Goal: Task Accomplishment & Management: Complete application form

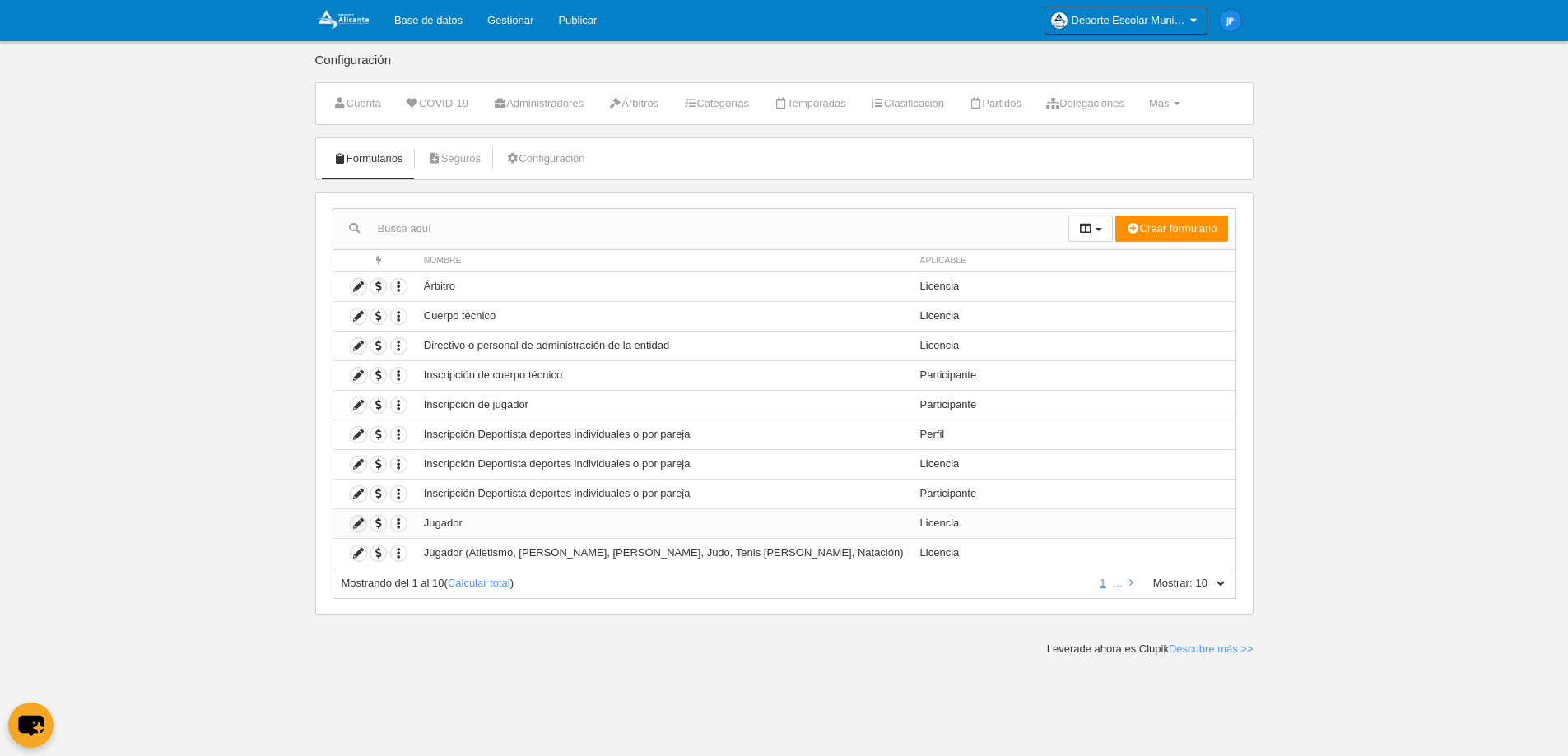
click at [362, 523] on icon at bounding box center [358, 523] width 15 height 15
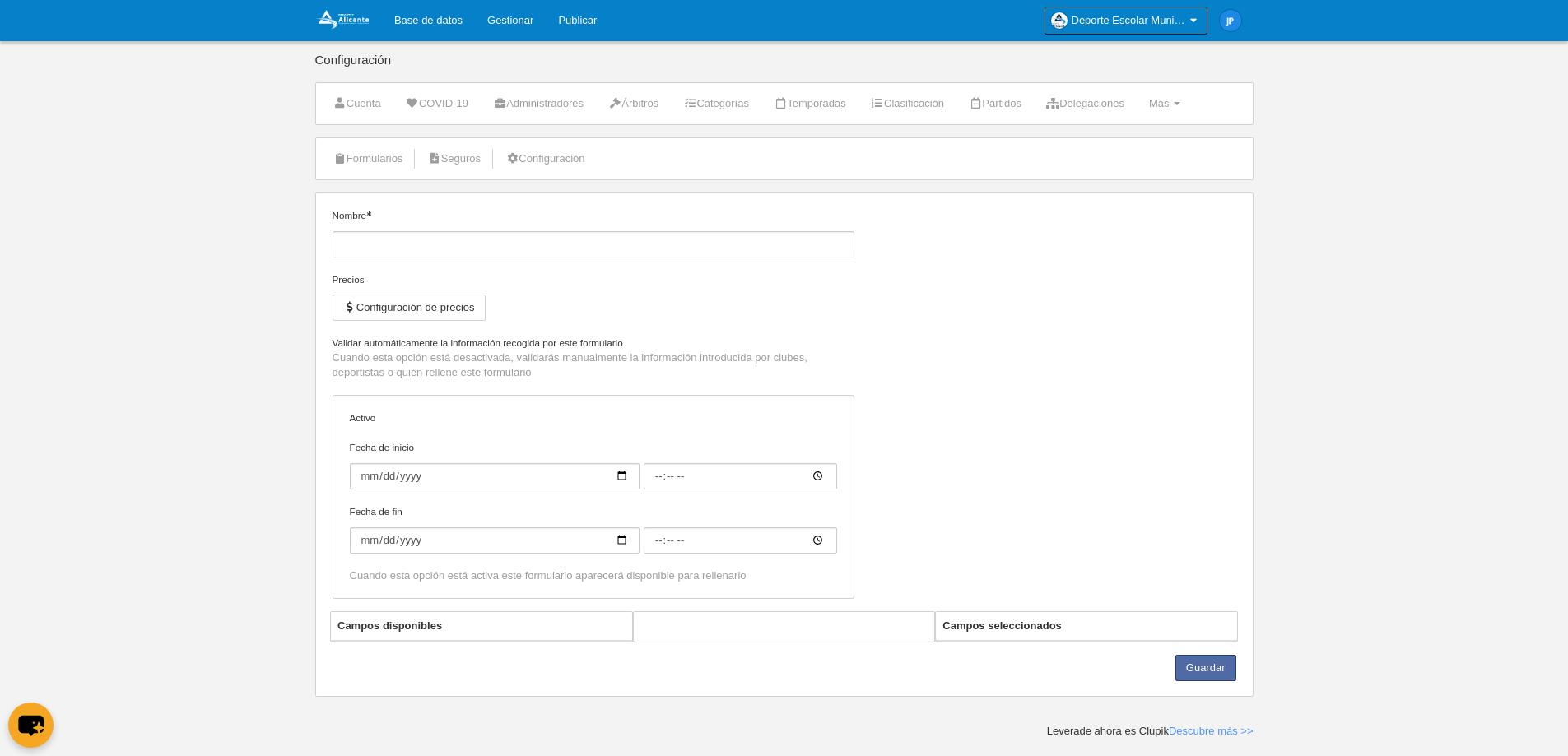
type input "Jugador"
checkbox input "true"
type input "[DATE]"
type input "00:00"
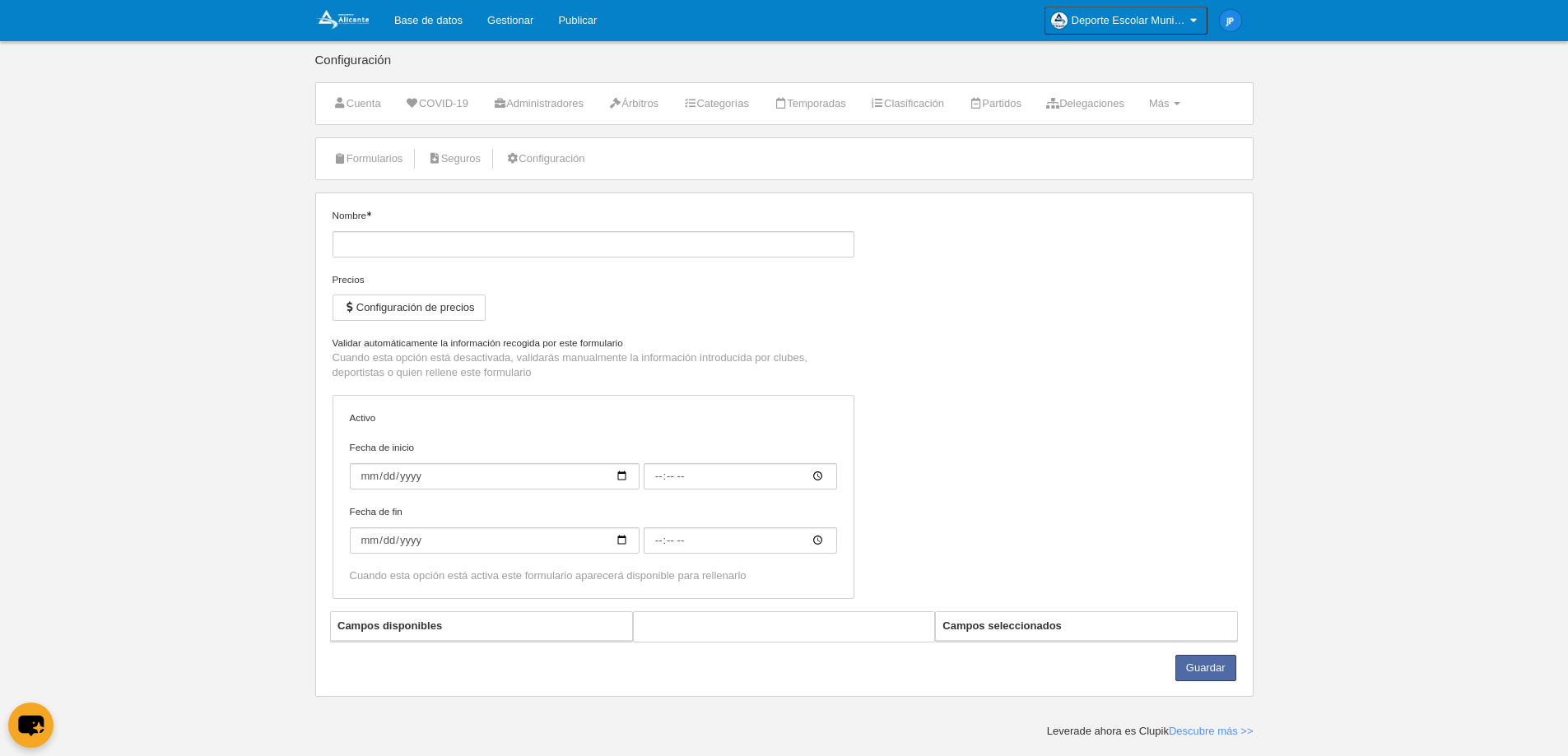
type input "[DATE]"
type input "00:00"
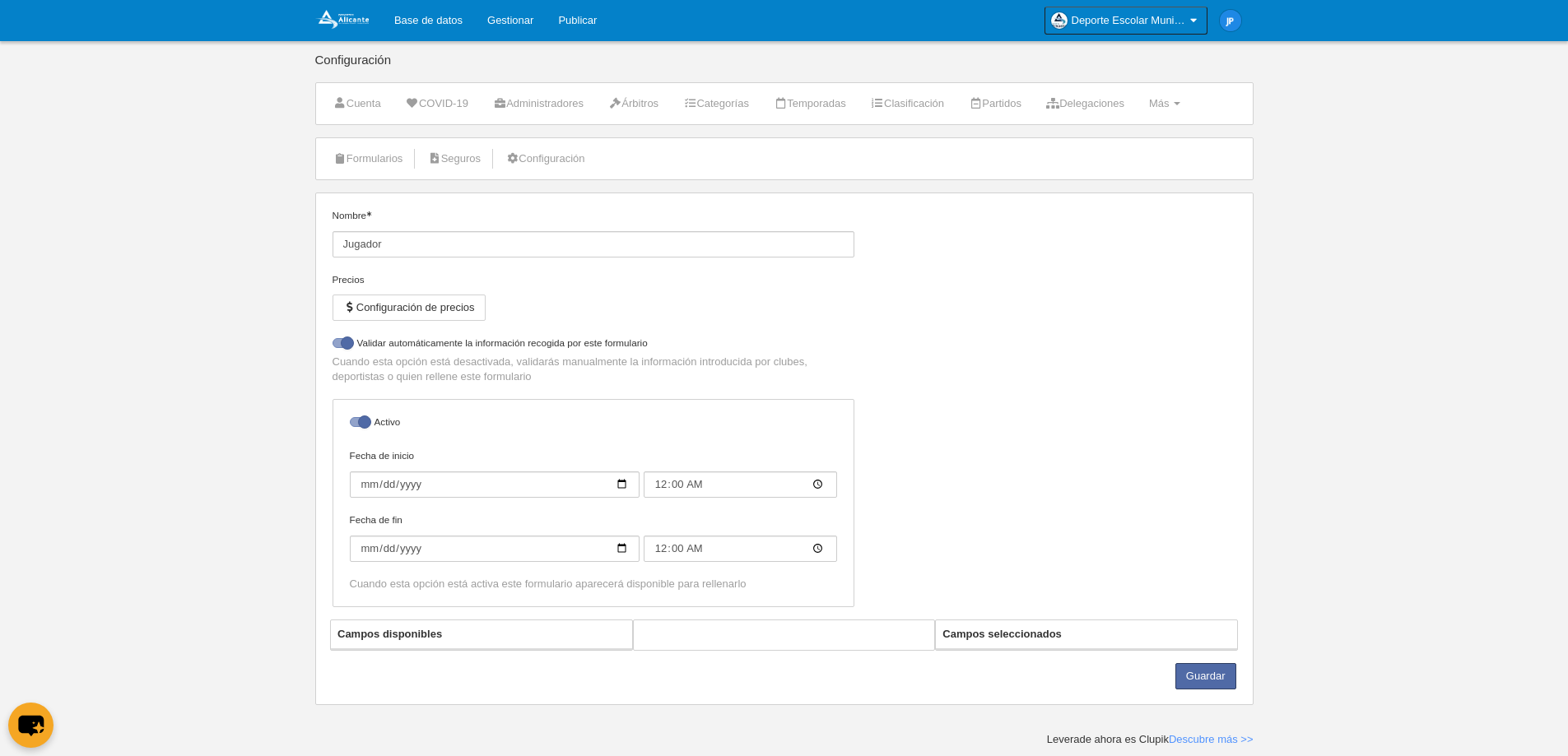
select select "selected"
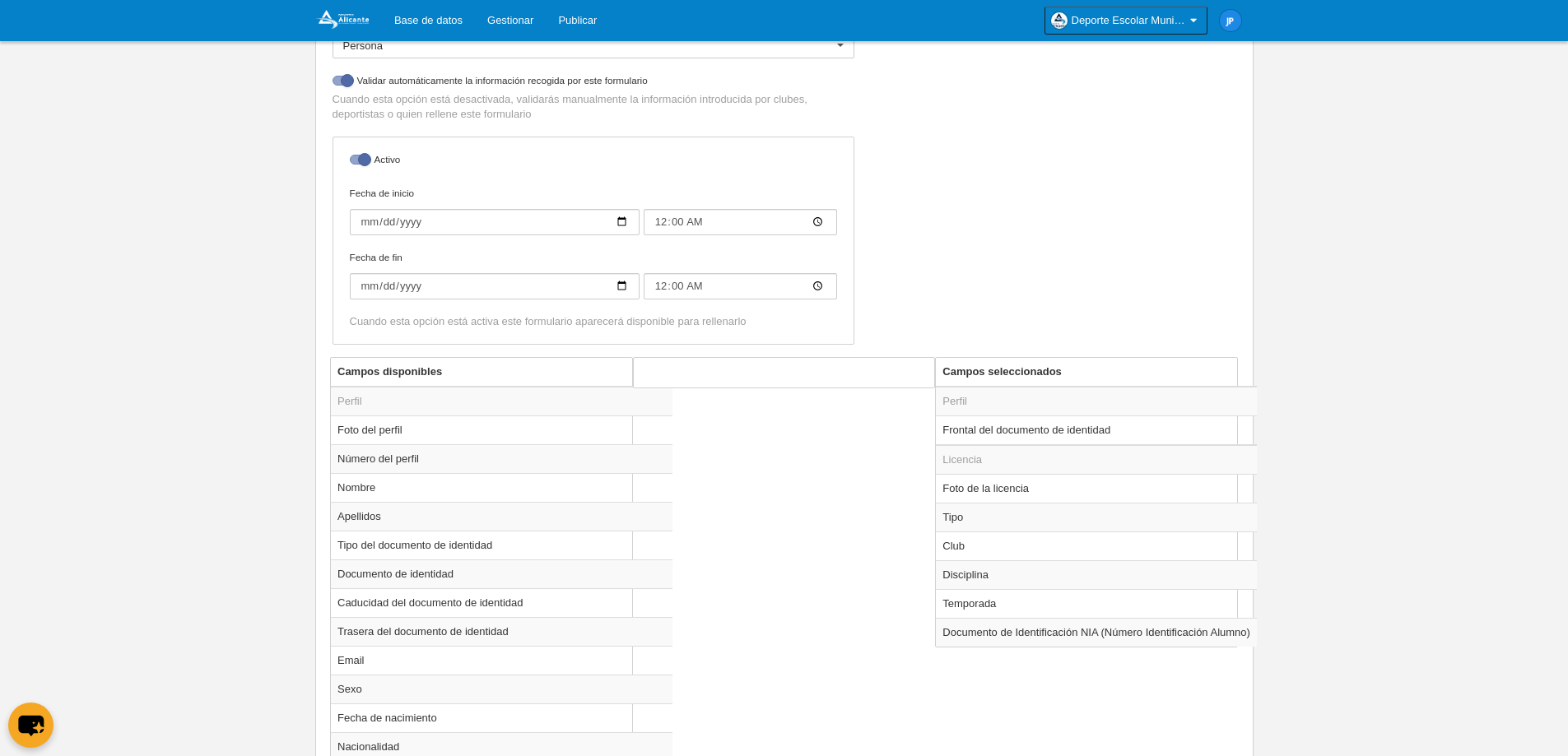
scroll to position [329, 0]
click at [1063, 430] on td "Frontal del documento de identidad" at bounding box center [1097, 427] width 321 height 29
radio input "true"
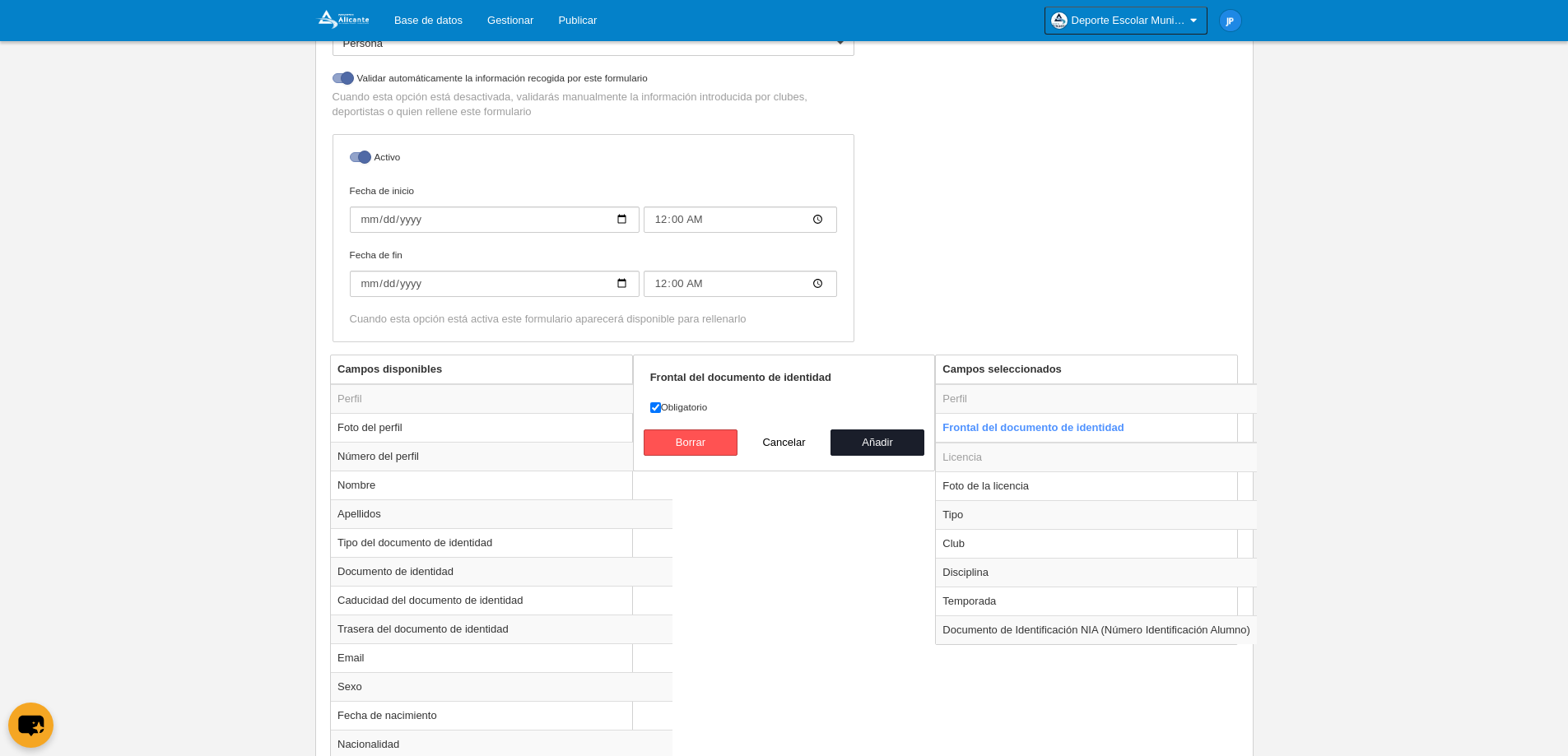
click at [667, 406] on label "Obligatorio" at bounding box center [784, 407] width 268 height 15
click at [661, 406] on input "Obligatorio" at bounding box center [655, 407] width 10 height 10
checkbox input "false"
click at [724, 438] on button "Borrar" at bounding box center [690, 443] width 94 height 27
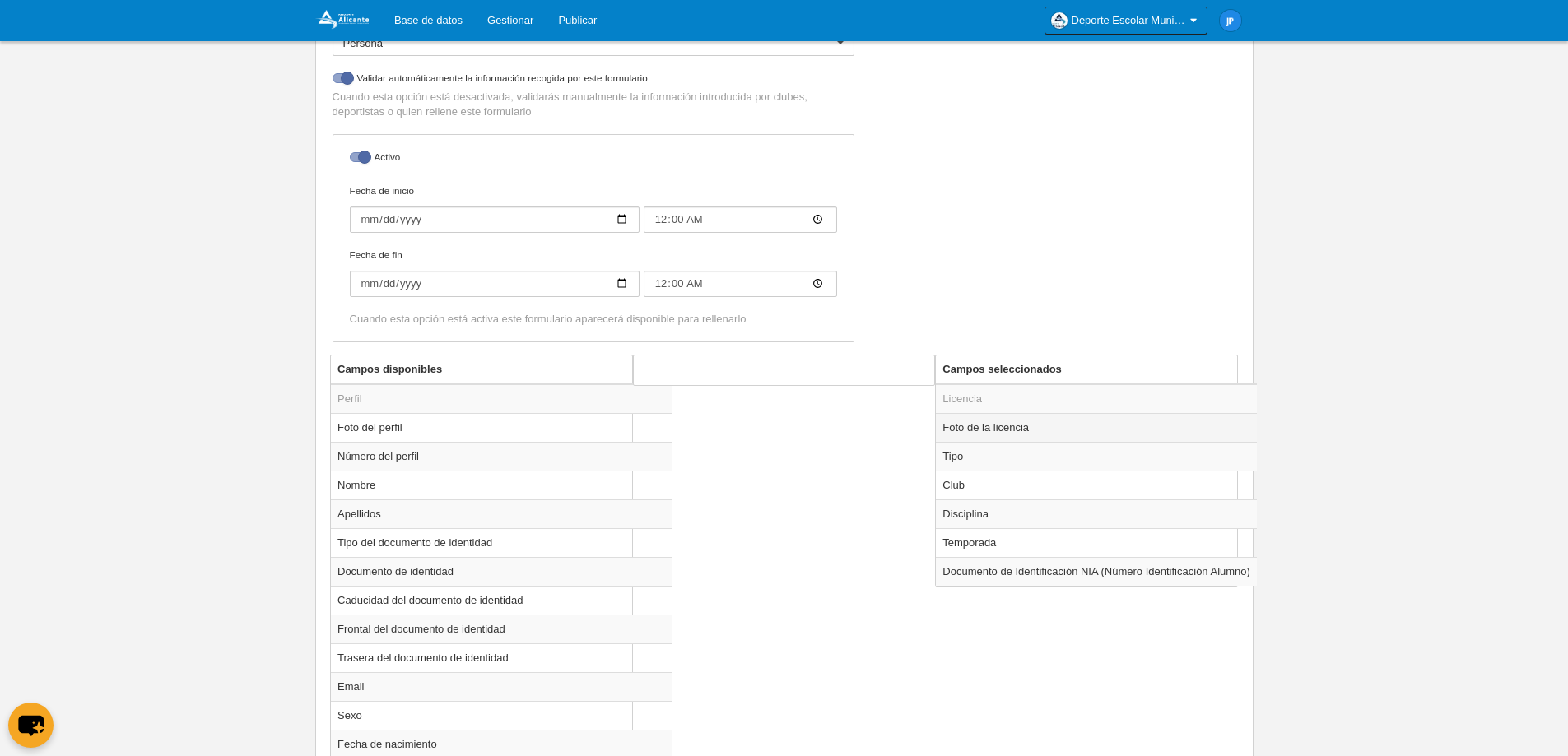
click at [1042, 433] on td "Foto de la licencia" at bounding box center [1097, 427] width 321 height 28
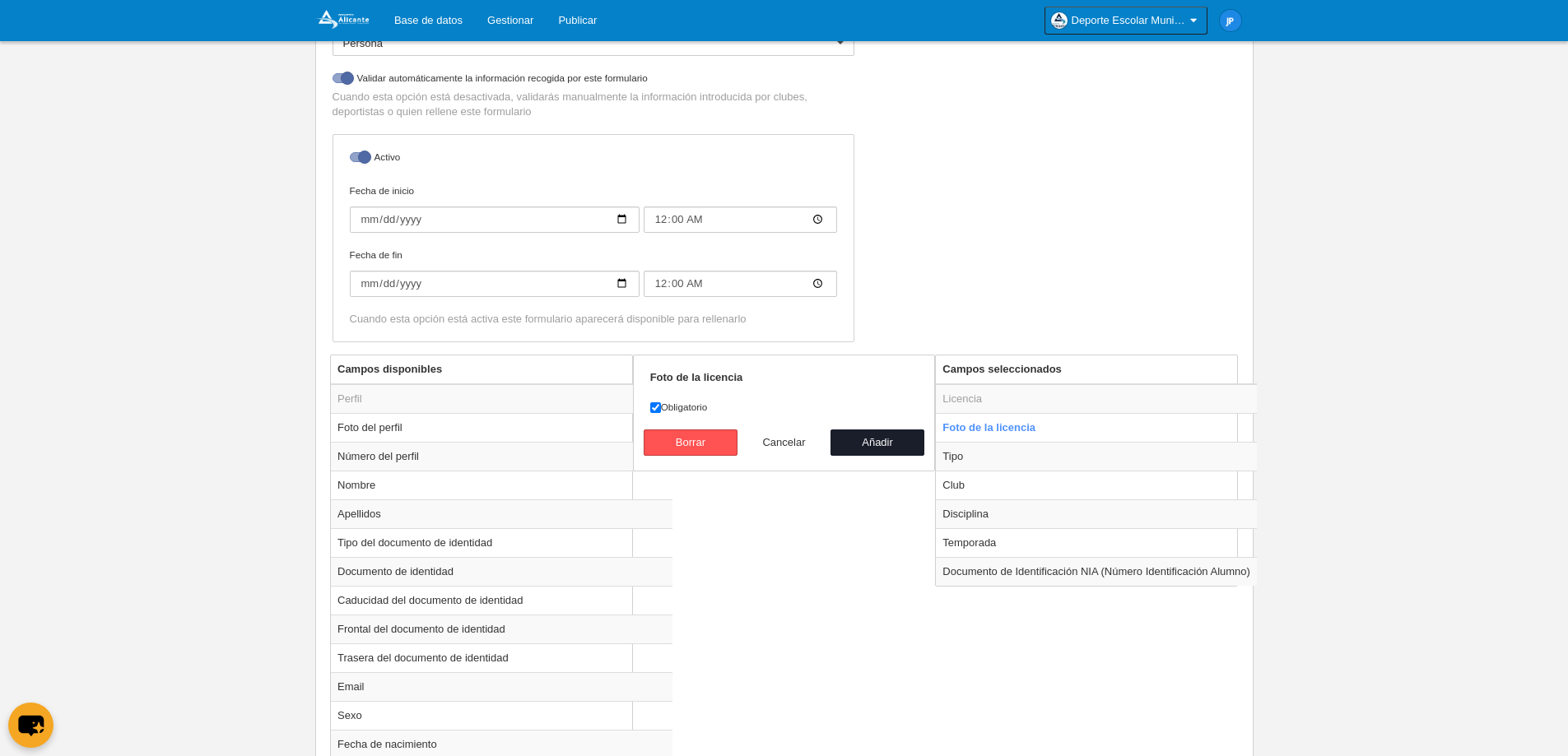
click at [783, 439] on button "Cancelar" at bounding box center [784, 443] width 94 height 27
radio input "false"
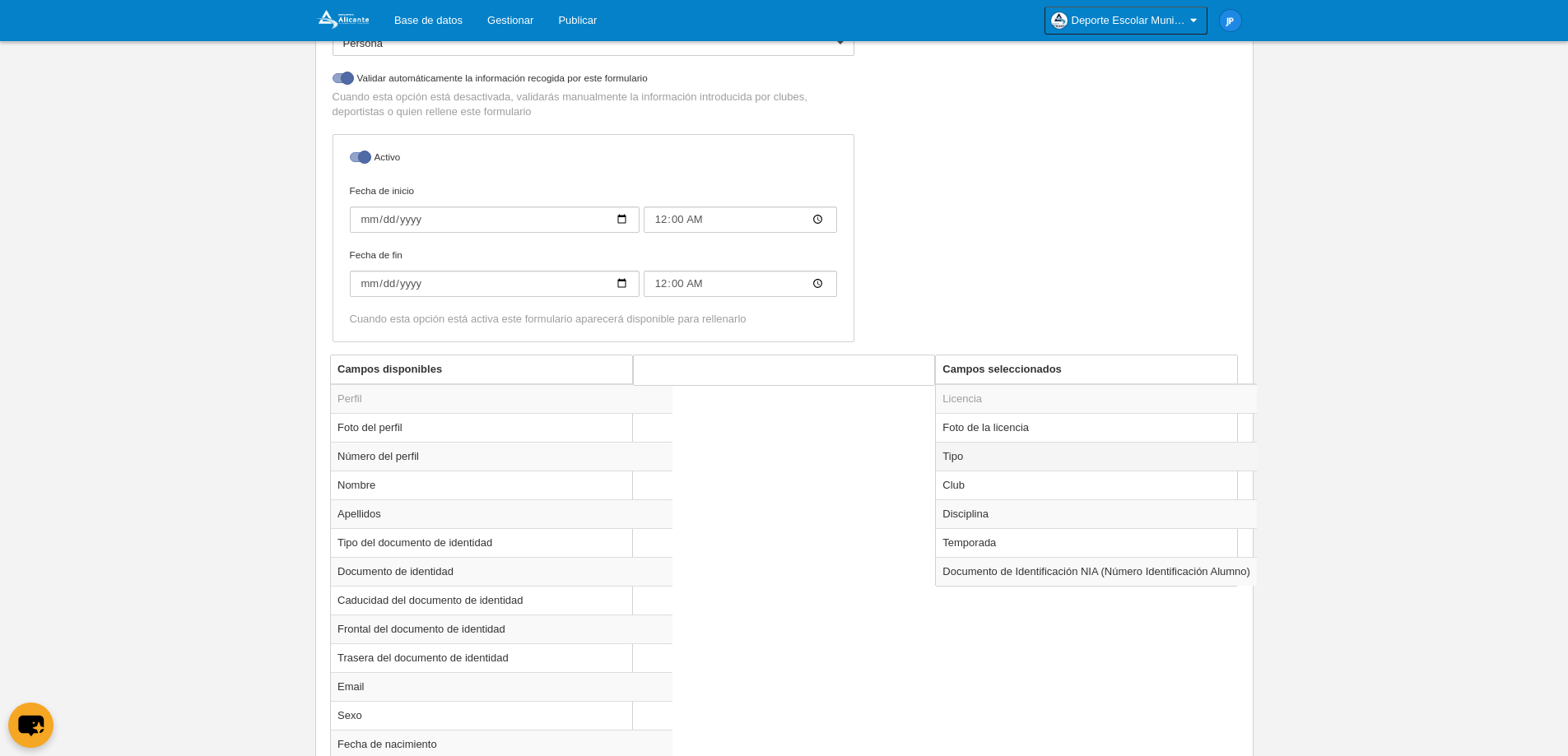
click at [1029, 451] on td "Tipo" at bounding box center [1097, 456] width 321 height 28
radio input "true"
select select "player"
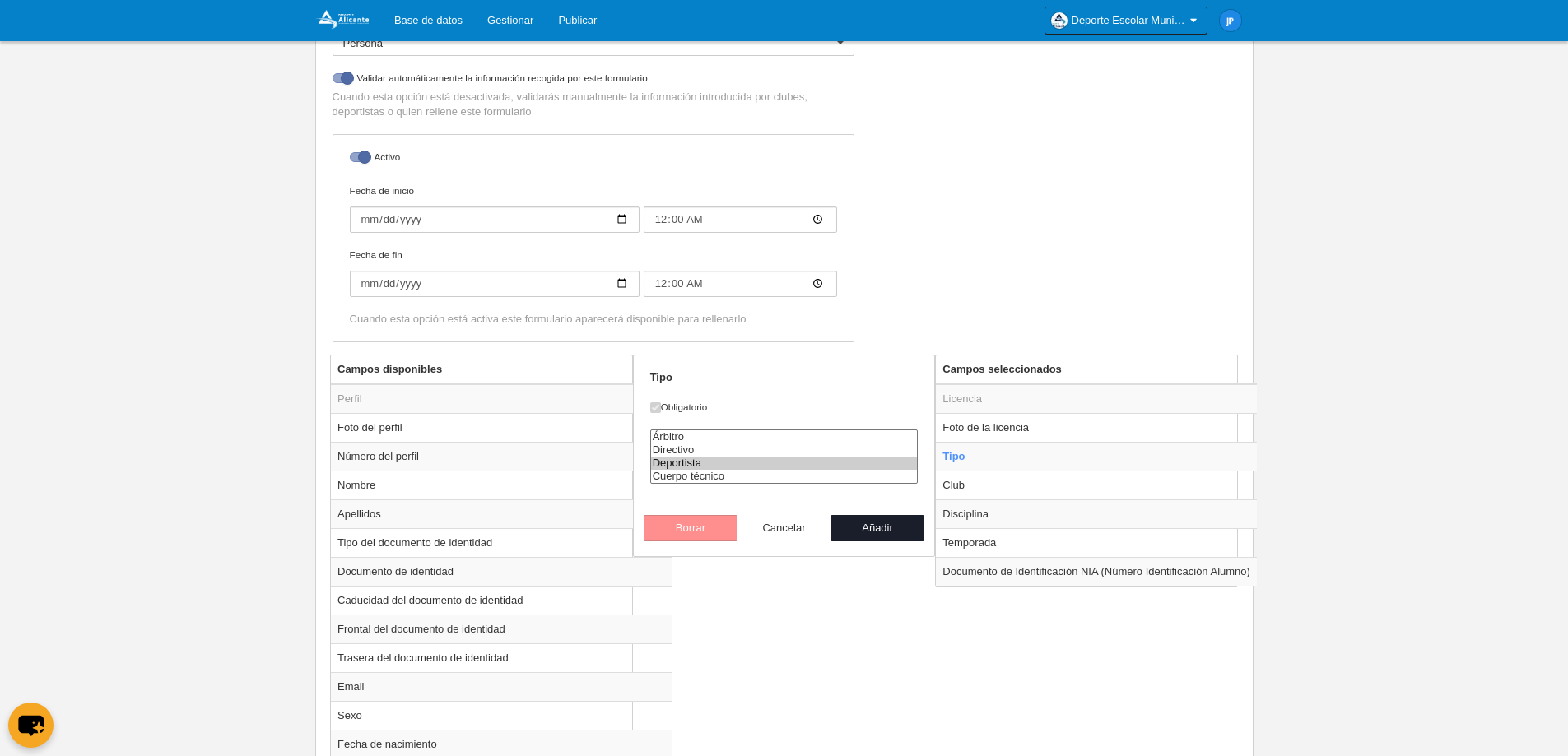
click at [776, 521] on button "Cancelar" at bounding box center [784, 528] width 94 height 27
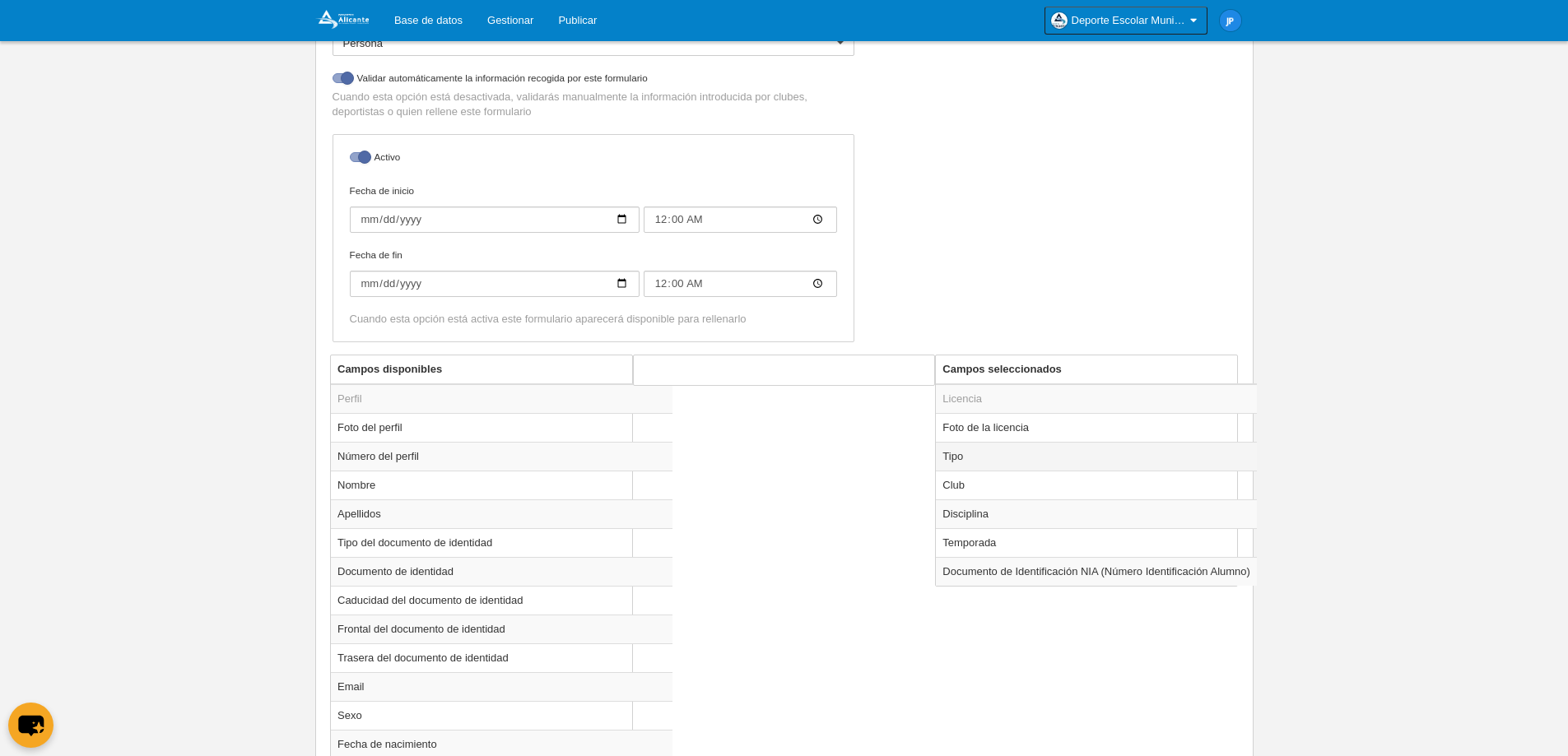
click at [1000, 463] on td "Tipo" at bounding box center [1097, 456] width 321 height 28
radio input "true"
select select "player"
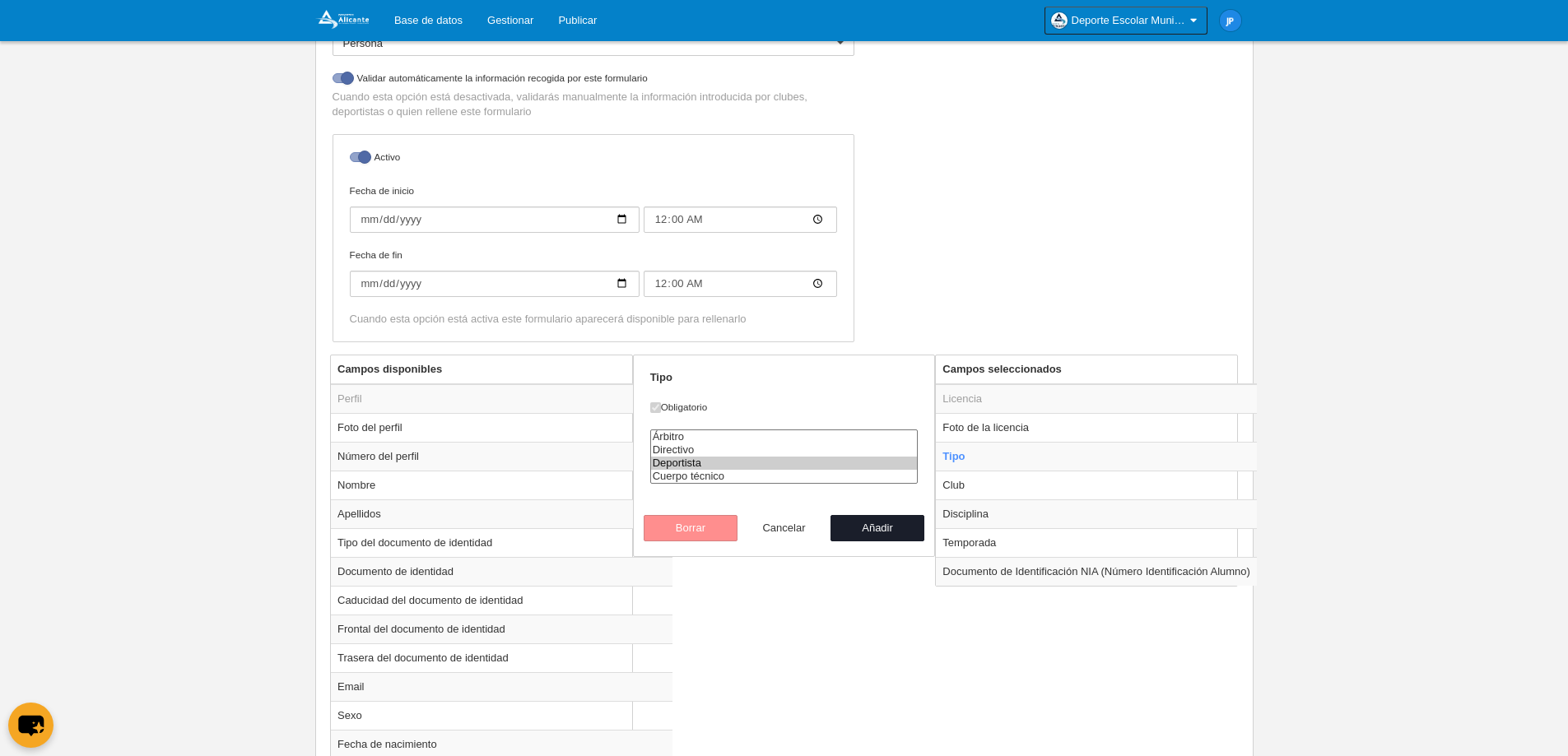
click at [792, 526] on button "Cancelar" at bounding box center [784, 528] width 94 height 27
radio input "false"
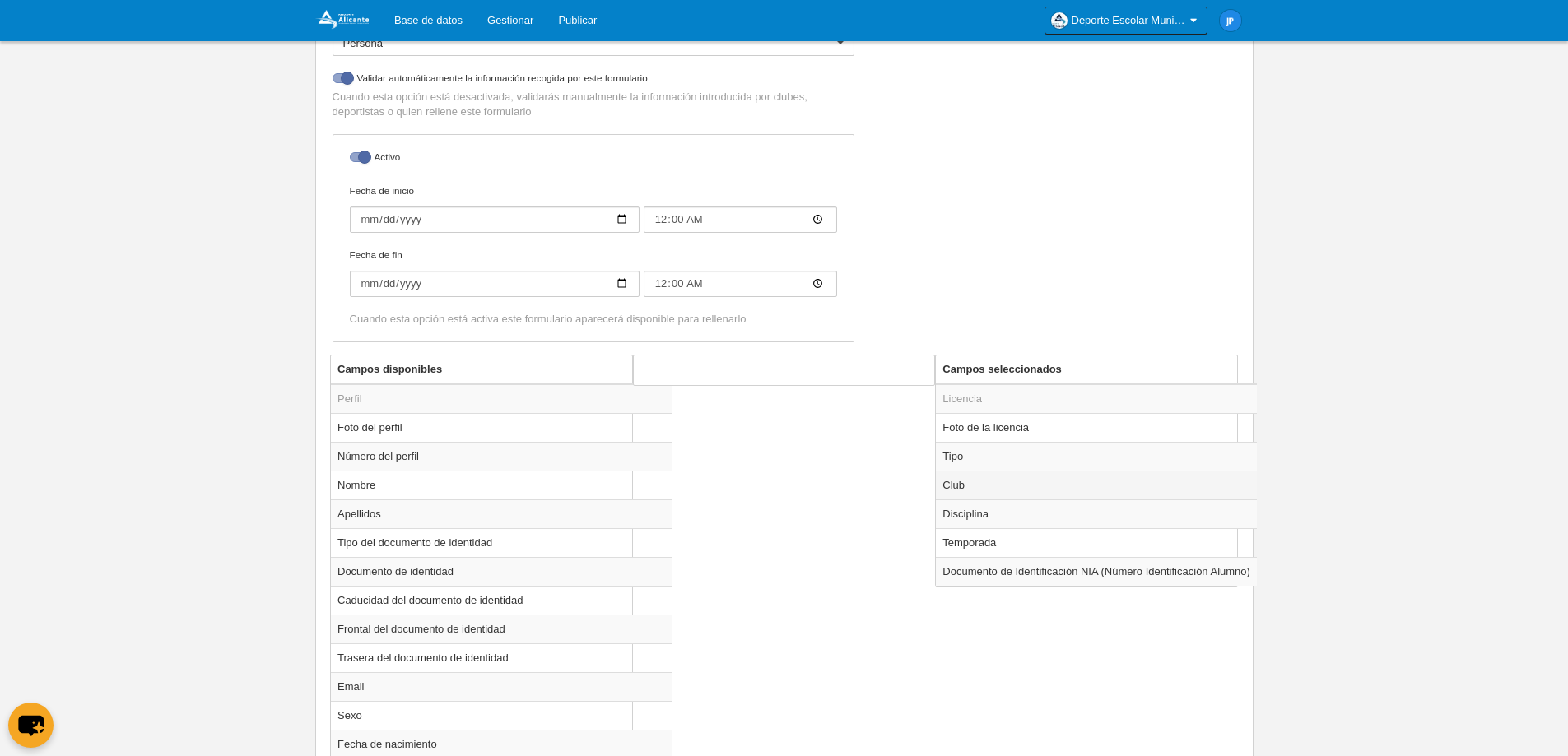
click at [967, 486] on td "Club" at bounding box center [1097, 484] width 321 height 28
radio input "true"
select select
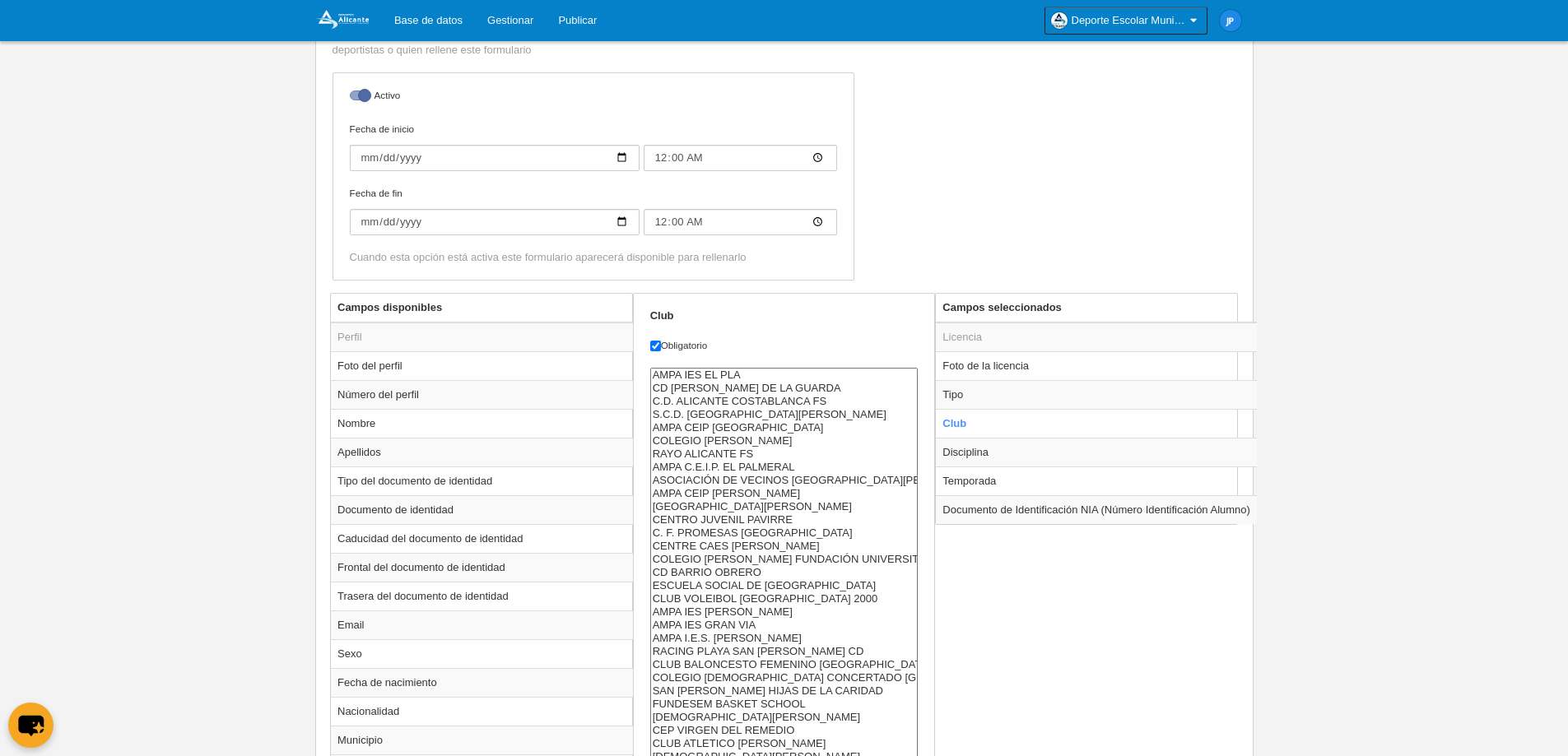
scroll to position [494, 0]
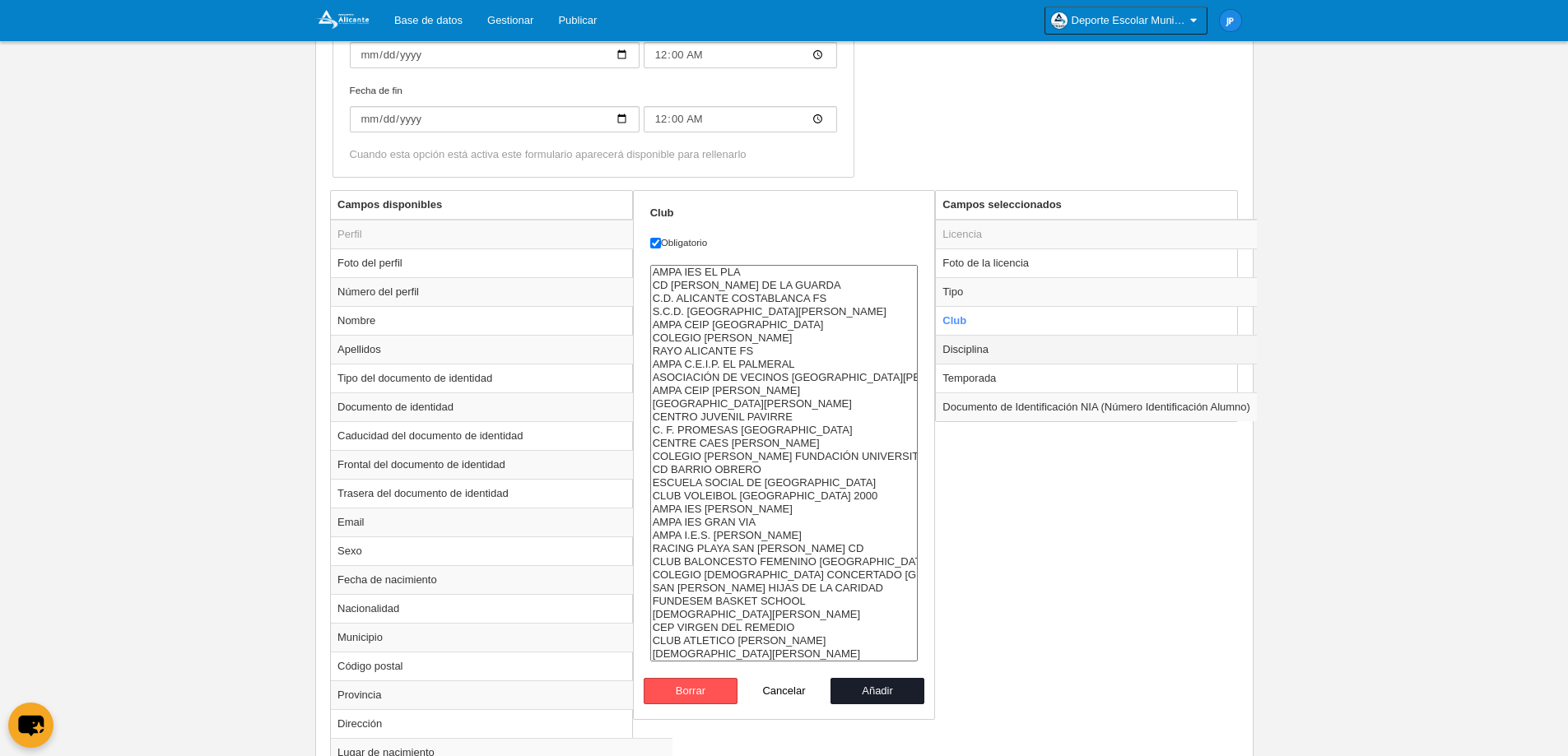
click at [1047, 356] on td "Disciplina" at bounding box center [1097, 350] width 321 height 28
radio input "false"
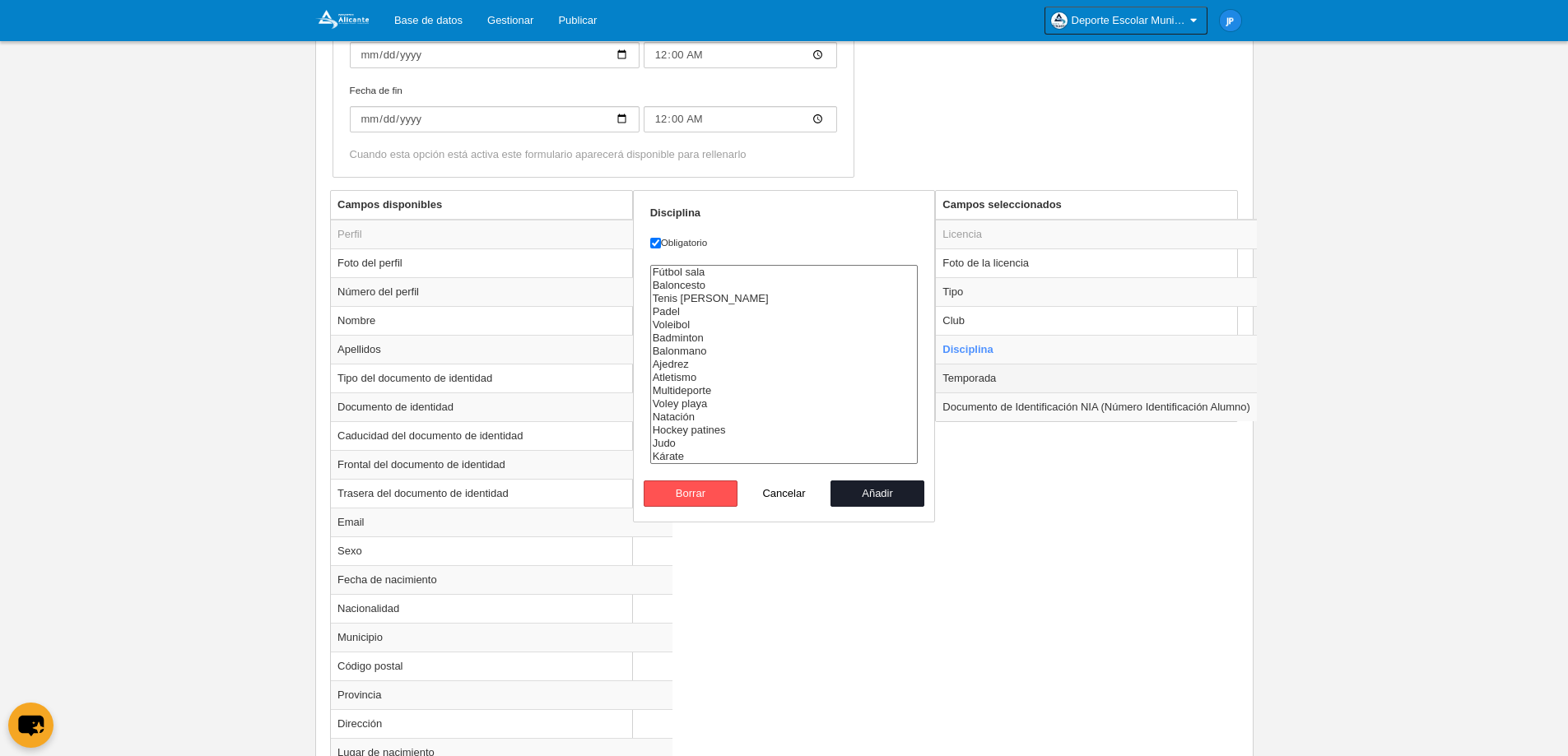
click at [1047, 369] on td "Temporada" at bounding box center [1097, 378] width 321 height 28
radio input "false"
radio input "true"
select select "8607"
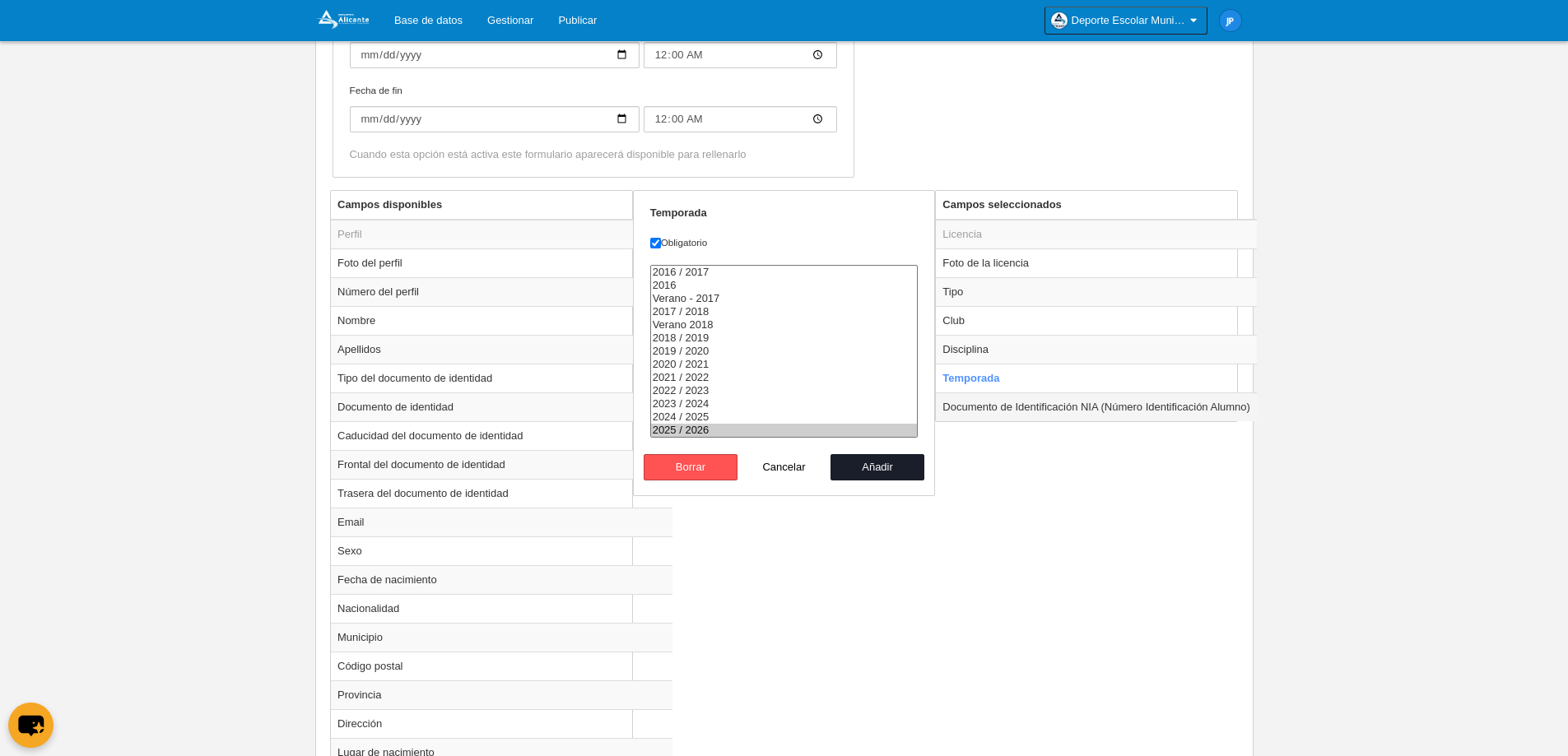
click at [1046, 406] on td "Documento de Identificación NIA (Número Identificación Alumno)" at bounding box center [1097, 406] width 321 height 28
radio input "false"
radio input "true"
checkbox input "false"
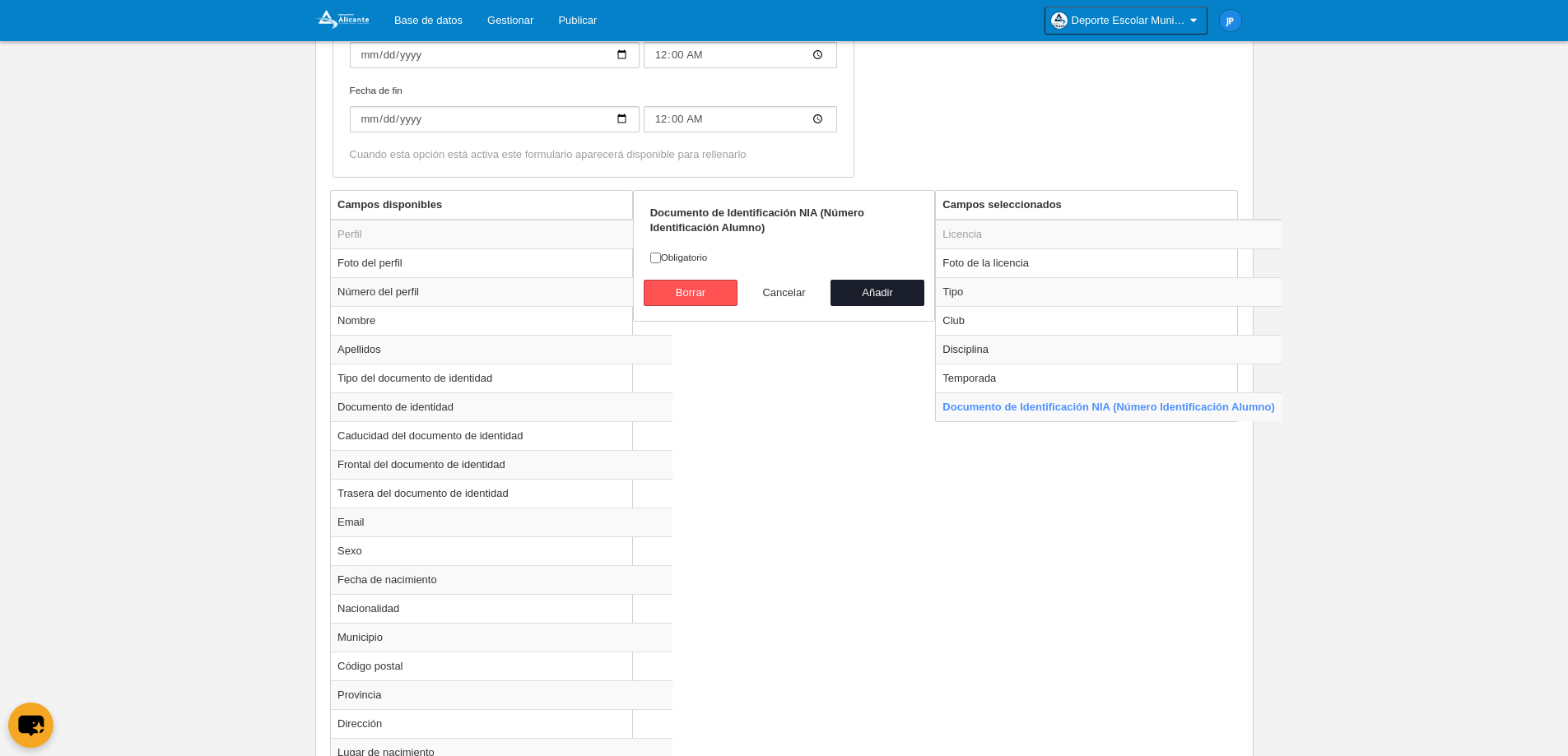
click at [802, 298] on button "Cancelar" at bounding box center [784, 293] width 94 height 27
radio input "false"
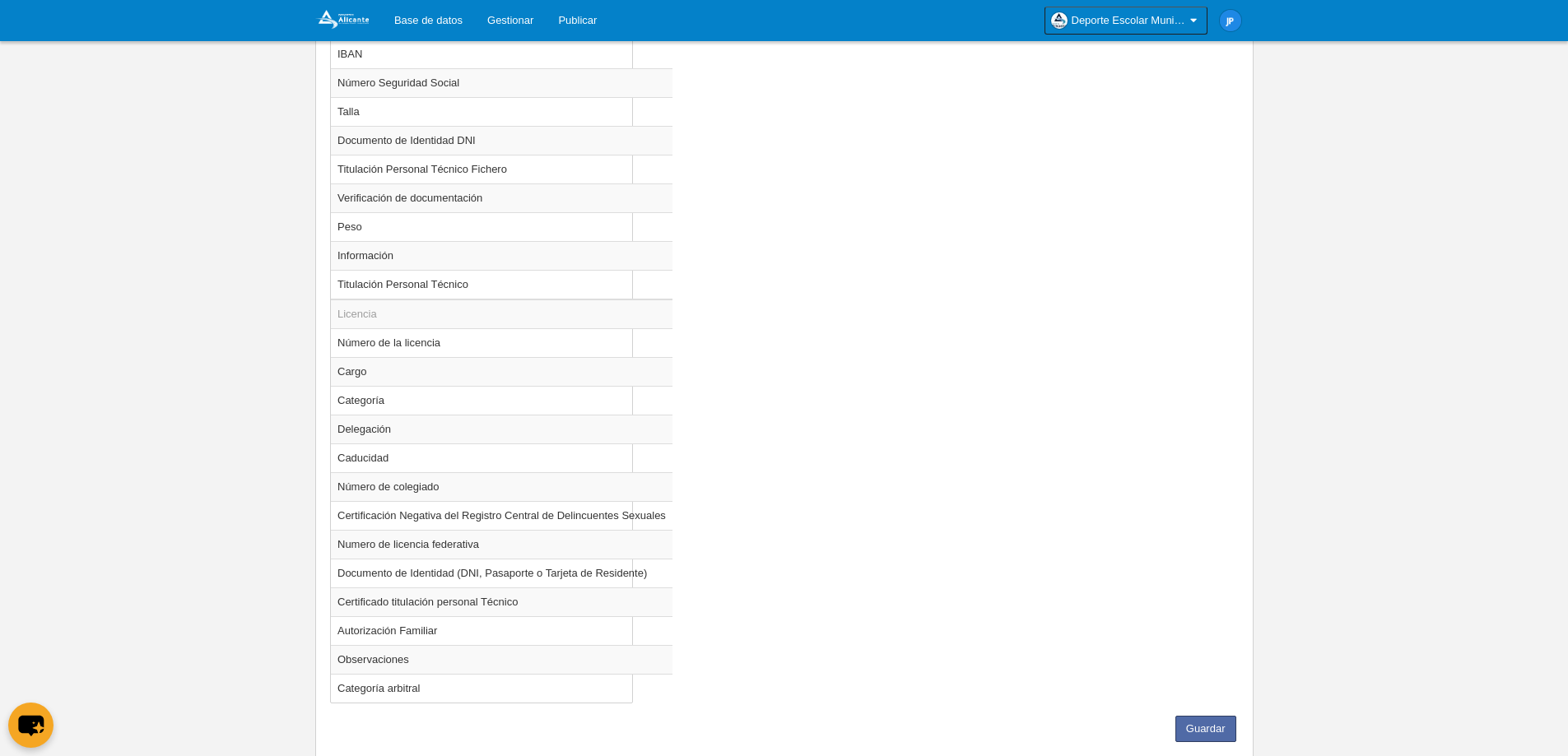
scroll to position [1322, 0]
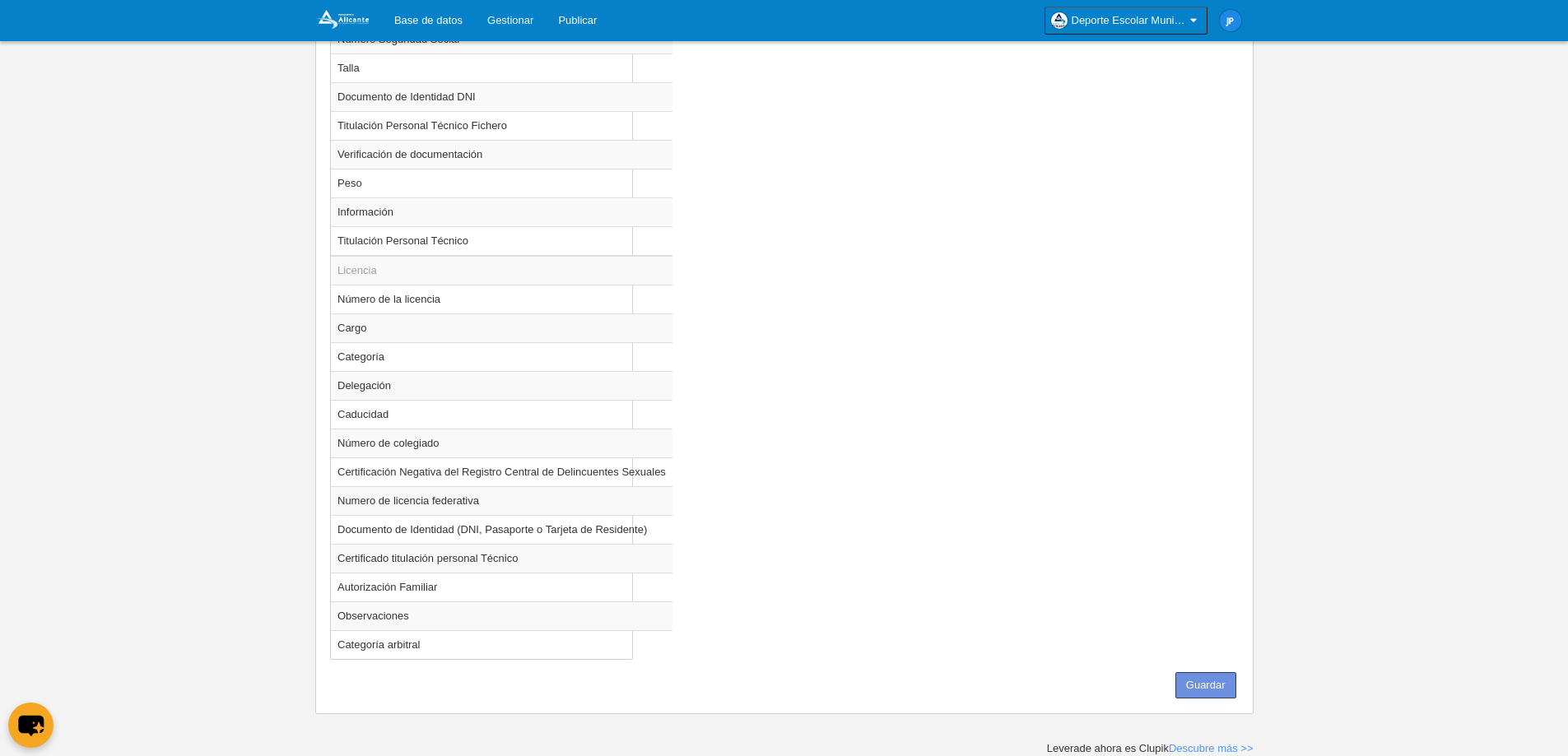
click at [1213, 691] on button "Guardar" at bounding box center [1206, 686] width 61 height 27
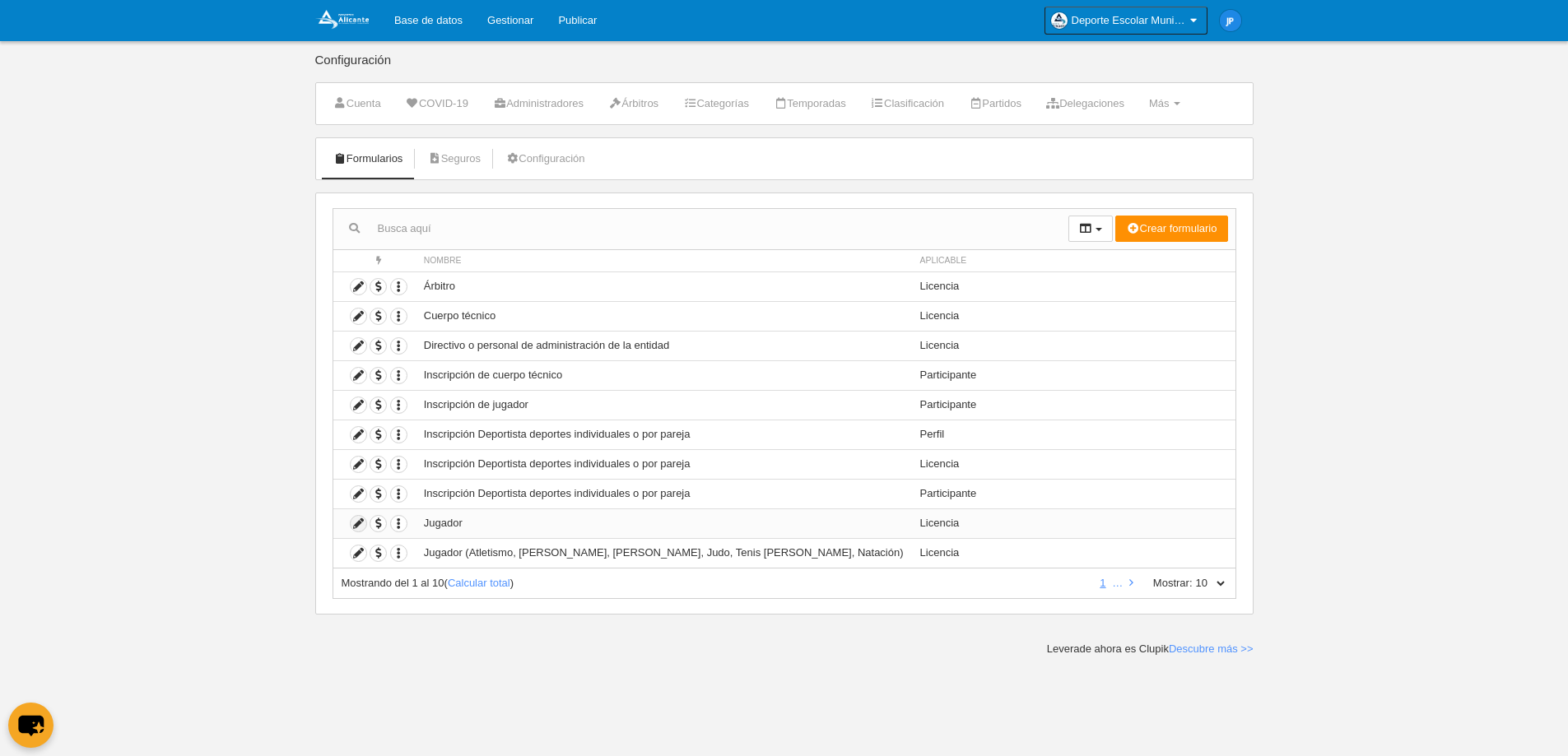
click at [361, 527] on icon at bounding box center [358, 523] width 15 height 15
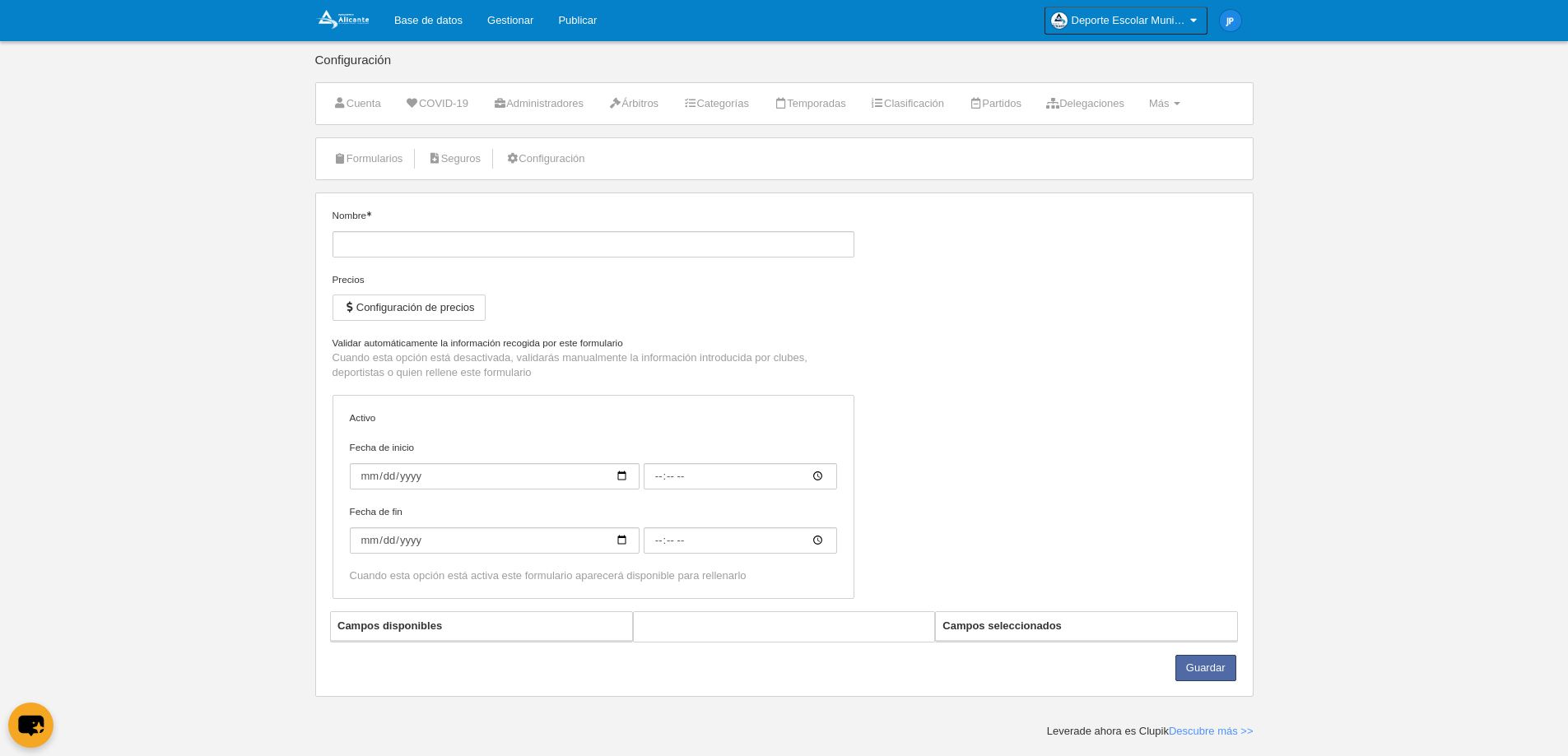
type input "Jugador"
checkbox input "true"
type input "[DATE]"
type input "00:00"
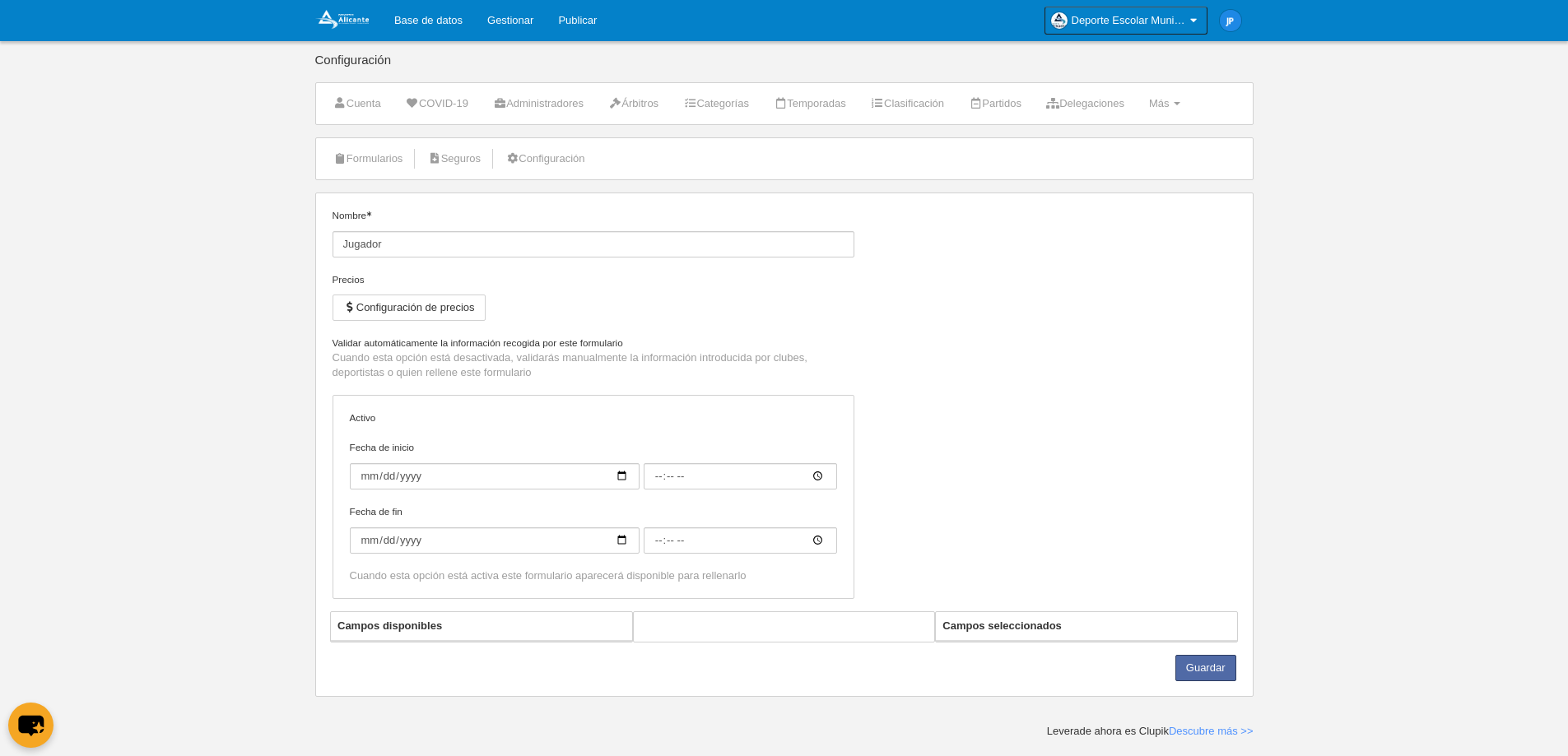
type input "[DATE]"
type input "00:00"
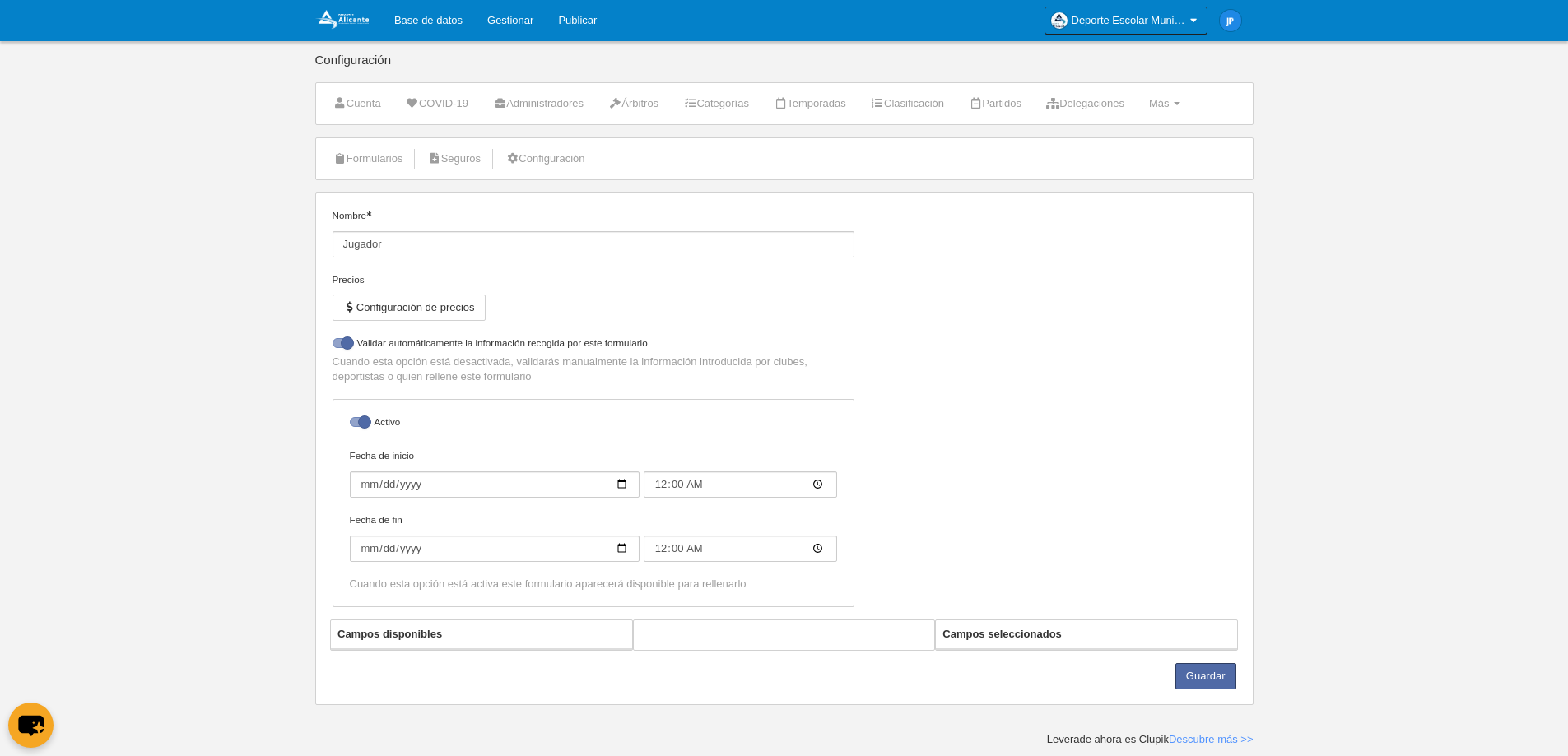
select select "selected"
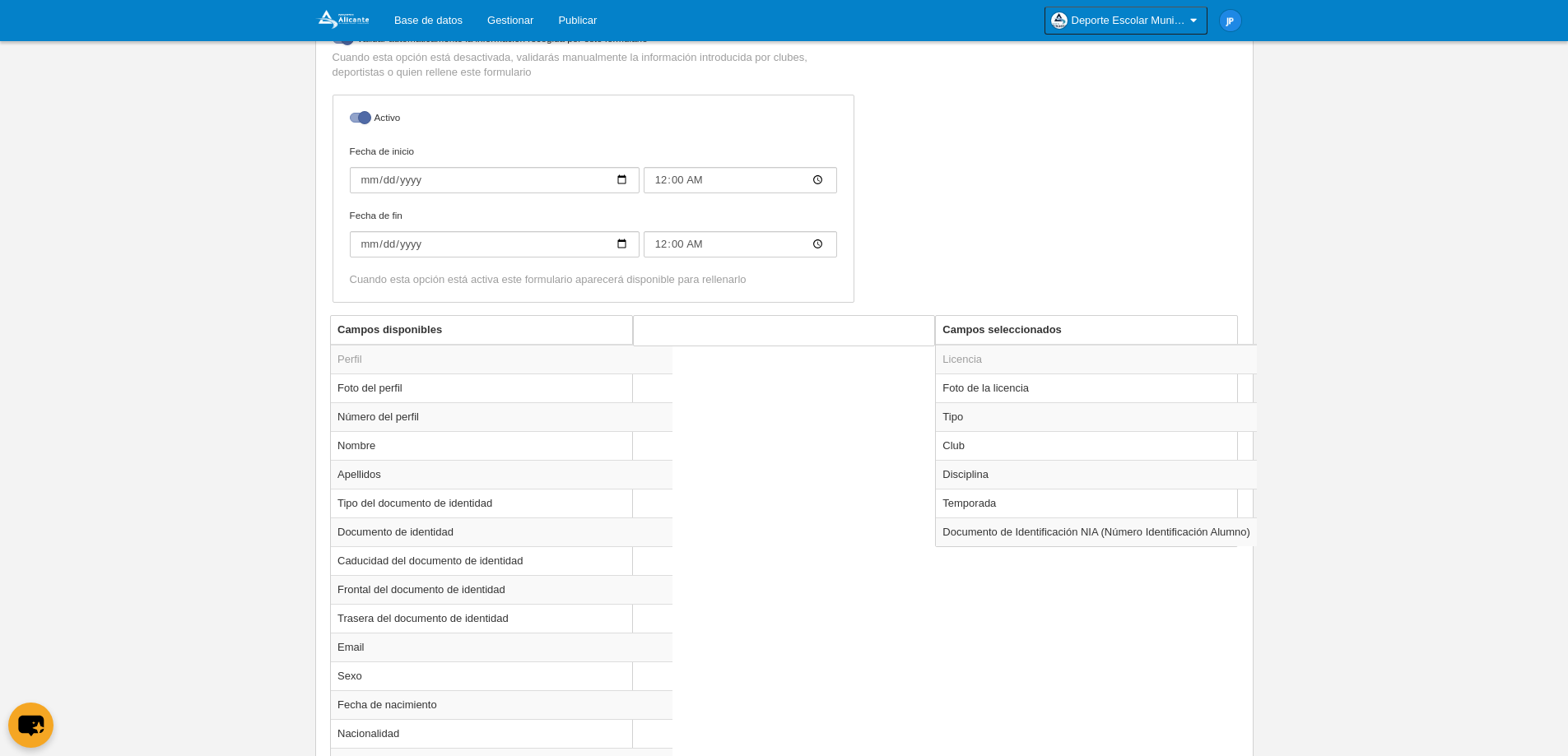
scroll to position [385, 0]
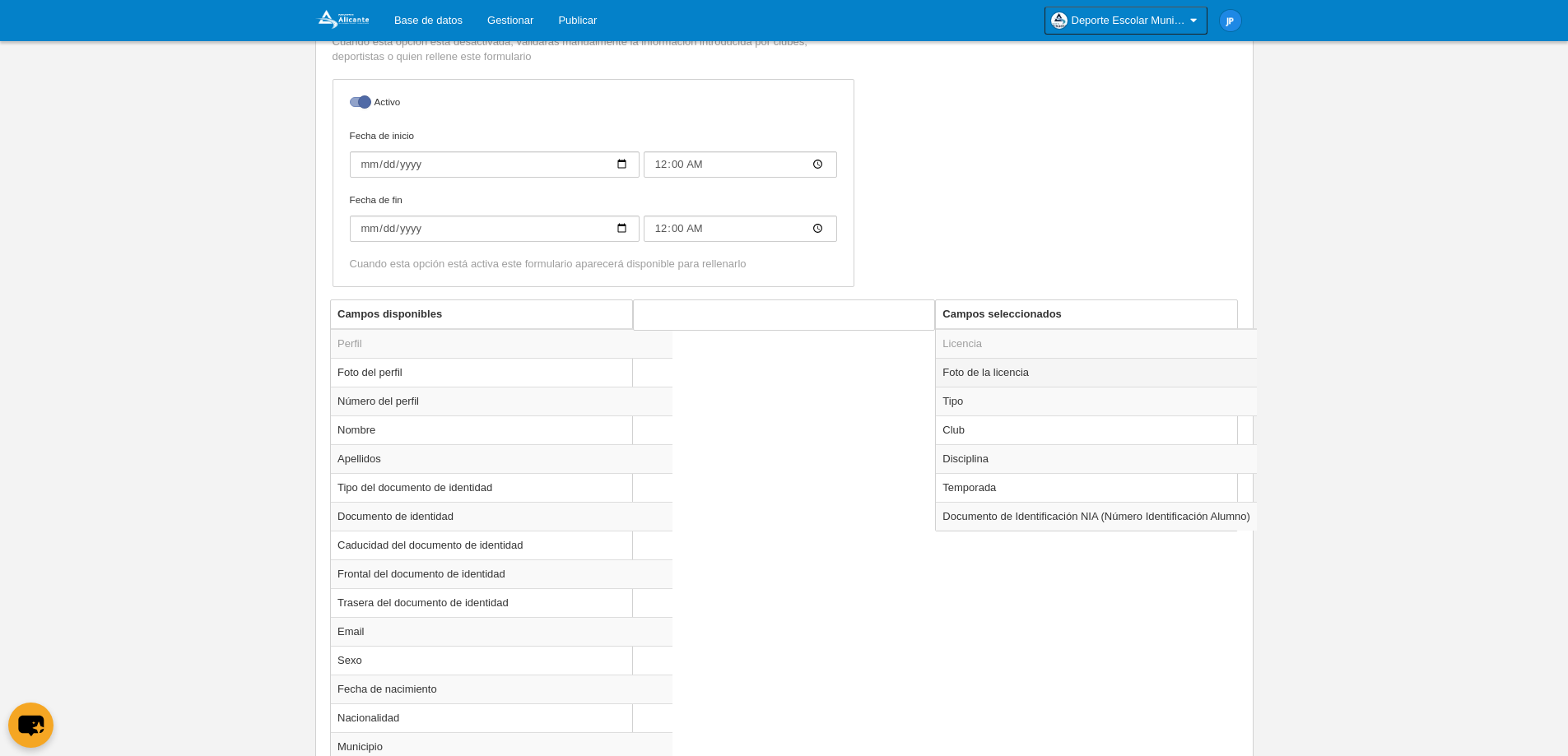
click at [1005, 369] on td "Foto de la licencia" at bounding box center [1097, 372] width 321 height 28
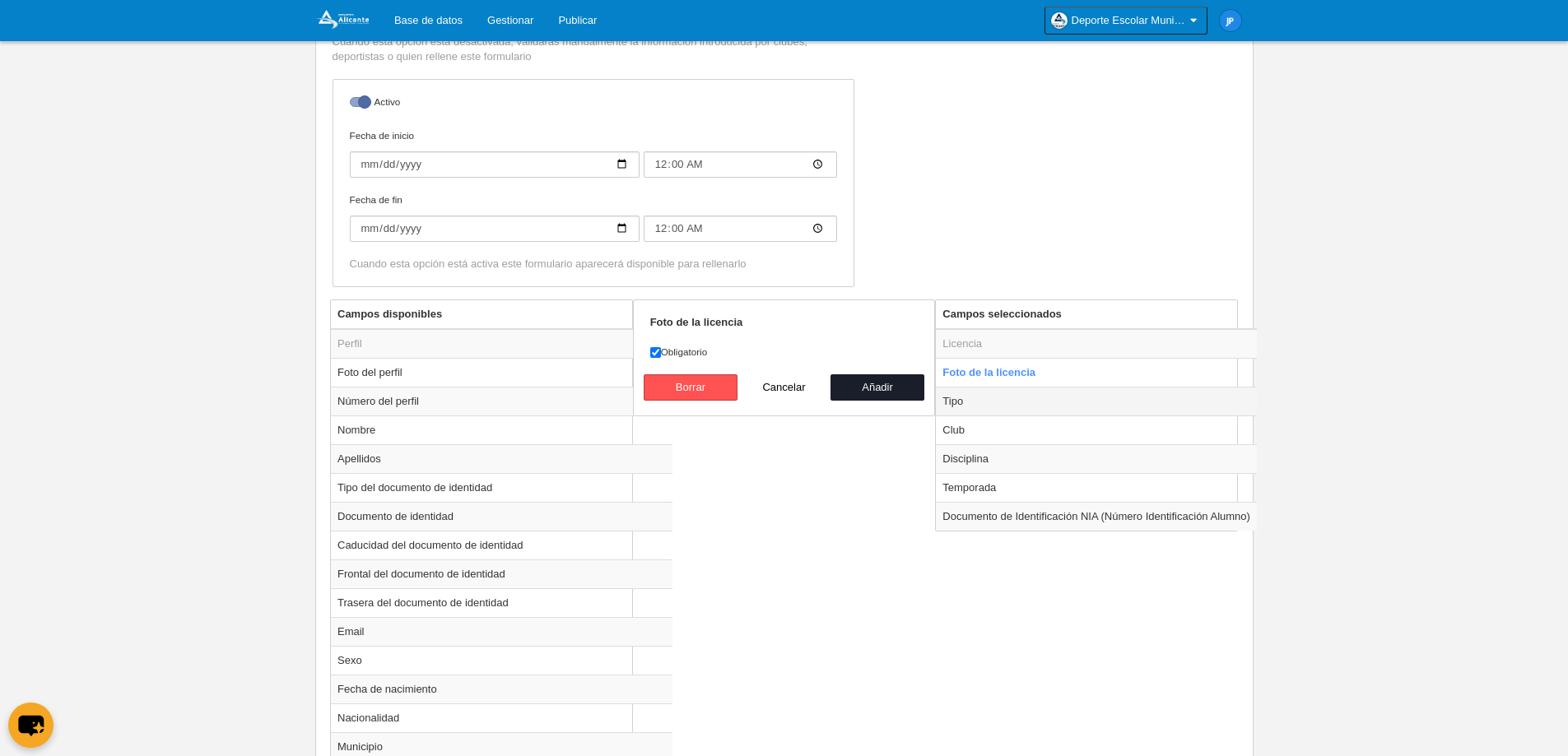
click at [1000, 396] on td "Tipo" at bounding box center [1097, 401] width 321 height 28
radio input "false"
radio input "true"
select select "player"
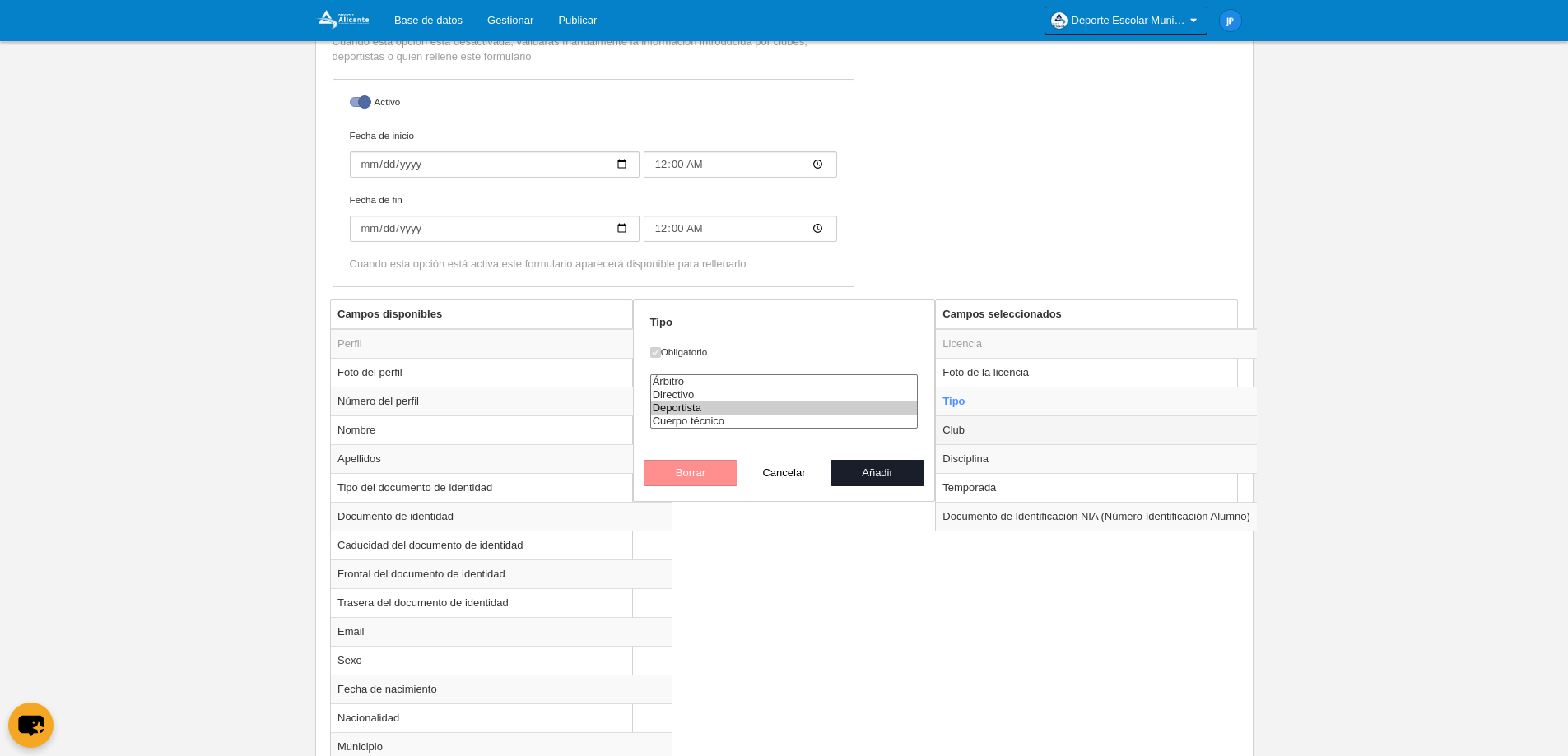
click at [993, 432] on td "Club" at bounding box center [1097, 429] width 321 height 28
radio input "false"
radio input "true"
select select
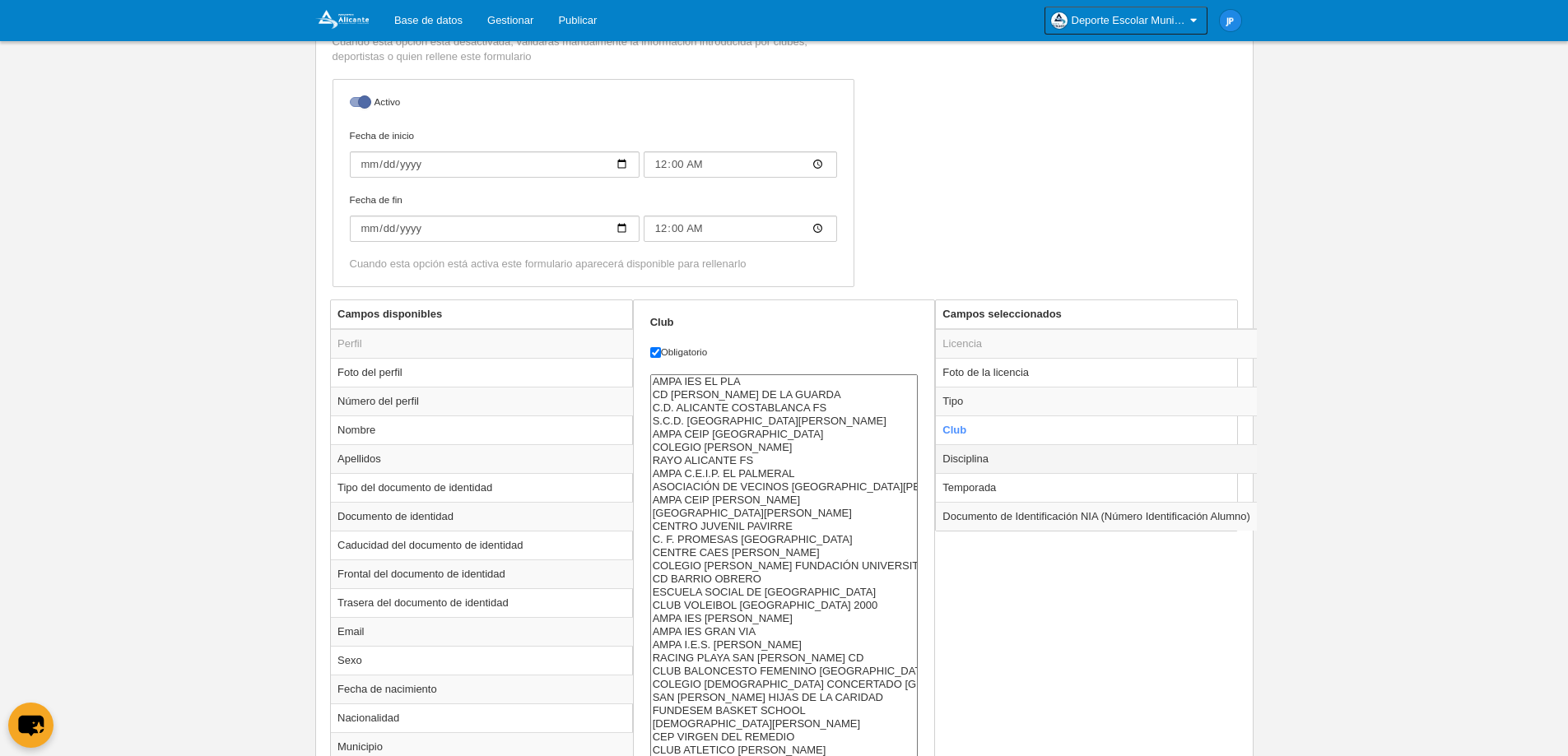
click at [986, 459] on td "Disciplina" at bounding box center [1097, 459] width 321 height 28
radio input "false"
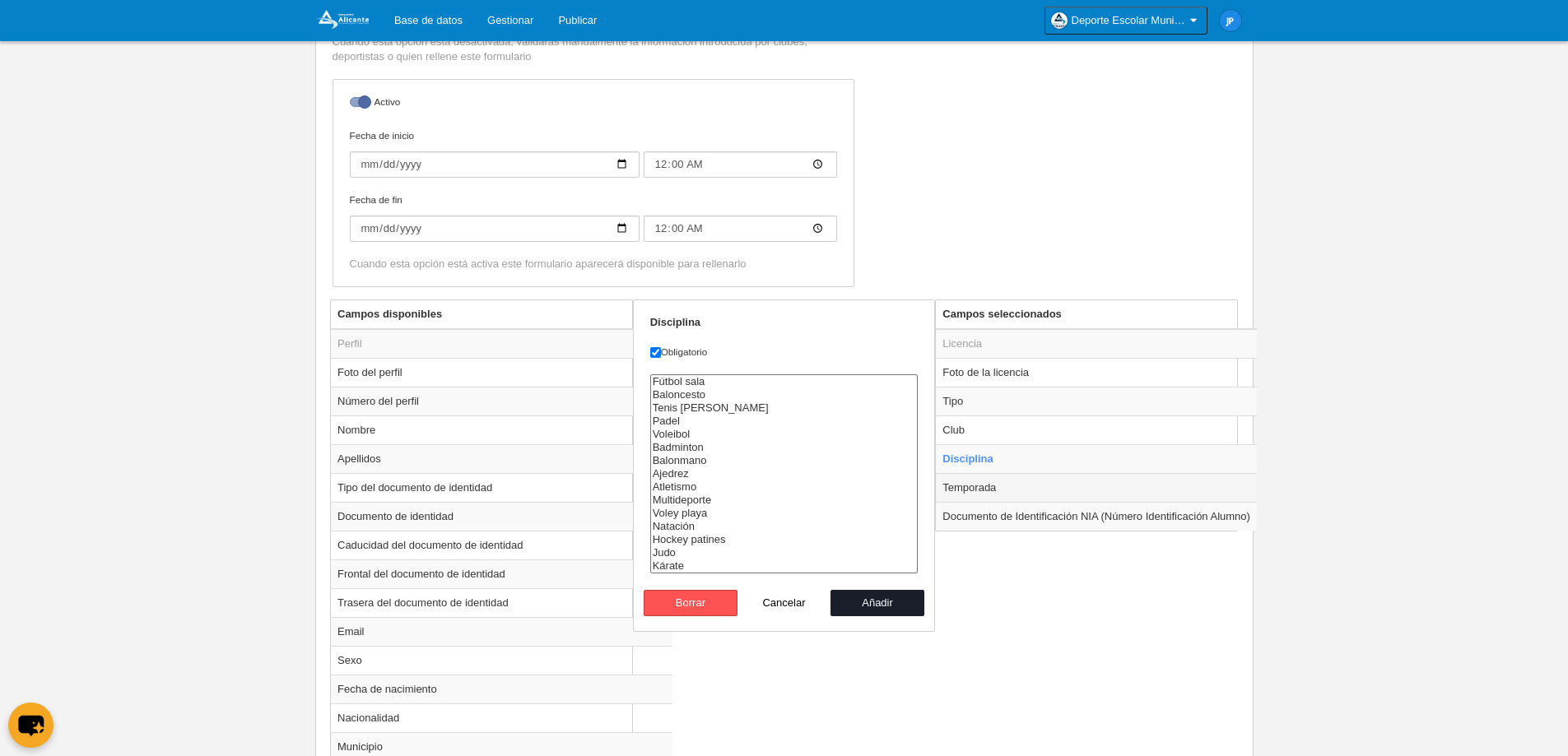
click at [986, 488] on td "Temporada" at bounding box center [1097, 487] width 321 height 28
radio input "false"
radio input "true"
select select "8607"
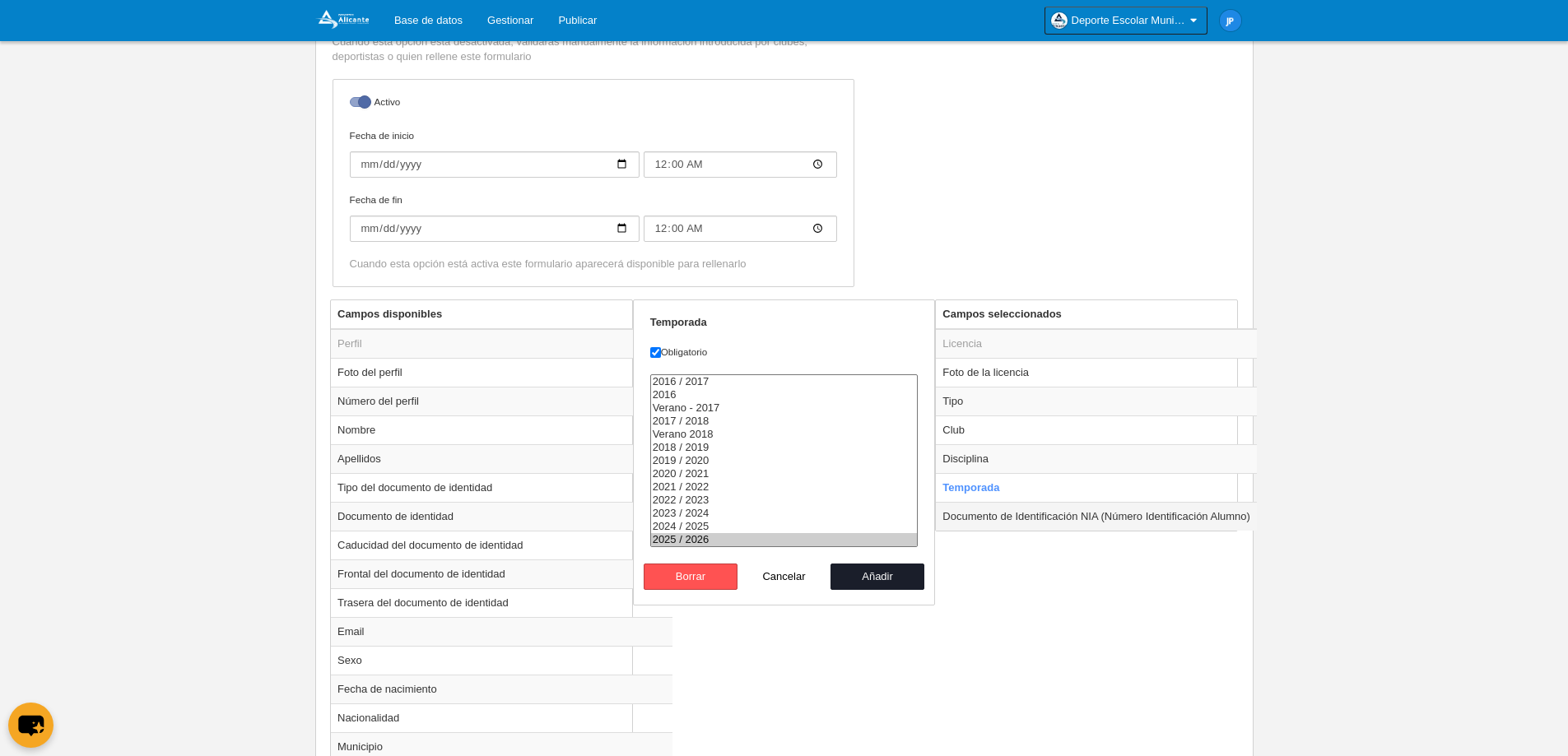
click at [986, 517] on td "Documento de Identificación NIA (Número Identificación Alumno)" at bounding box center [1097, 516] width 321 height 28
radio input "false"
radio input "true"
checkbox input "false"
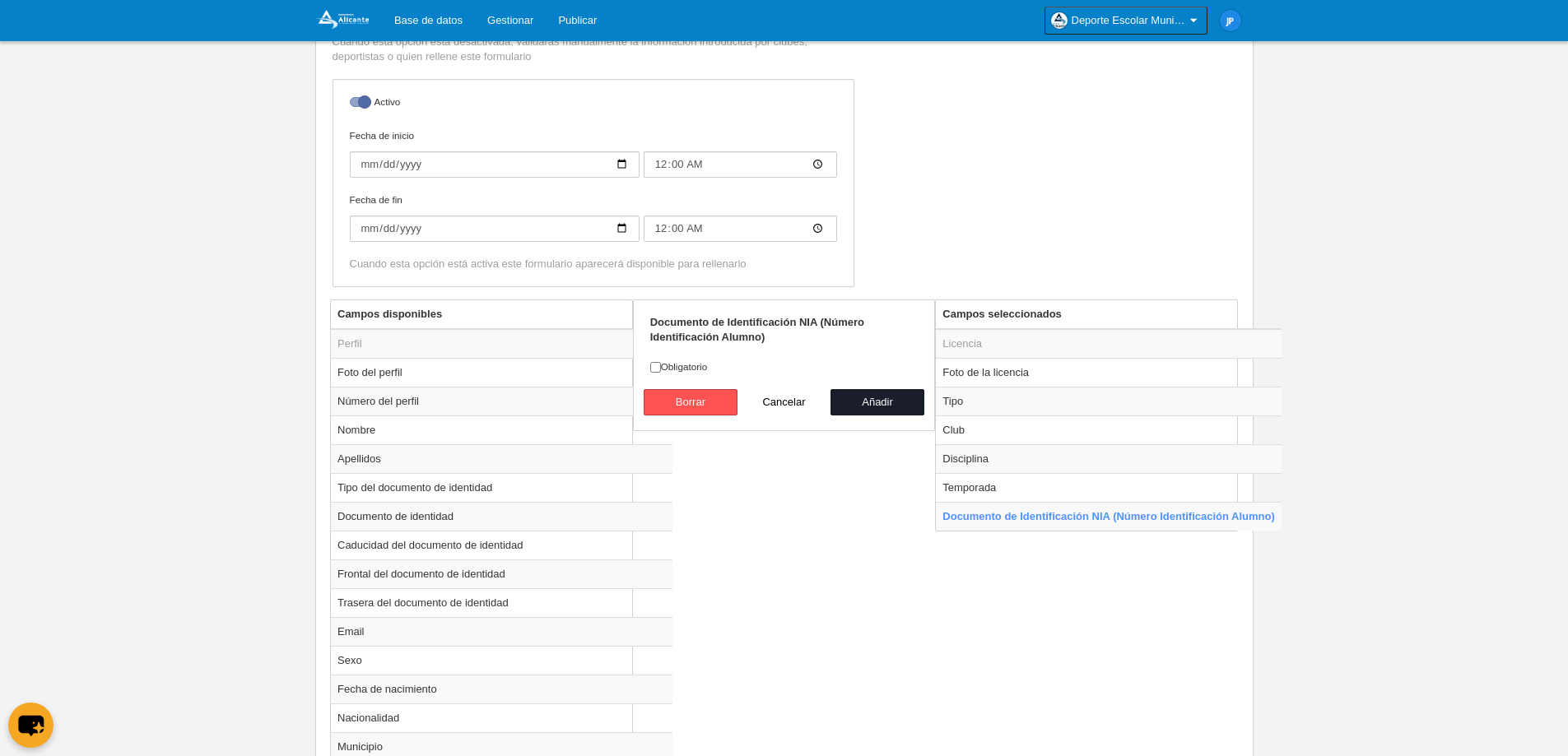
click at [799, 400] on button "Cancelar" at bounding box center [784, 403] width 94 height 27
radio input "false"
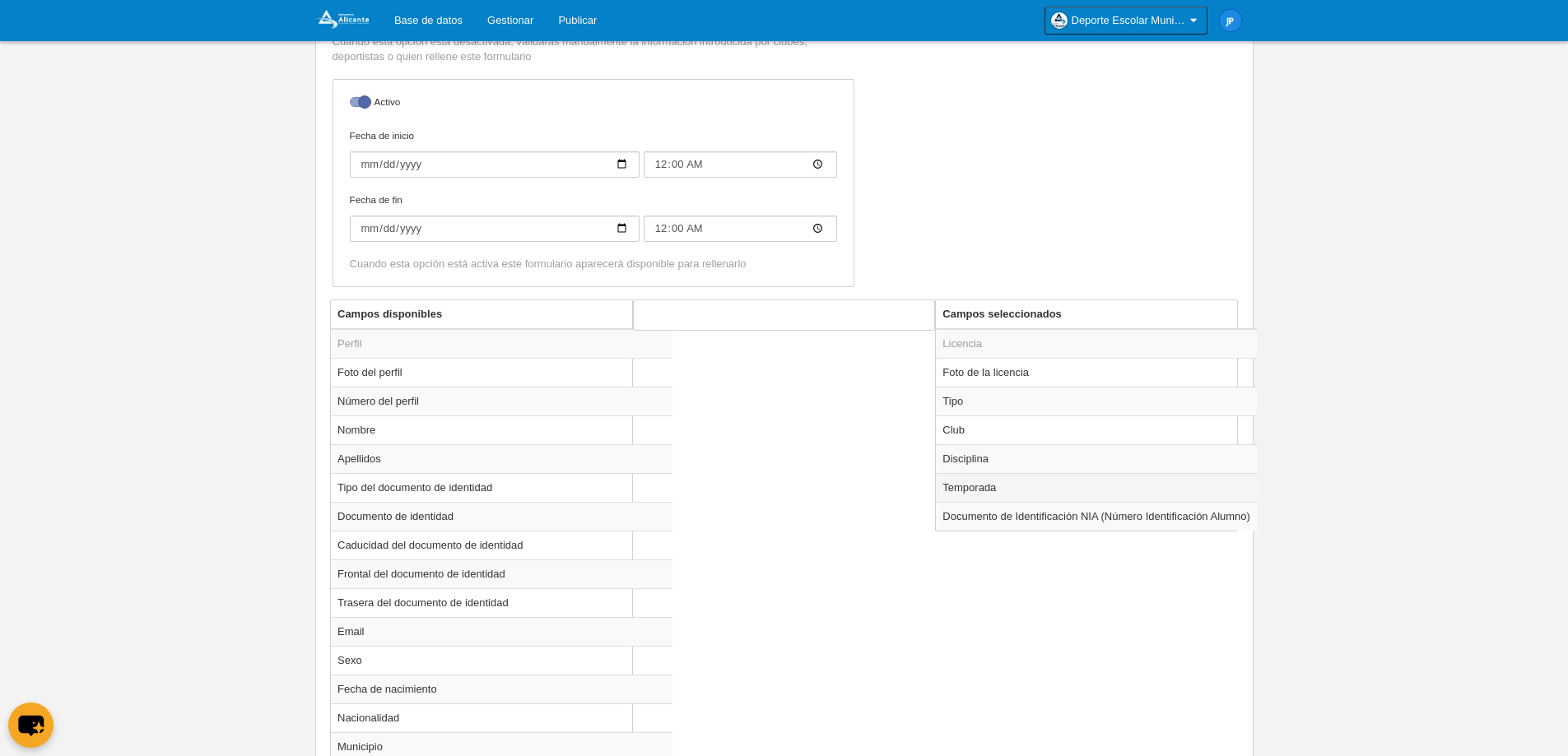
click at [1000, 498] on td "Temporada" at bounding box center [1097, 487] width 321 height 28
radio input "true"
select select "8607"
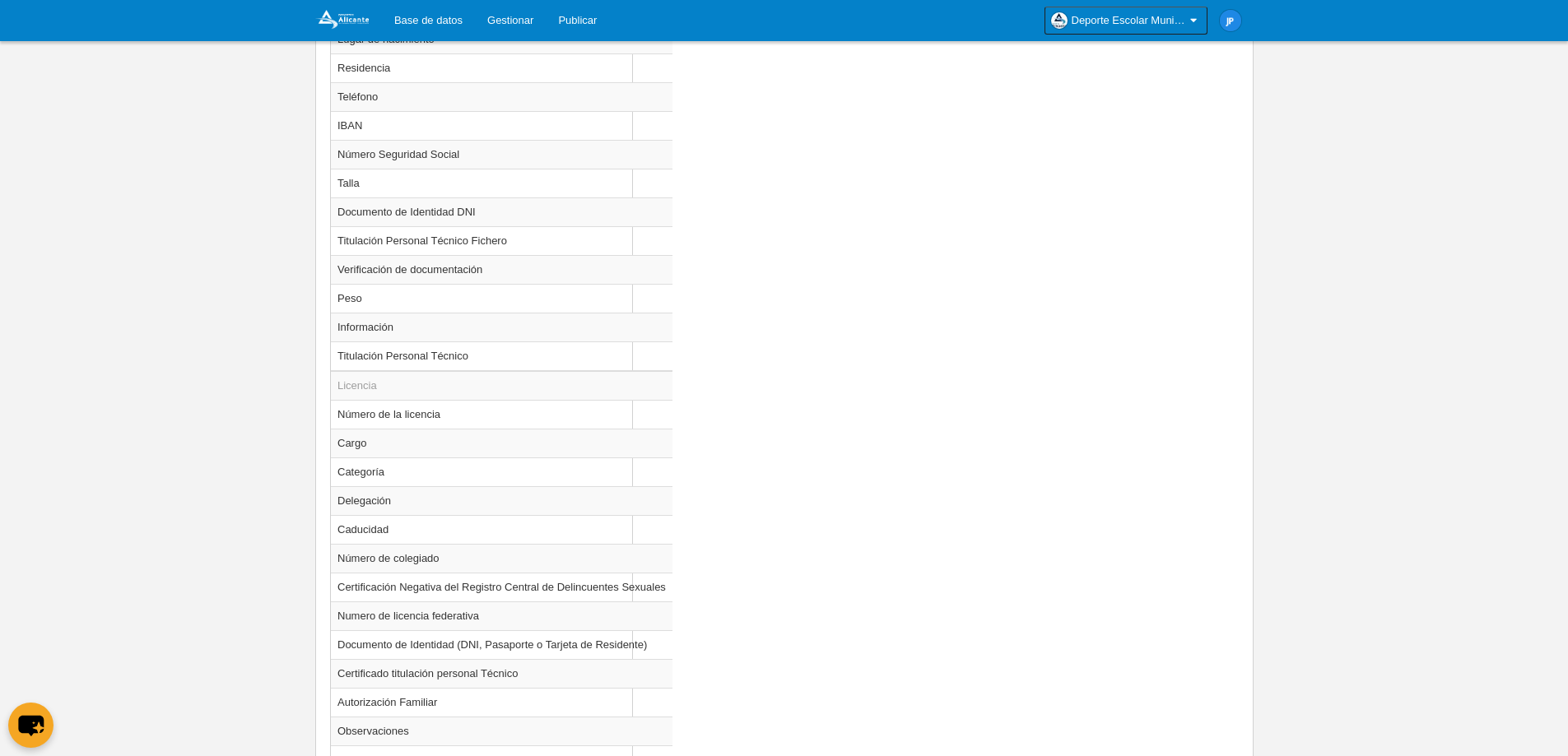
scroll to position [1289, 0]
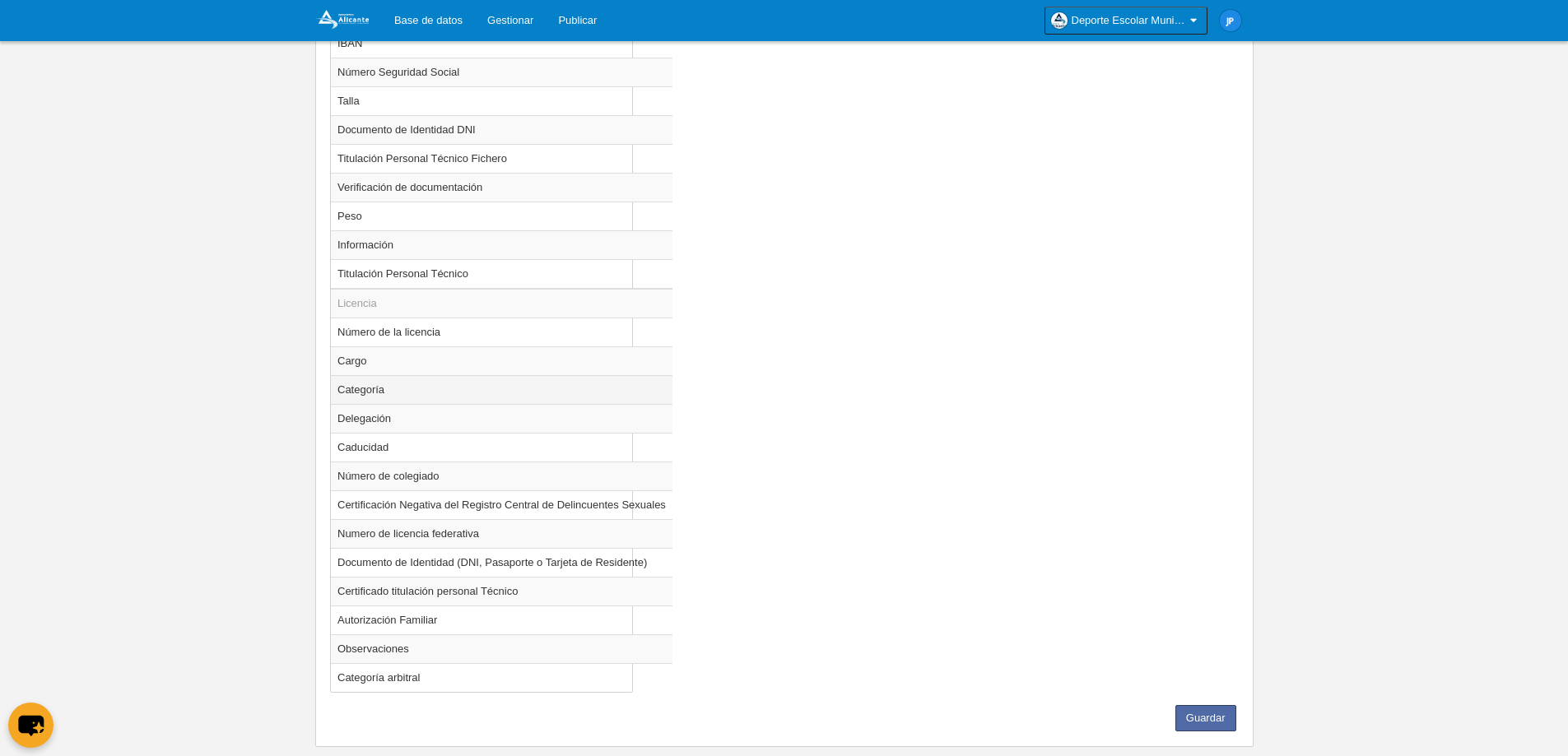
click at [428, 387] on td "Categoría" at bounding box center [501, 389] width 341 height 28
radio input "true"
select select
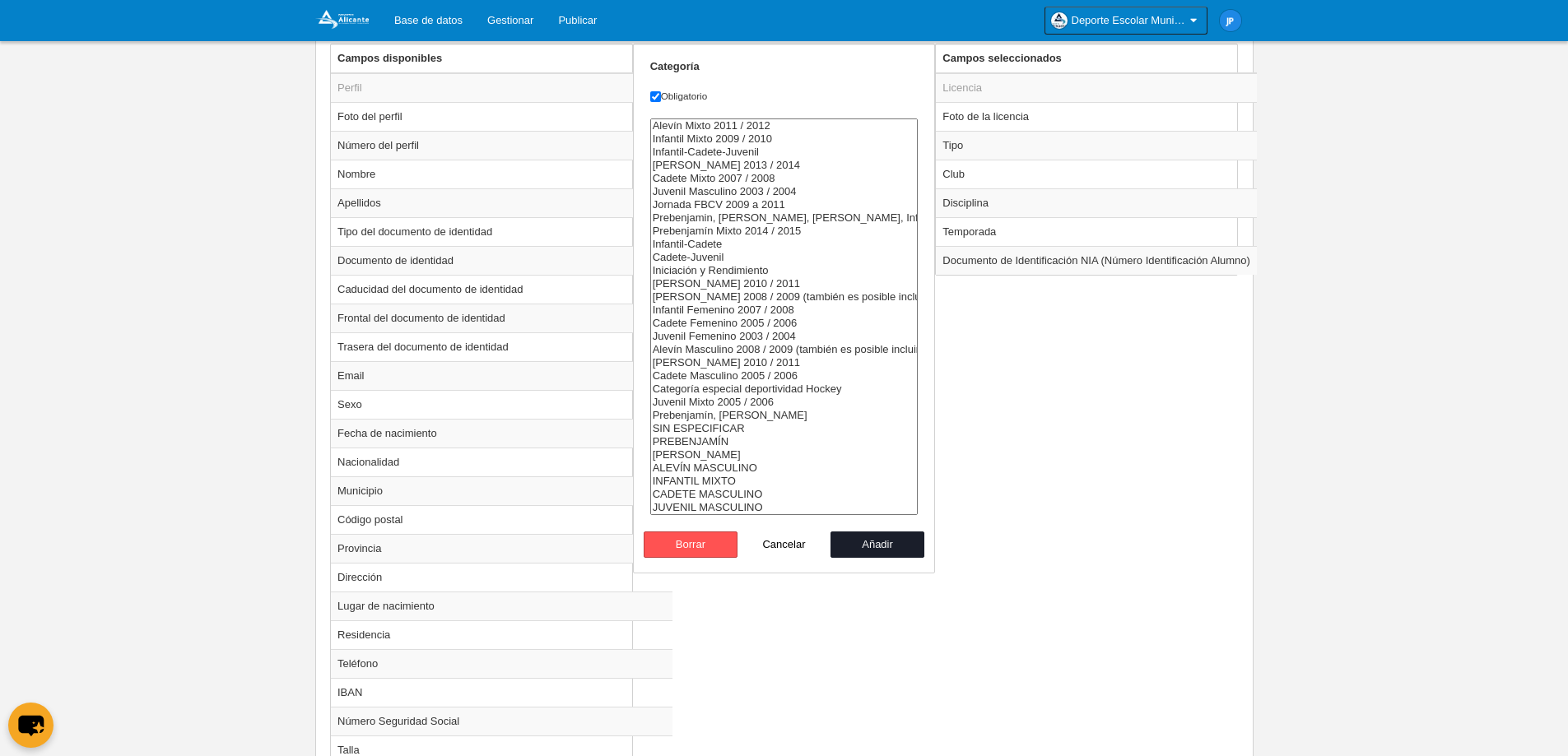
scroll to position [631, 0]
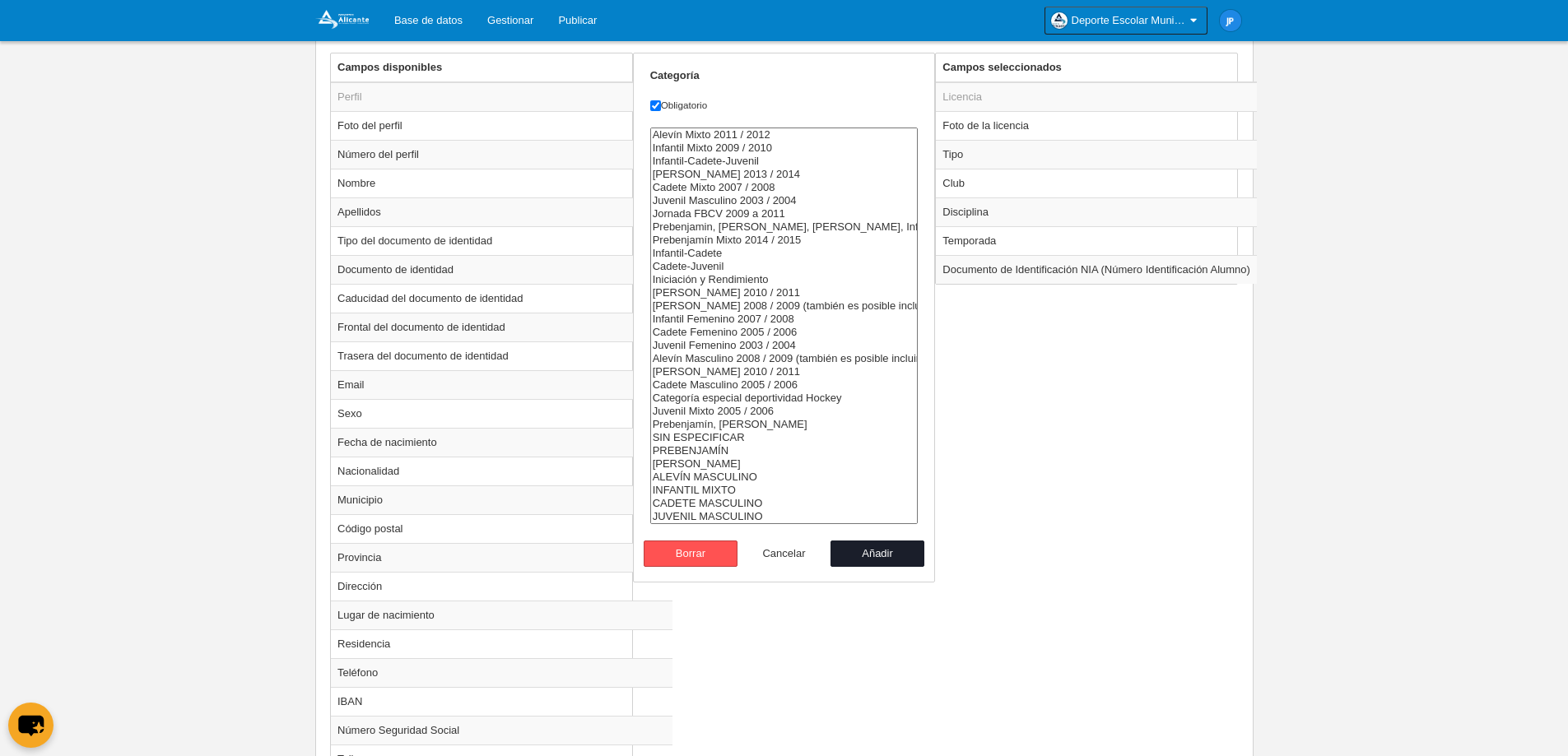
click at [788, 547] on button "Cancelar" at bounding box center [784, 554] width 94 height 27
radio input "false"
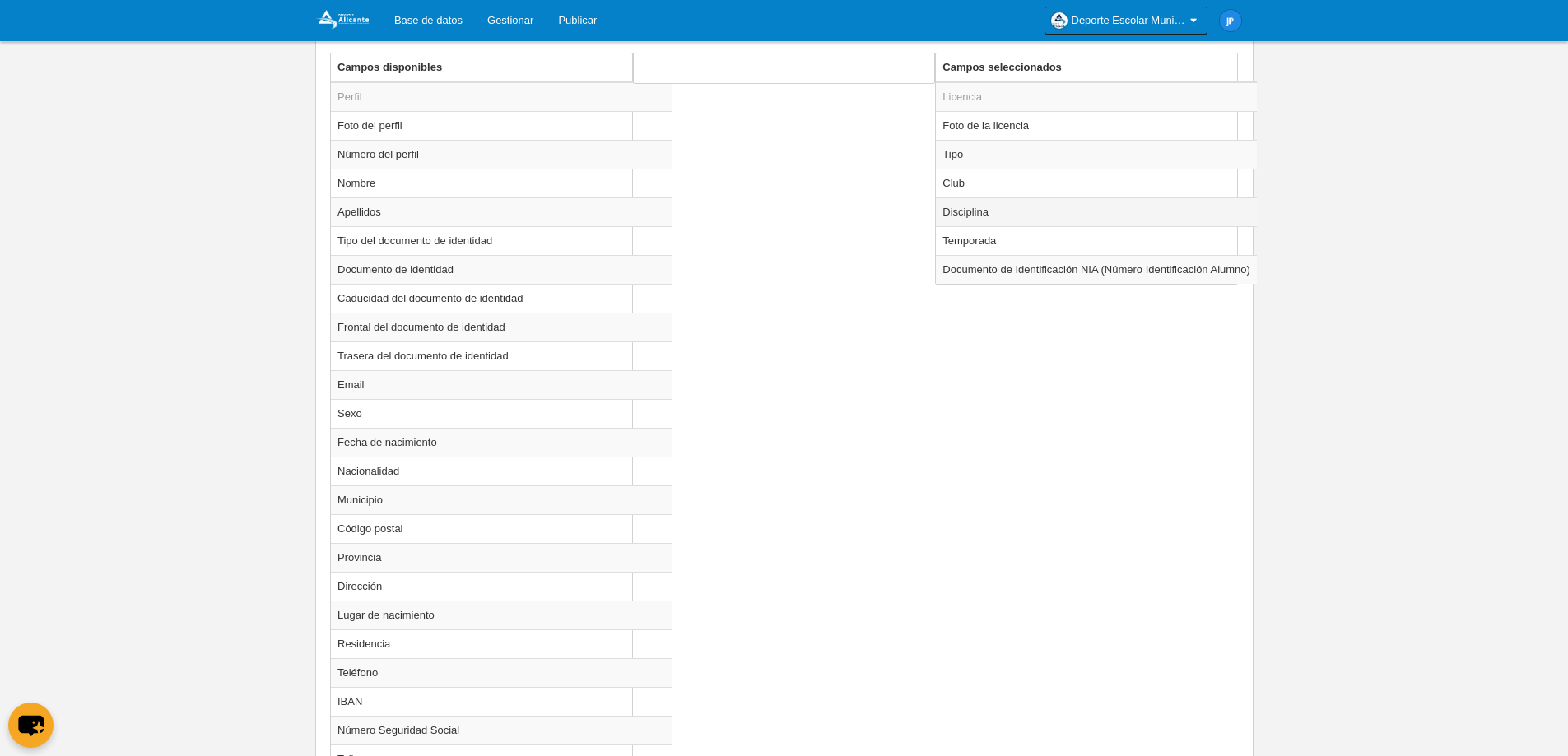
click at [983, 215] on td "Disciplina" at bounding box center [1097, 212] width 321 height 28
radio input "true"
select select
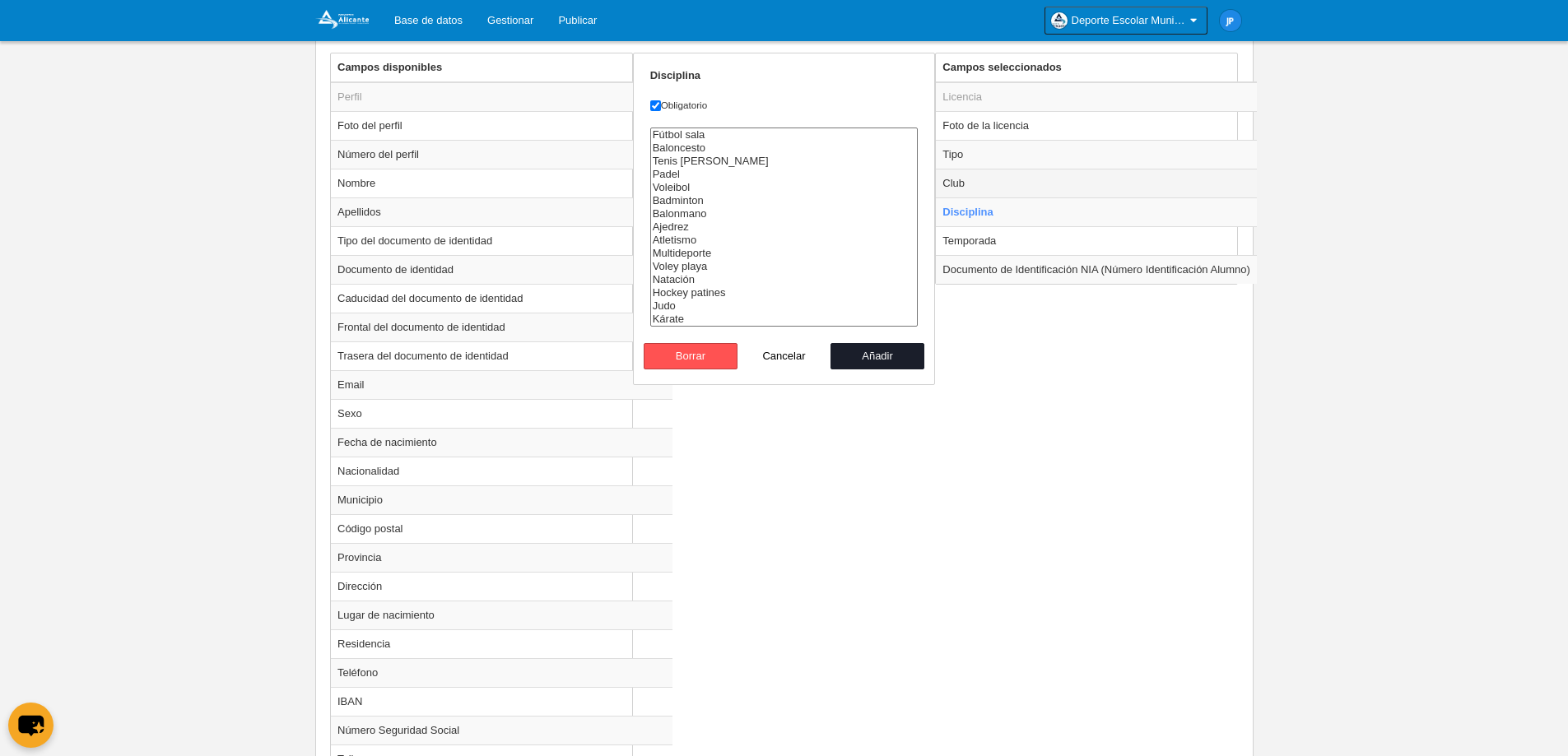
click at [1026, 189] on td "Club" at bounding box center [1097, 183] width 321 height 28
radio input "true"
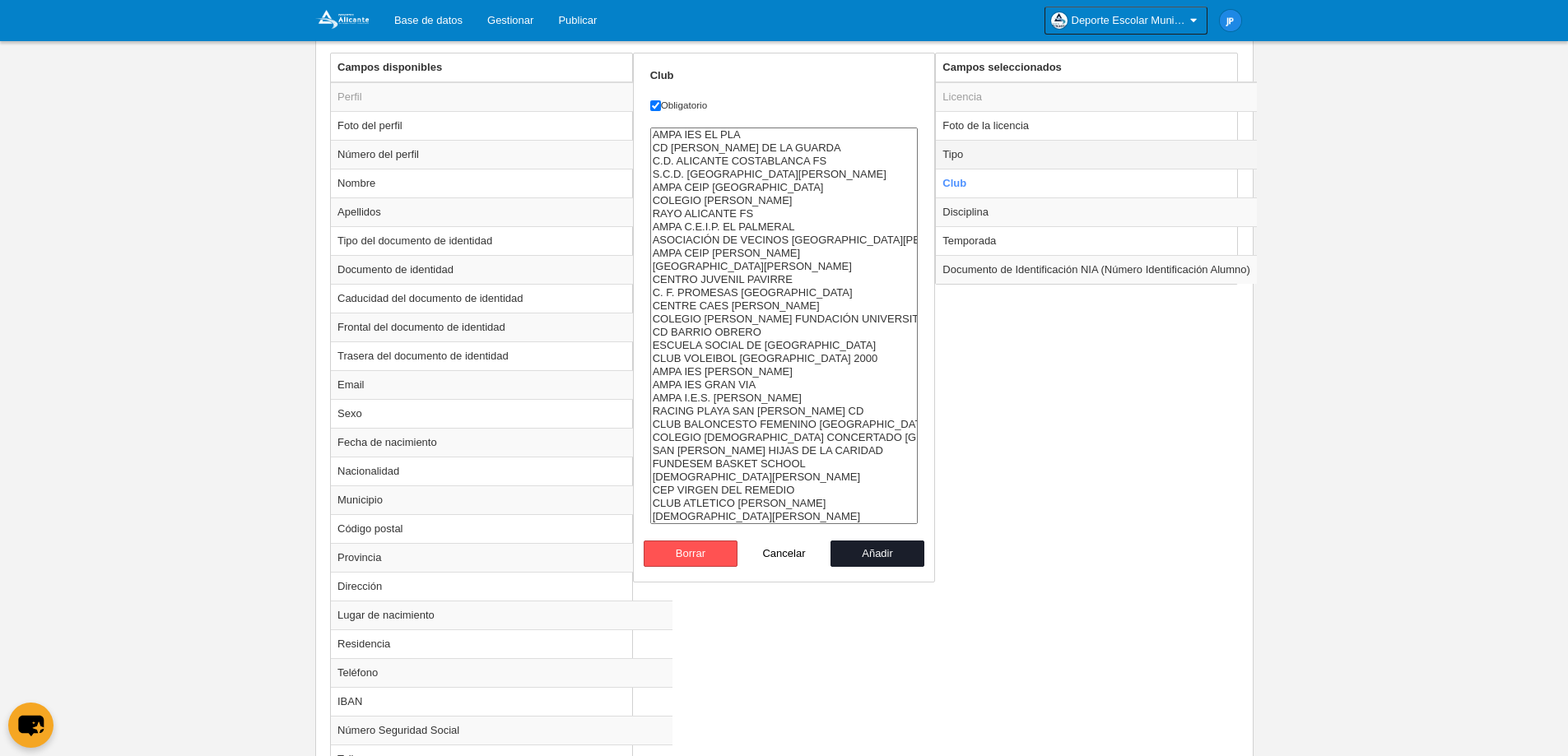
click at [1026, 161] on td "Tipo" at bounding box center [1097, 154] width 321 height 28
radio input "true"
select select "player"
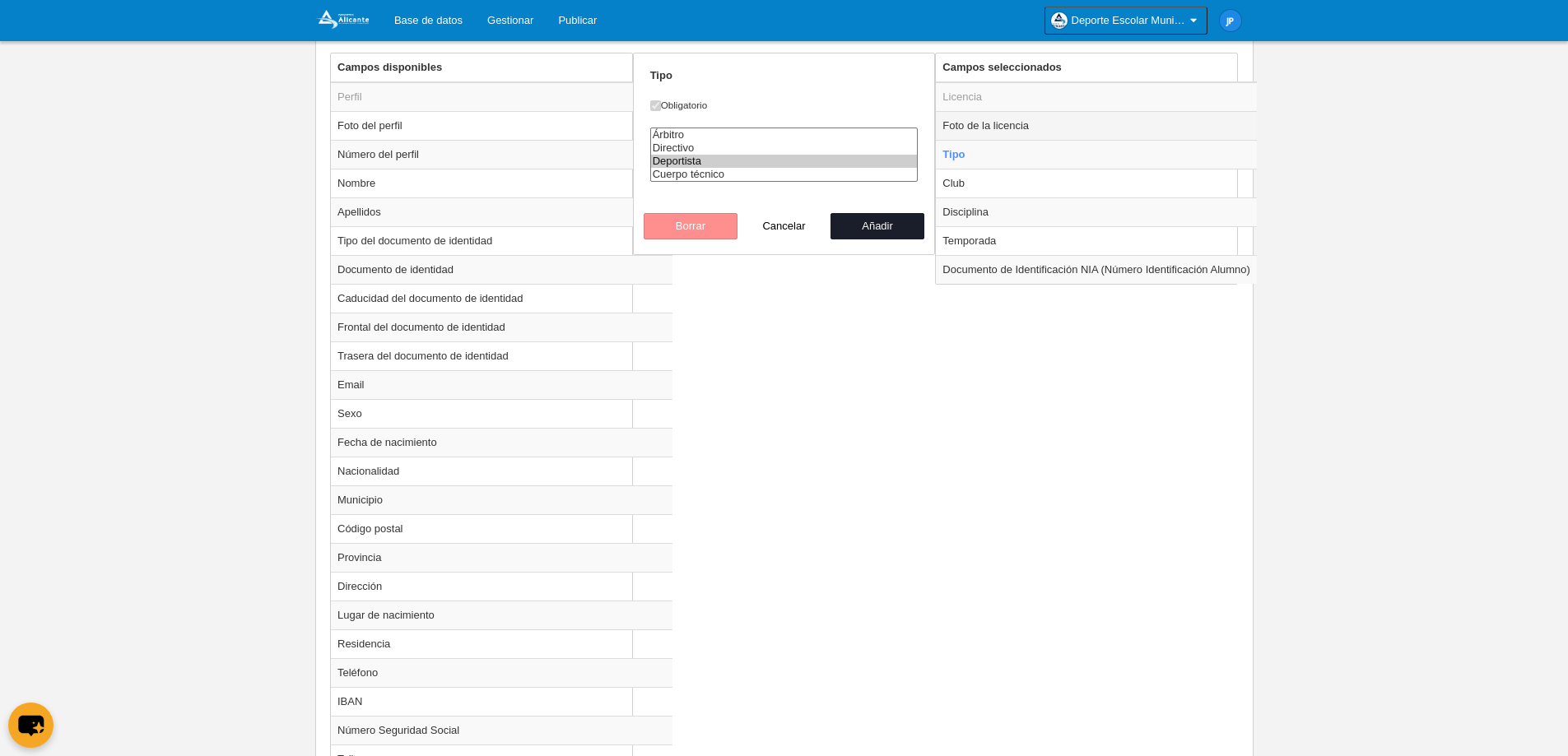
click at [1049, 131] on td "Foto de la licencia" at bounding box center [1097, 125] width 321 height 28
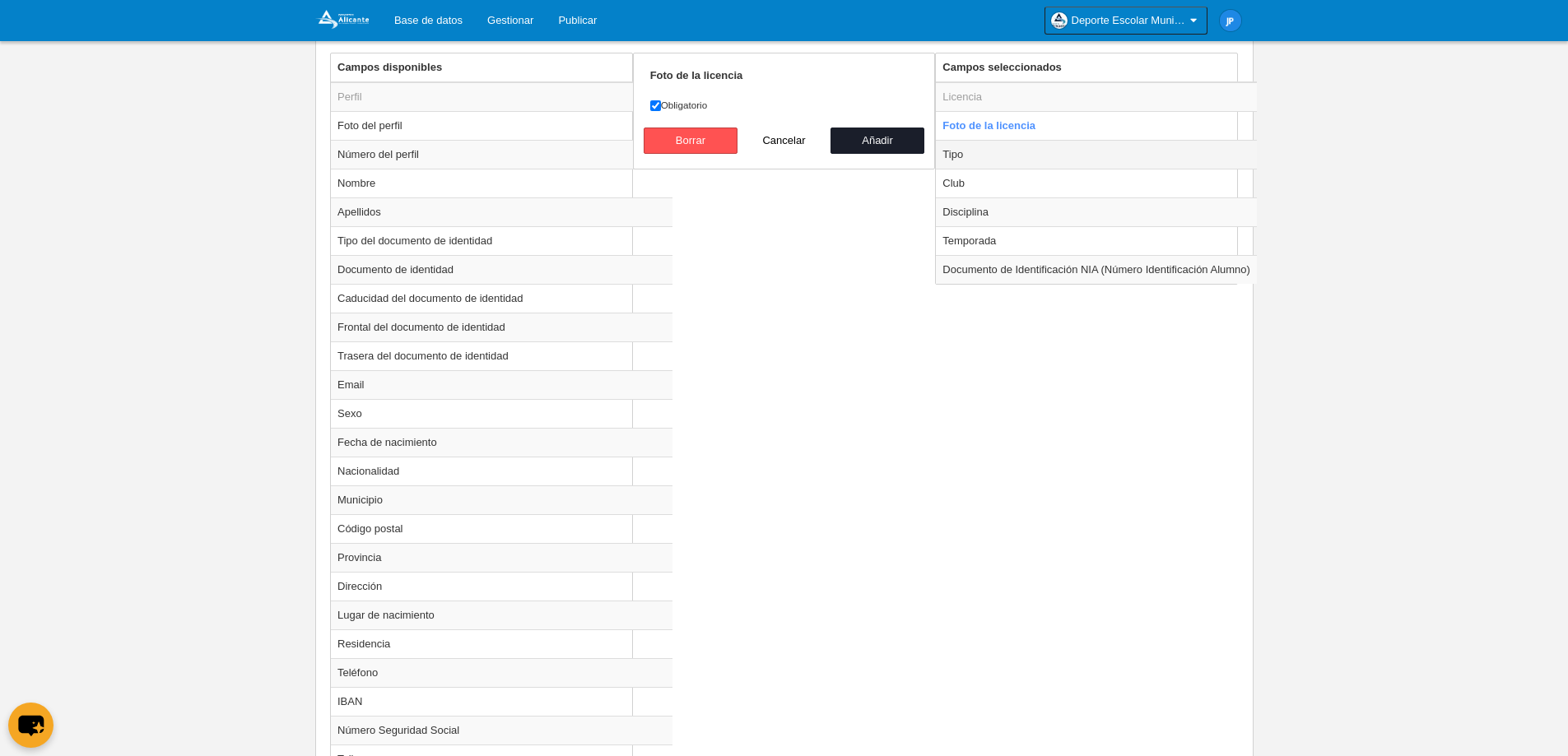
click at [1031, 157] on td "Tipo" at bounding box center [1097, 154] width 321 height 28
radio input "false"
radio input "true"
select select "player"
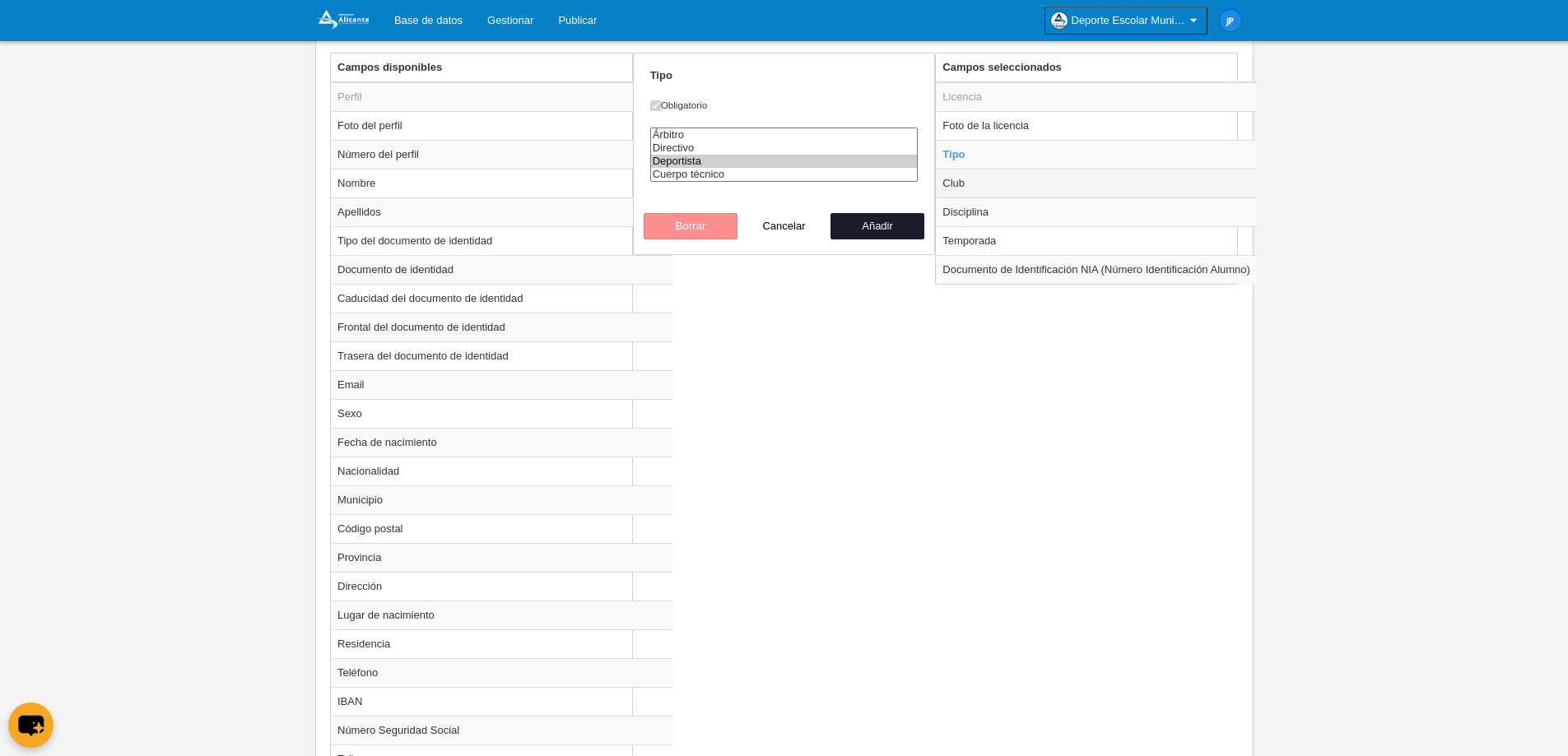
click at [1012, 187] on td "Club" at bounding box center [1097, 183] width 321 height 28
radio input "false"
radio input "true"
select select
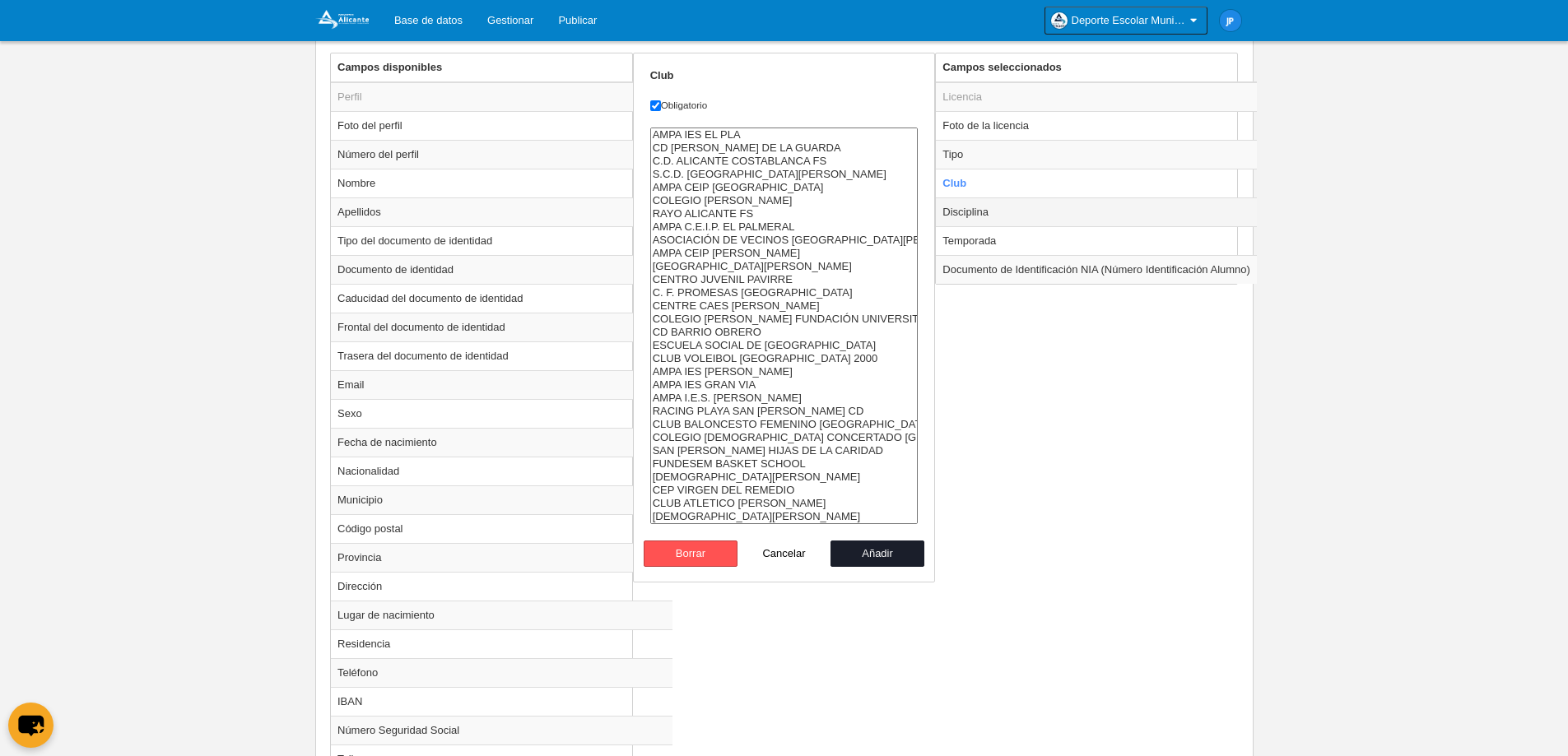
click at [1002, 210] on td "Disciplina" at bounding box center [1097, 212] width 321 height 28
radio input "false"
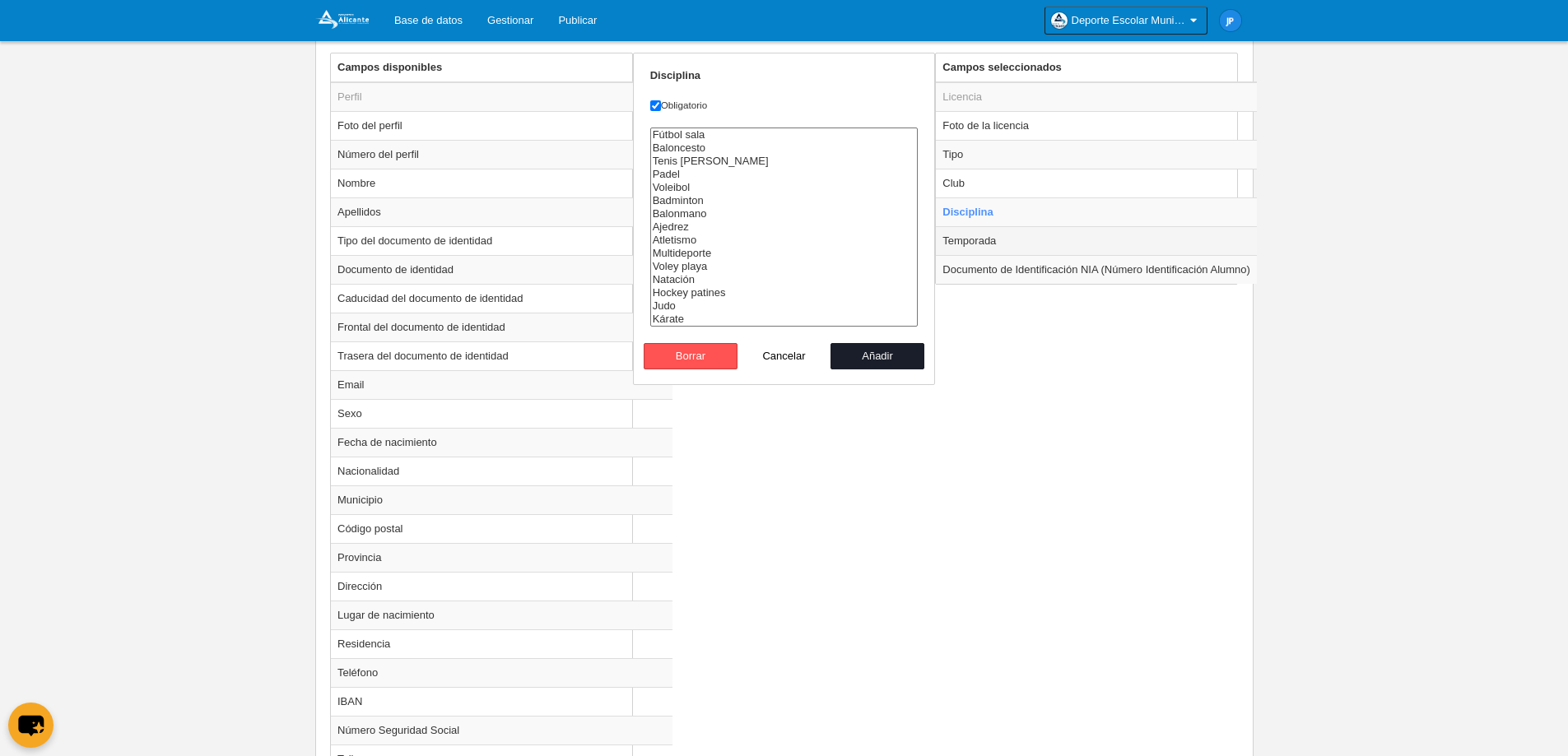
click at [1004, 234] on td "Temporada" at bounding box center [1097, 240] width 321 height 28
radio input "false"
radio input "true"
select select "8607"
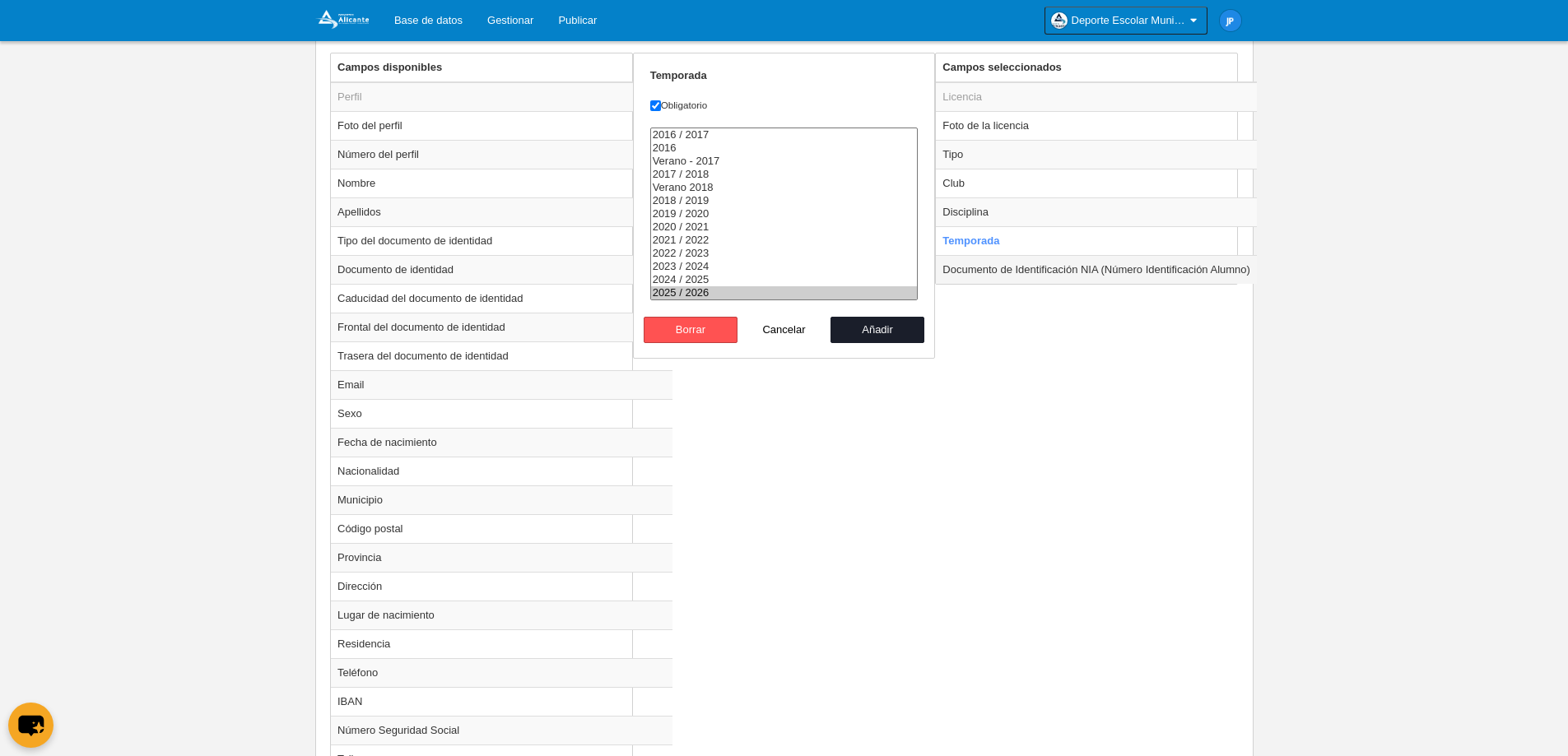
click at [1002, 274] on td "Documento de Identificación NIA (Número Identificación Alumno)" at bounding box center [1097, 270] width 321 height 28
radio input "false"
radio input "true"
checkbox input "false"
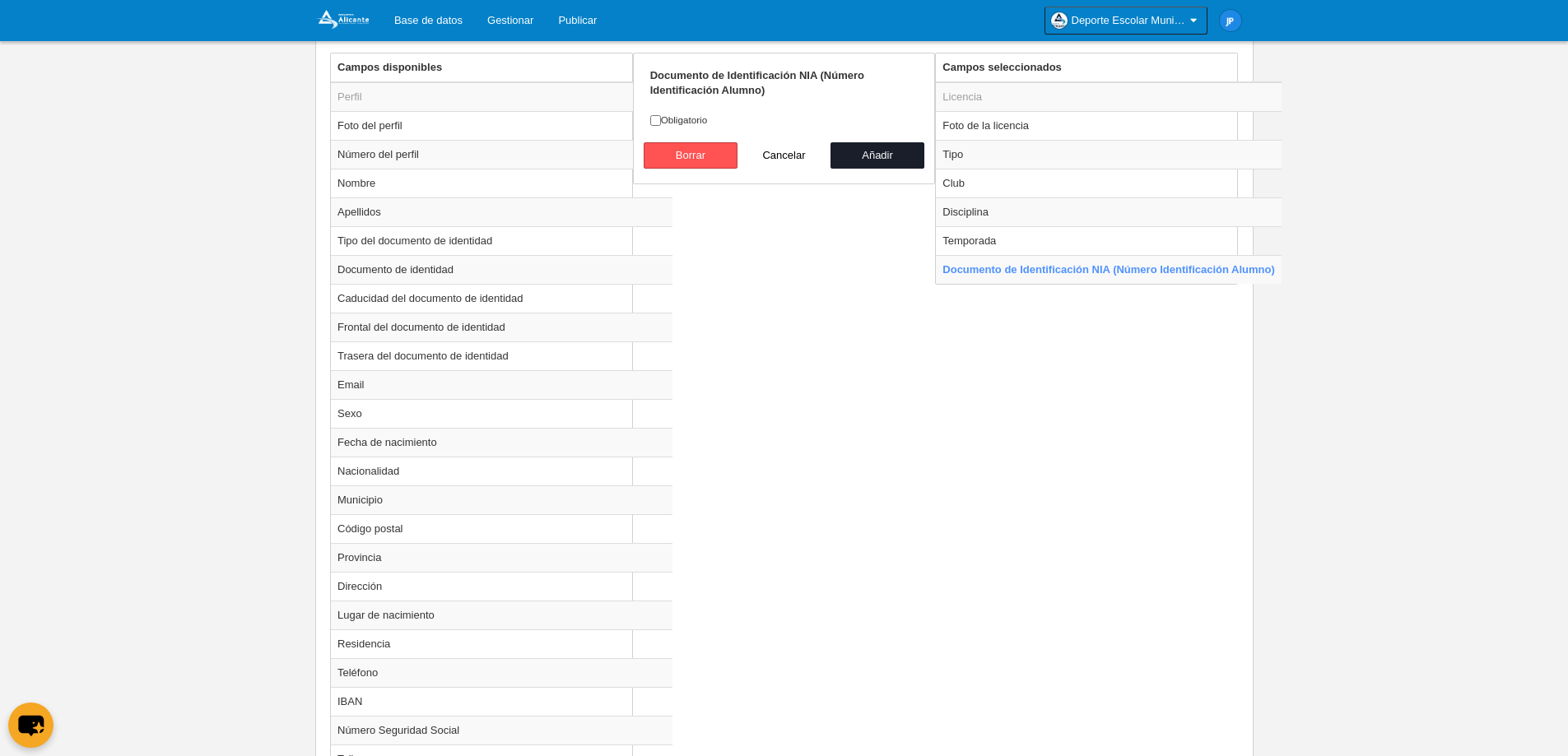
click at [1004, 374] on div "Campos disponibles Perfil Foto del perfil Número del perfil Nombre Apellidos Ti…" at bounding box center [784, 708] width 916 height 1311
click at [794, 227] on div "Campos disponibles Perfil Foto del perfil Número del perfil Nombre Apellidos Ti…" at bounding box center [784, 708] width 916 height 1311
click at [796, 165] on button "Cancelar" at bounding box center [784, 156] width 94 height 27
radio input "false"
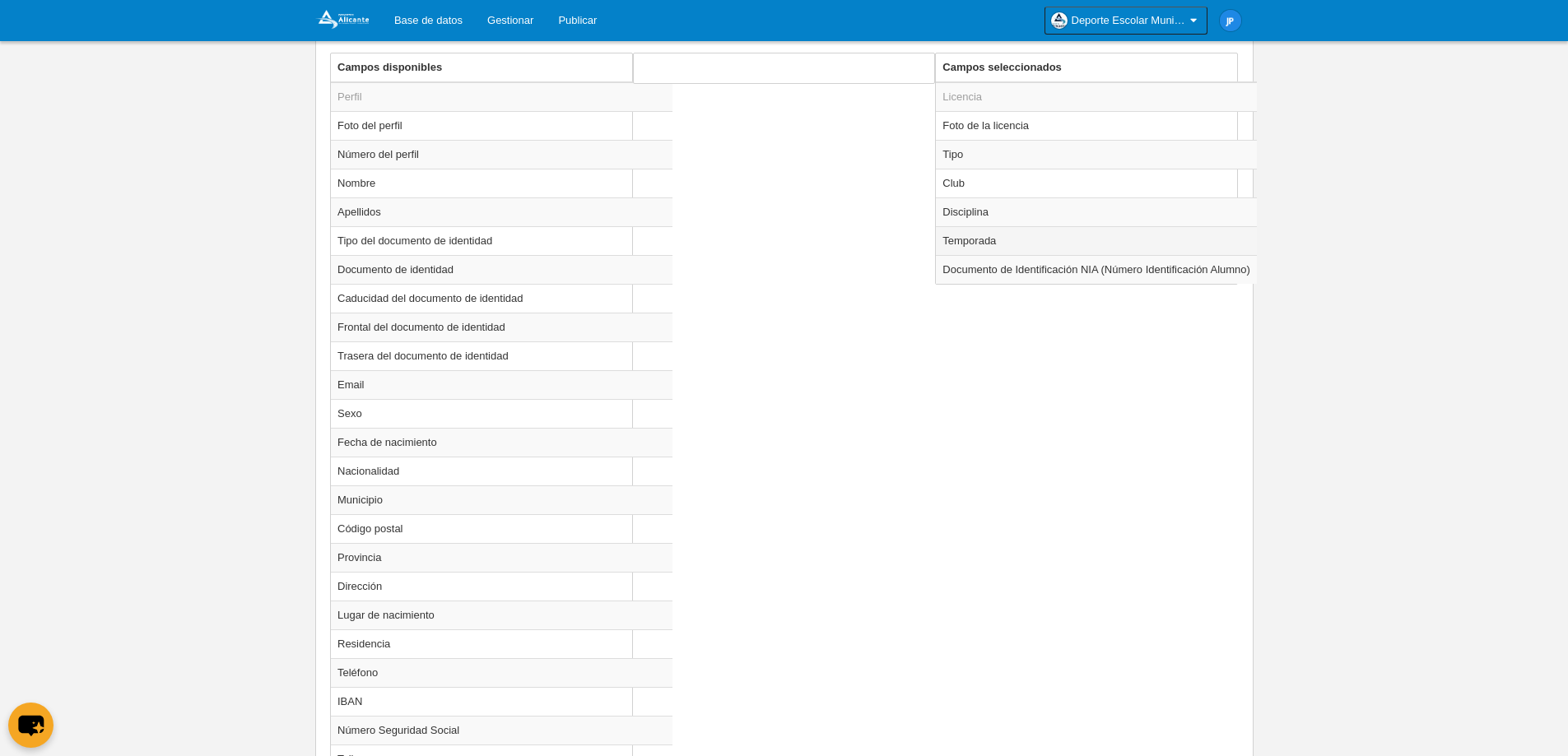
click at [1042, 253] on td "Temporada" at bounding box center [1097, 240] width 321 height 28
radio input "true"
select select "8607"
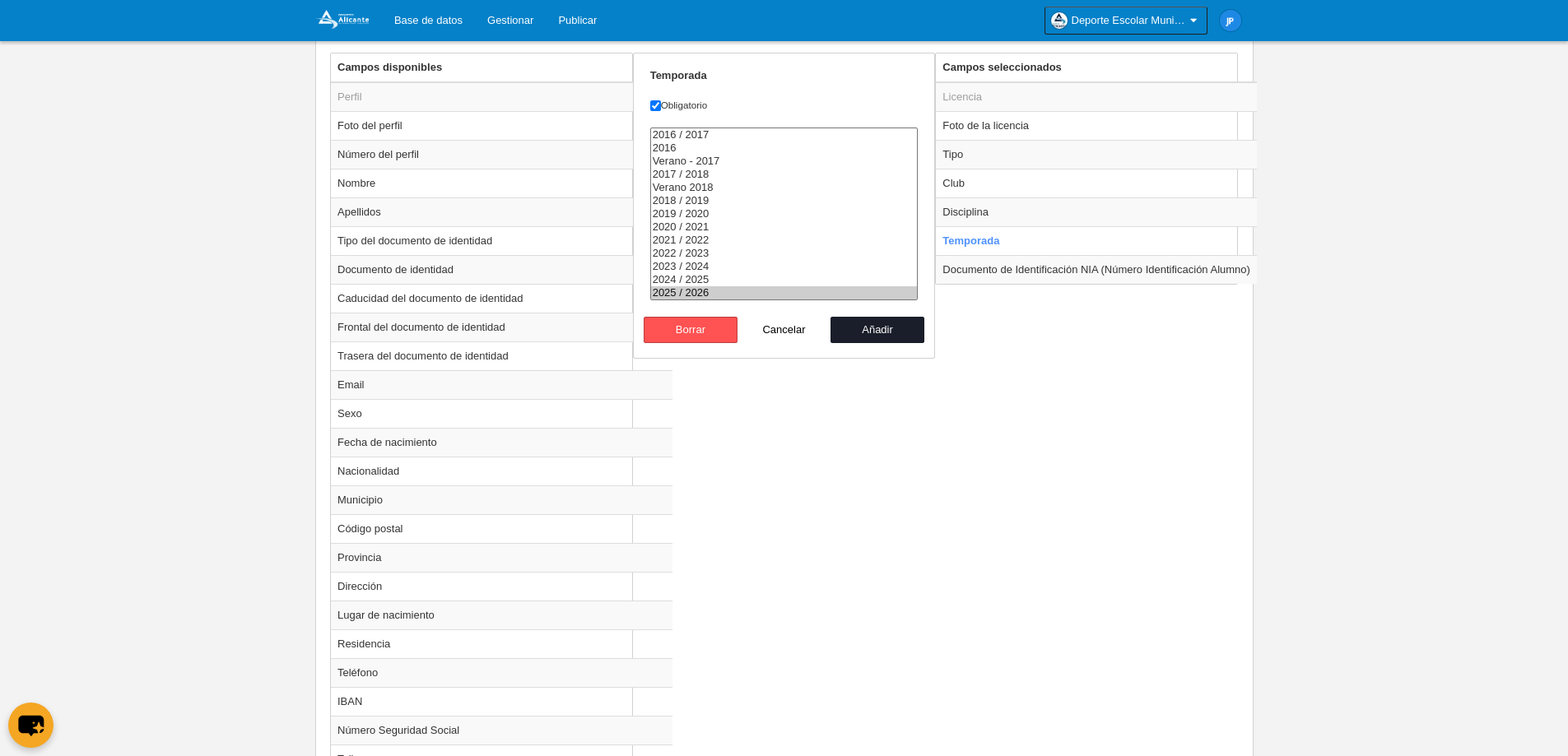
click at [833, 450] on div "Campos disponibles Perfil Foto del perfil Número del perfil Nombre Apellidos Ti…" at bounding box center [784, 708] width 916 height 1311
click at [724, 333] on button "Borrar" at bounding box center [690, 330] width 94 height 27
radio input "false"
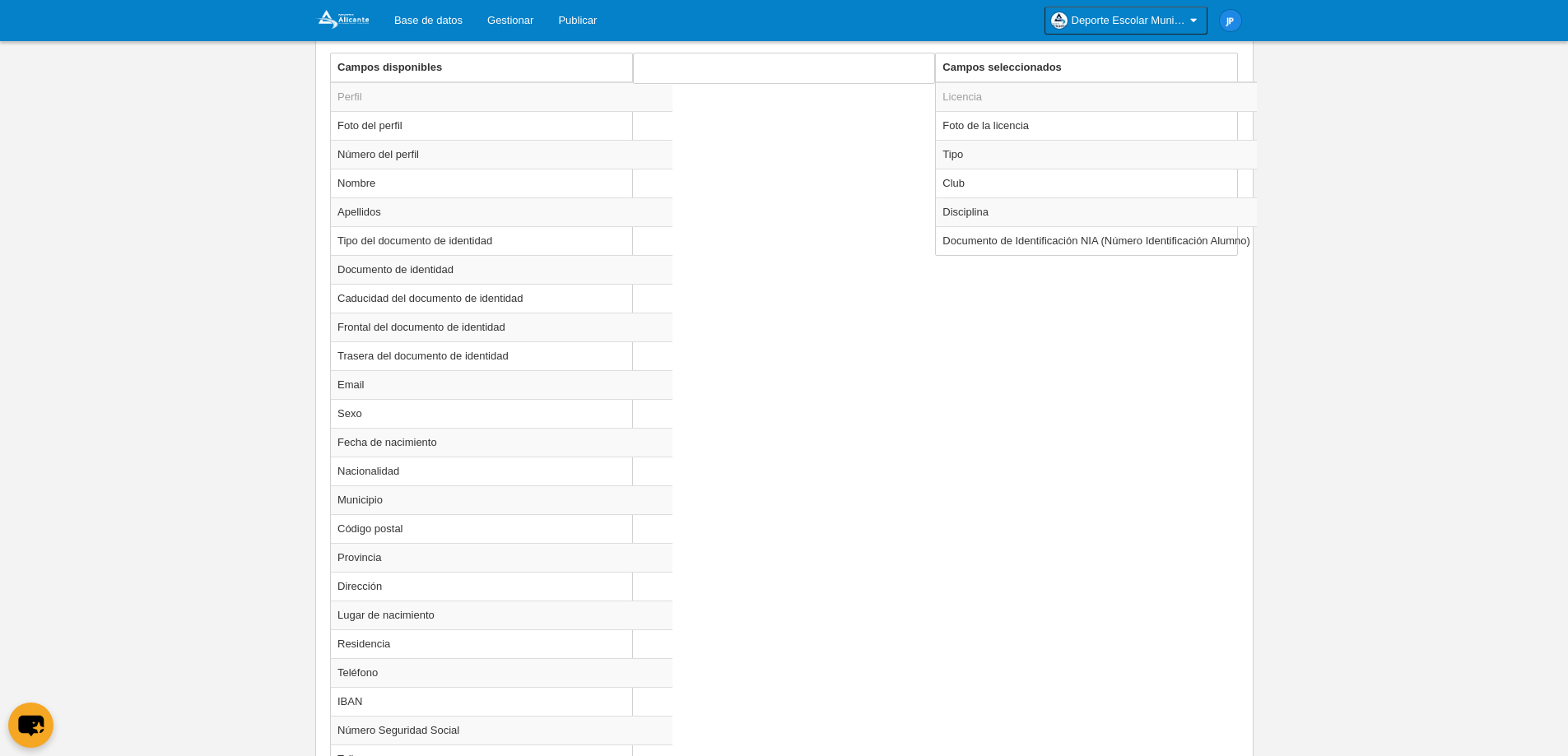
click at [1037, 451] on div "Campos disponibles Perfil Foto del perfil Número del perfil Nombre Apellidos Ti…" at bounding box center [784, 722] width 916 height 1339
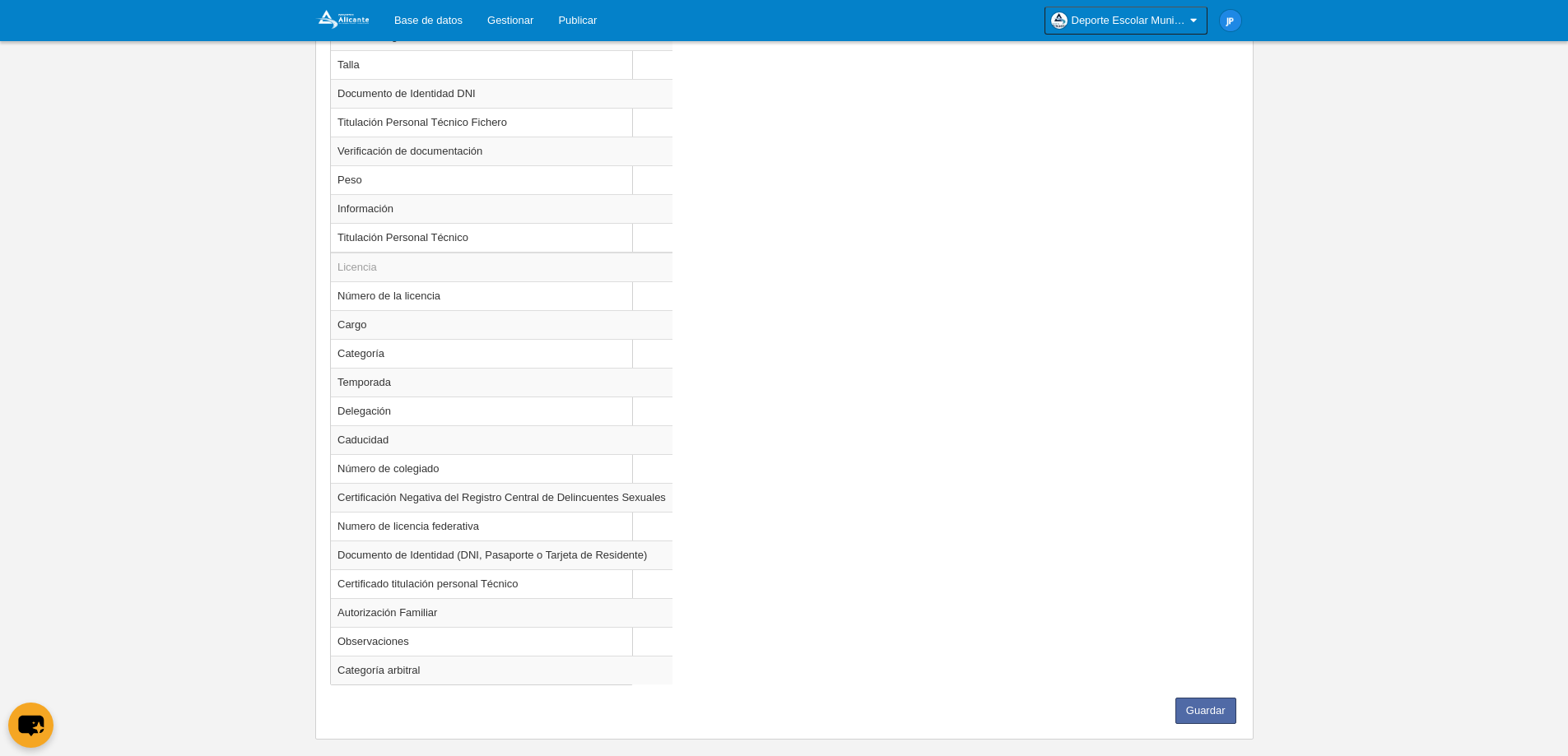
scroll to position [1351, 0]
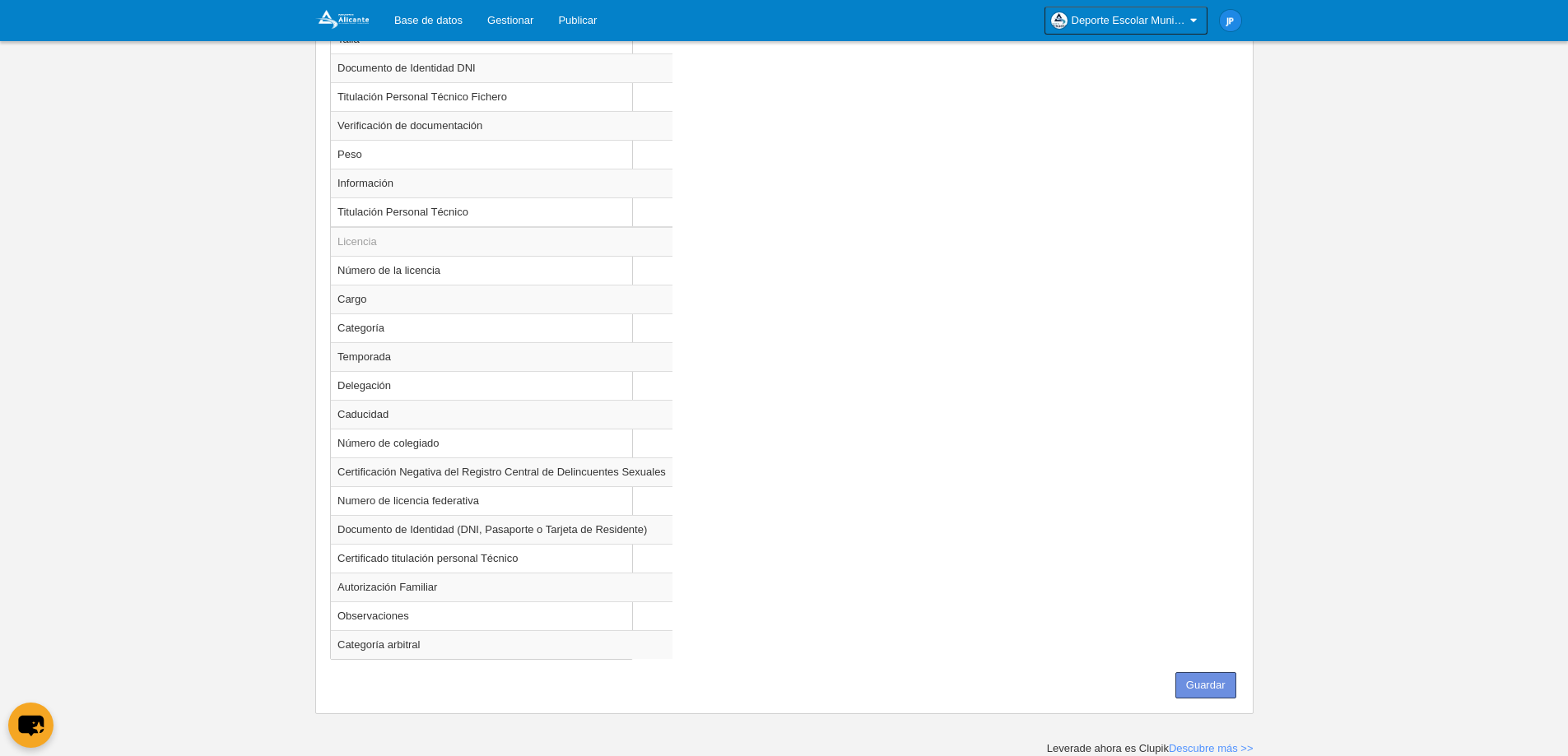
click at [1211, 690] on button "Guardar" at bounding box center [1206, 686] width 61 height 27
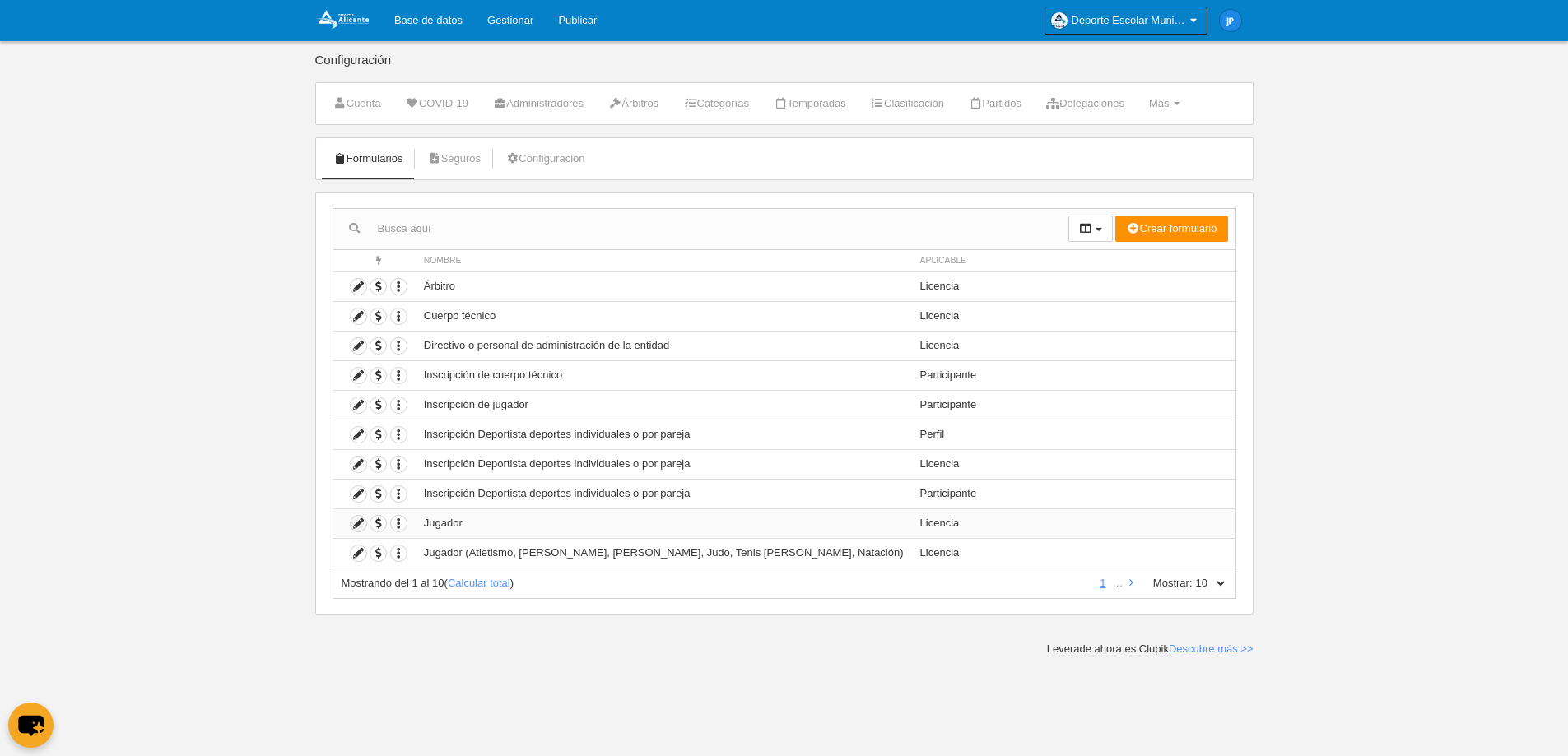
click at [365, 521] on icon at bounding box center [358, 523] width 15 height 15
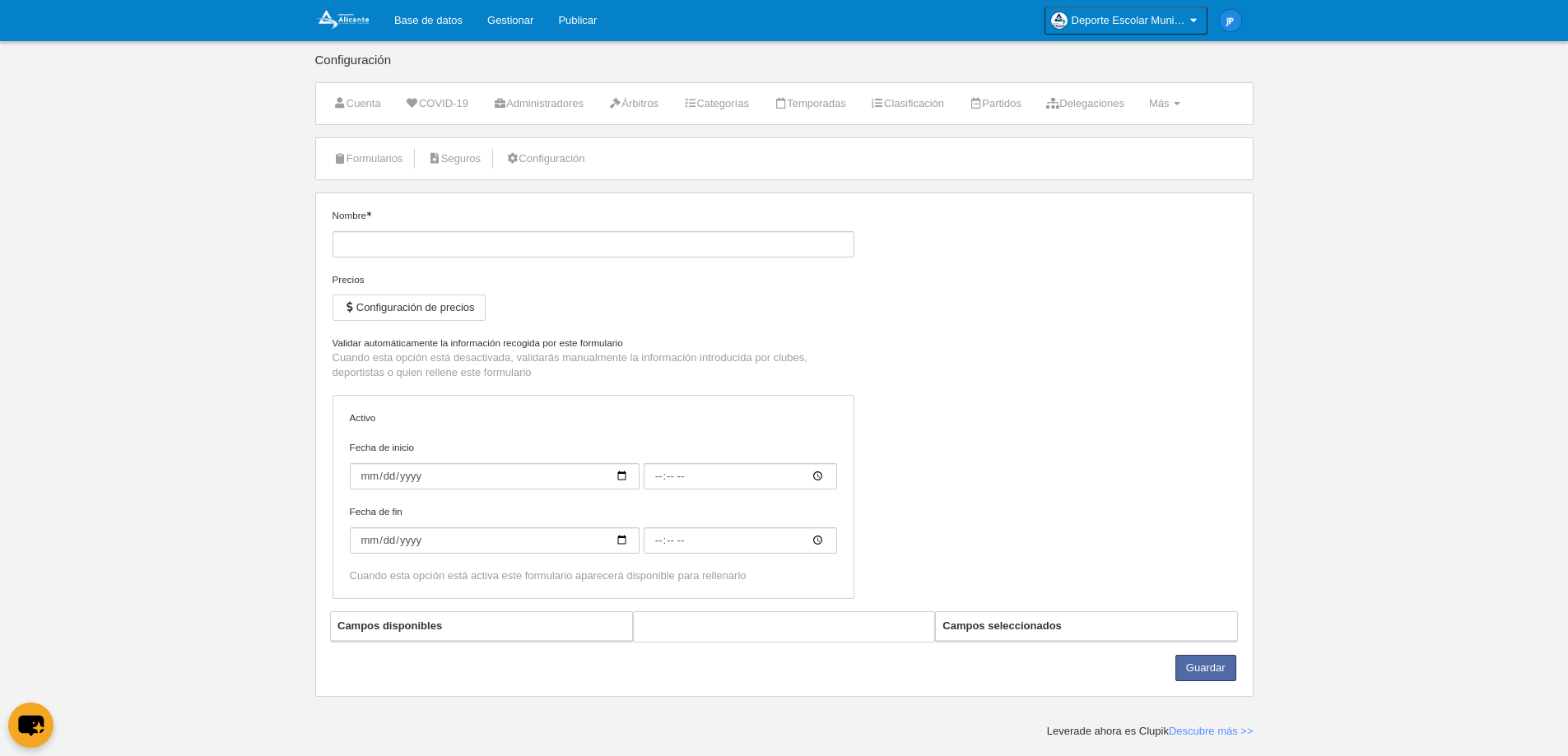
type input "Jugador"
checkbox input "true"
type input "[DATE]"
type input "00:00"
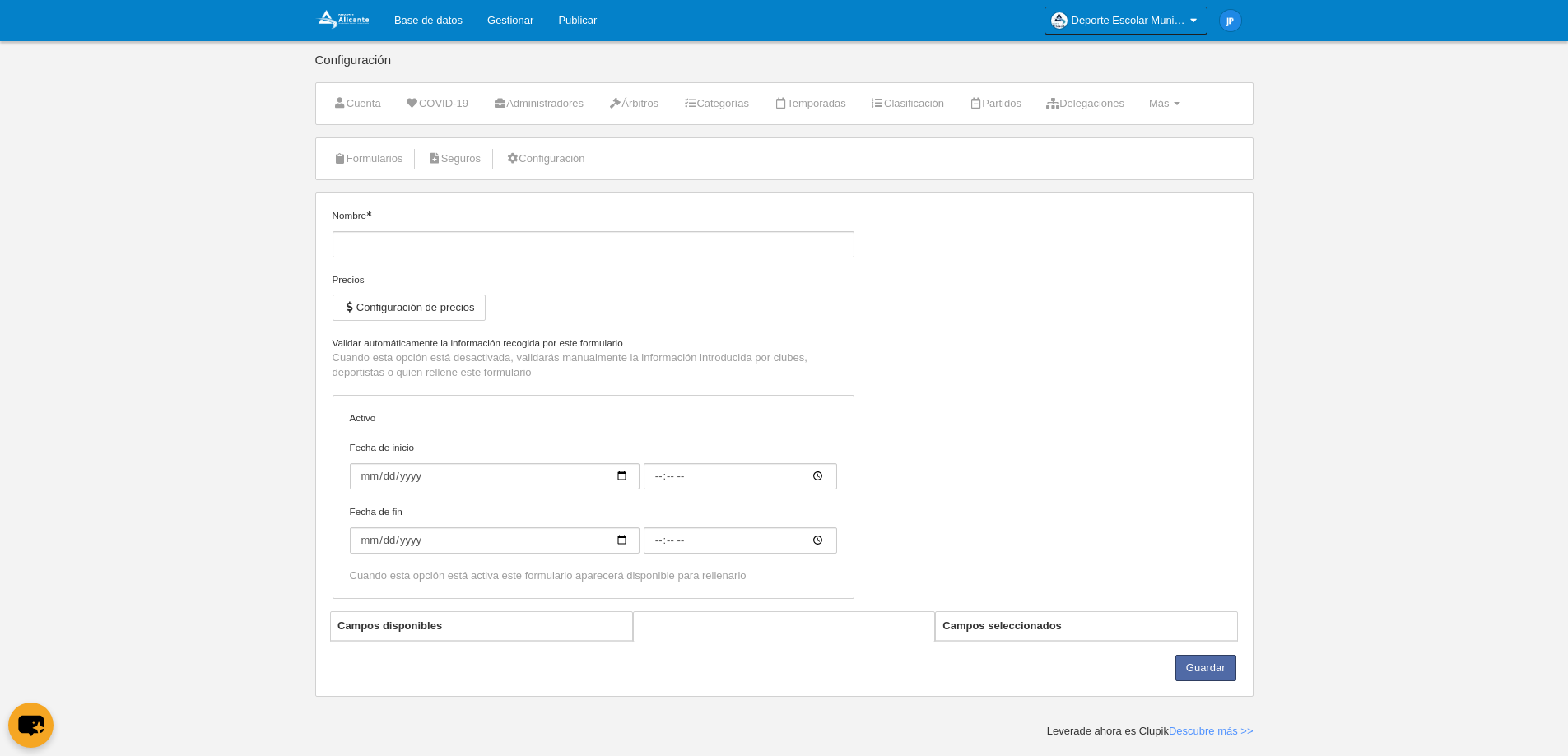
type input "[DATE]"
type input "00:00"
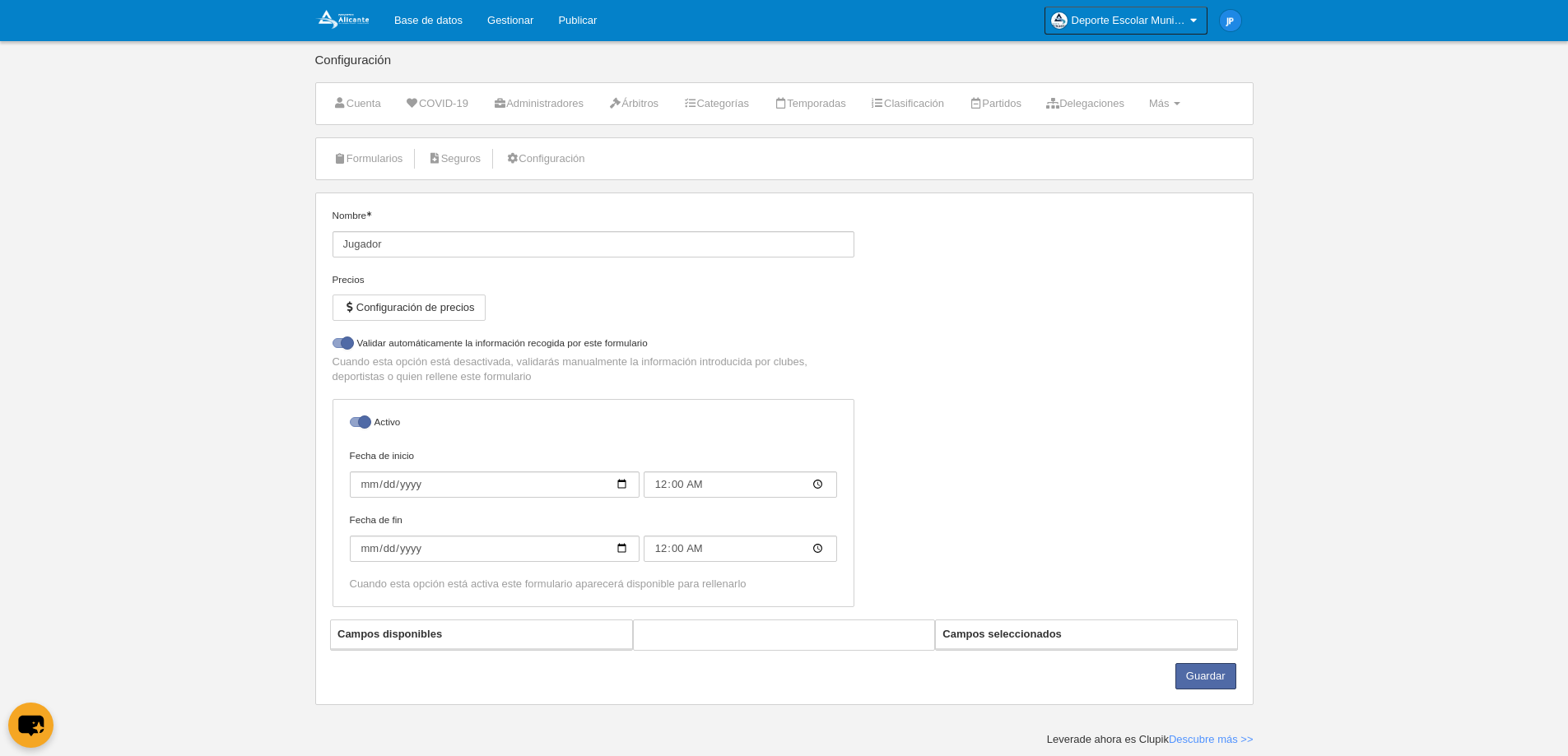
select select "selected"
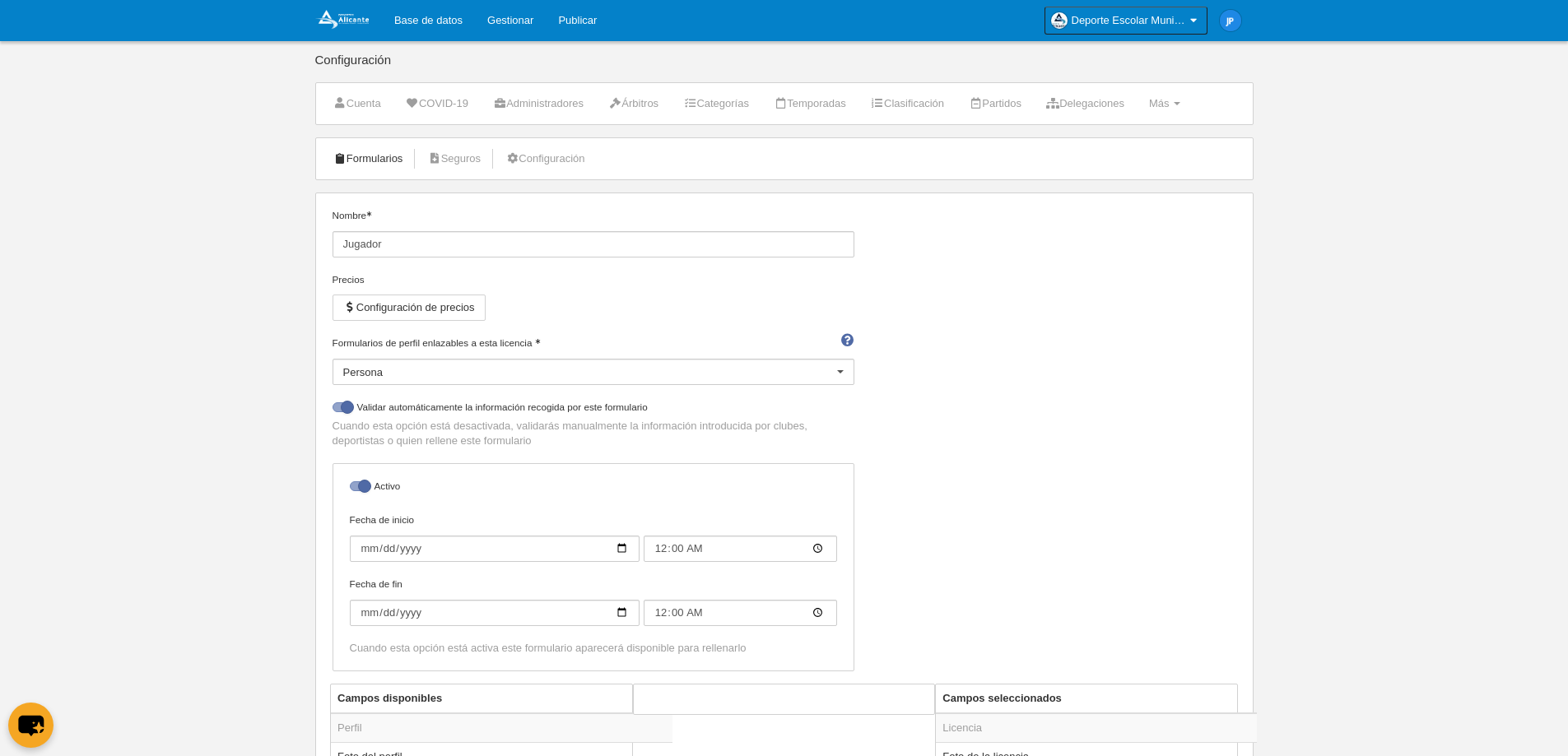
click at [363, 156] on link "Formularios" at bounding box center [368, 159] width 88 height 25
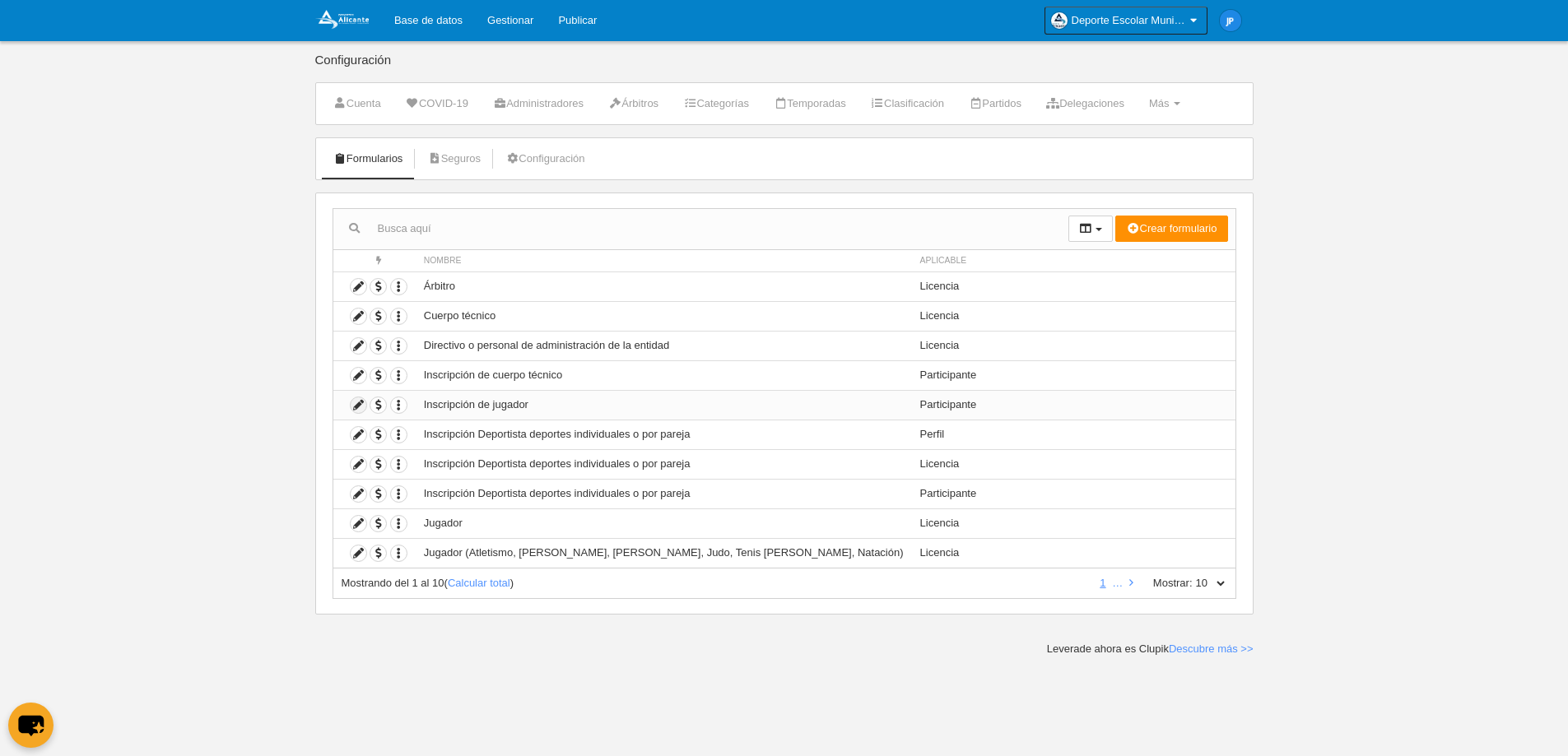
click at [360, 402] on icon at bounding box center [358, 405] width 15 height 15
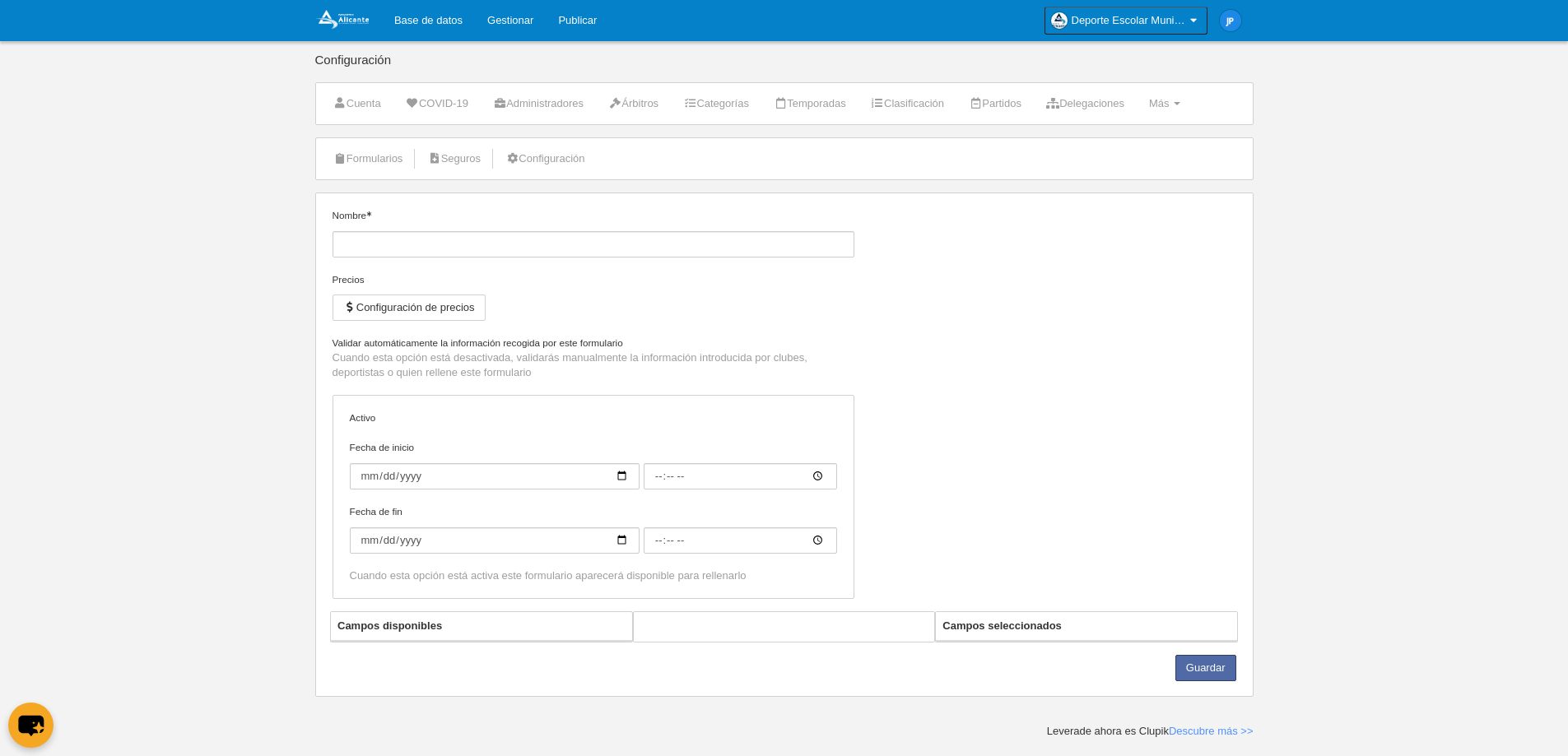
type input "Inscripción de jugador"
checkbox input "true"
type input "[DATE]"
type input "00:00"
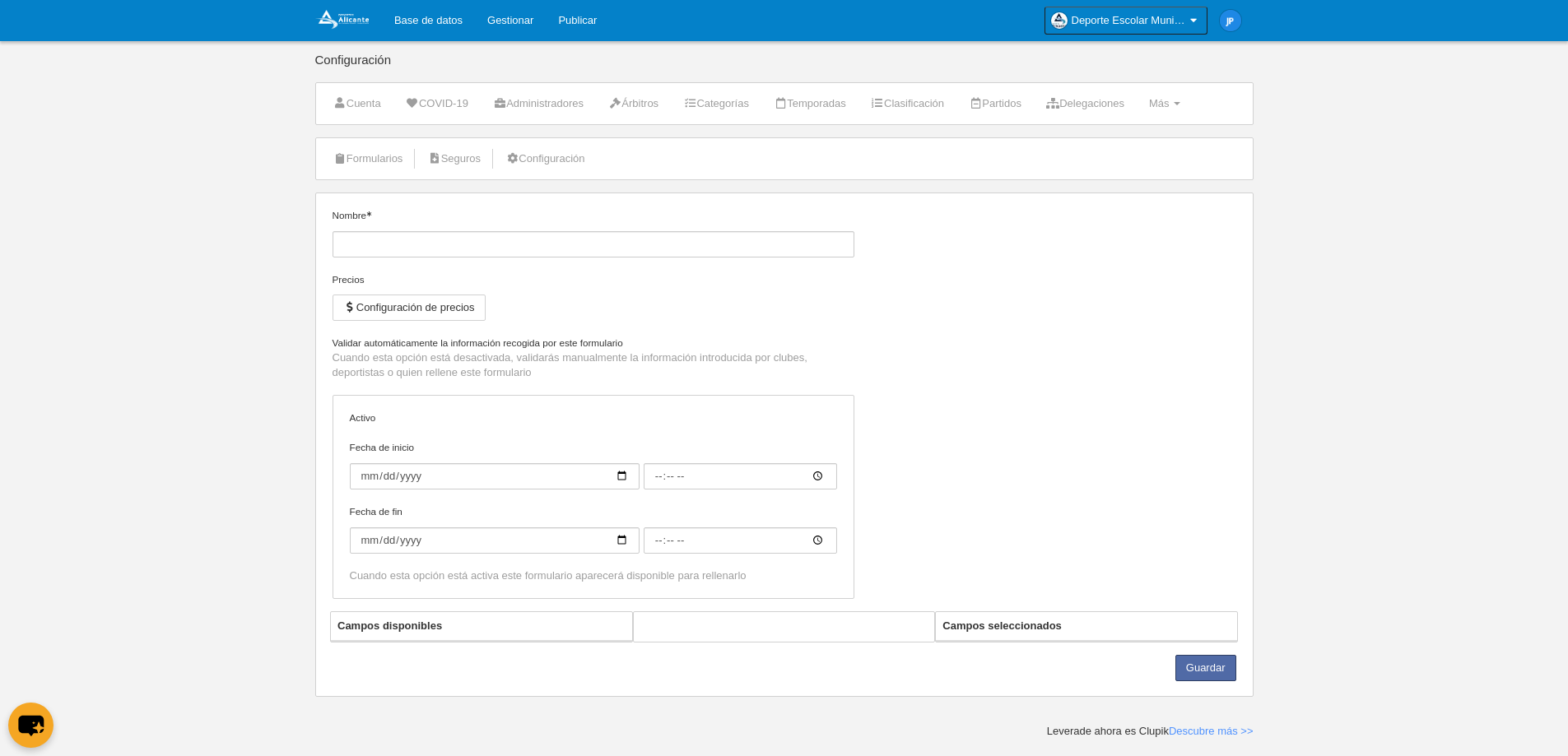
type input "[DATE]"
type input "00:00"
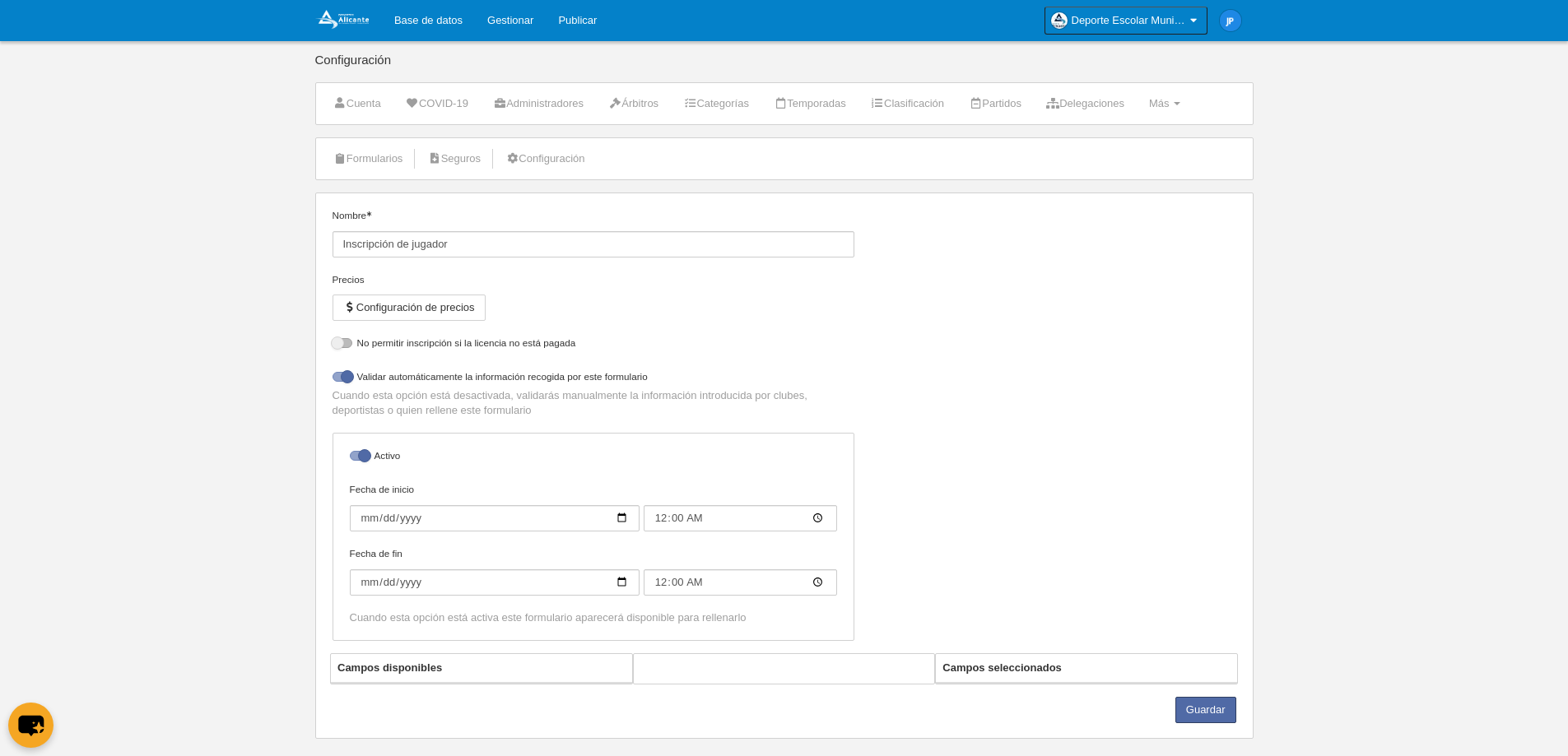
select select "selected"
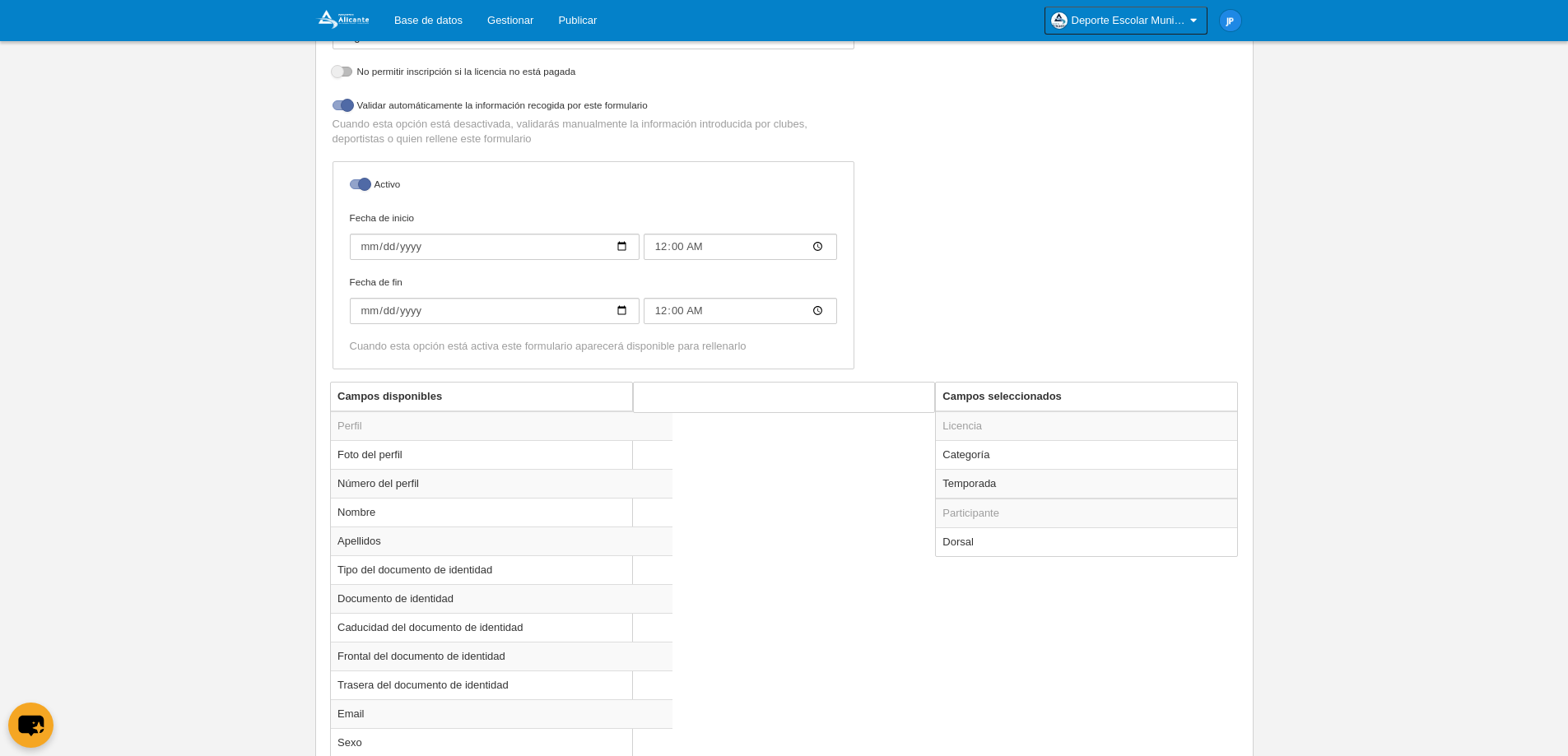
scroll to position [418, 0]
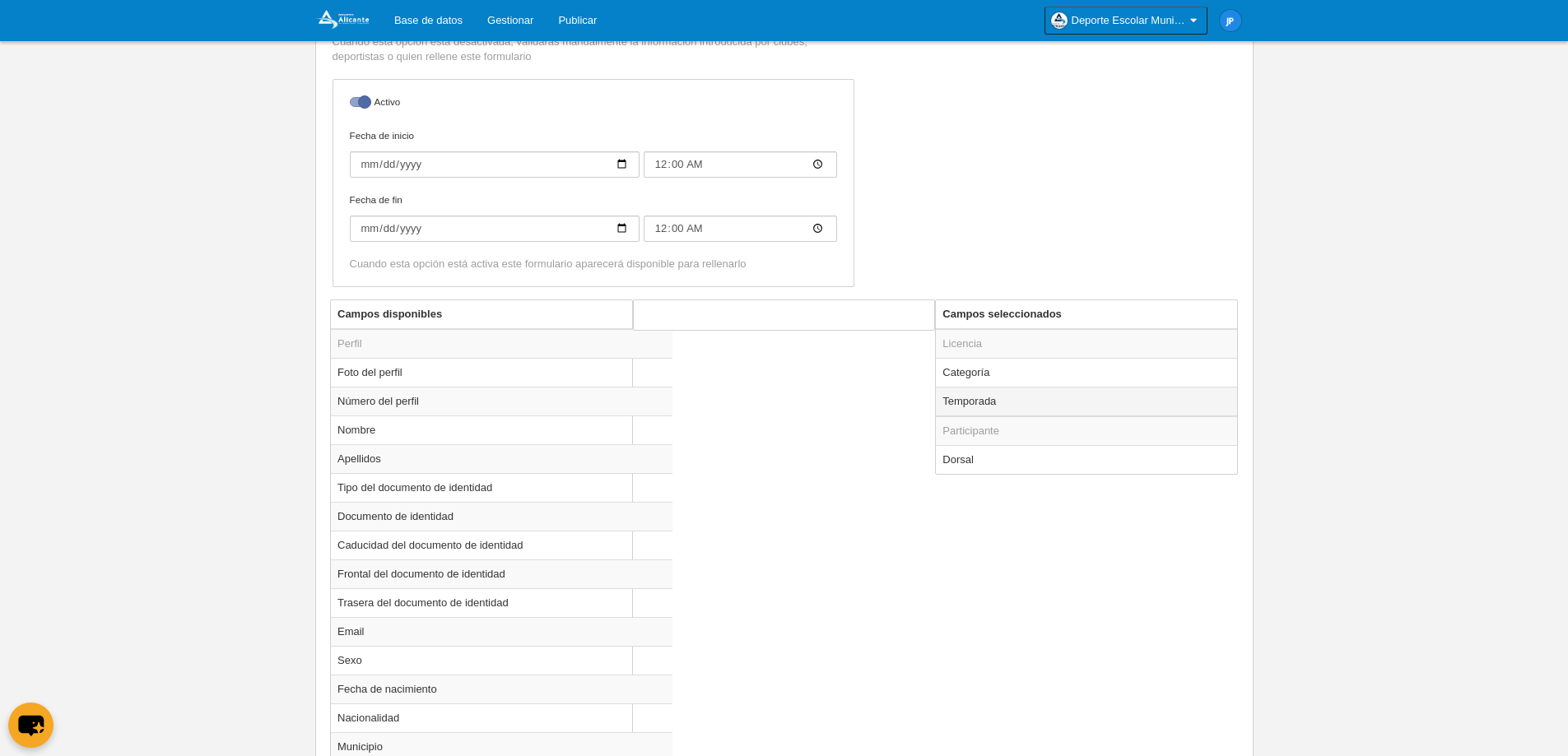
click at [1032, 403] on td "Temporada" at bounding box center [1086, 401] width 301 height 29
radio input "true"
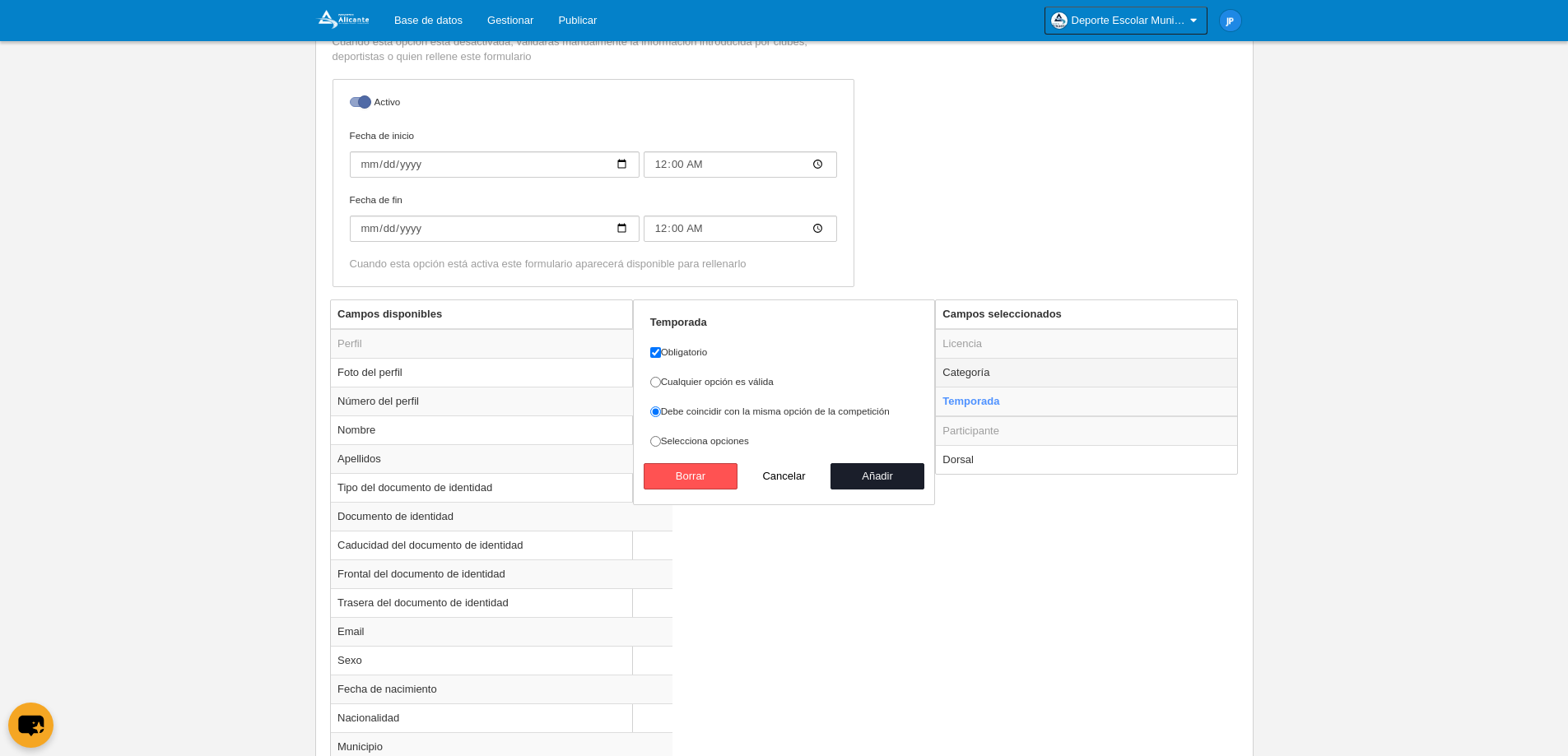
click at [1032, 378] on td "Categoría" at bounding box center [1086, 372] width 301 height 28
radio input "true"
checkbox input "false"
click at [1023, 390] on td "Temporada" at bounding box center [1086, 401] width 301 height 29
radio input "false"
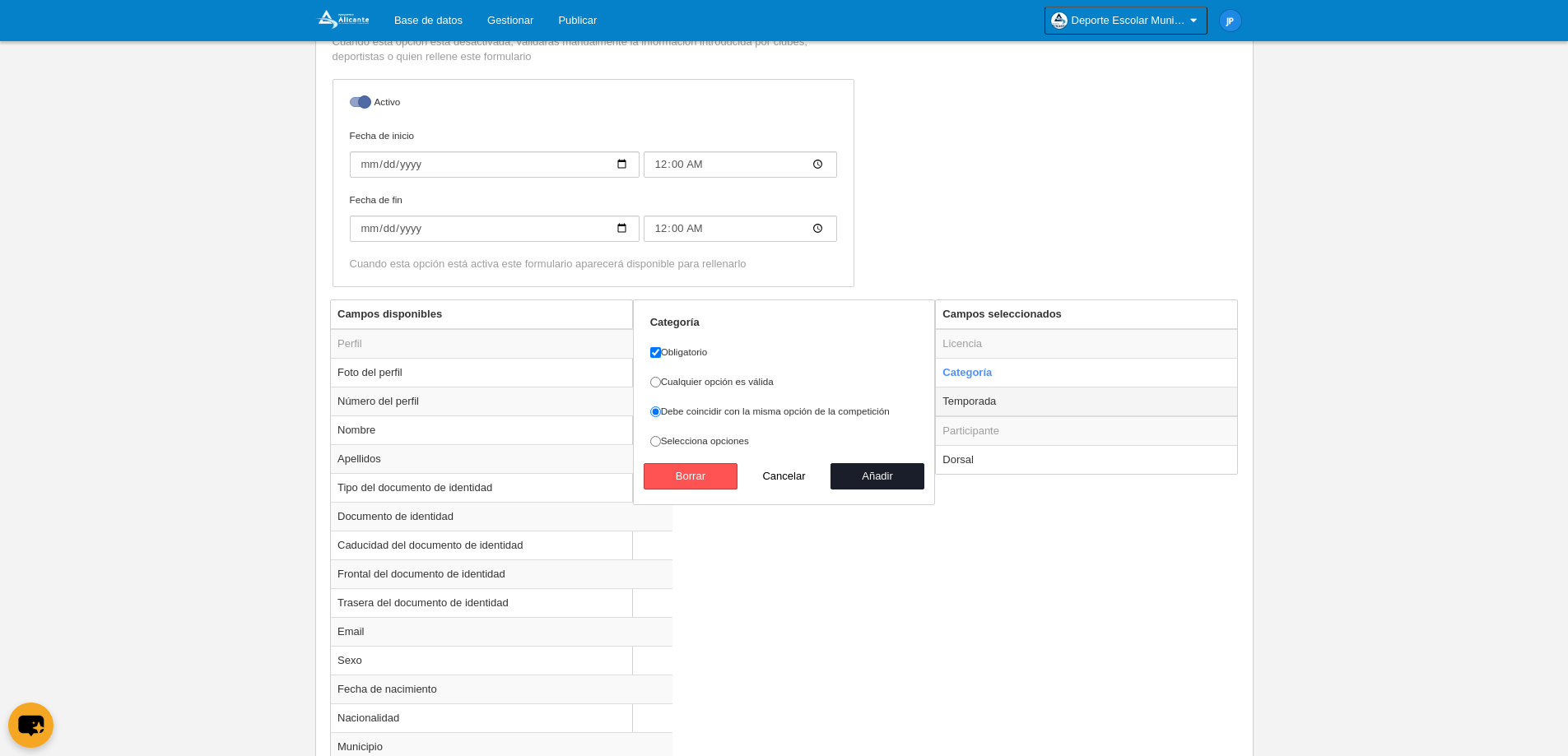
radio input "true"
checkbox input "true"
click at [1023, 381] on td "Categoría" at bounding box center [1086, 372] width 301 height 28
radio input "true"
checkbox input "false"
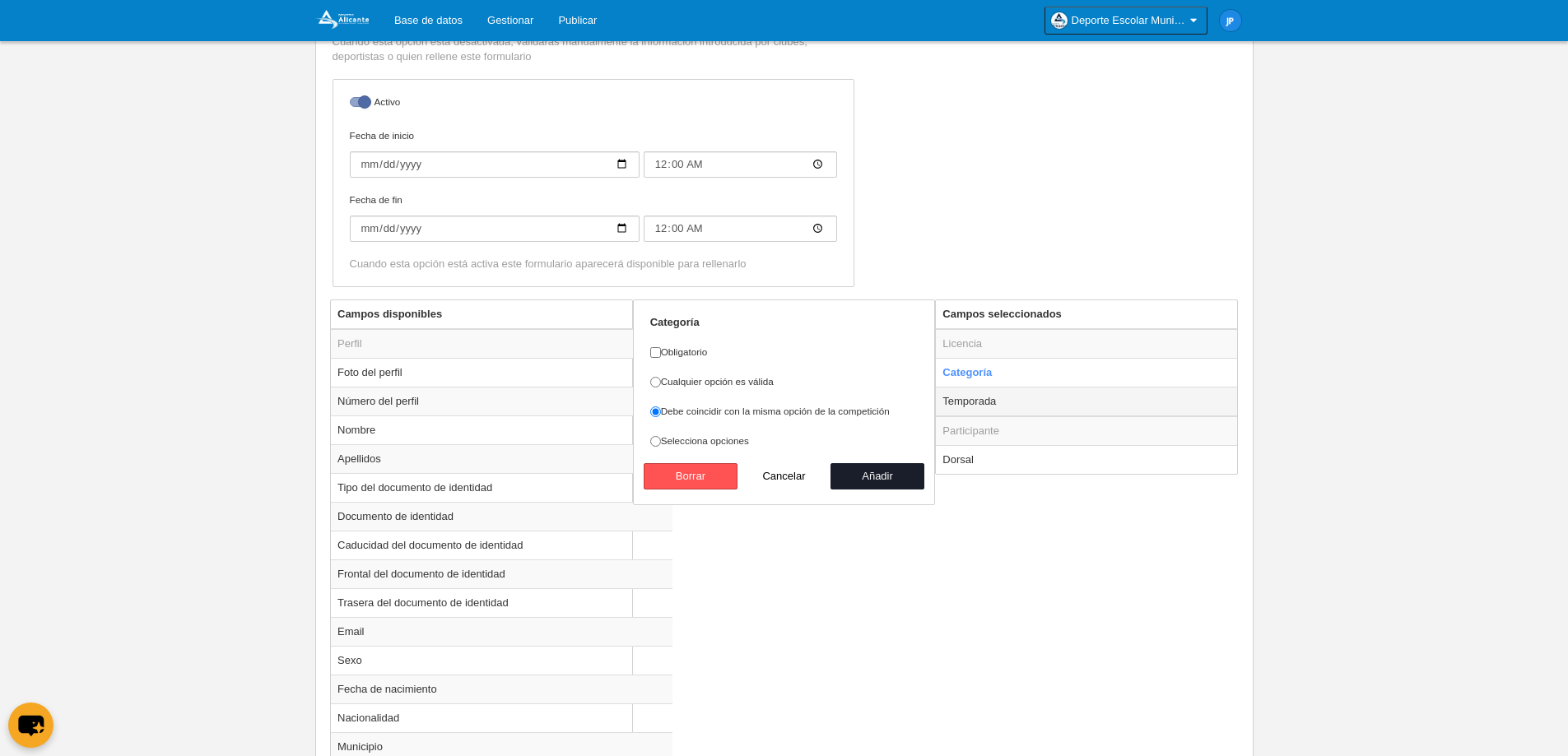
click at [1020, 395] on td "Temporada" at bounding box center [1086, 401] width 301 height 29
radio input "false"
radio input "true"
checkbox input "true"
click at [1020, 380] on td "Categoría" at bounding box center [1086, 372] width 301 height 28
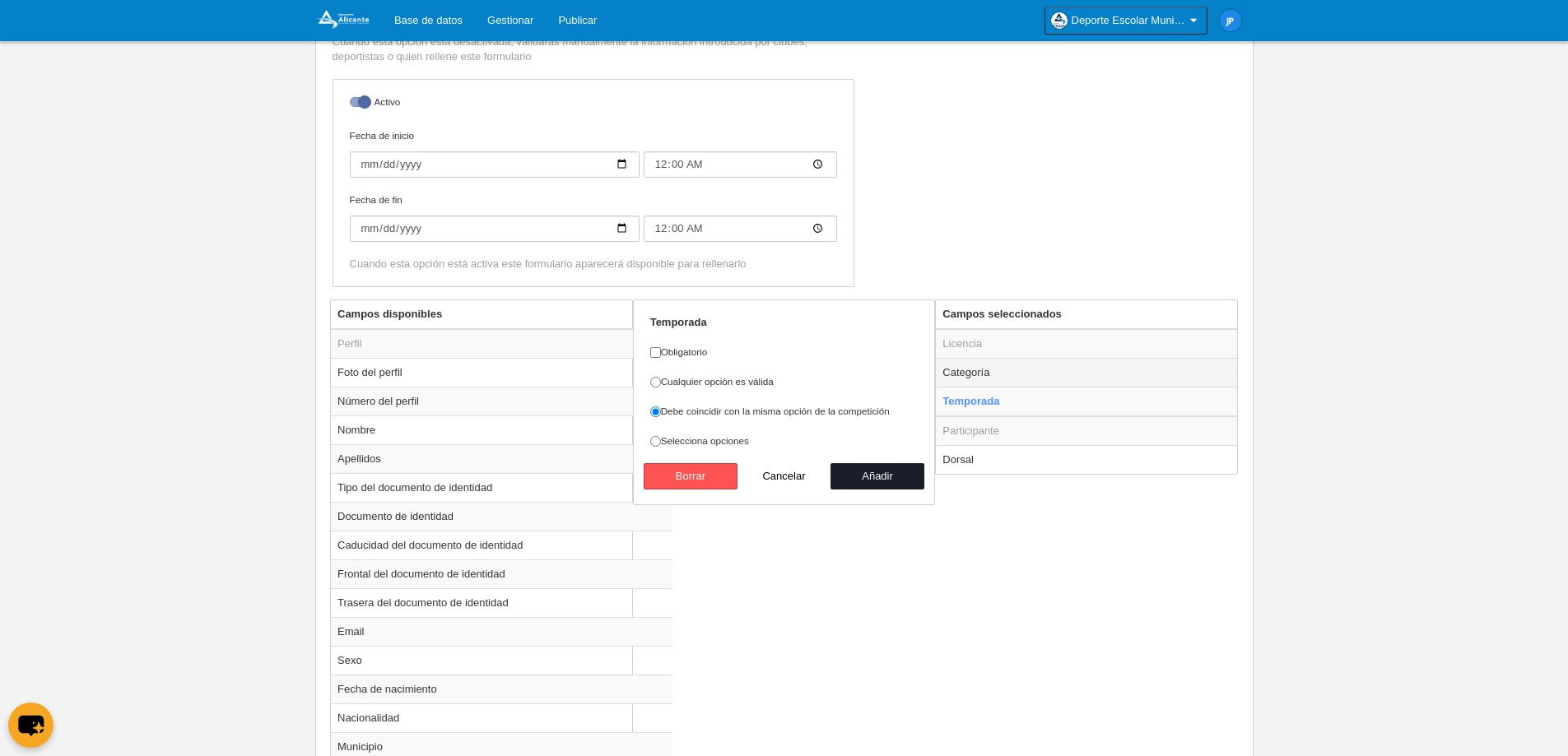
radio input "true"
checkbox input "false"
click at [1016, 393] on td "Temporada" at bounding box center [1086, 401] width 301 height 29
radio input "false"
radio input "true"
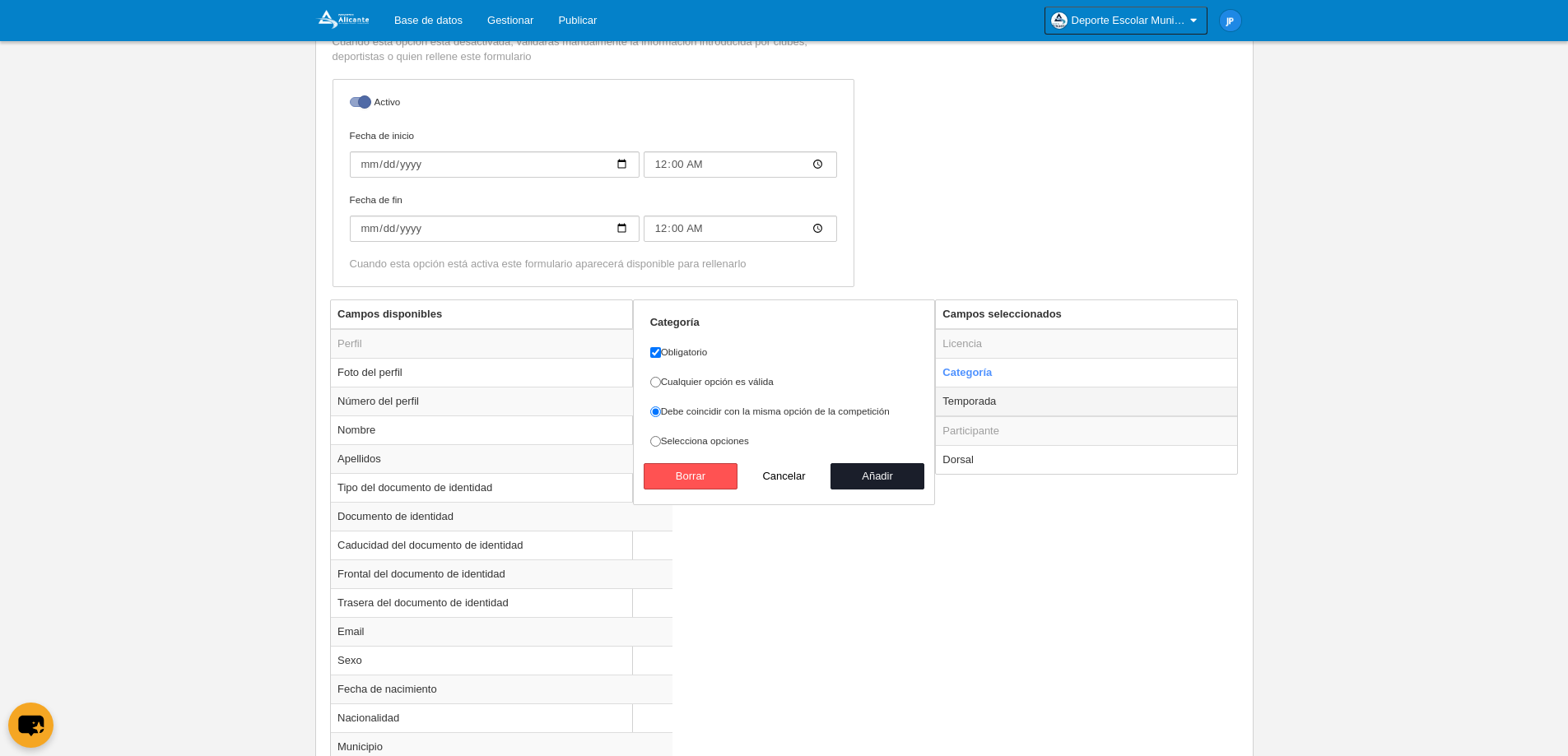
checkbox input "true"
click at [1017, 383] on td "Categoría" at bounding box center [1086, 372] width 301 height 28
radio input "true"
checkbox input "false"
click at [1017, 383] on td "Categoría" at bounding box center [1086, 372] width 301 height 28
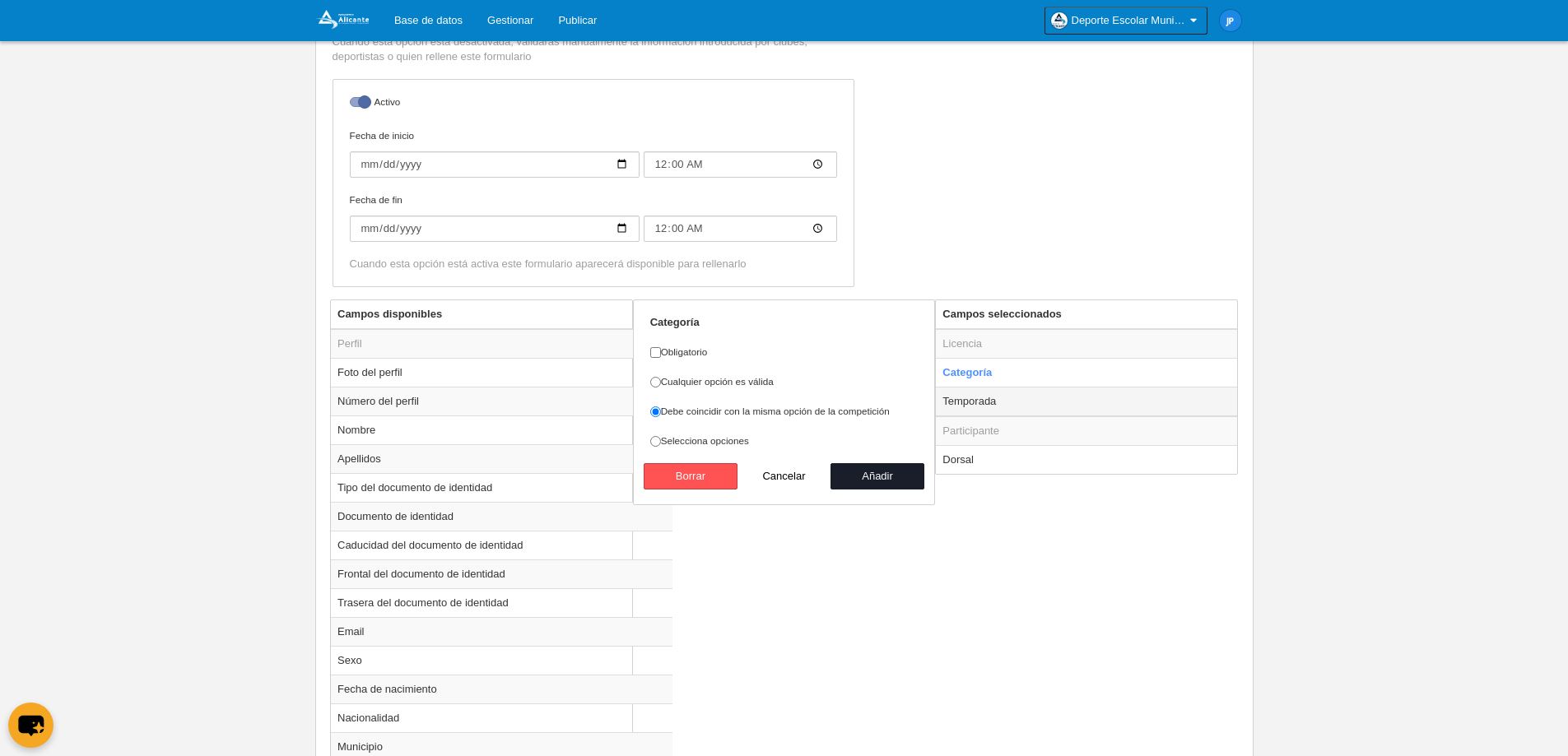
click at [1032, 395] on td "Temporada" at bounding box center [1086, 401] width 301 height 29
radio input "false"
radio input "true"
click at [664, 353] on label "Obligatorio" at bounding box center [784, 352] width 268 height 15
click at [661, 353] on input "Obligatorio" at bounding box center [655, 352] width 10 height 10
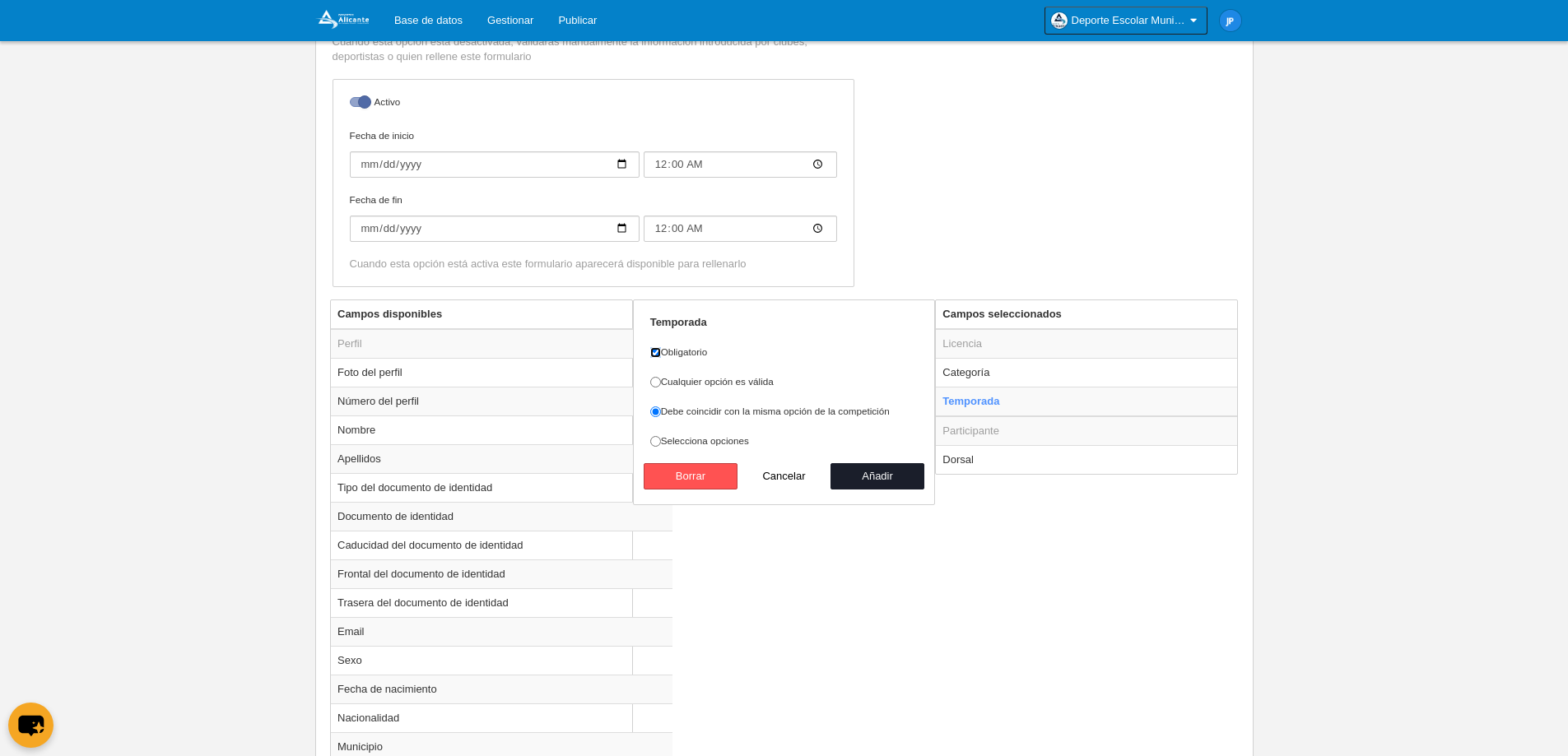
checkbox input "false"
click at [864, 465] on button "Añadir" at bounding box center [877, 477] width 94 height 27
radio input "false"
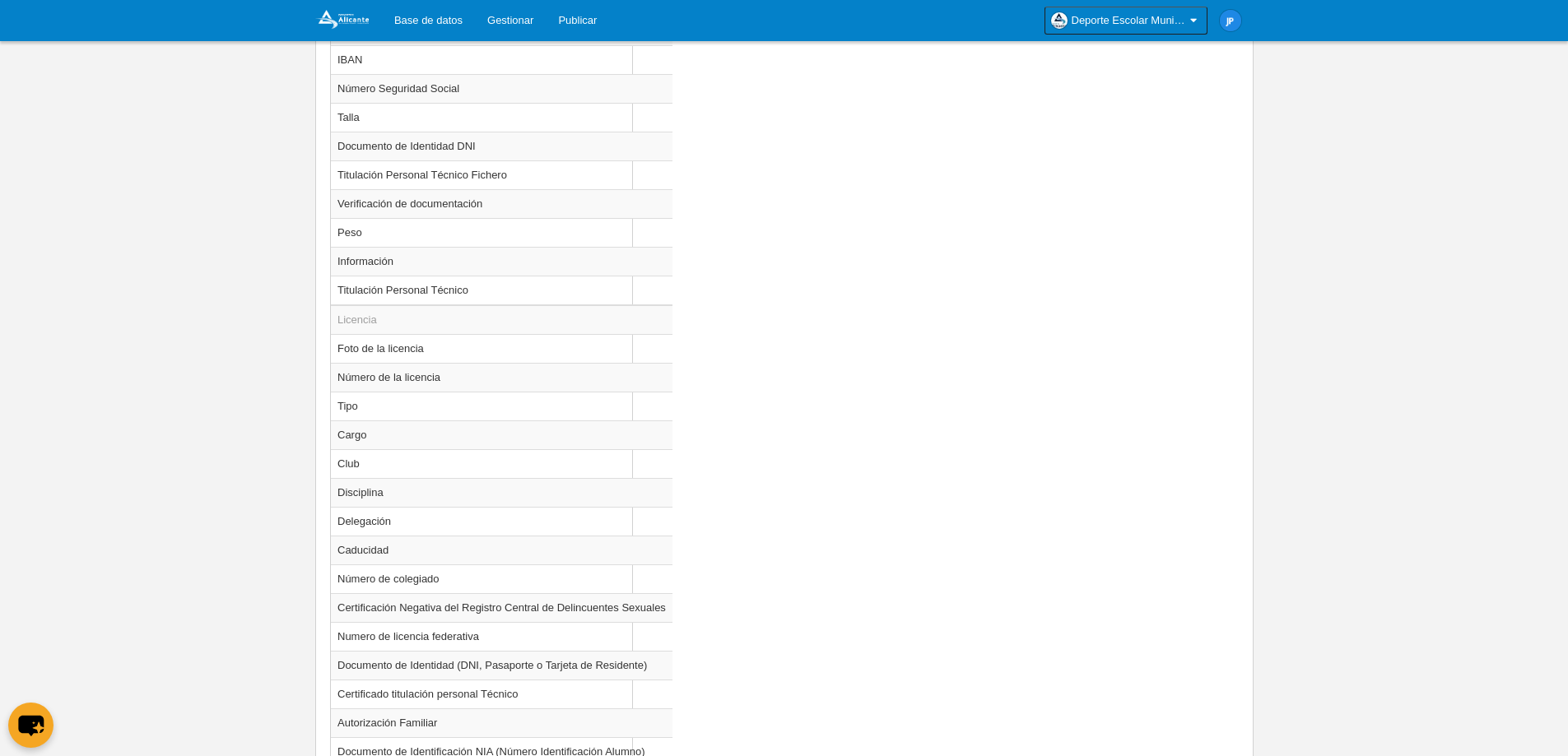
scroll to position [1471, 0]
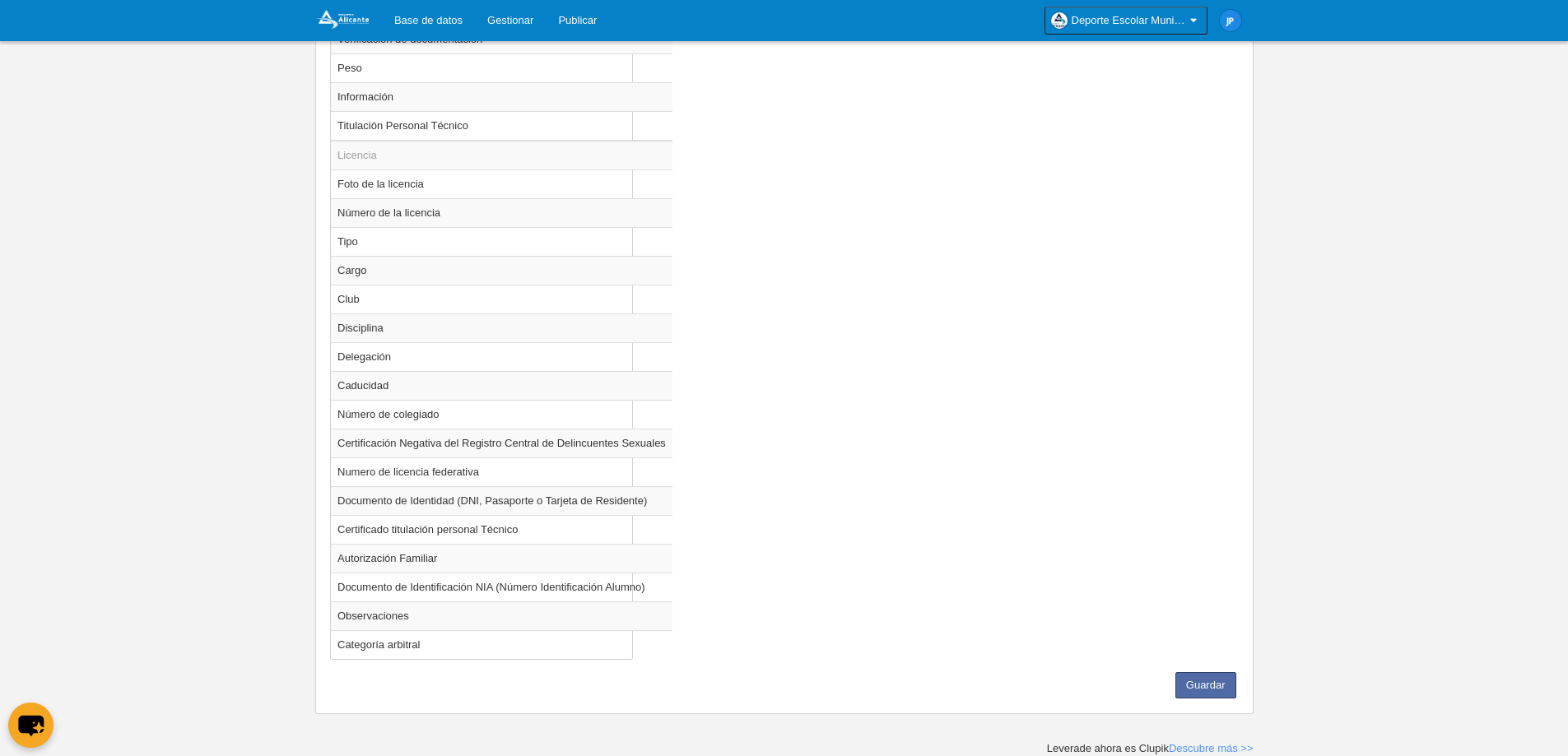
click at [1220, 681] on button "Guardar" at bounding box center [1206, 686] width 61 height 27
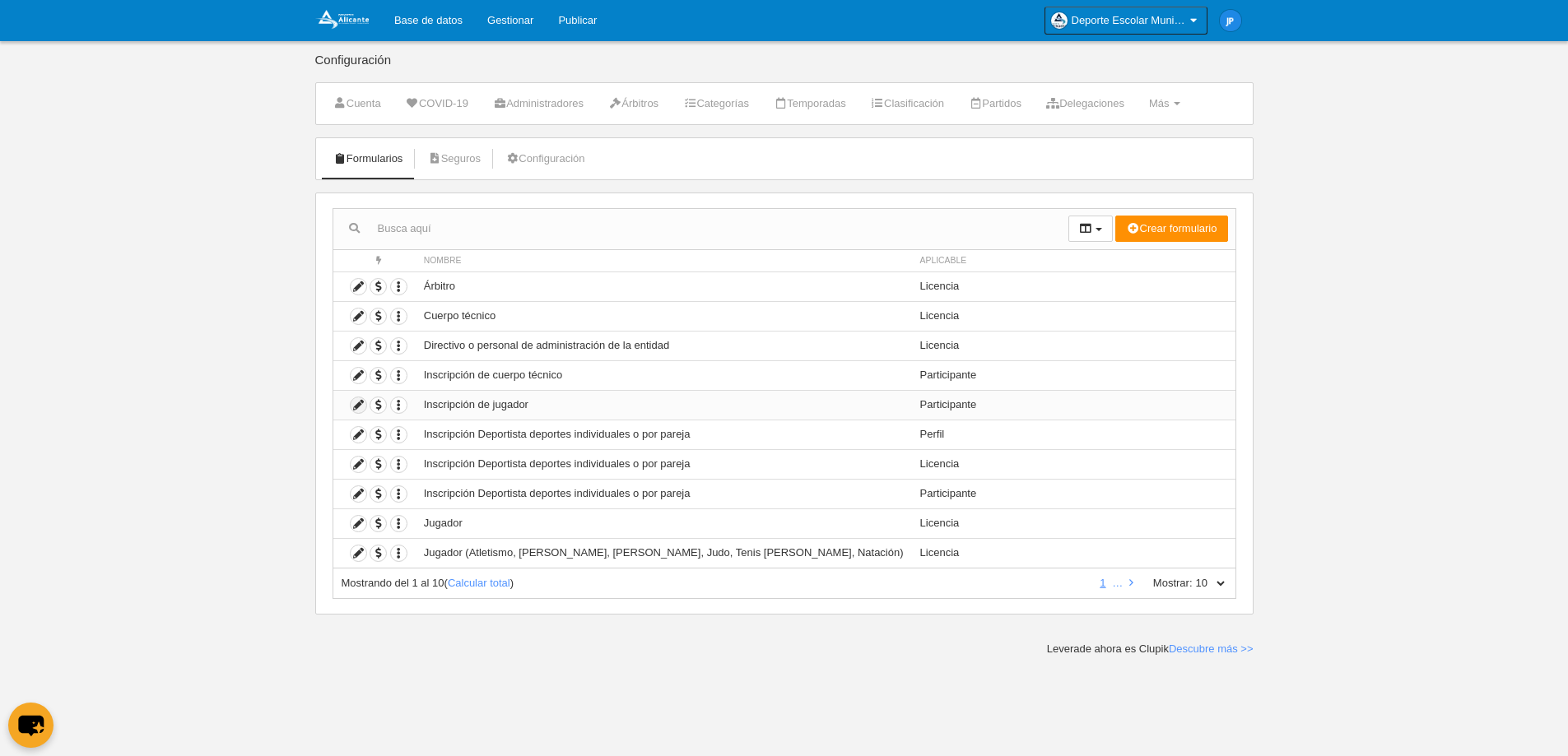
click at [364, 406] on icon at bounding box center [358, 405] width 15 height 15
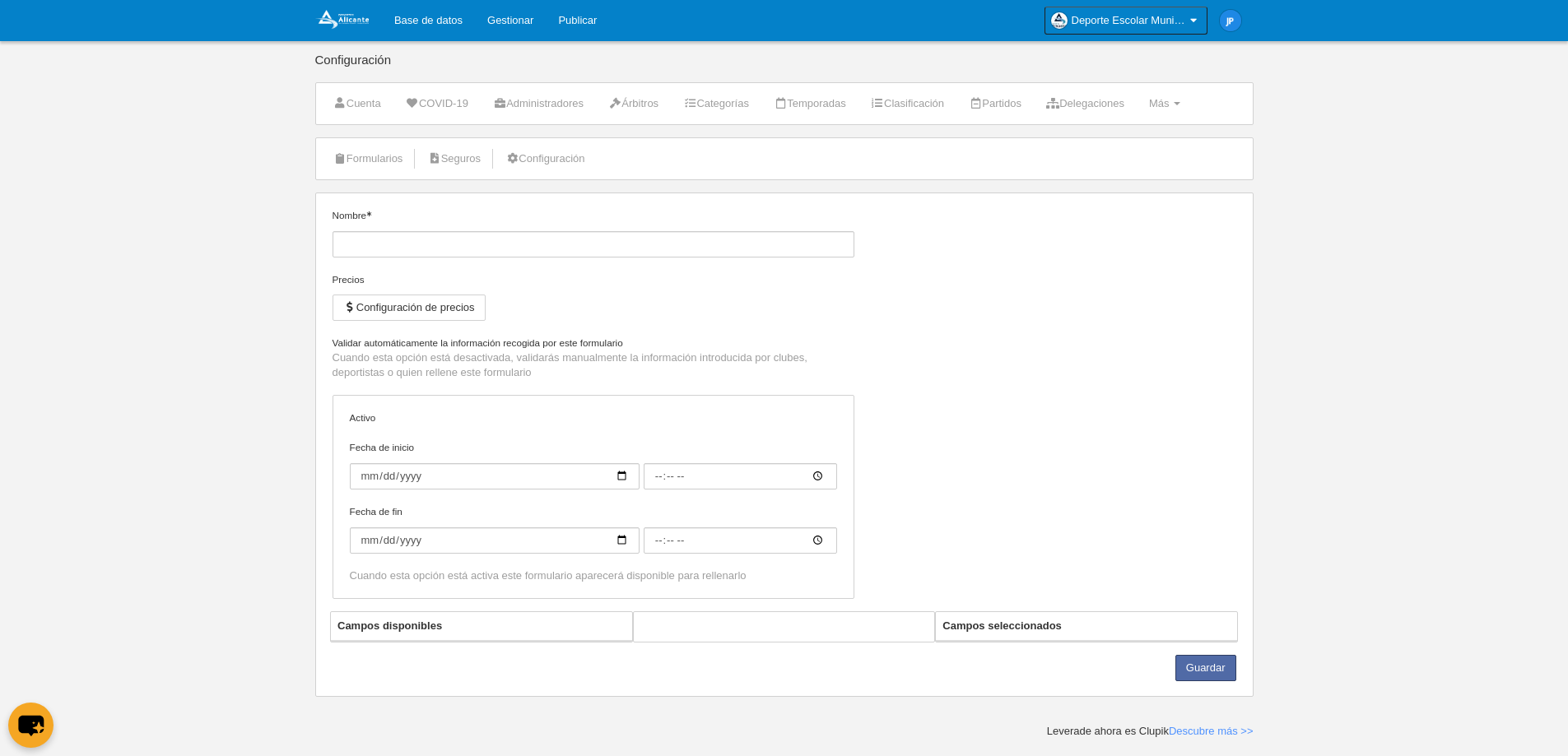
type input "Inscripción de jugador"
checkbox input "true"
type input "[DATE]"
type input "00:00"
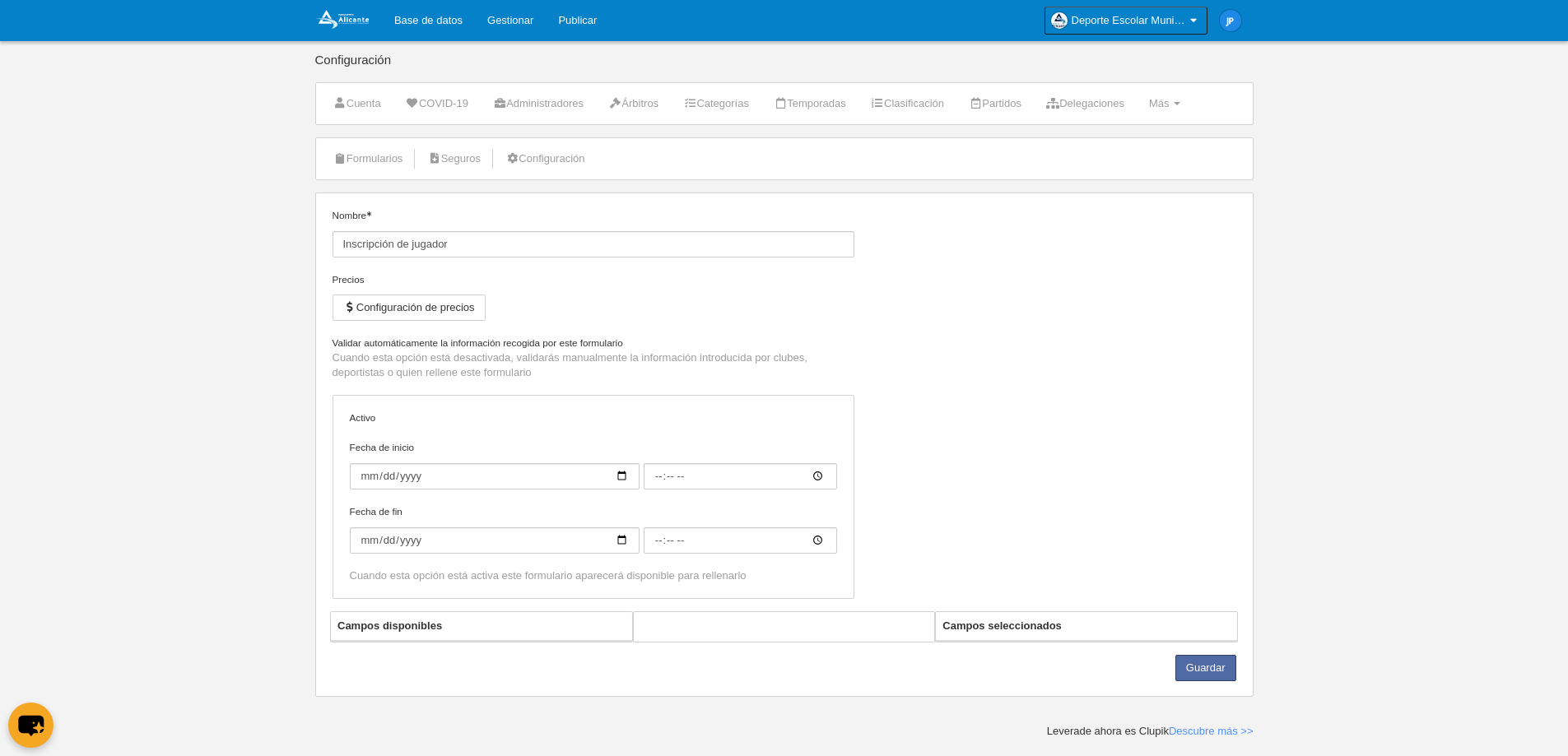
type input "[DATE]"
type input "00:00"
select select "selected"
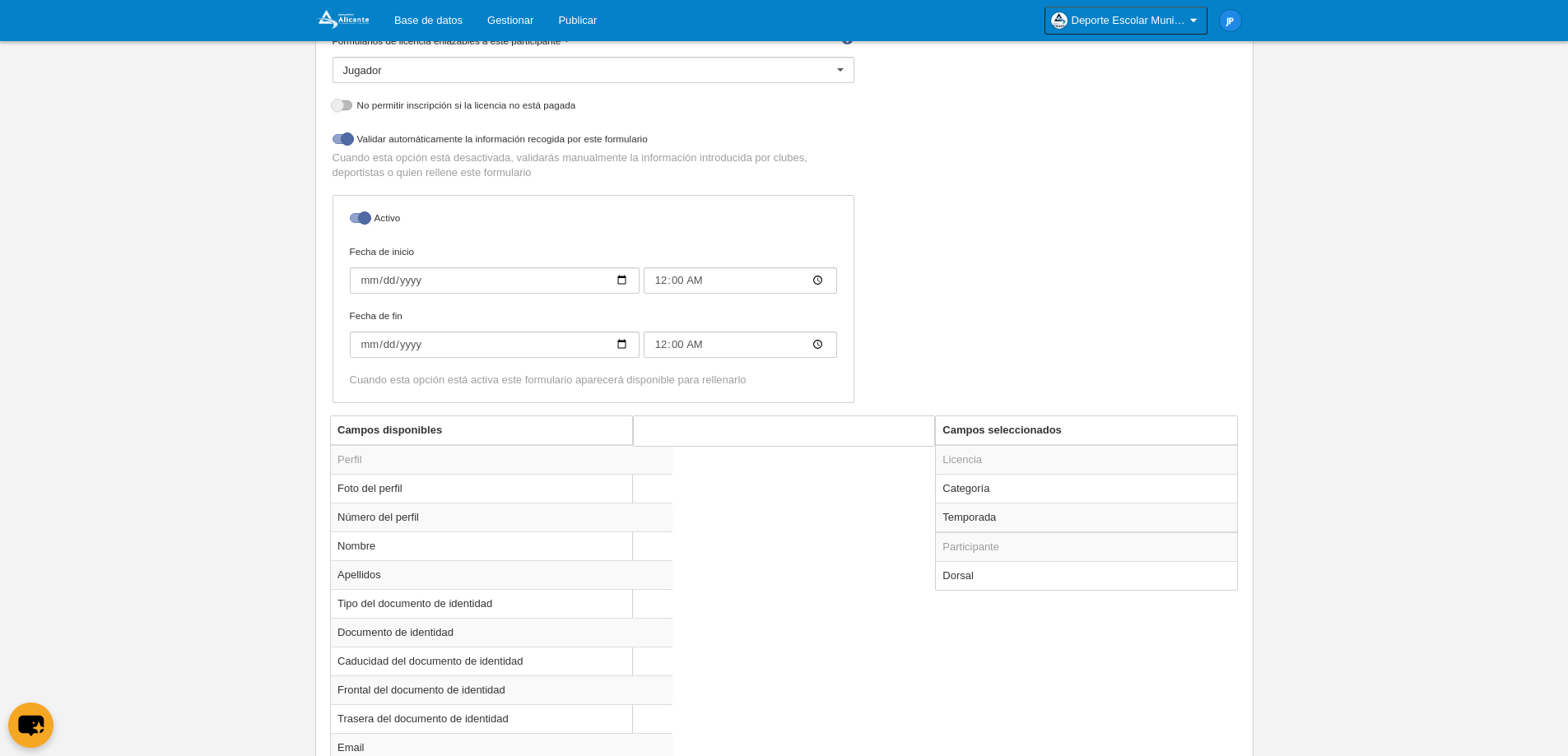
scroll to position [411, 0]
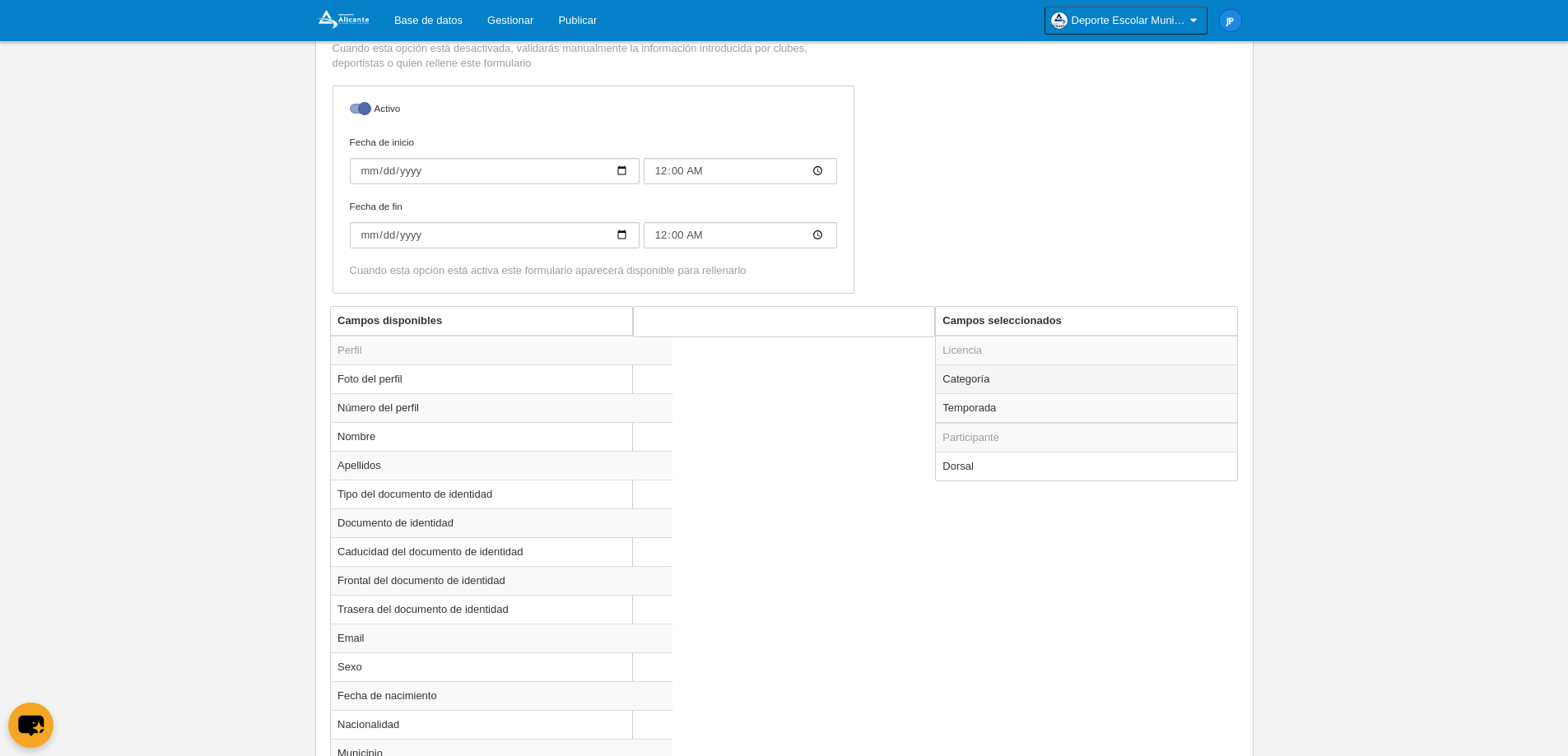
click at [1031, 386] on td "Categoría" at bounding box center [1086, 379] width 301 height 28
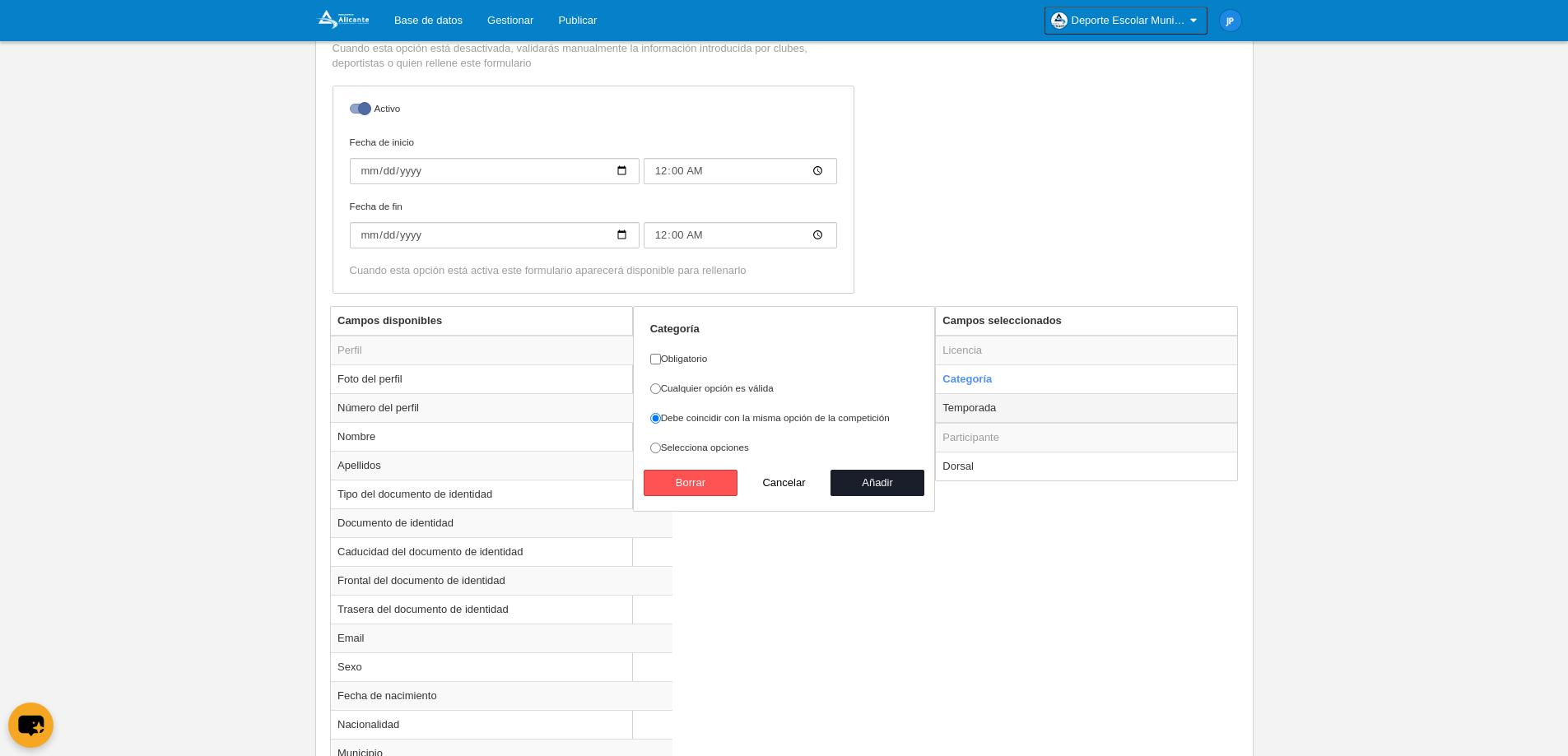
click at [1034, 405] on td "Temporada" at bounding box center [1086, 407] width 301 height 29
radio input "false"
radio input "true"
click at [1037, 387] on td "Categoría" at bounding box center [1086, 379] width 301 height 28
click at [1037, 403] on td "Temporada" at bounding box center [1086, 407] width 301 height 29
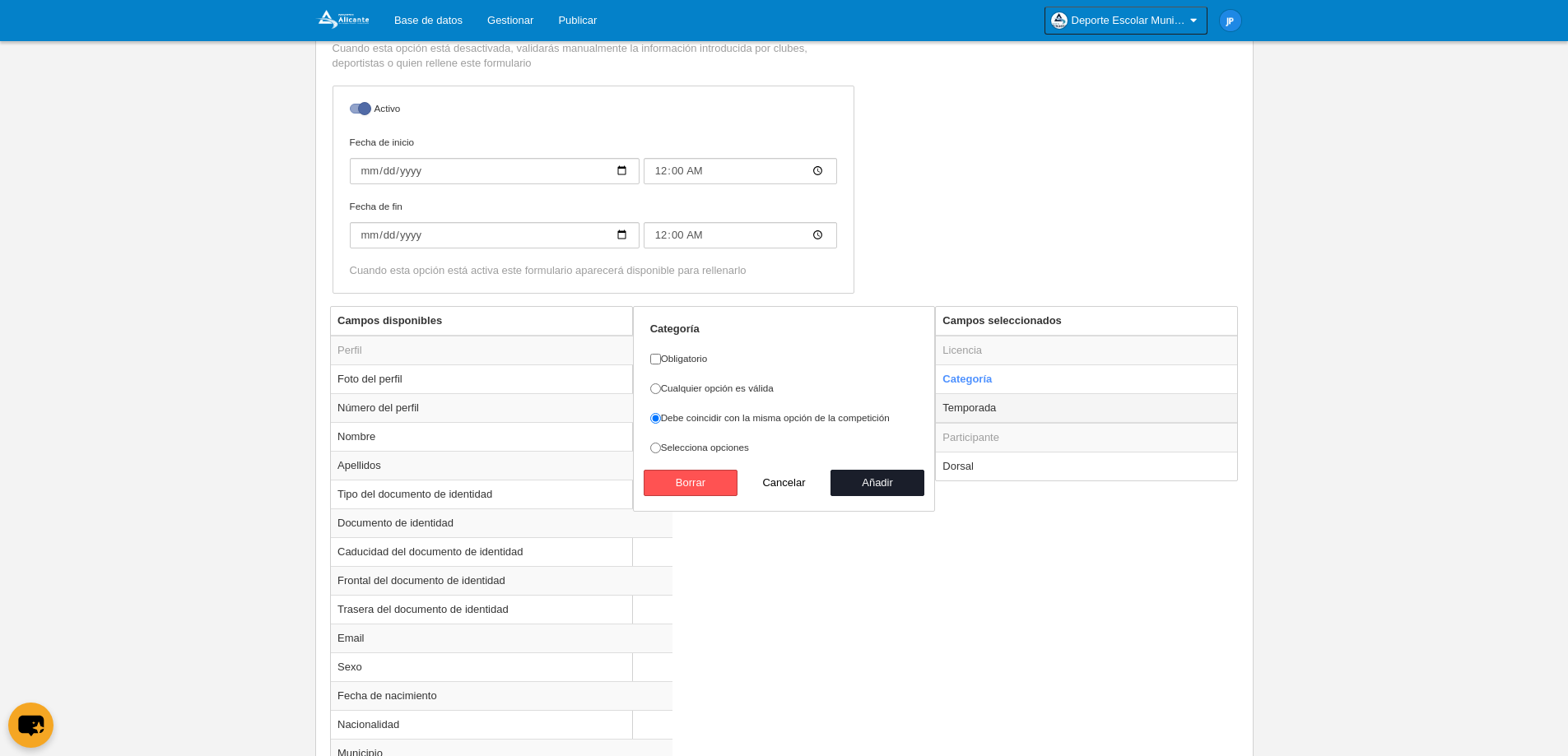
radio input "false"
radio input "true"
click at [705, 477] on button "Borrar" at bounding box center [690, 483] width 94 height 27
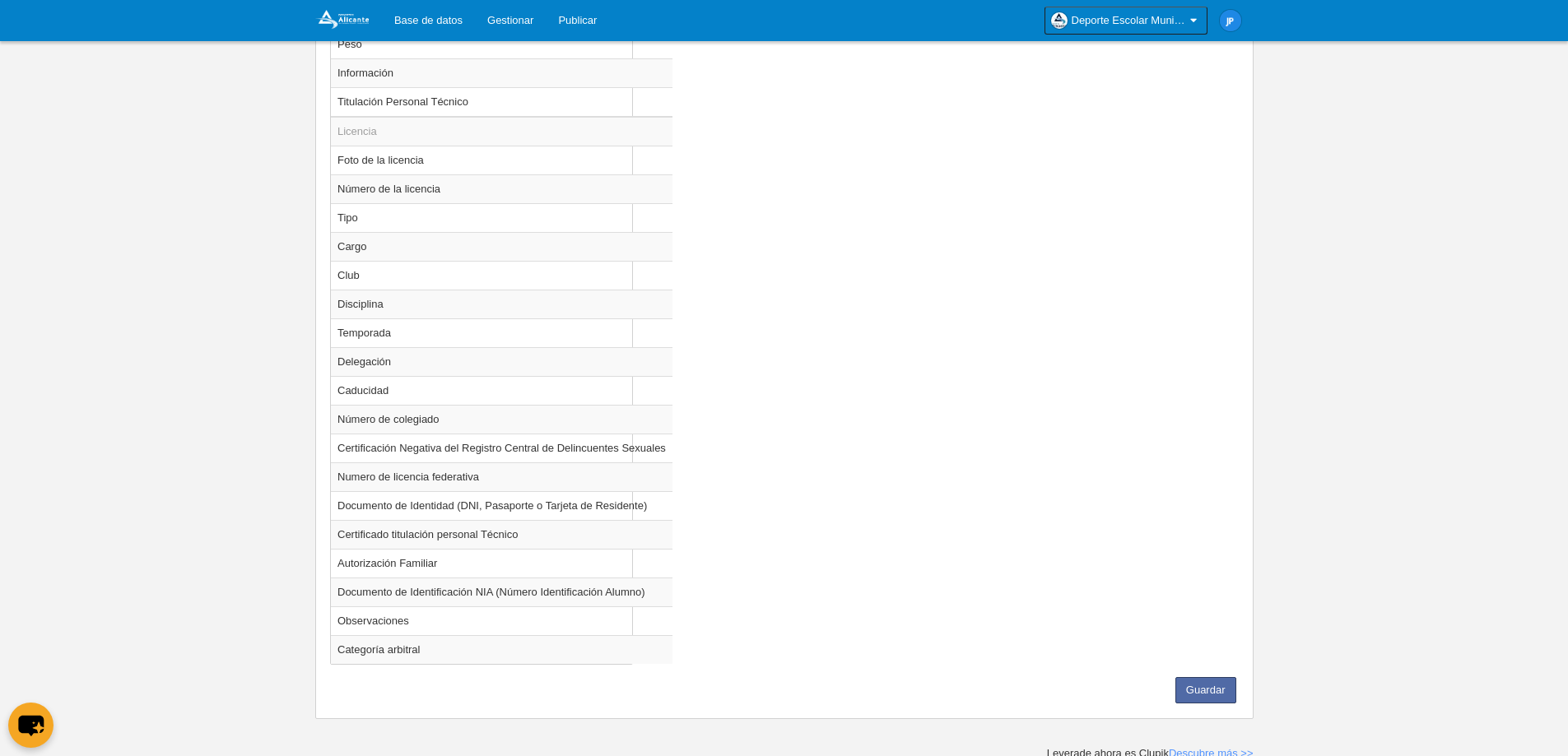
scroll to position [1500, 0]
click at [1192, 694] on button "Guardar" at bounding box center [1206, 686] width 61 height 27
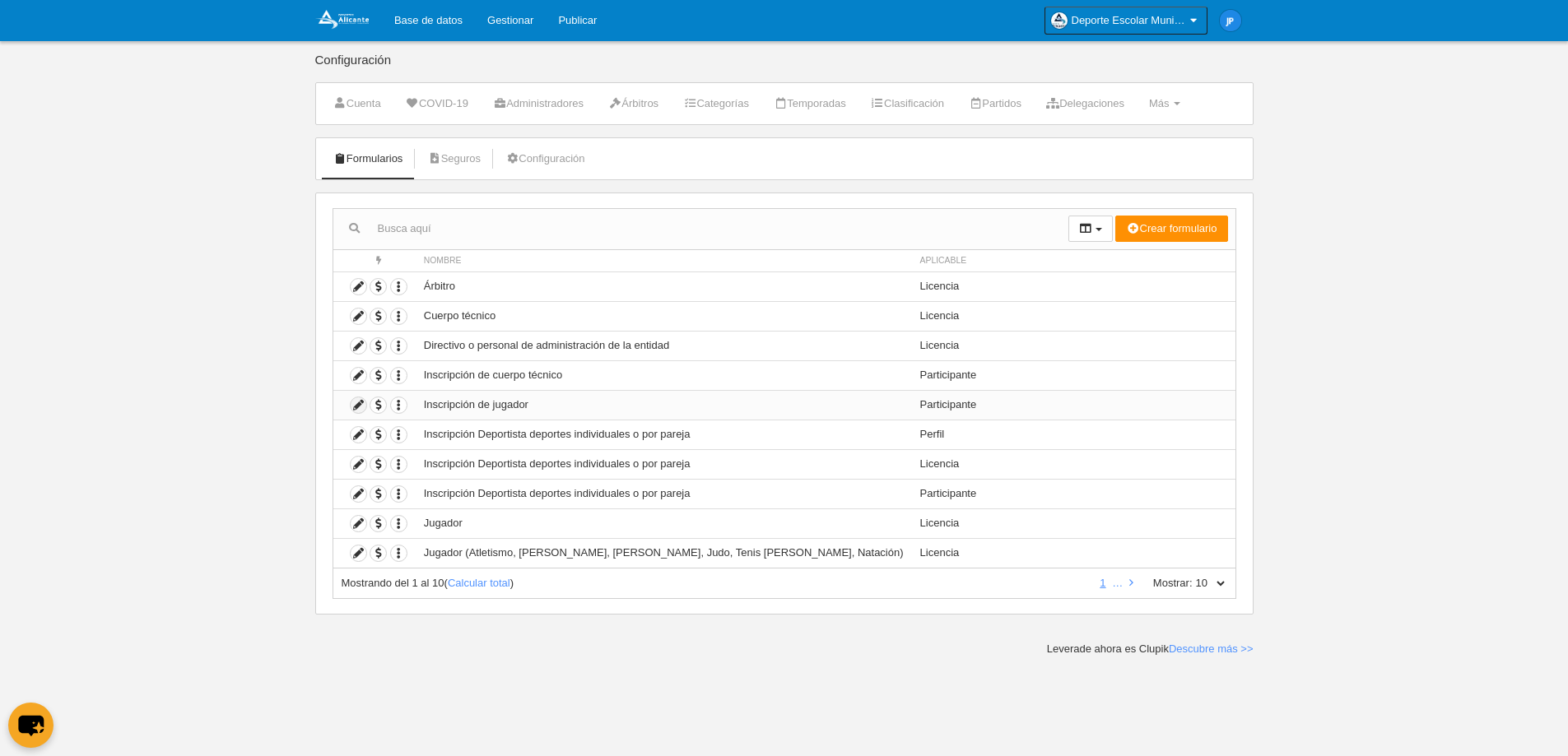
click at [355, 404] on icon at bounding box center [358, 405] width 15 height 15
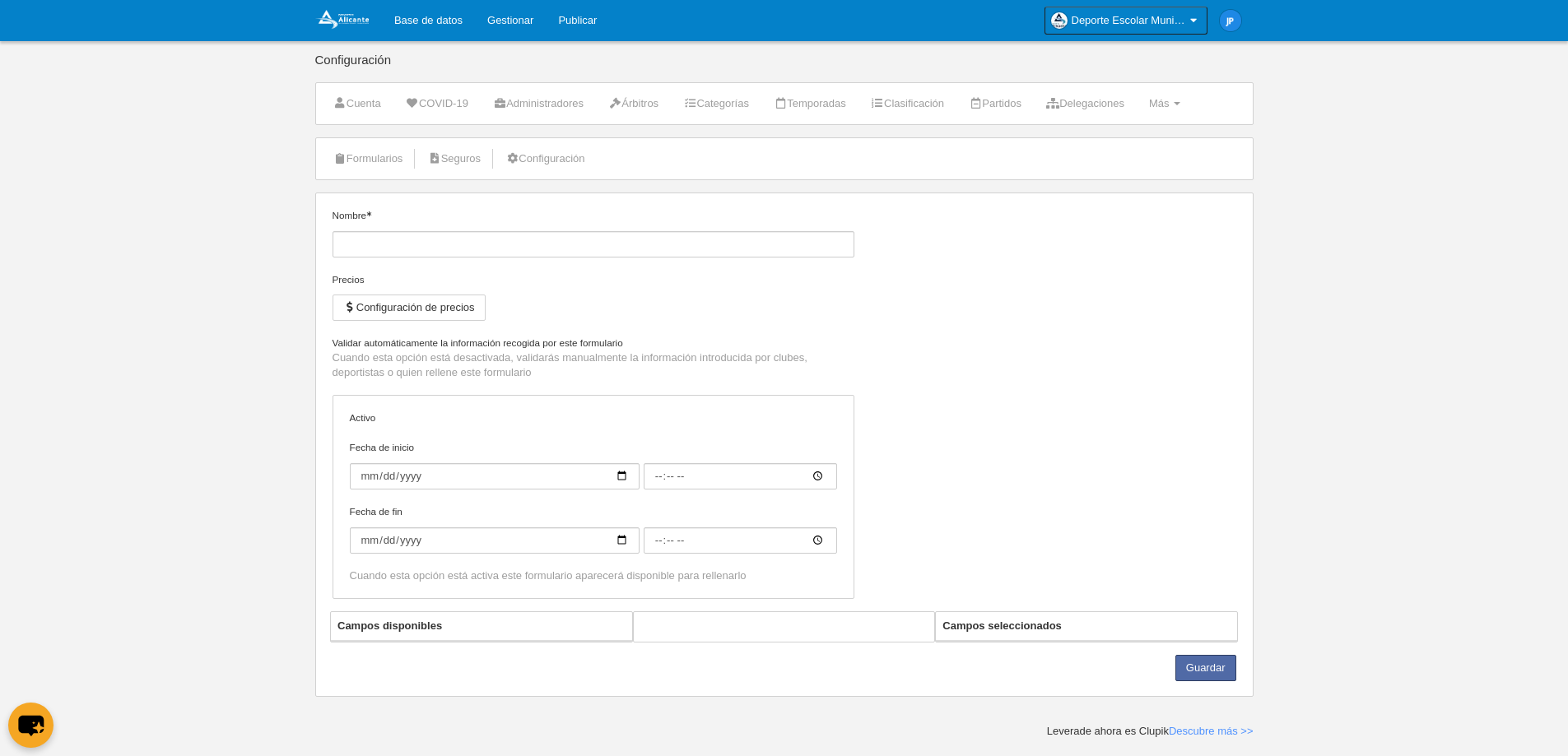
type input "Inscripción de jugador"
checkbox input "true"
type input "[DATE]"
type input "00:00"
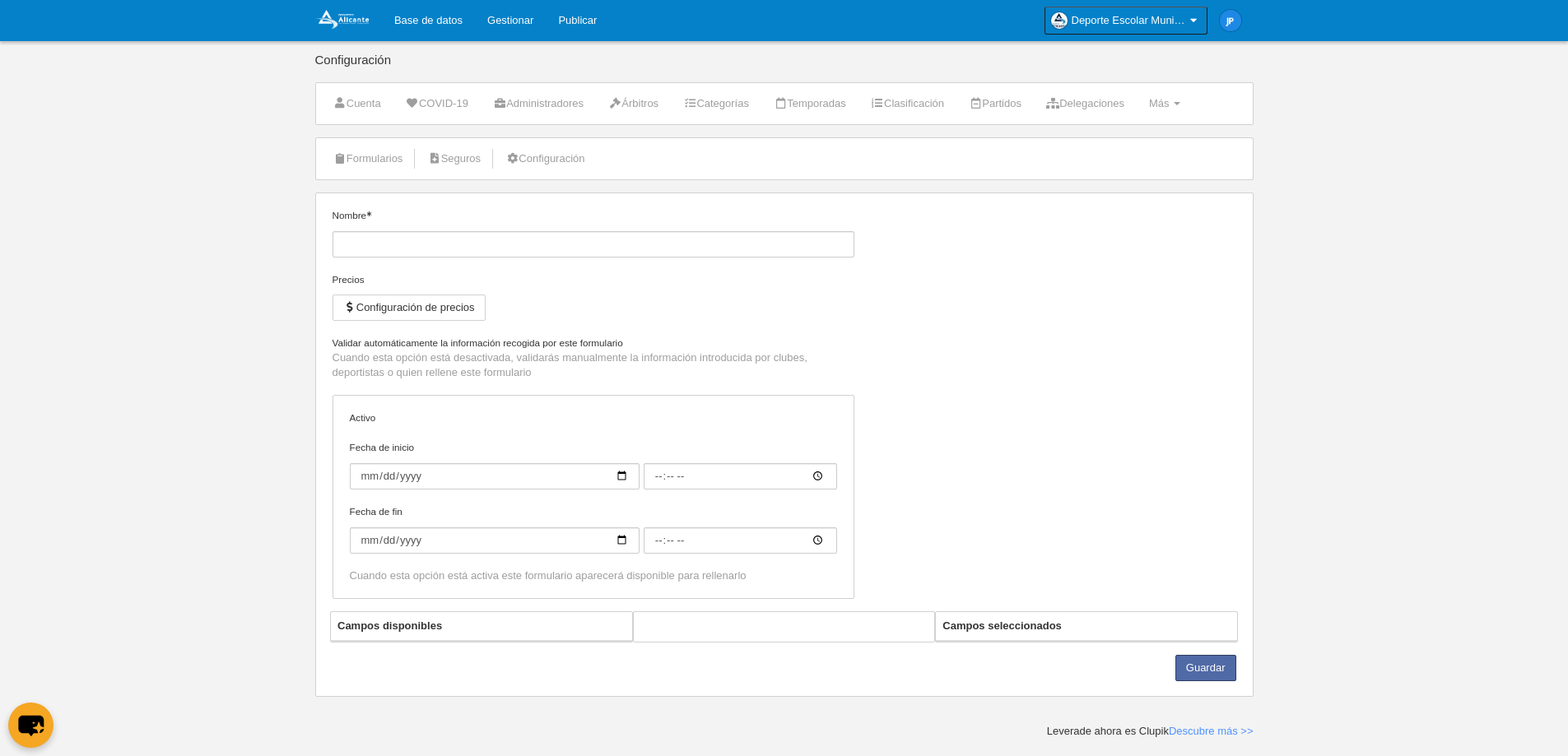
type input "[DATE]"
type input "00:00"
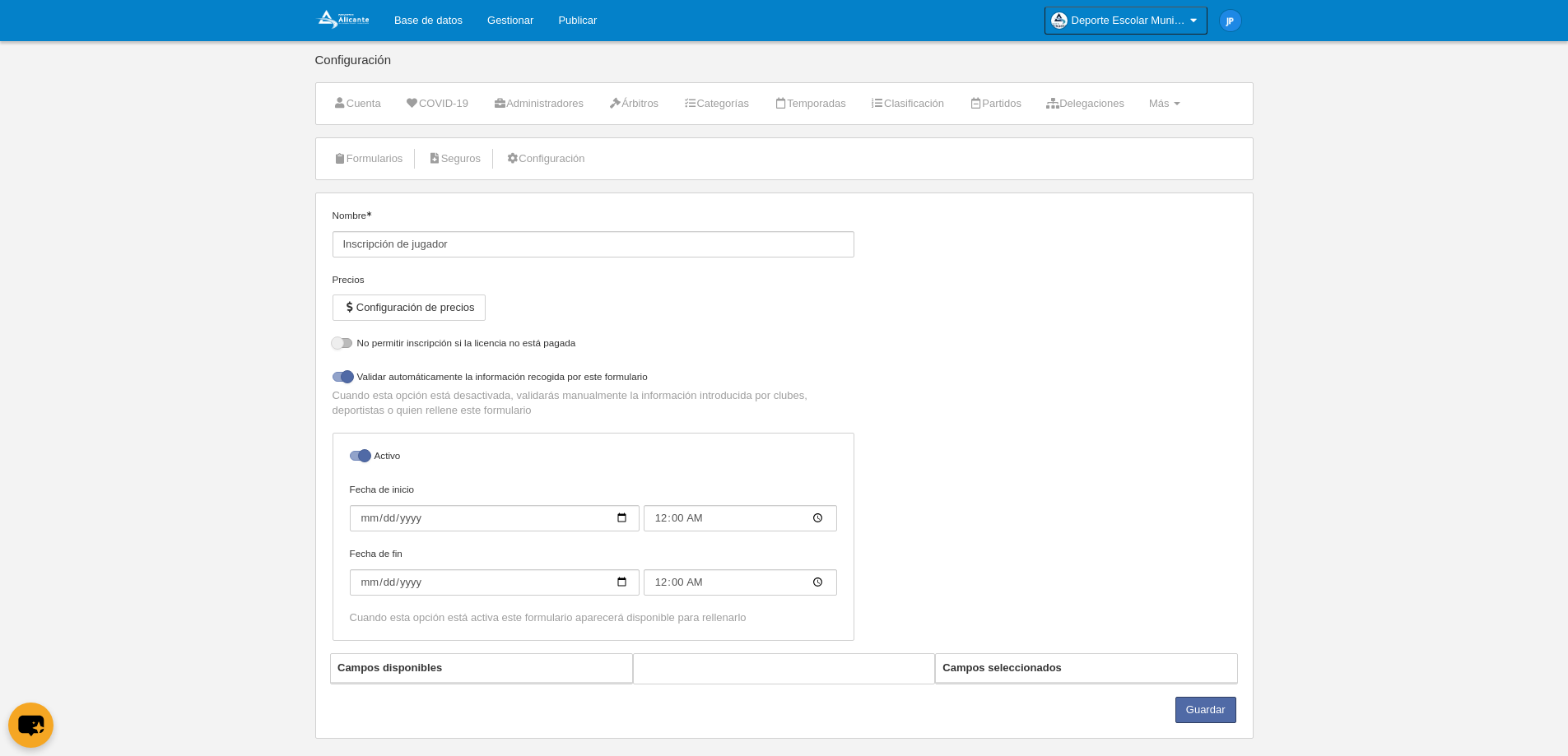
select select "selected"
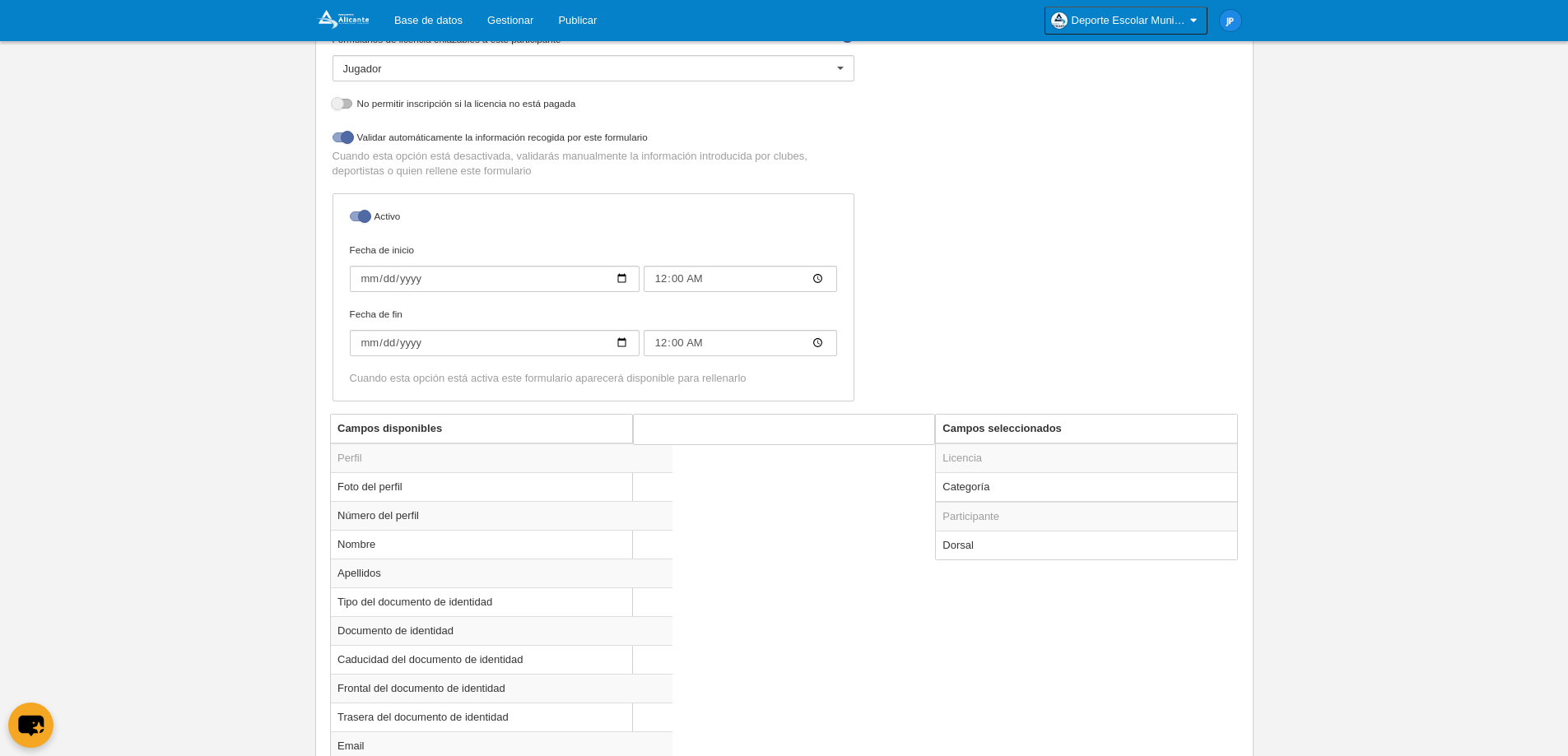
scroll to position [335, 0]
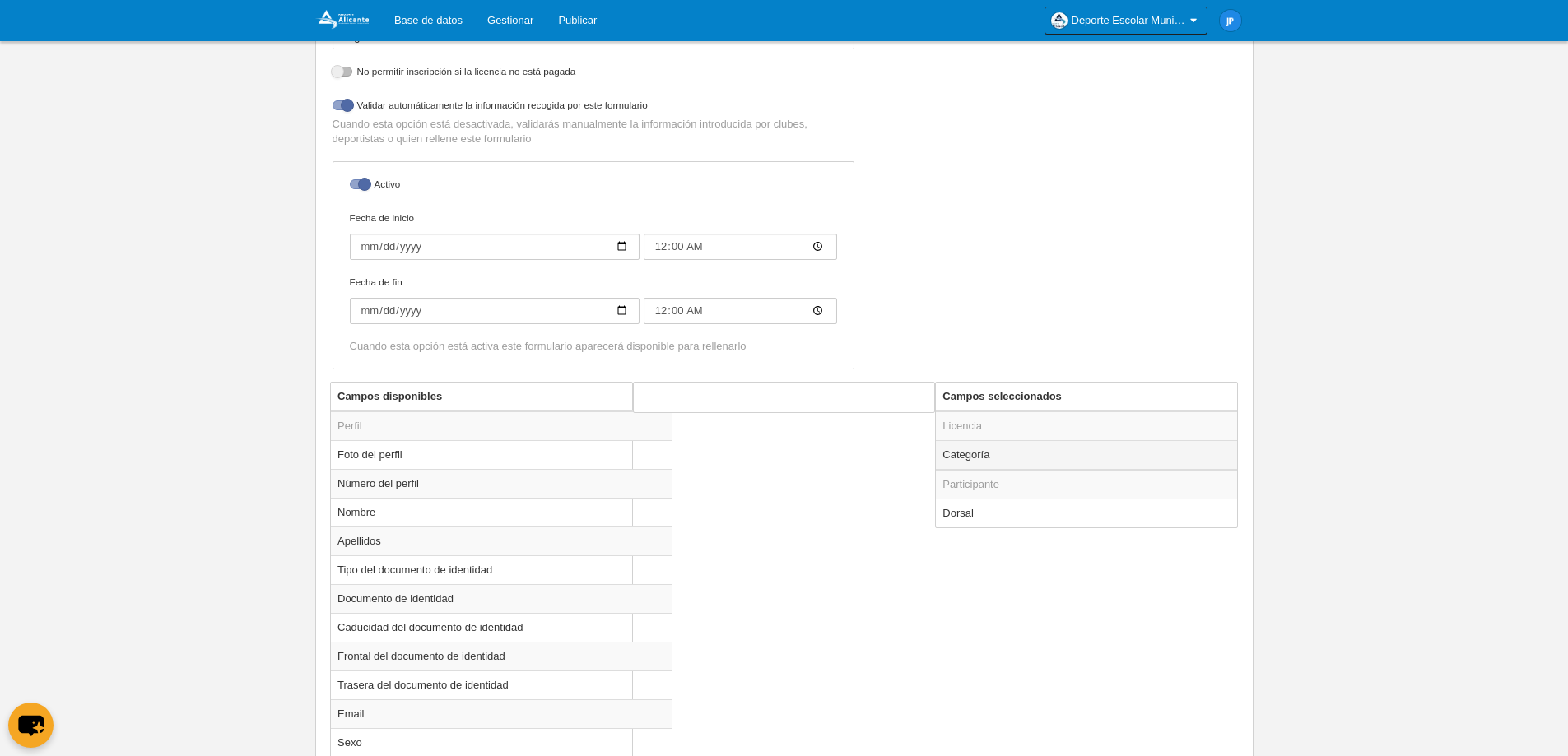
click at [1040, 464] on td "Categoría" at bounding box center [1086, 454] width 301 height 29
radio input "true"
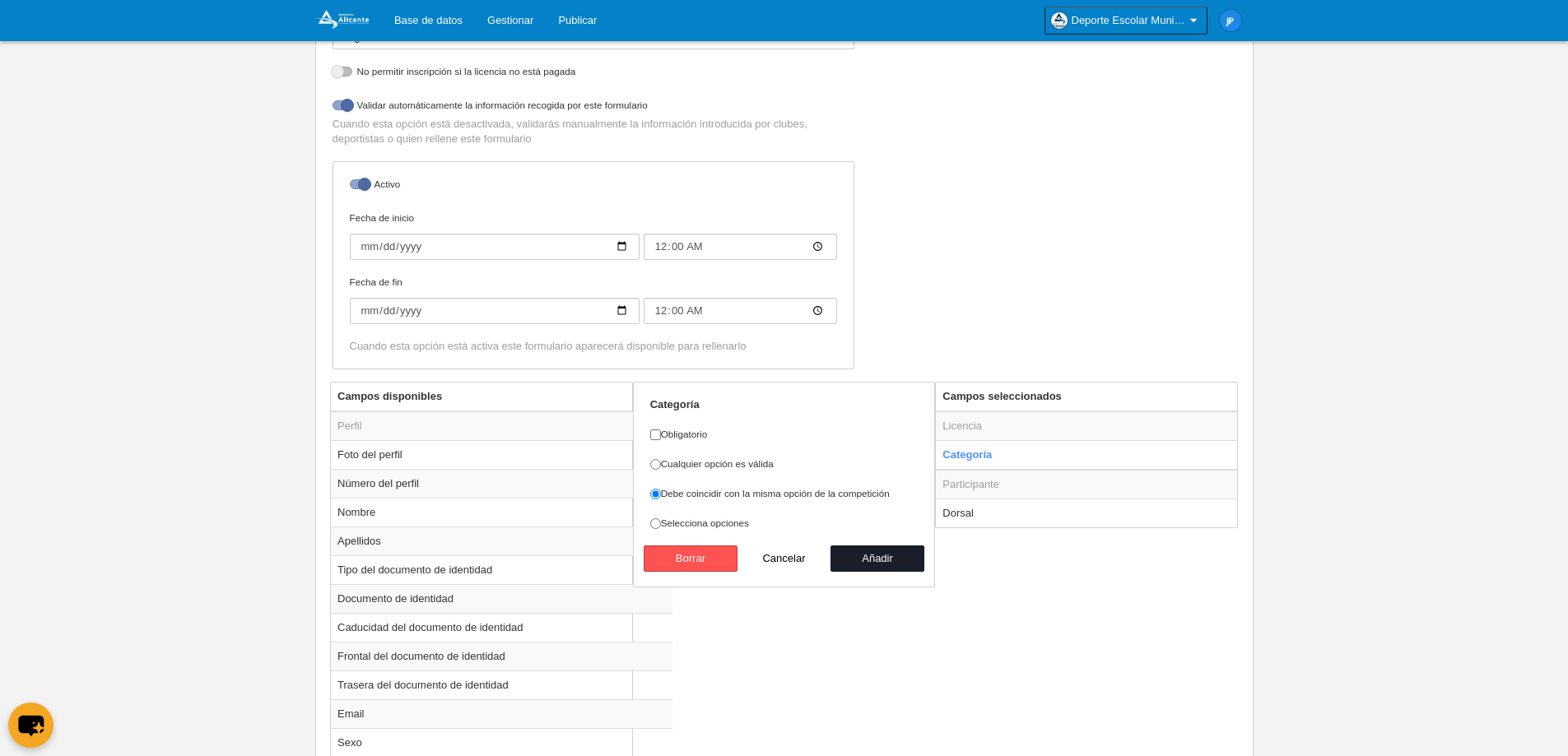
click at [680, 436] on label "Obligatorio" at bounding box center [784, 435] width 268 height 15
click at [661, 436] on input "Obligatorio" at bounding box center [655, 434] width 10 height 10
checkbox input "true"
click at [872, 560] on button "Añadir" at bounding box center [877, 558] width 94 height 27
radio input "false"
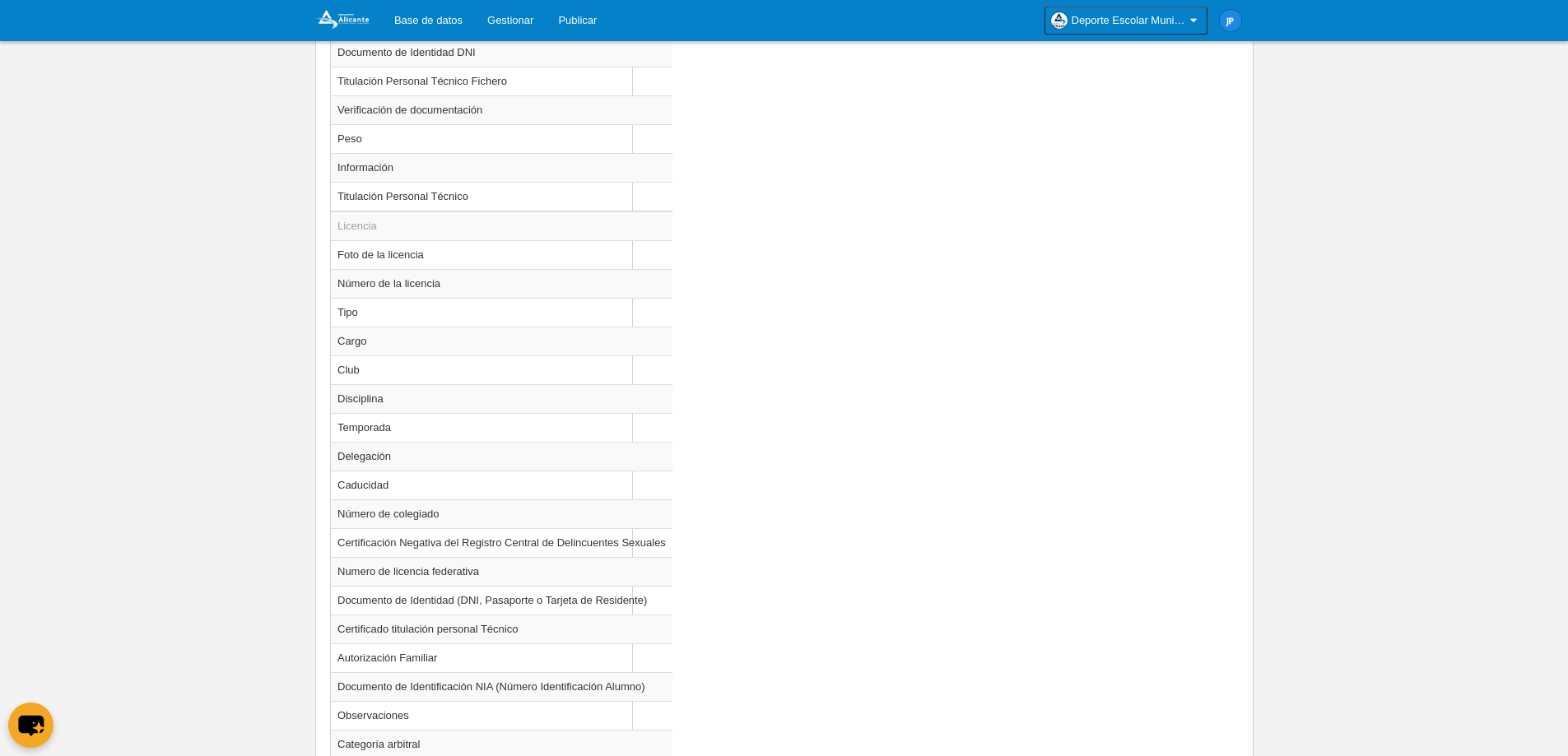
scroll to position [1500, 0]
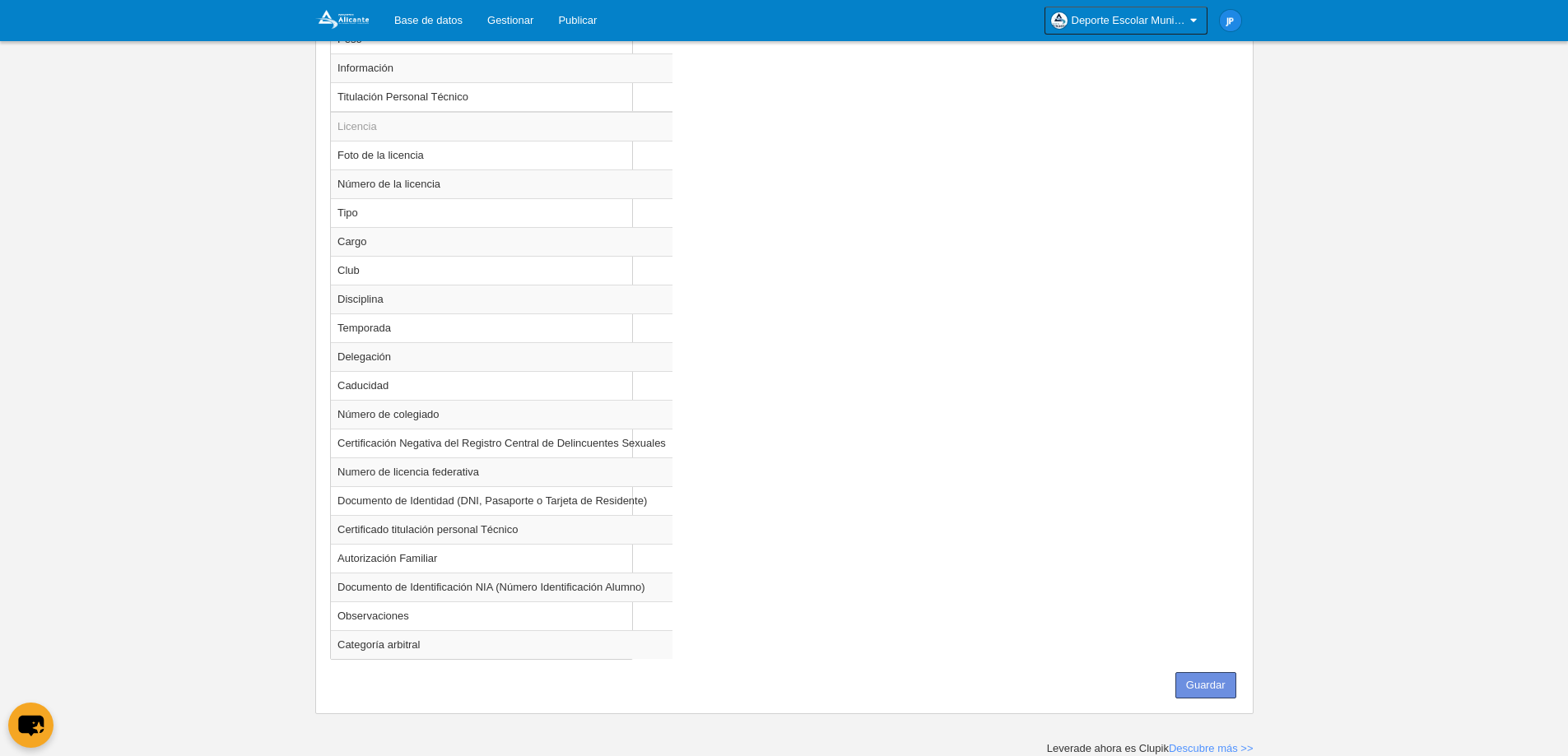
click at [1214, 679] on button "Guardar" at bounding box center [1206, 686] width 61 height 27
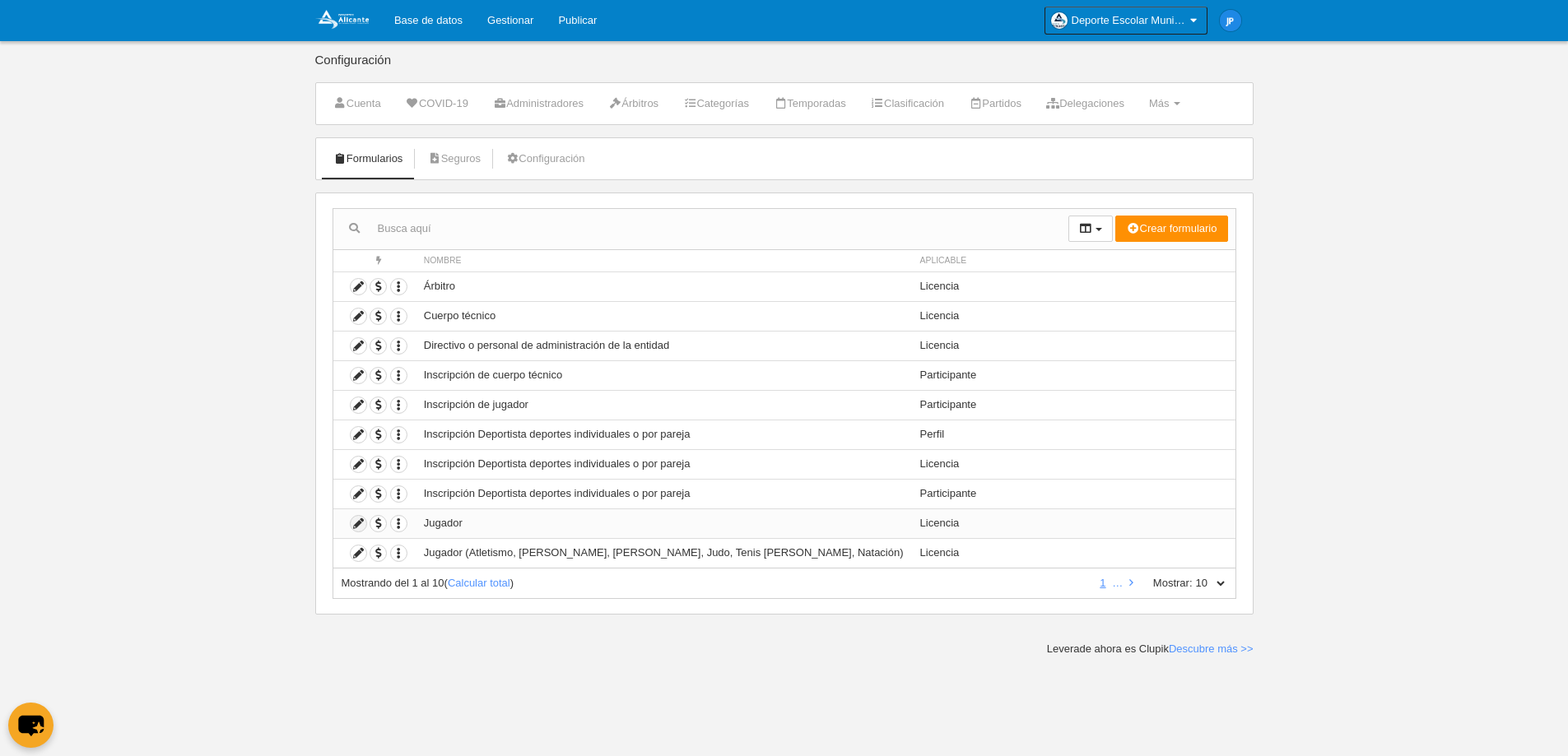
click at [360, 525] on icon at bounding box center [358, 523] width 15 height 15
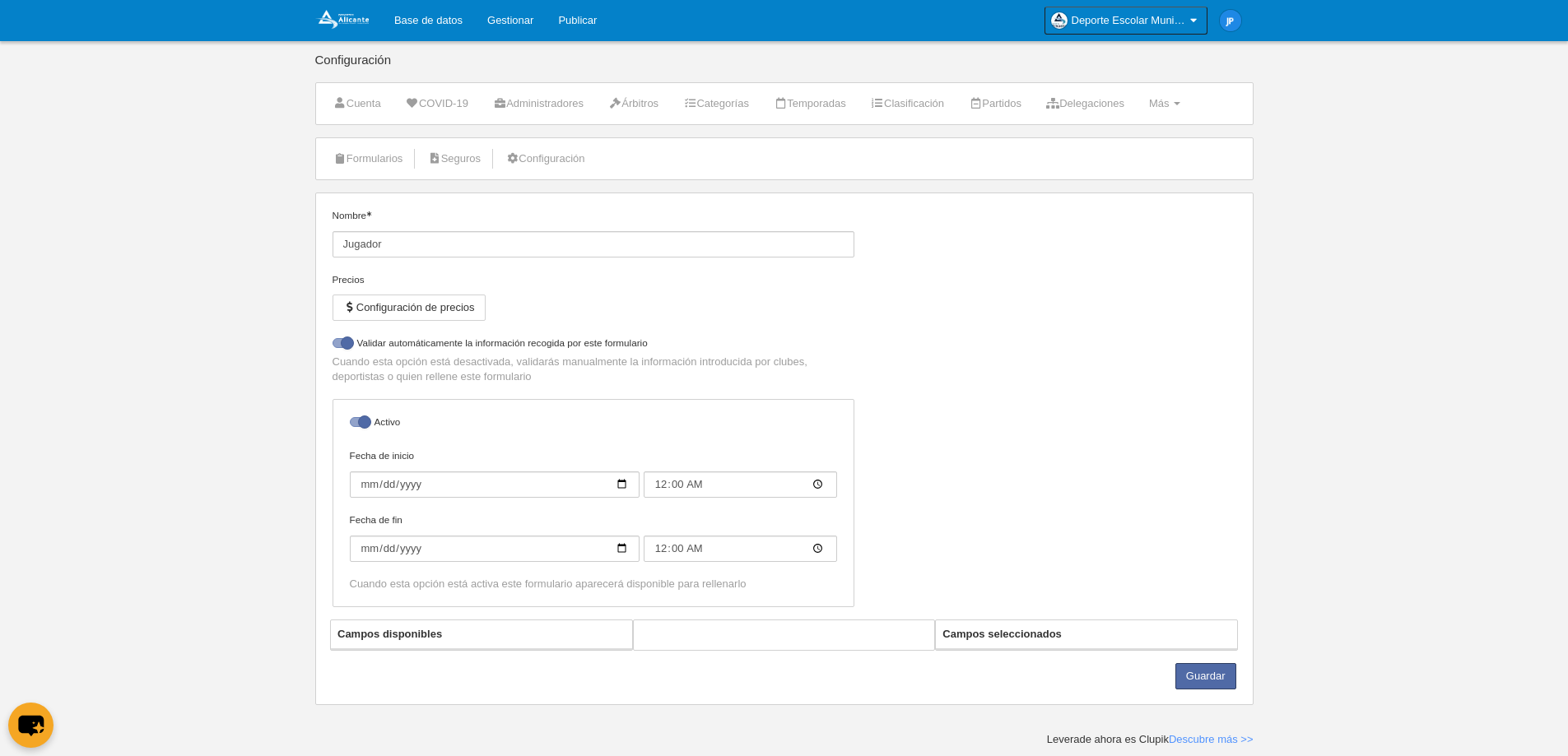
select select "selected"
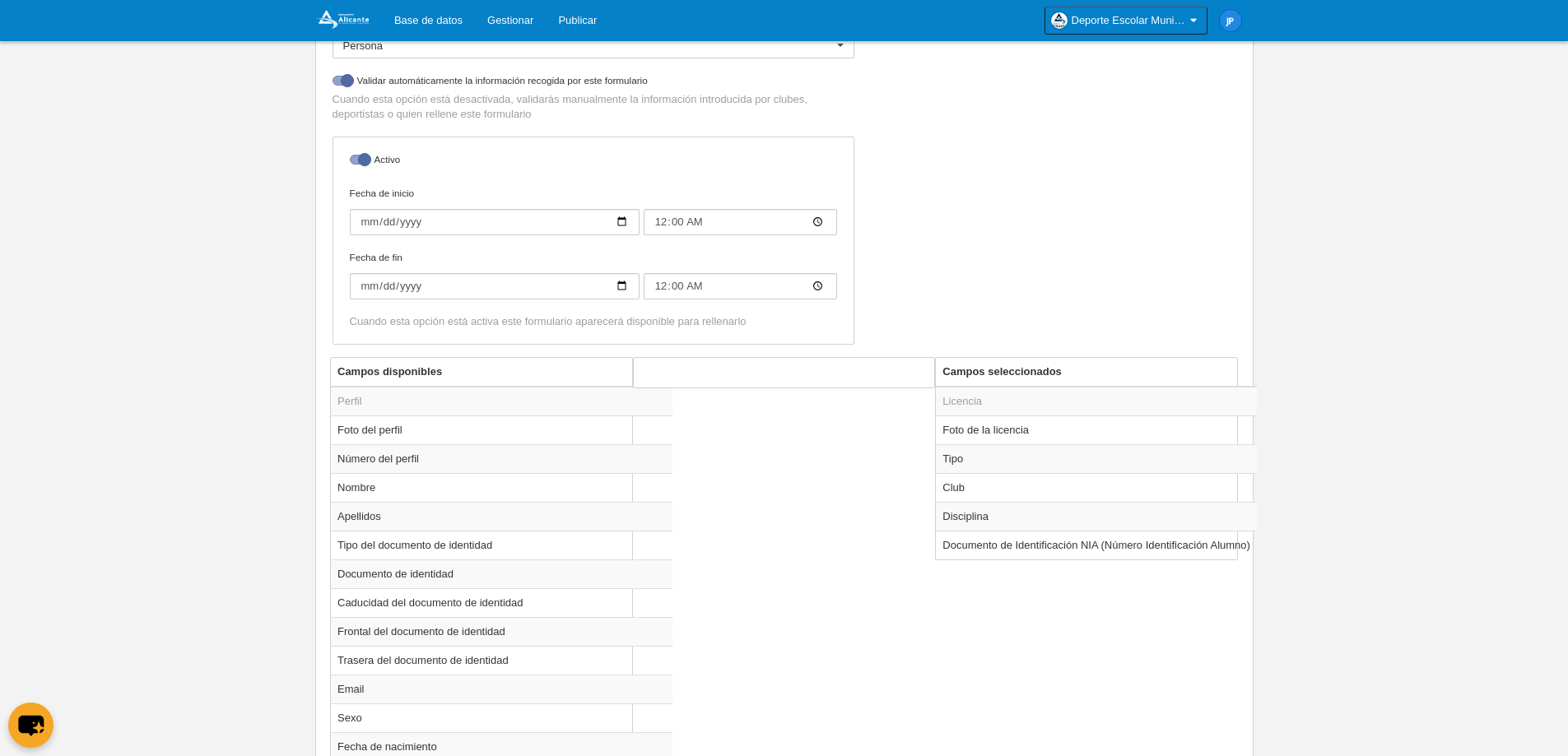
scroll to position [385, 0]
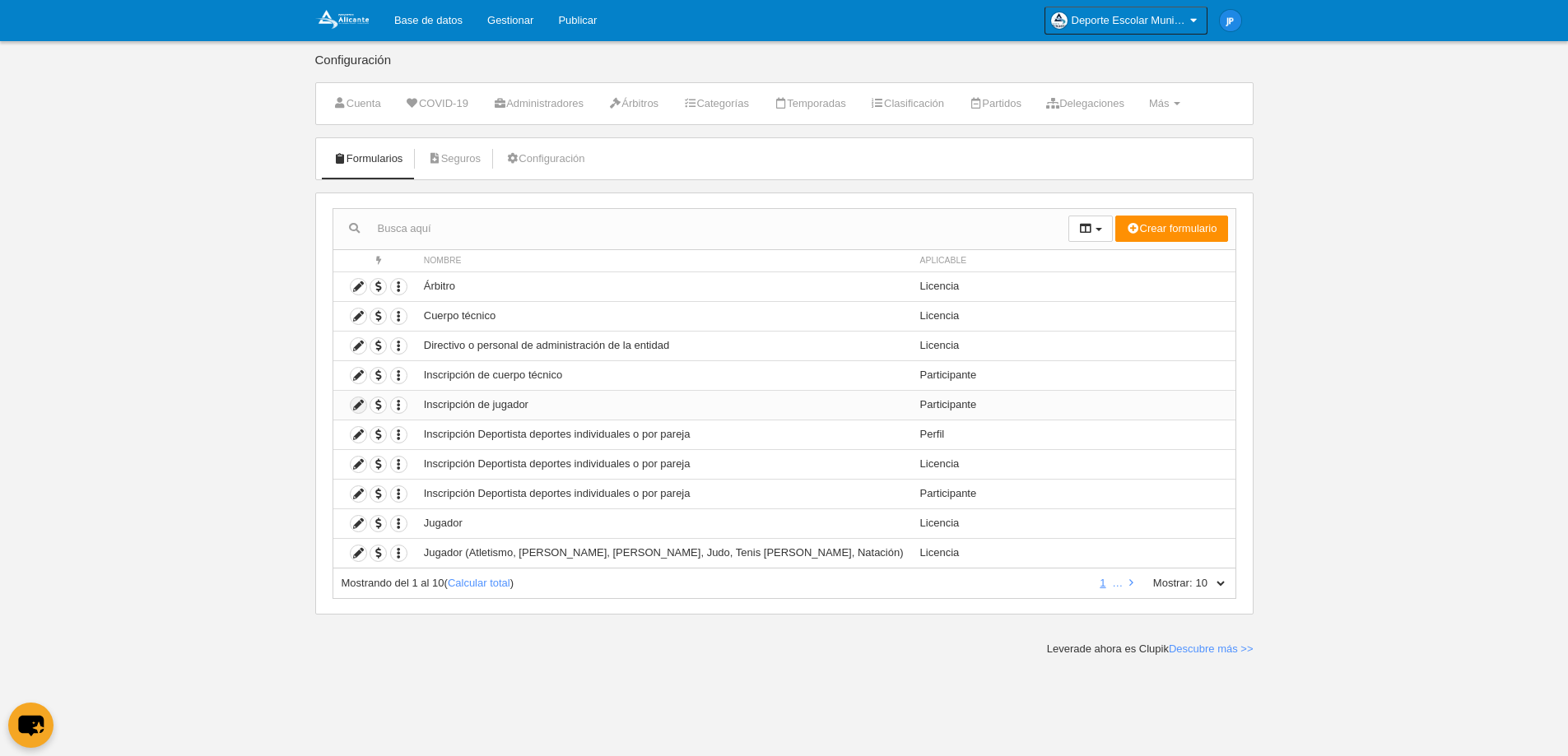
click at [360, 402] on icon at bounding box center [358, 405] width 15 height 15
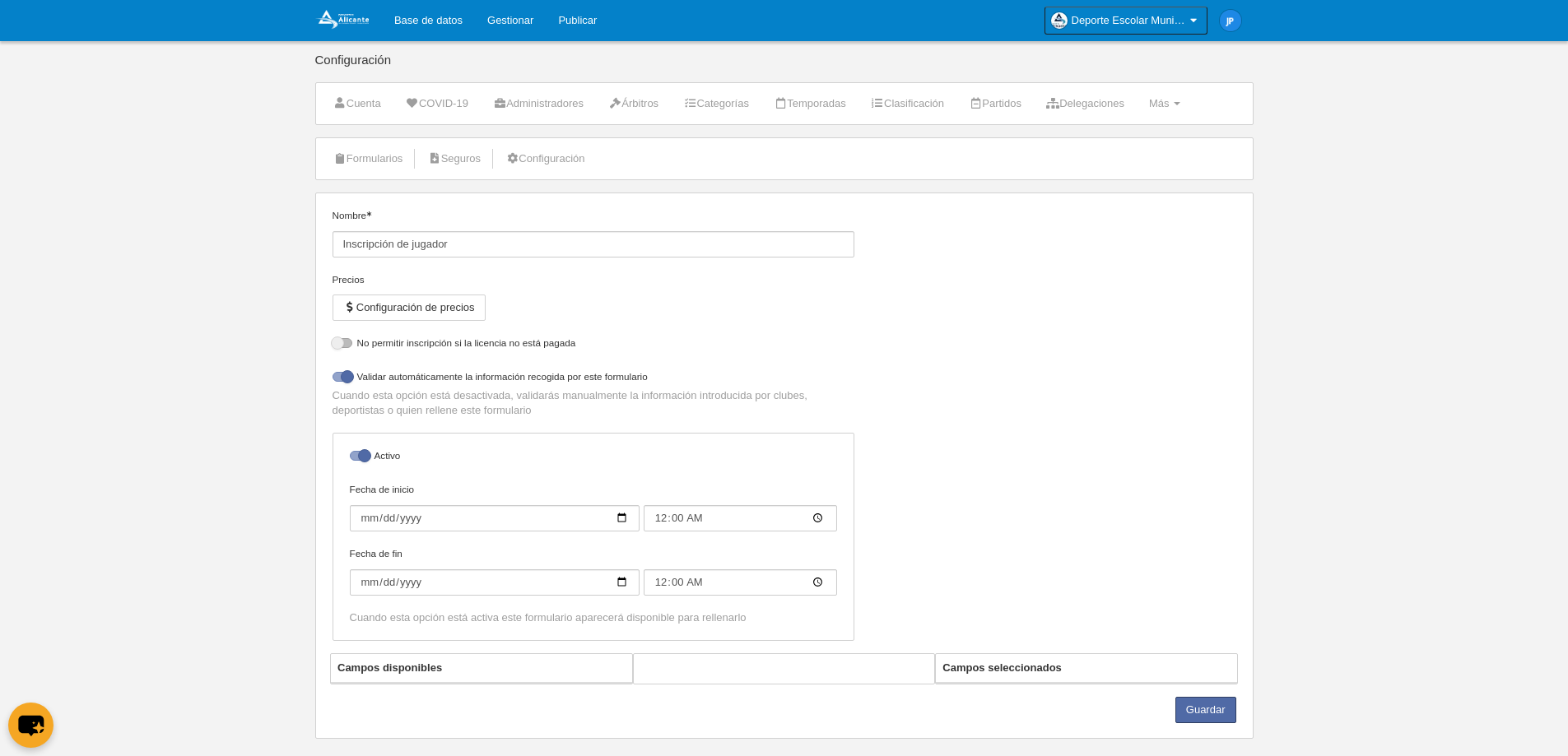
select select "selected"
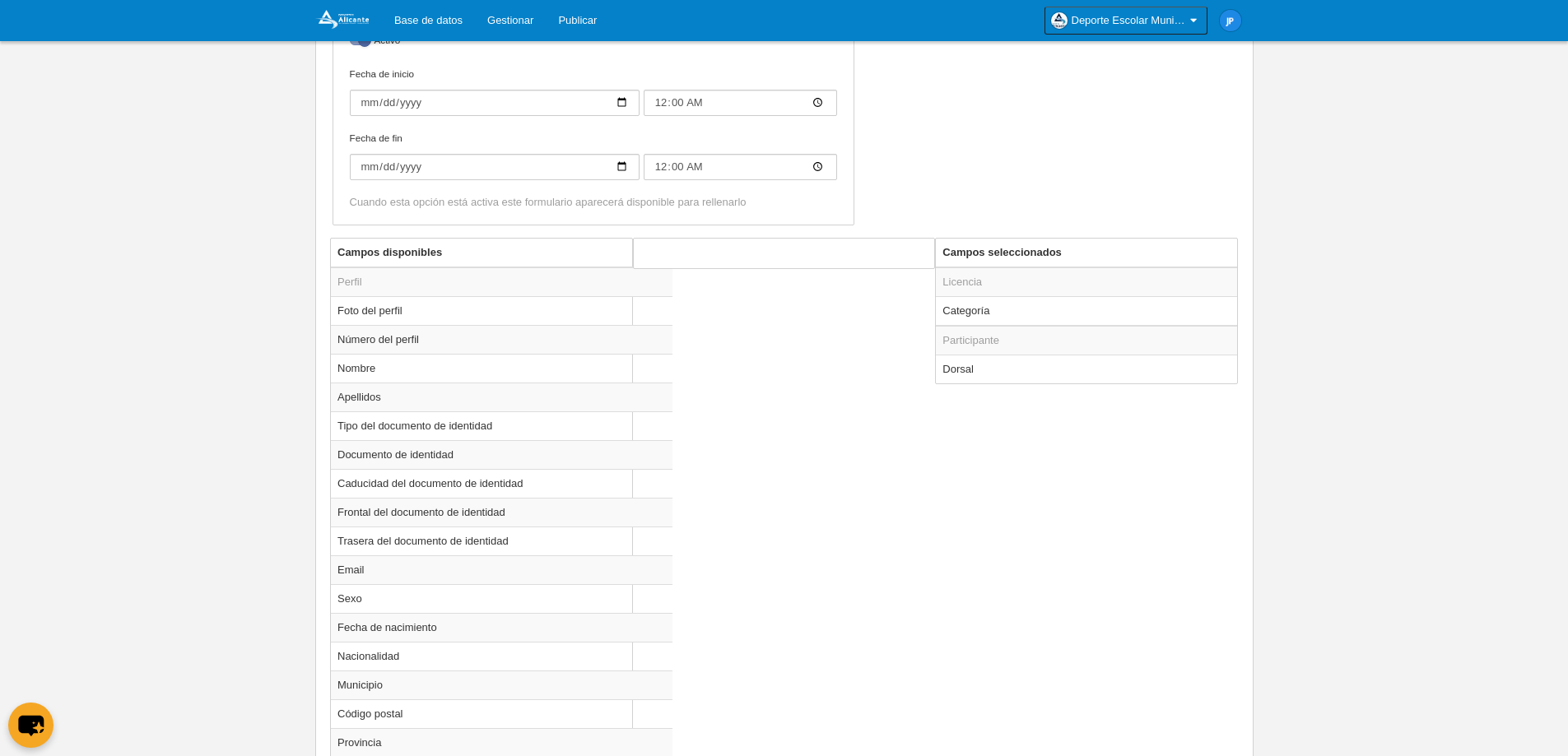
scroll to position [501, 0]
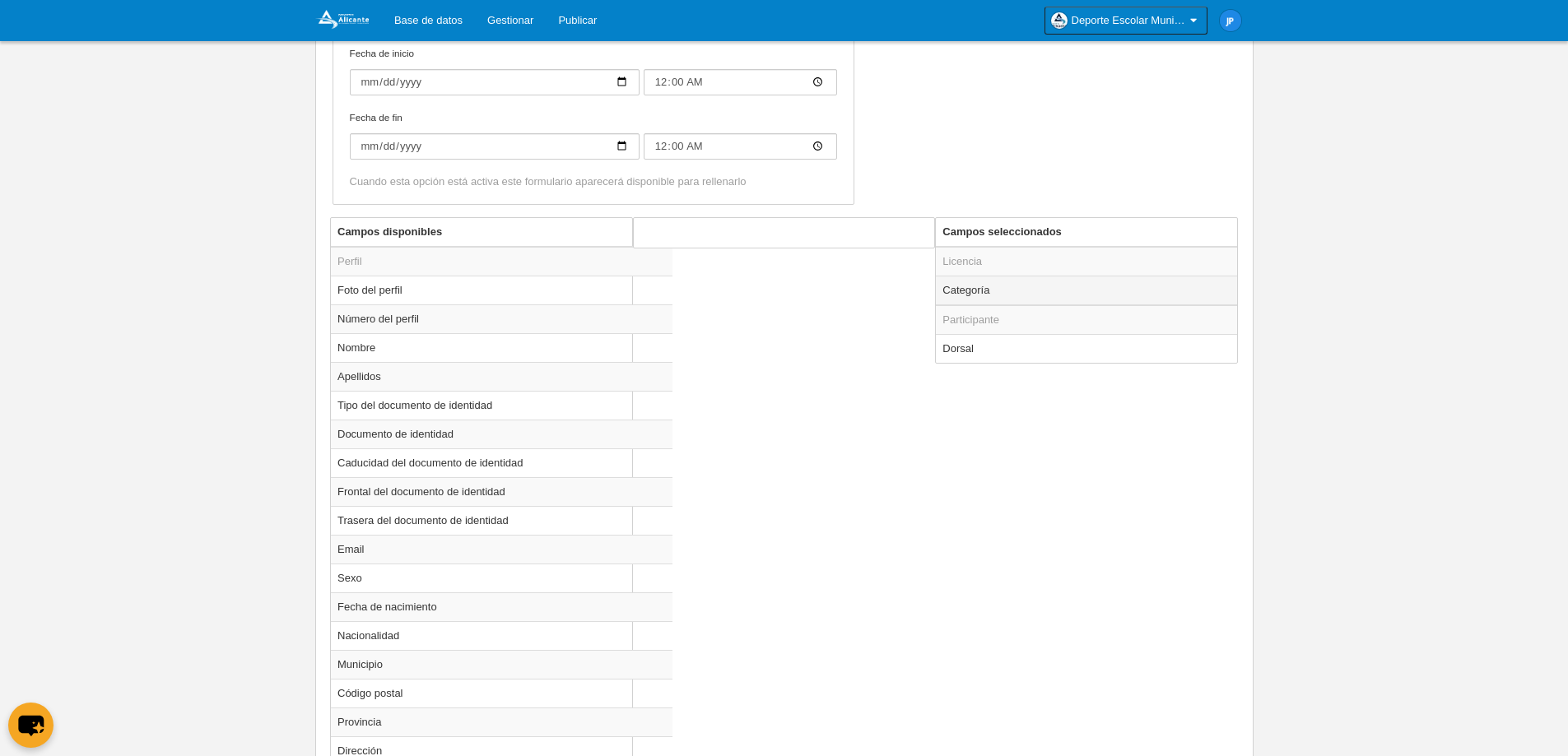
click at [1057, 292] on td "Categoría" at bounding box center [1086, 290] width 301 height 29
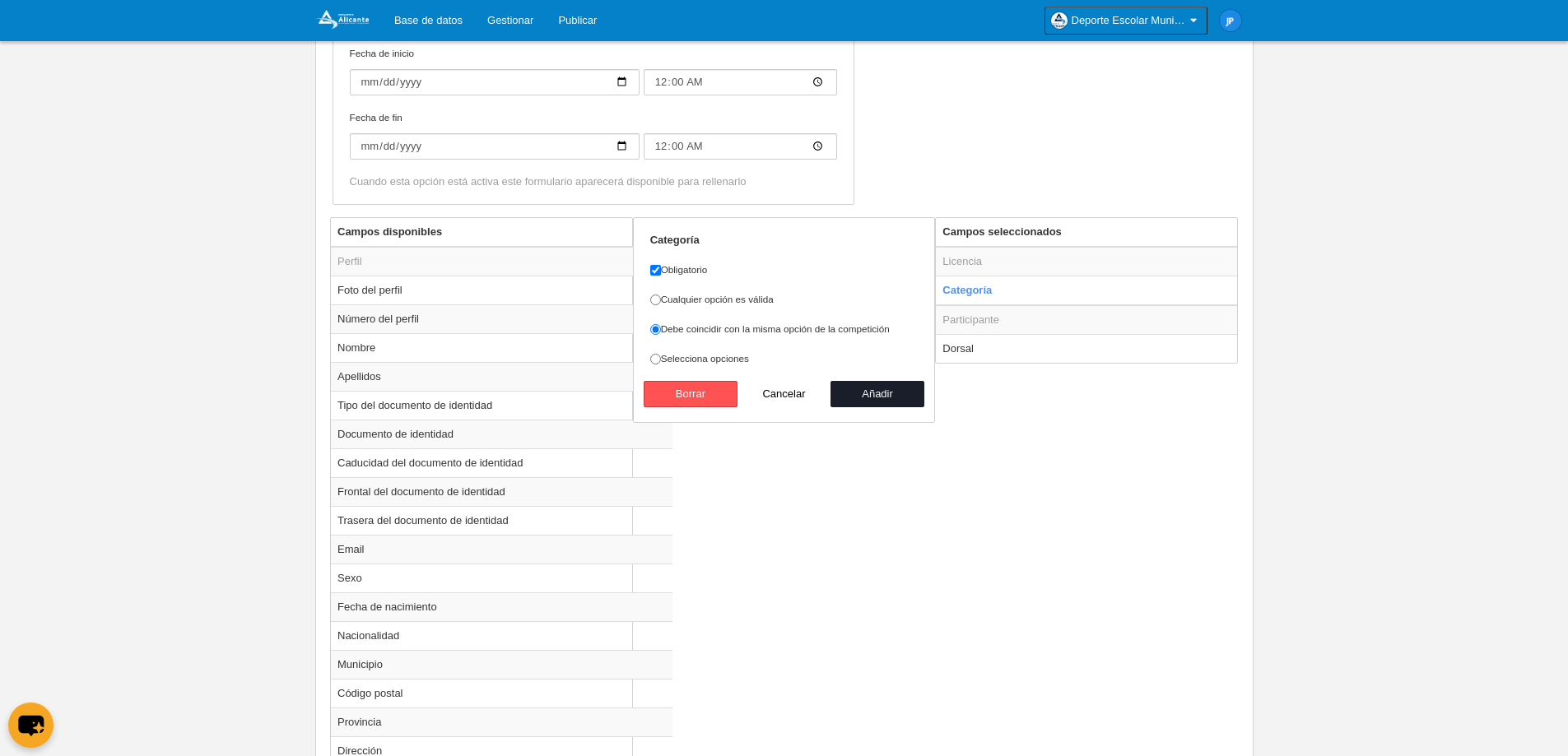
click at [781, 392] on button "Cancelar" at bounding box center [784, 394] width 94 height 27
radio input "false"
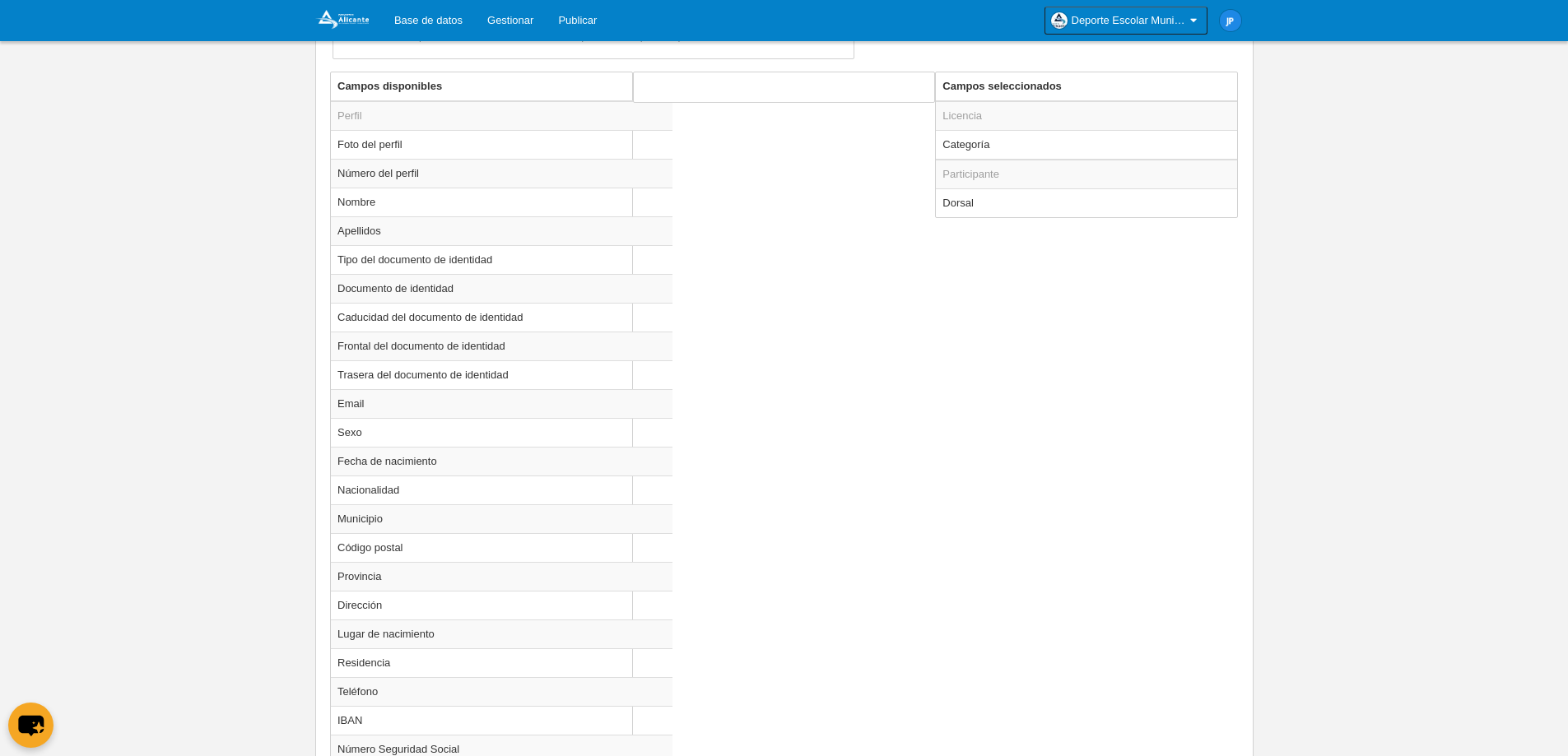
scroll to position [335, 0]
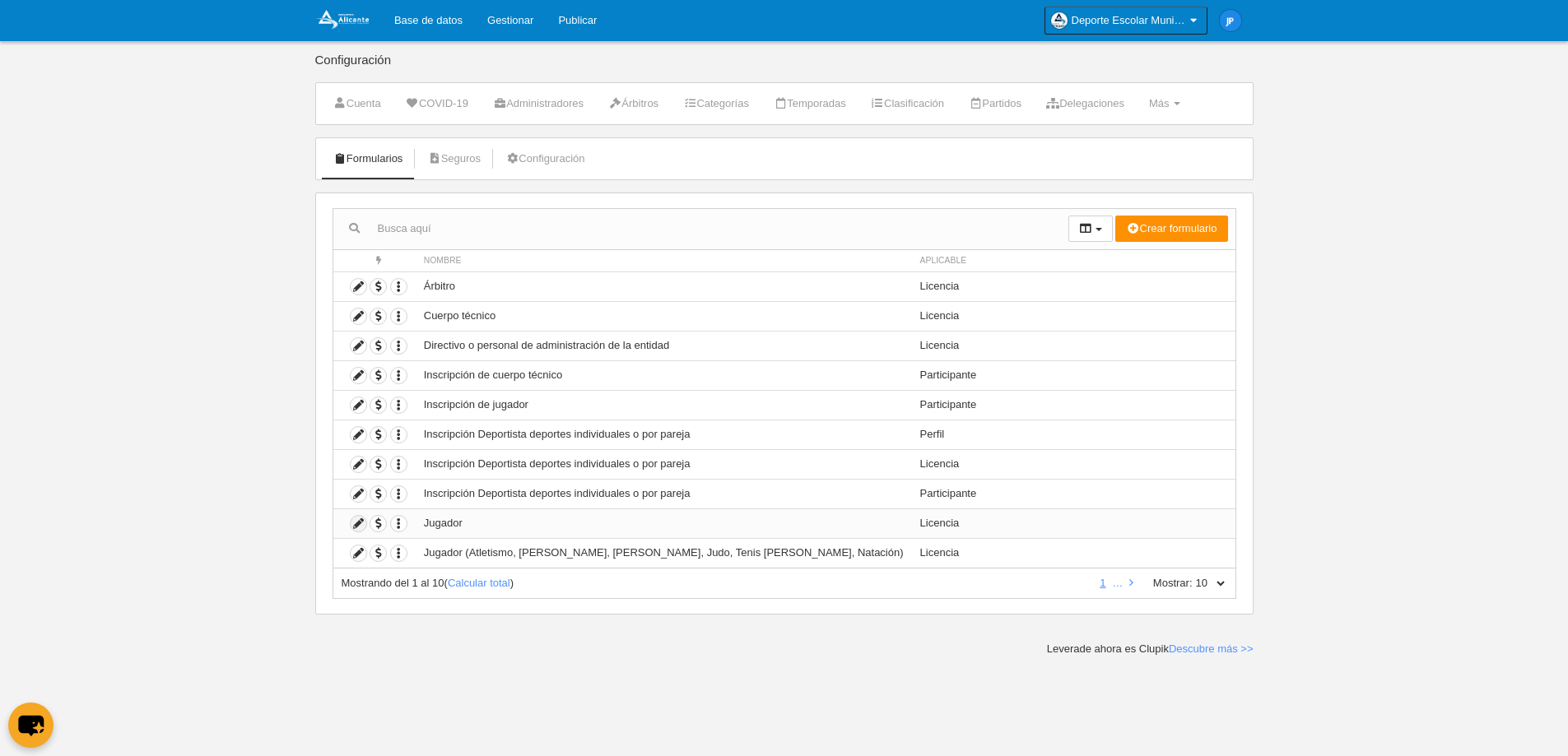
click at [360, 522] on icon at bounding box center [358, 523] width 15 height 15
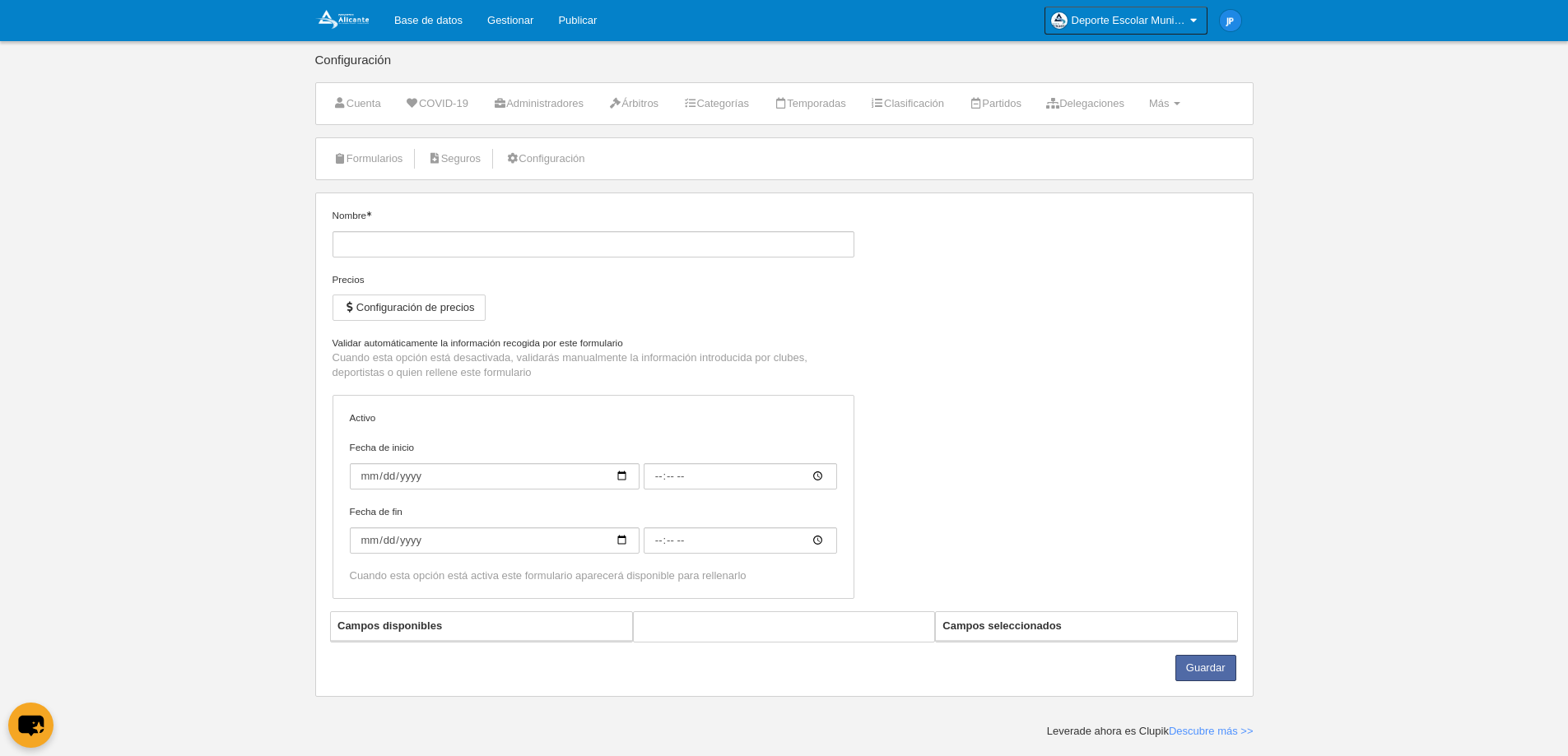
type input "Jugador"
checkbox input "true"
type input "[DATE]"
type input "00:00"
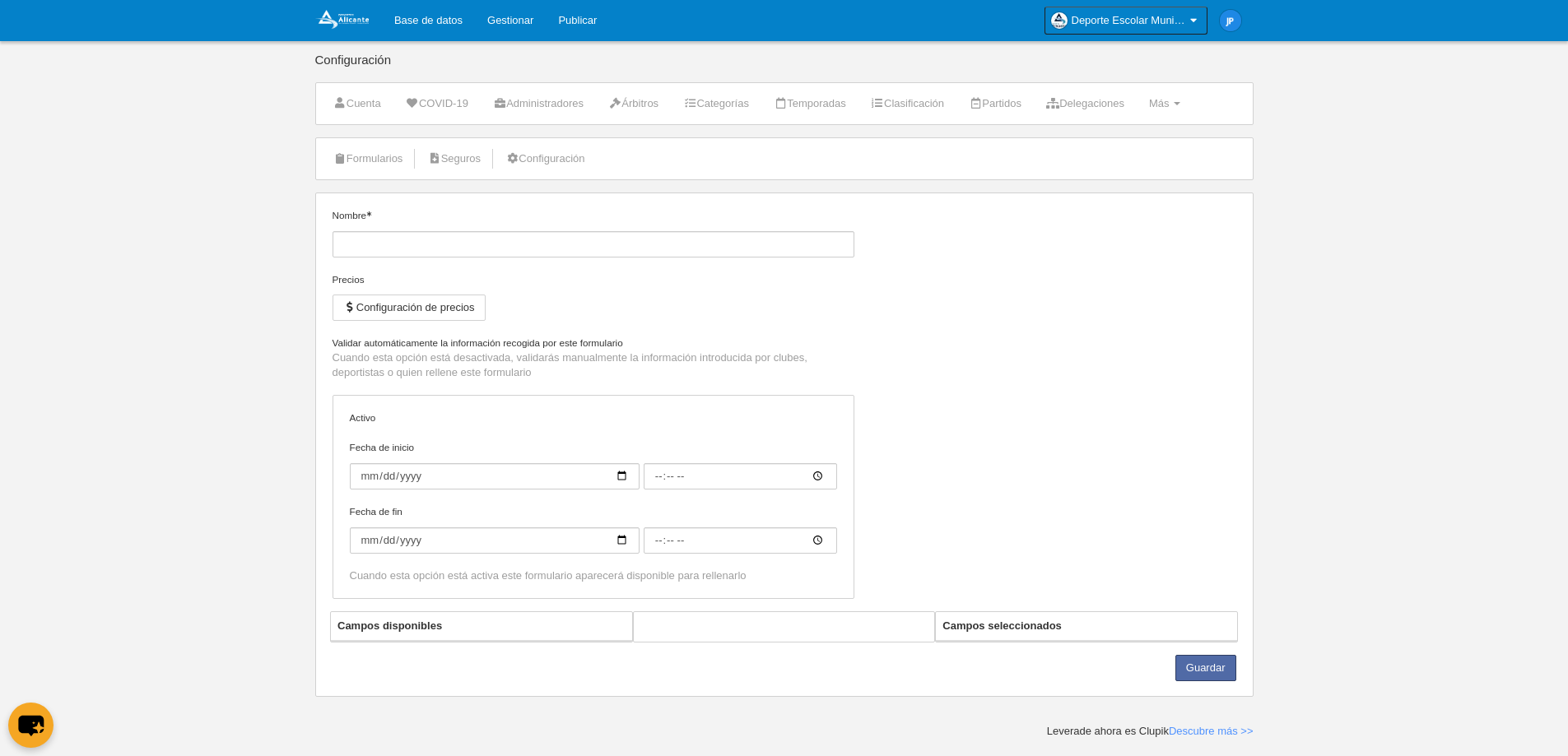
type input "[DATE]"
type input "00:00"
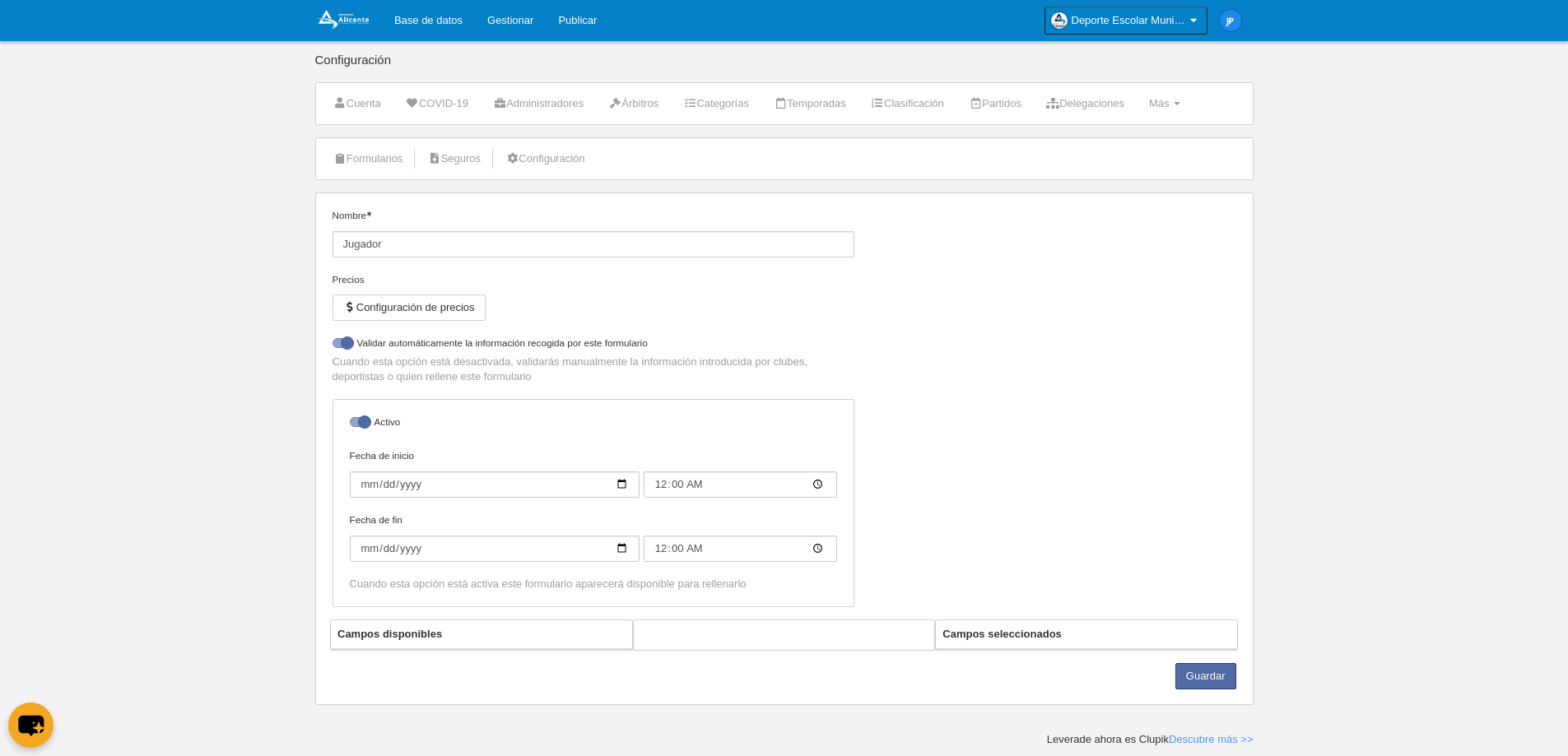
select select "selected"
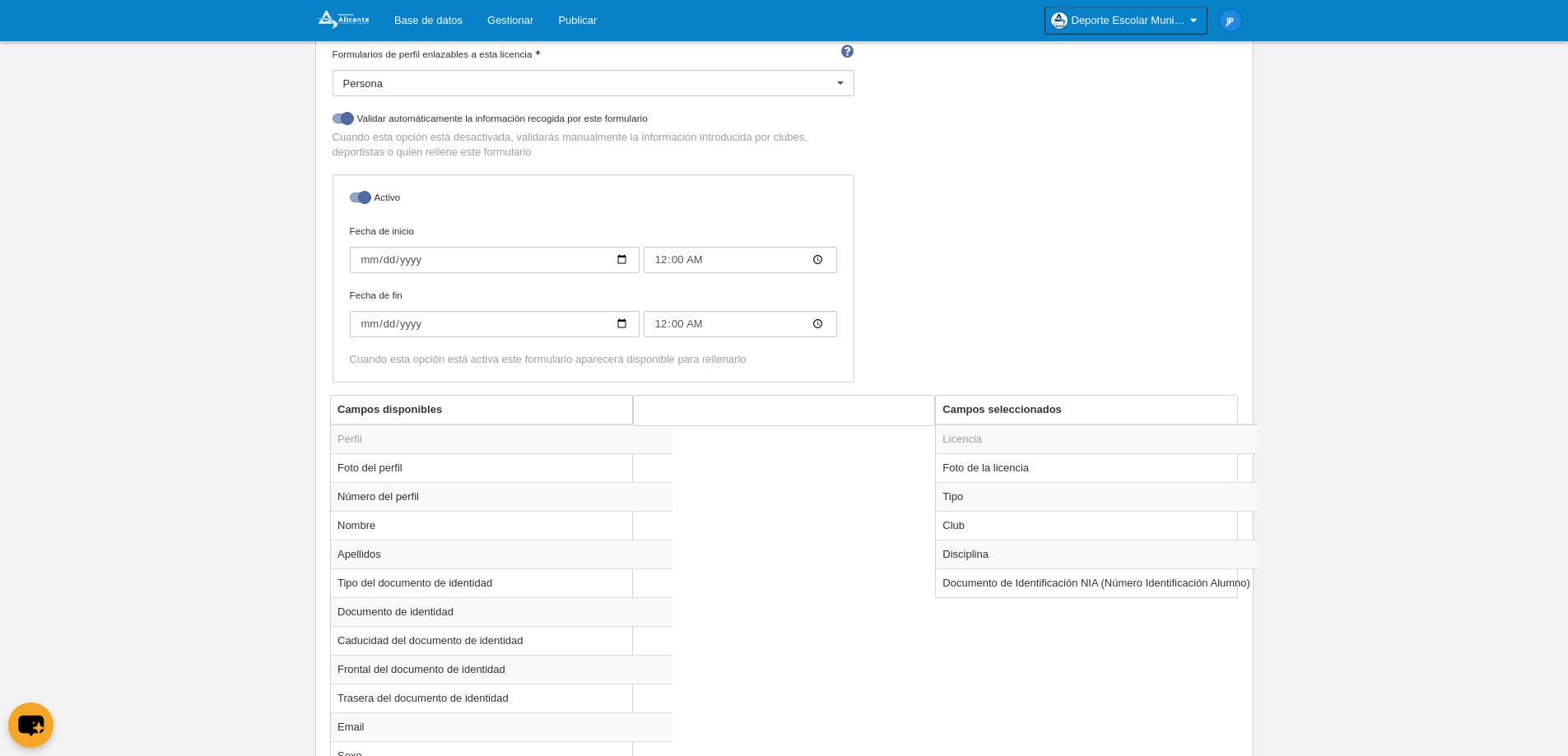
scroll to position [329, 0]
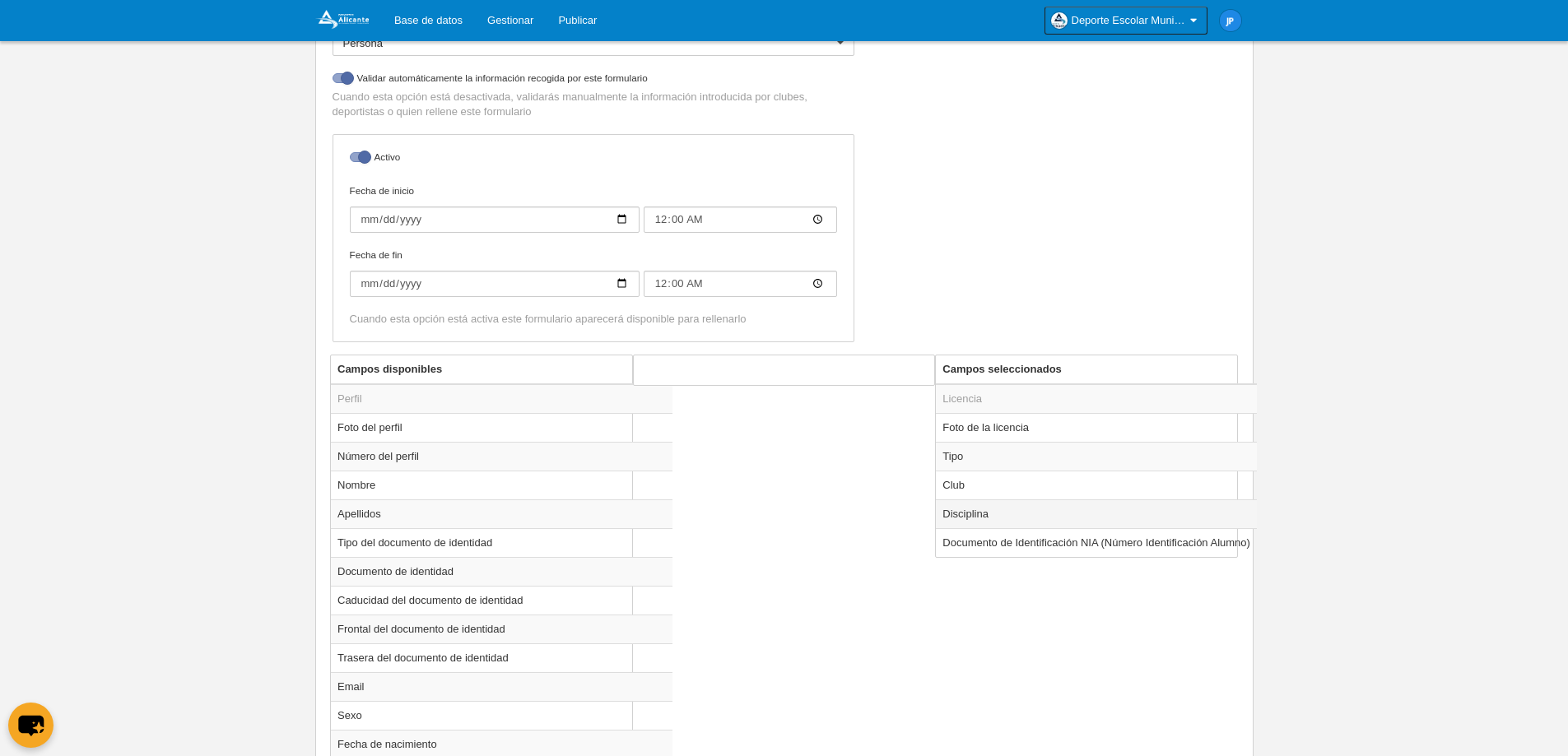
click at [1049, 512] on td "Disciplina" at bounding box center [1097, 514] width 321 height 28
radio input "true"
select select
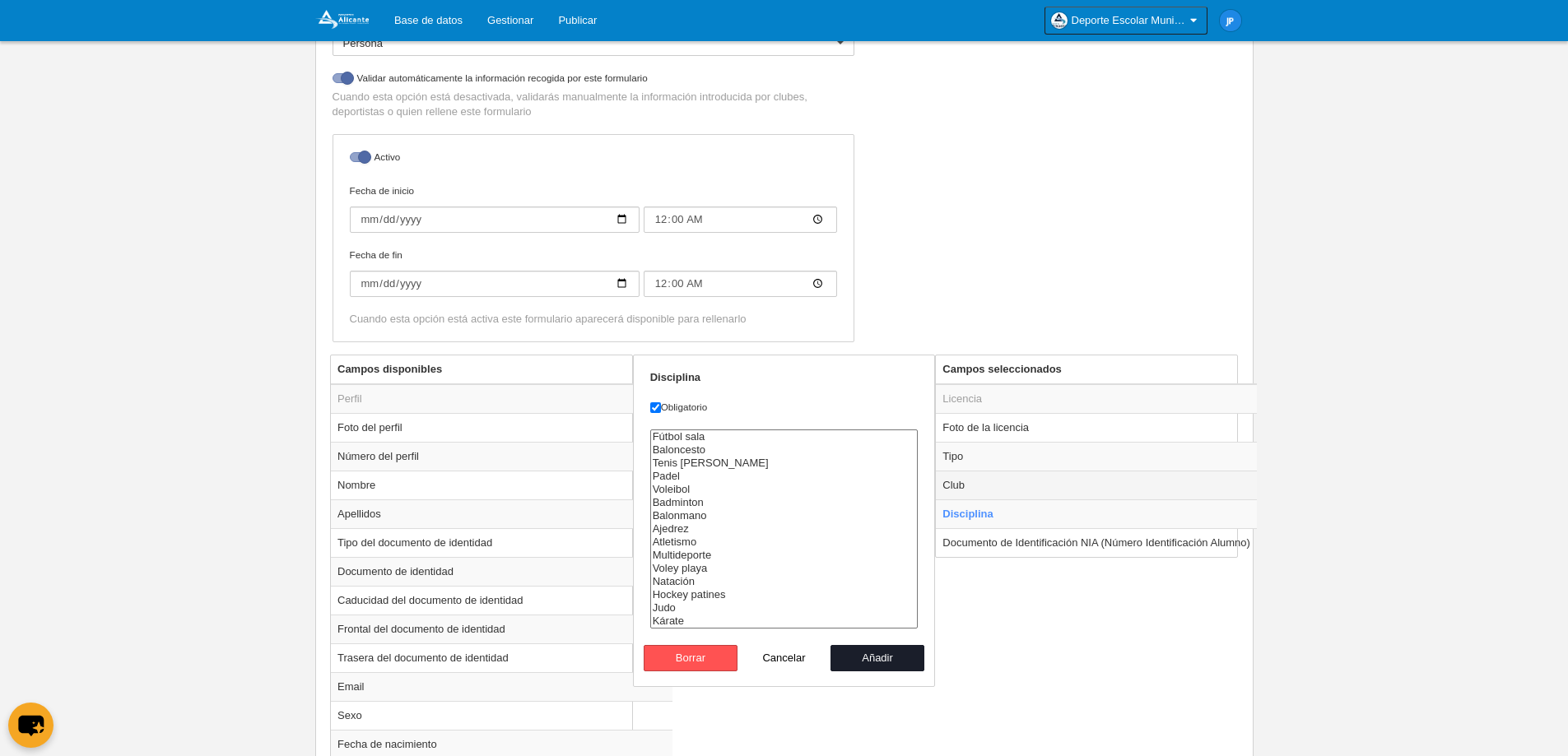
click at [1038, 480] on td "Club" at bounding box center [1097, 484] width 321 height 28
radio input "true"
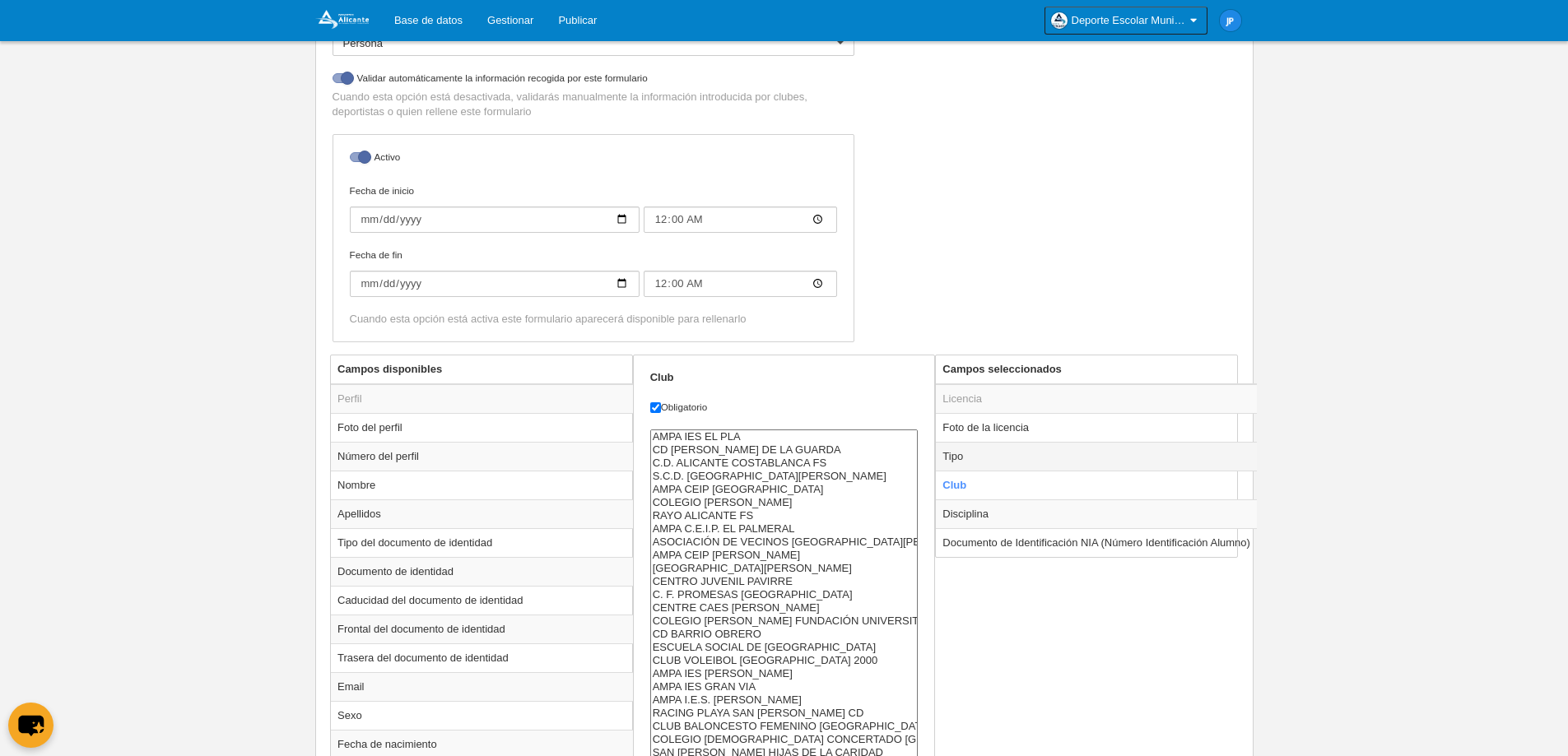
click at [1038, 458] on td "Tipo" at bounding box center [1097, 456] width 321 height 28
radio input "true"
select select "player"
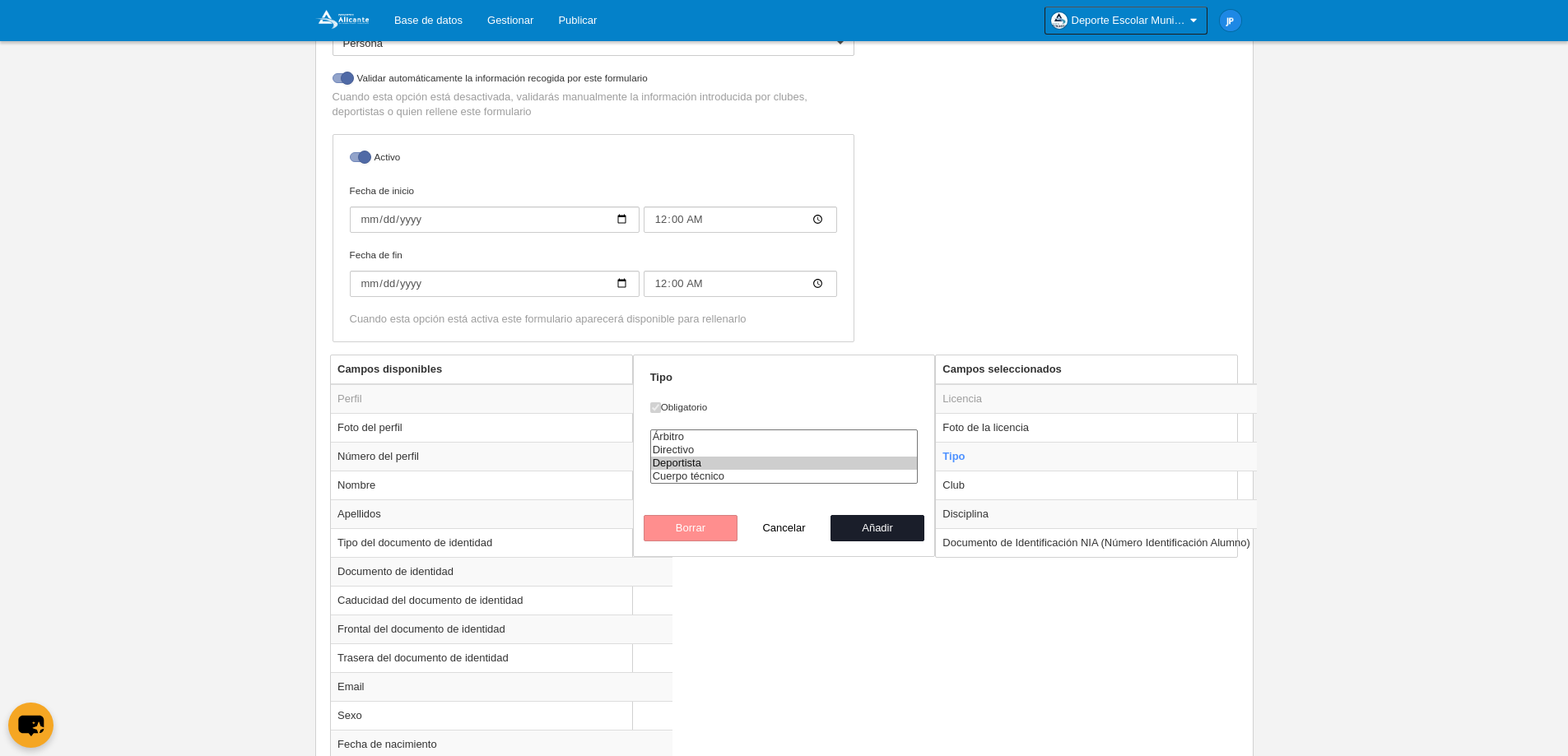
click at [1353, 387] on body "Base de datos Gestionar Publicar Deporte Escolar Municipal de [GEOGRAPHIC_DATA]…" at bounding box center [784, 49] width 1568 height 756
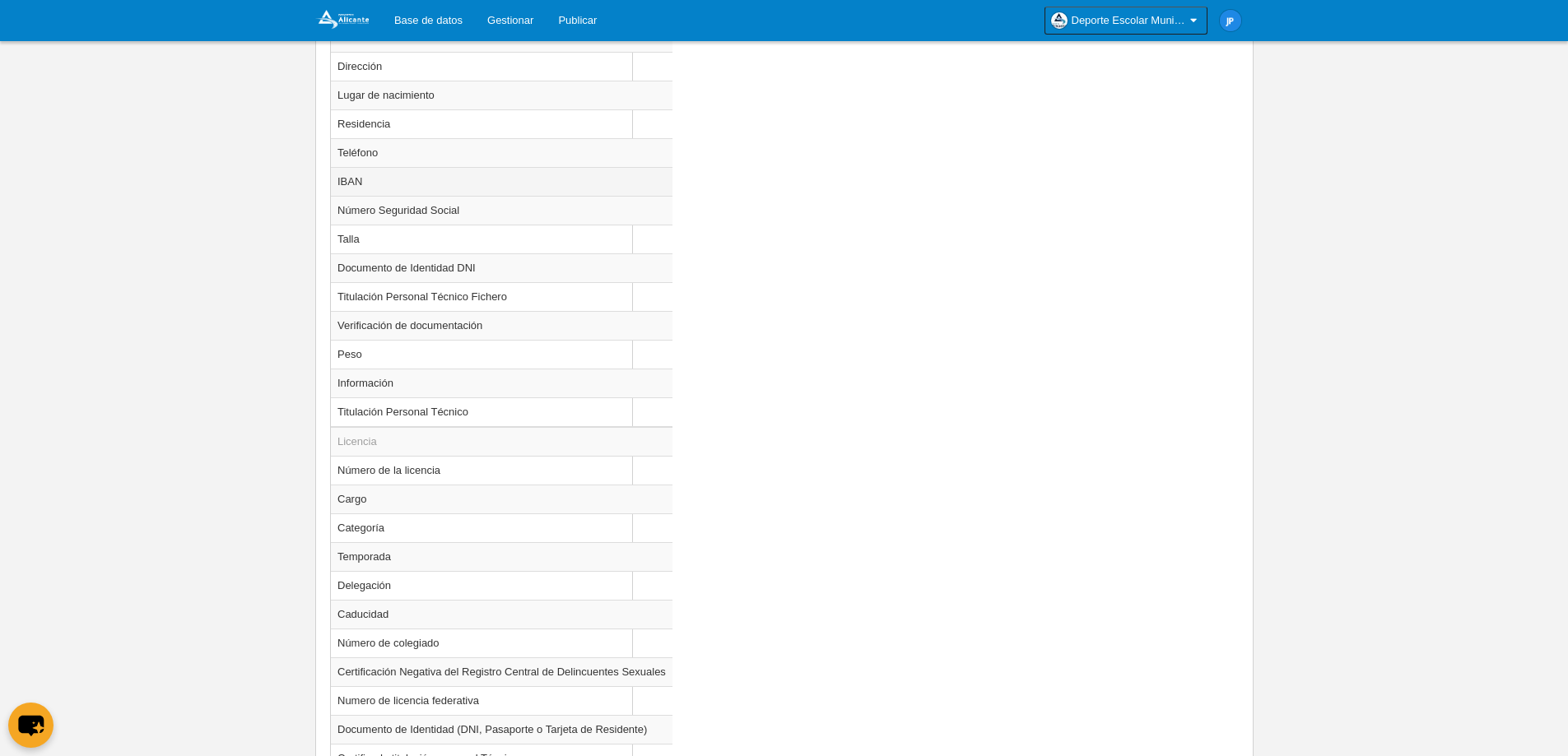
scroll to position [1152, 0]
click at [448, 535] on td "Categoría" at bounding box center [501, 527] width 341 height 28
radio input "true"
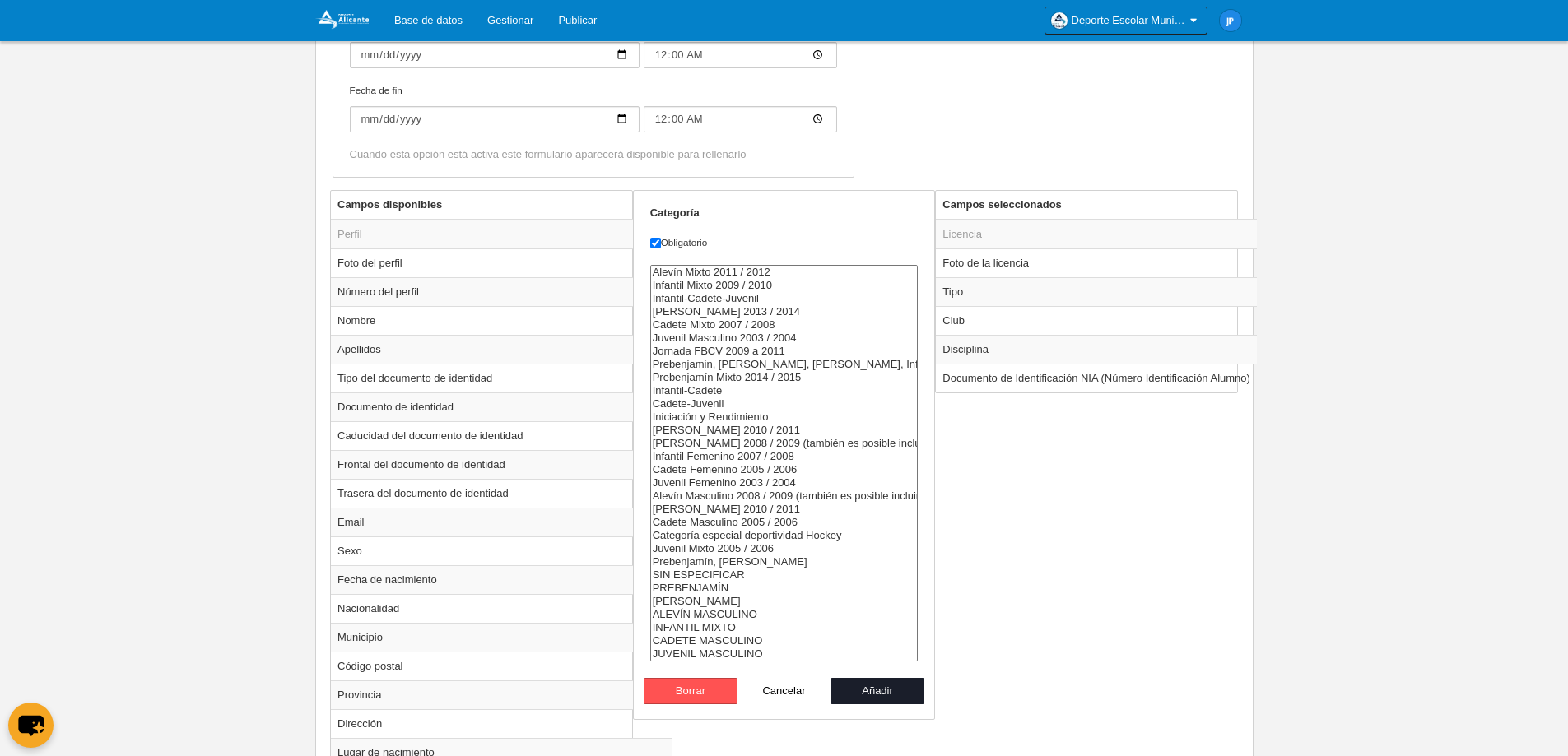
scroll to position [144, 0]
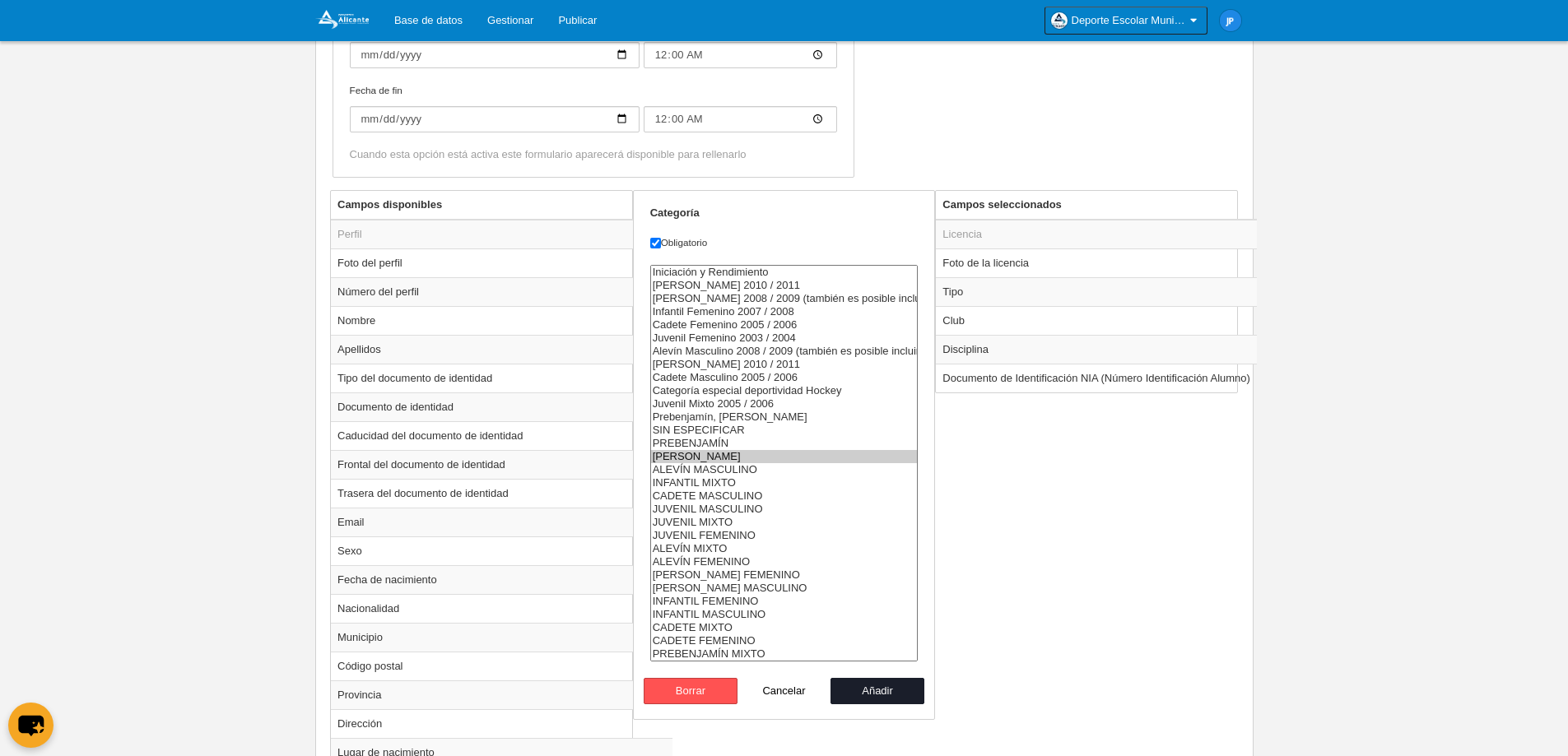
click at [746, 457] on option "[PERSON_NAME]" at bounding box center [784, 457] width 267 height 13
click at [742, 478] on option "INFANTIL MIXTO" at bounding box center [784, 483] width 267 height 13
click at [734, 520] on option "JUVENIL MIXTO" at bounding box center [784, 522] width 267 height 13
click at [732, 547] on option "ALEVÍN MIXTO" at bounding box center [784, 549] width 267 height 13
click at [729, 624] on option "CADETE MIXTO" at bounding box center [784, 628] width 267 height 13
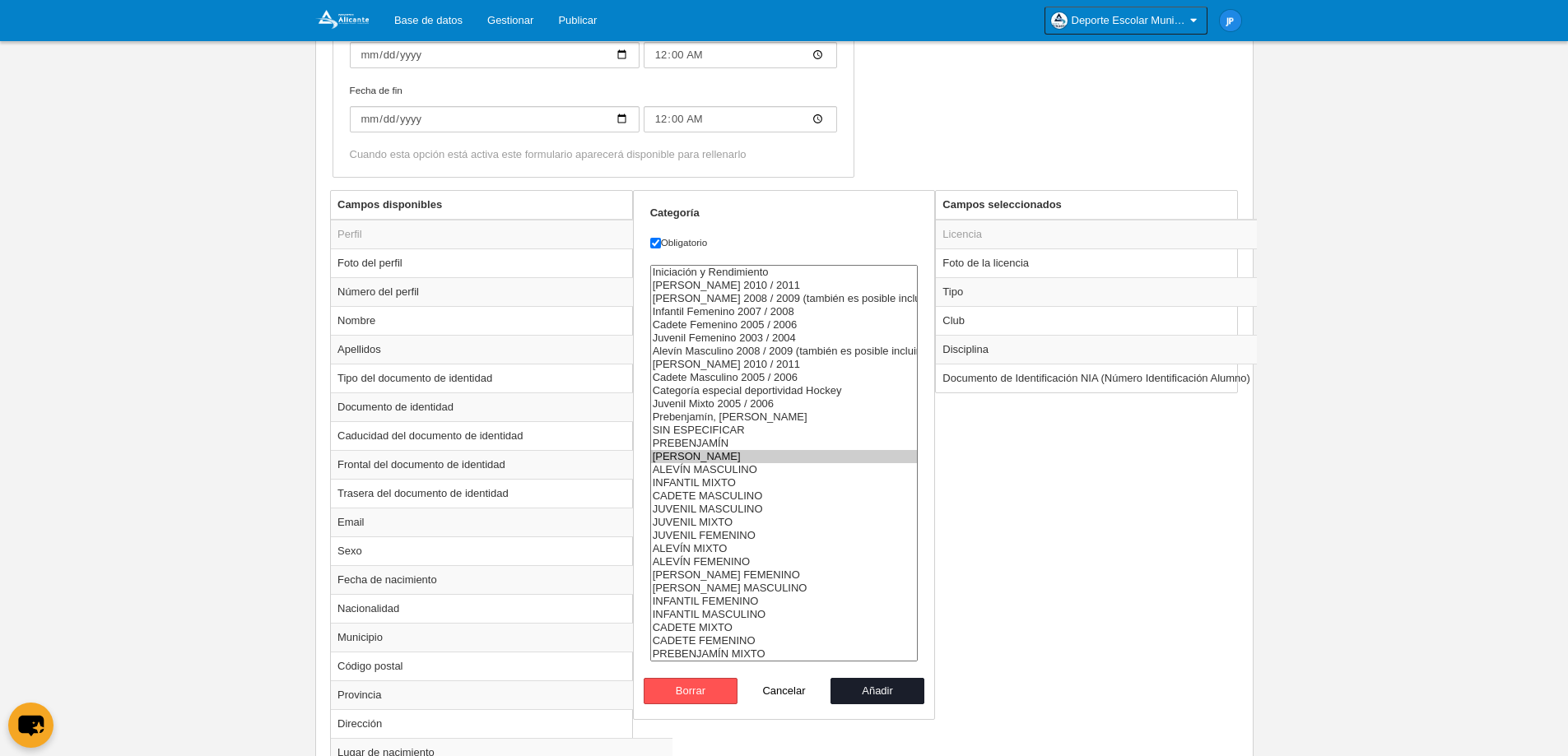
select select "10521"
click at [729, 650] on option "PREBENJAMÍN MIXTO" at bounding box center [784, 654] width 267 height 13
click at [883, 686] on button "Añadir" at bounding box center [877, 691] width 94 height 27
radio input "false"
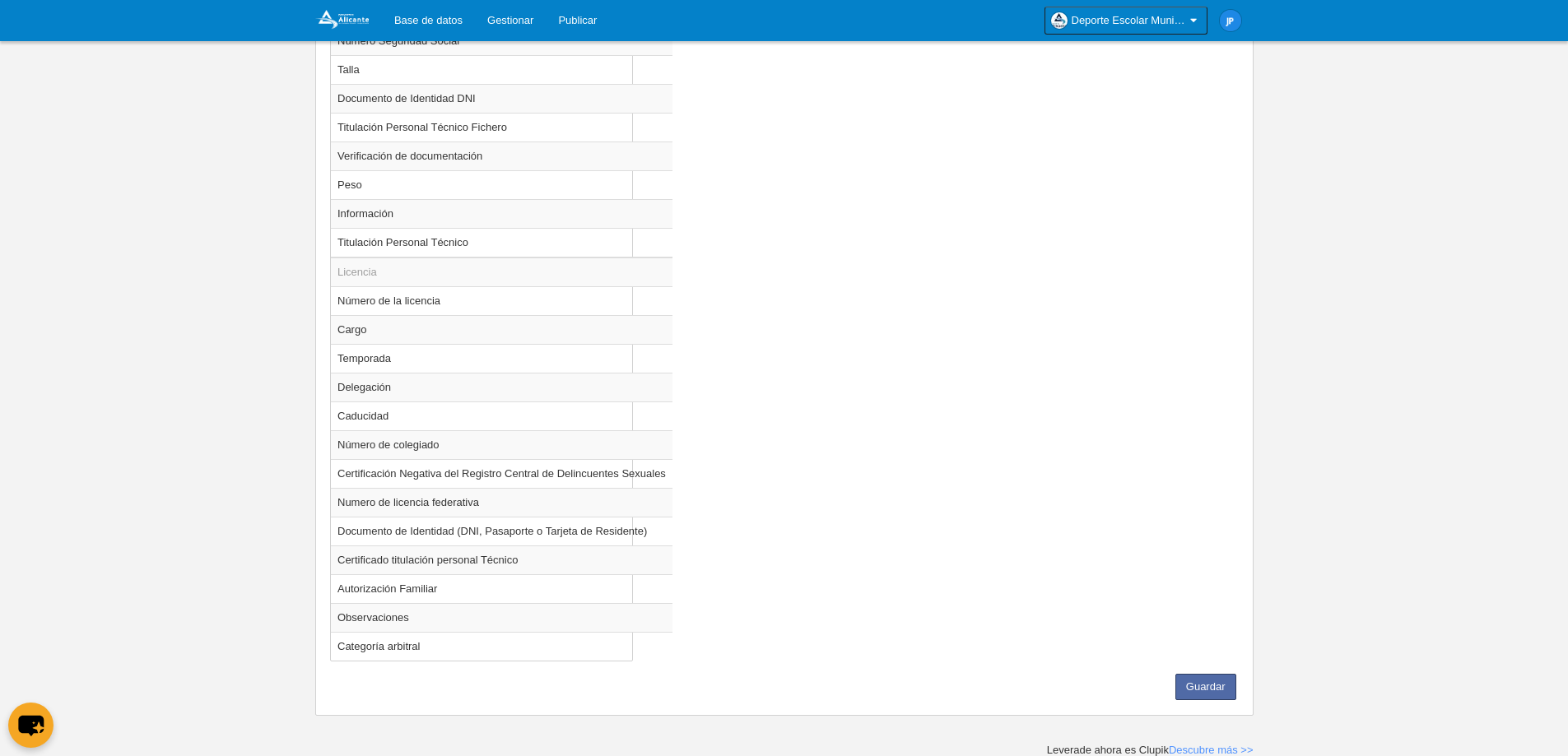
scroll to position [1322, 0]
click at [1209, 686] on button "Guardar" at bounding box center [1206, 686] width 61 height 27
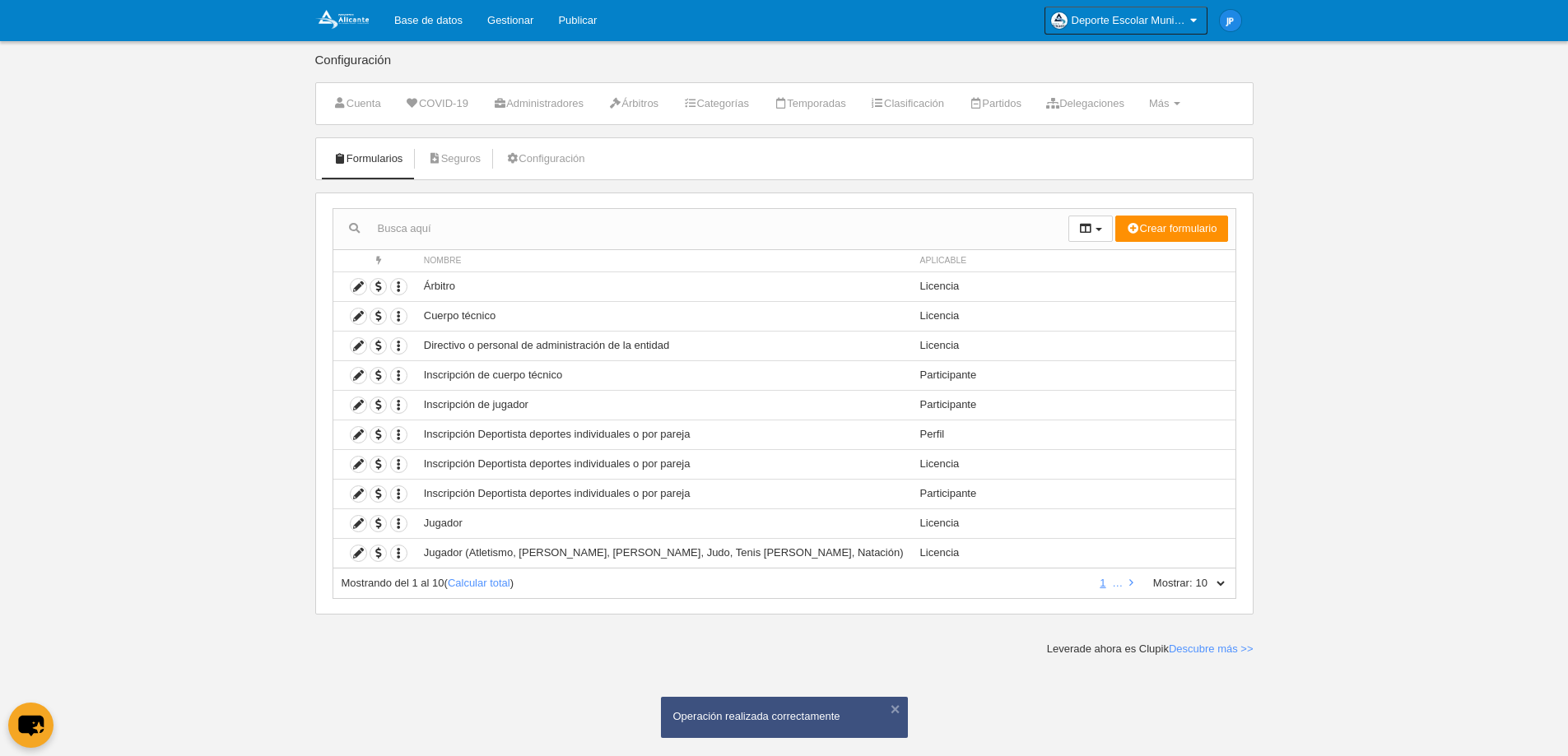
click at [1329, 545] on body "Base de datos Gestionar Publicar Deporte Escolar Municipal de [GEOGRAPHIC_DATA]…" at bounding box center [784, 378] width 1568 height 756
click at [360, 525] on icon at bounding box center [358, 523] width 15 height 15
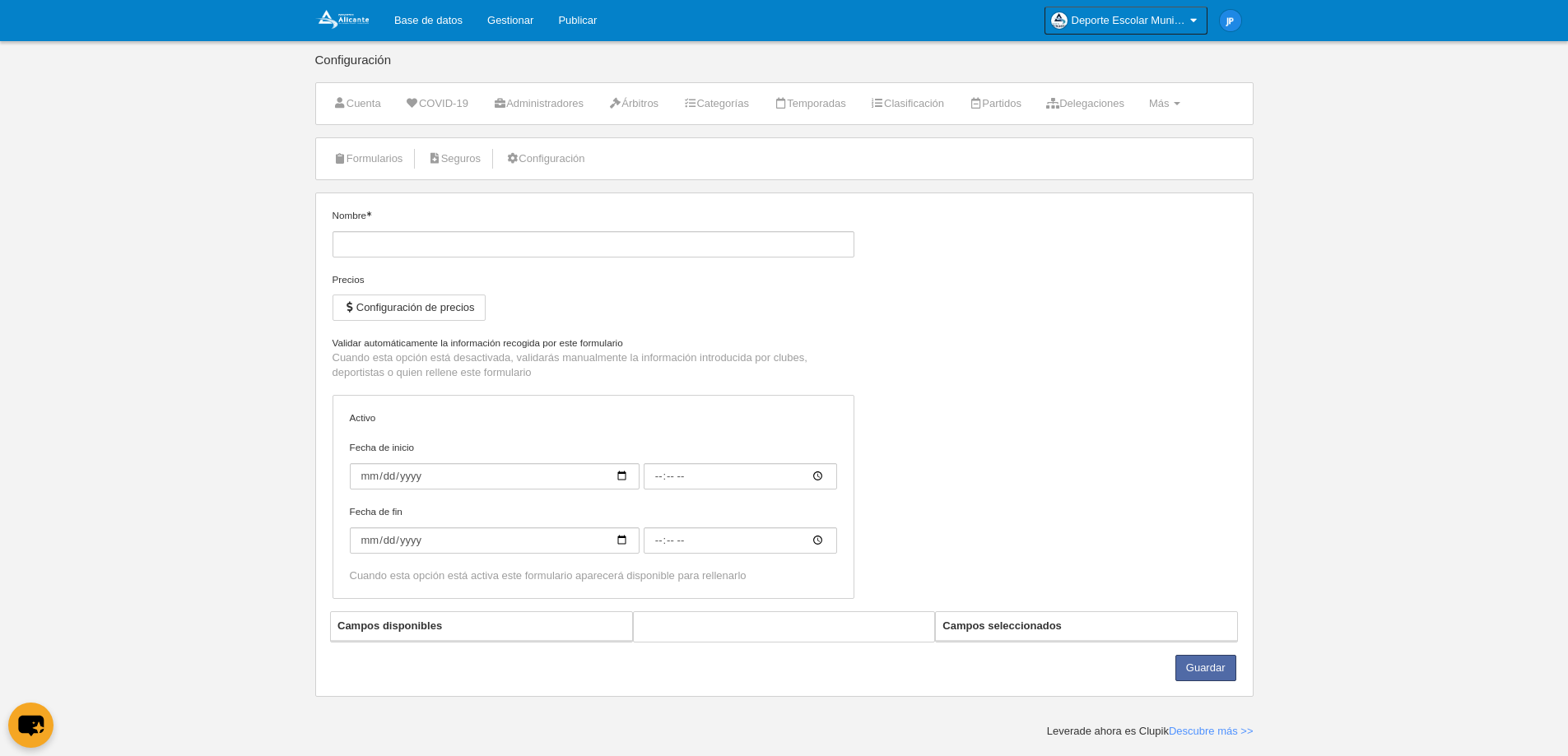
type input "Jugador"
checkbox input "true"
type input "[DATE]"
type input "00:00"
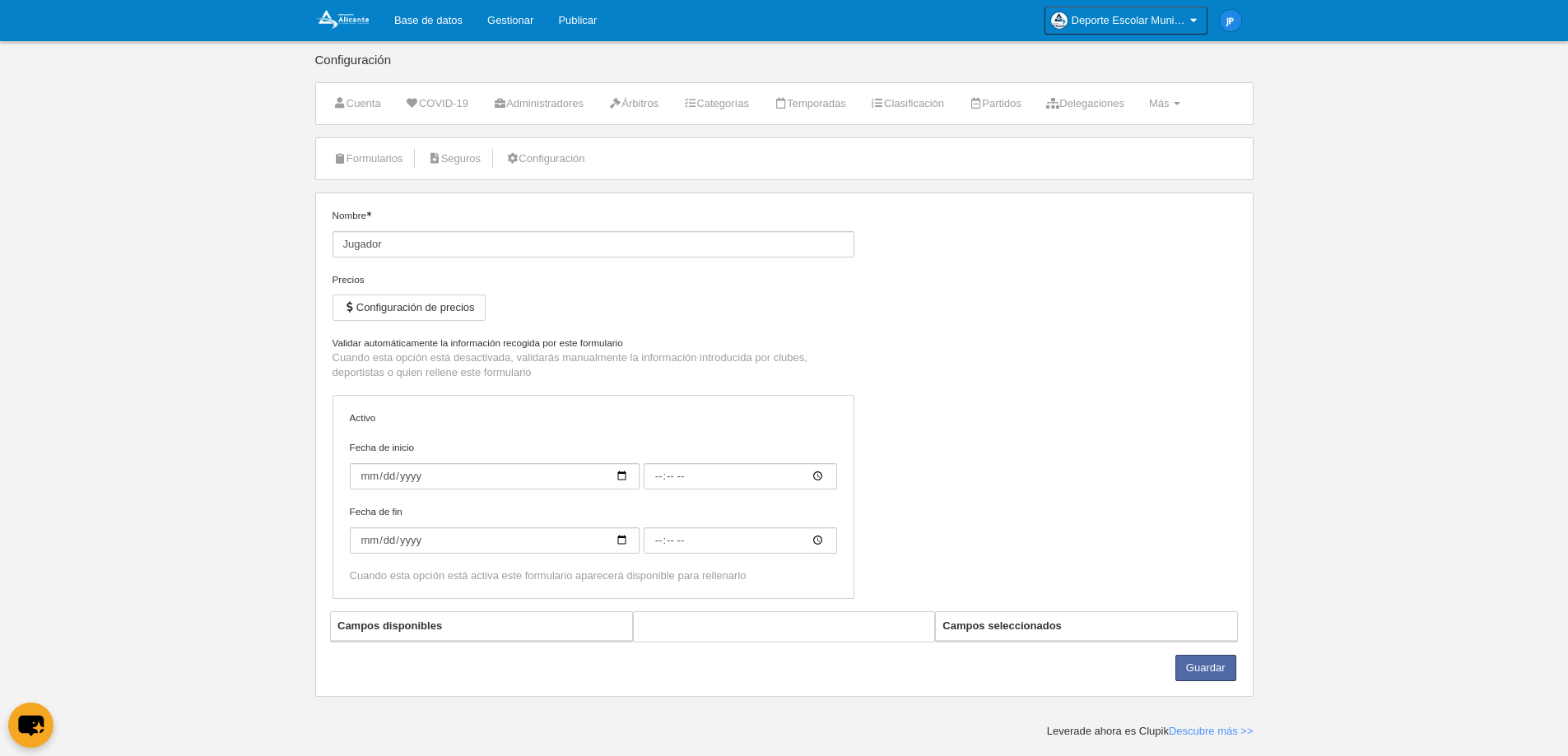
type input "[DATE]"
type input "00:00"
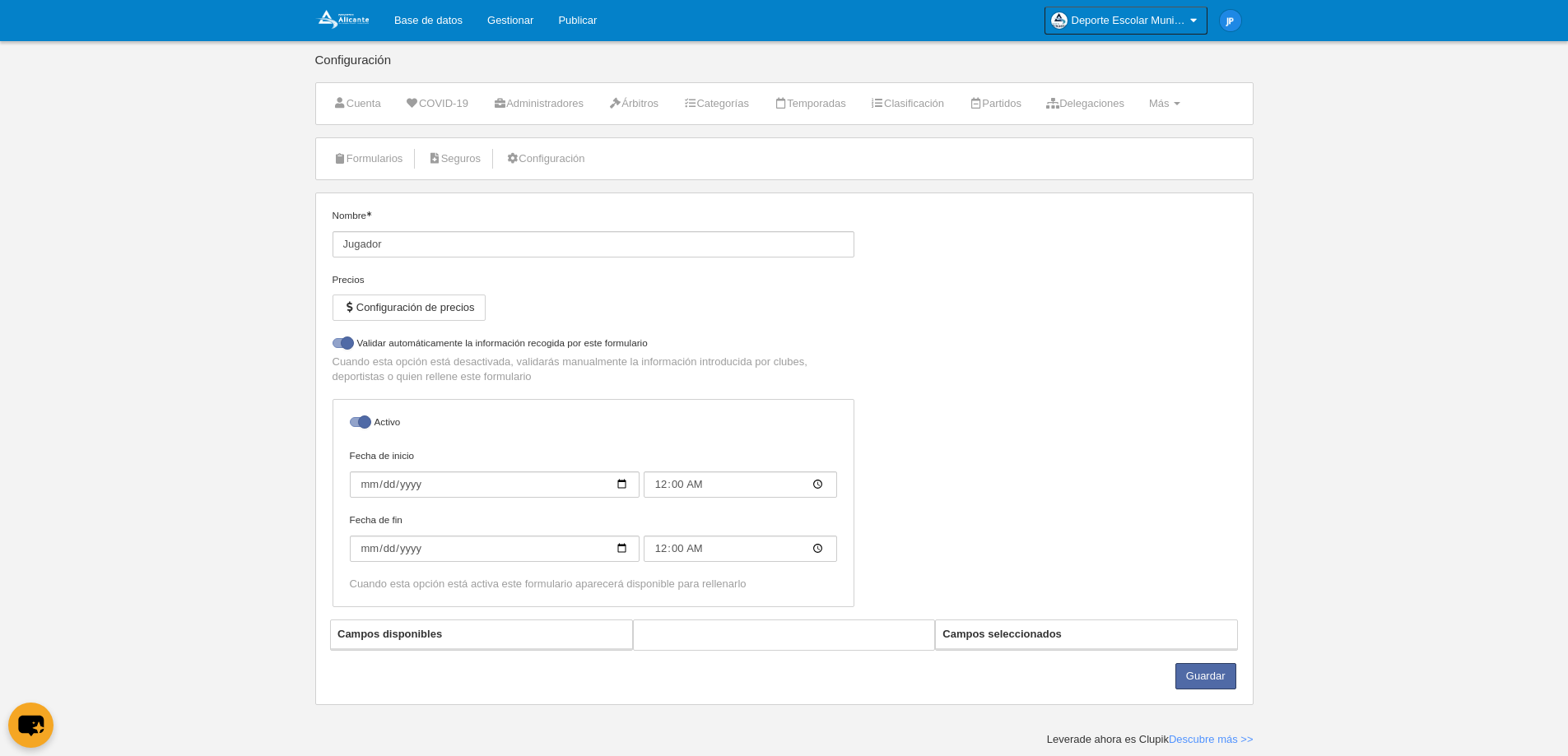
select select "selected"
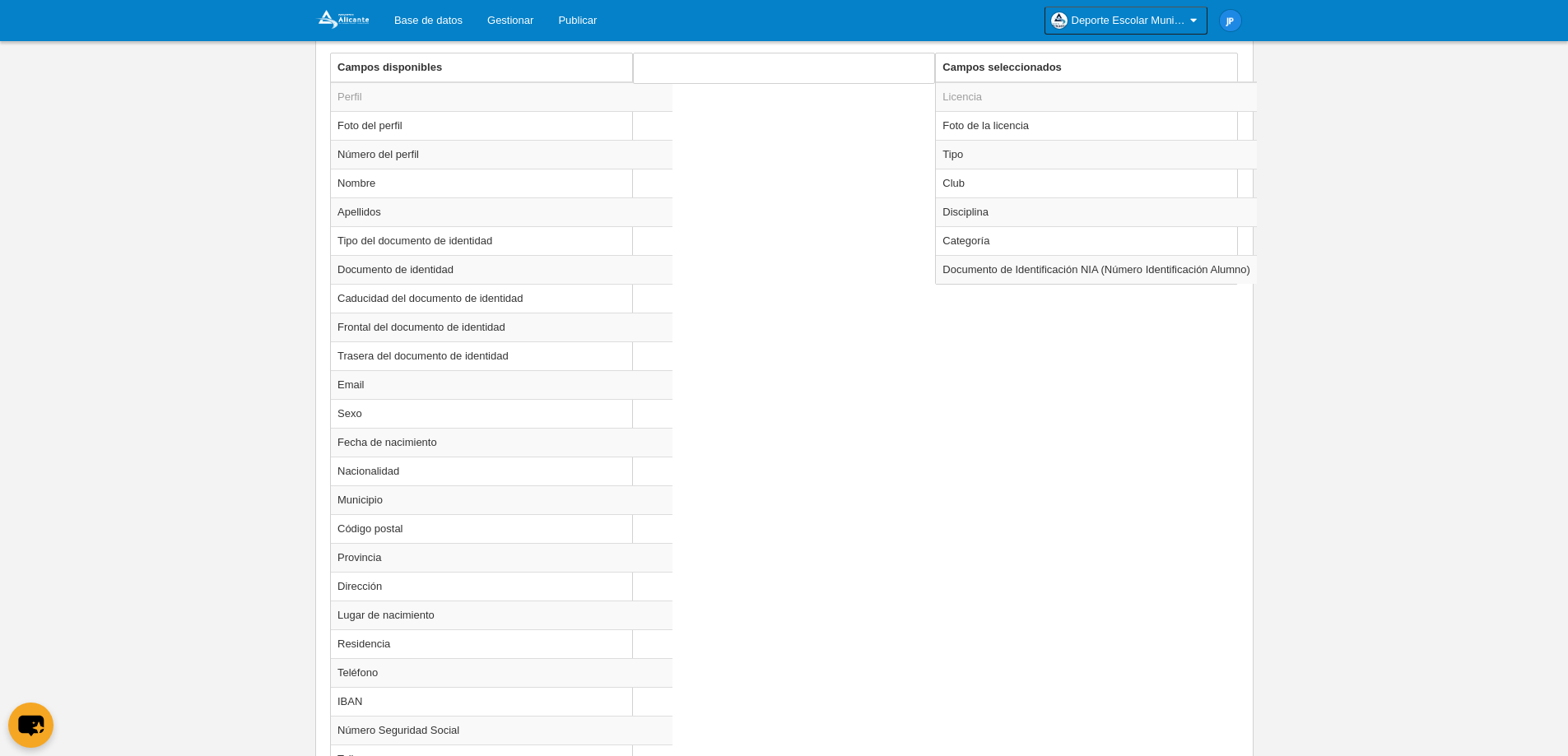
scroll to position [549, 0]
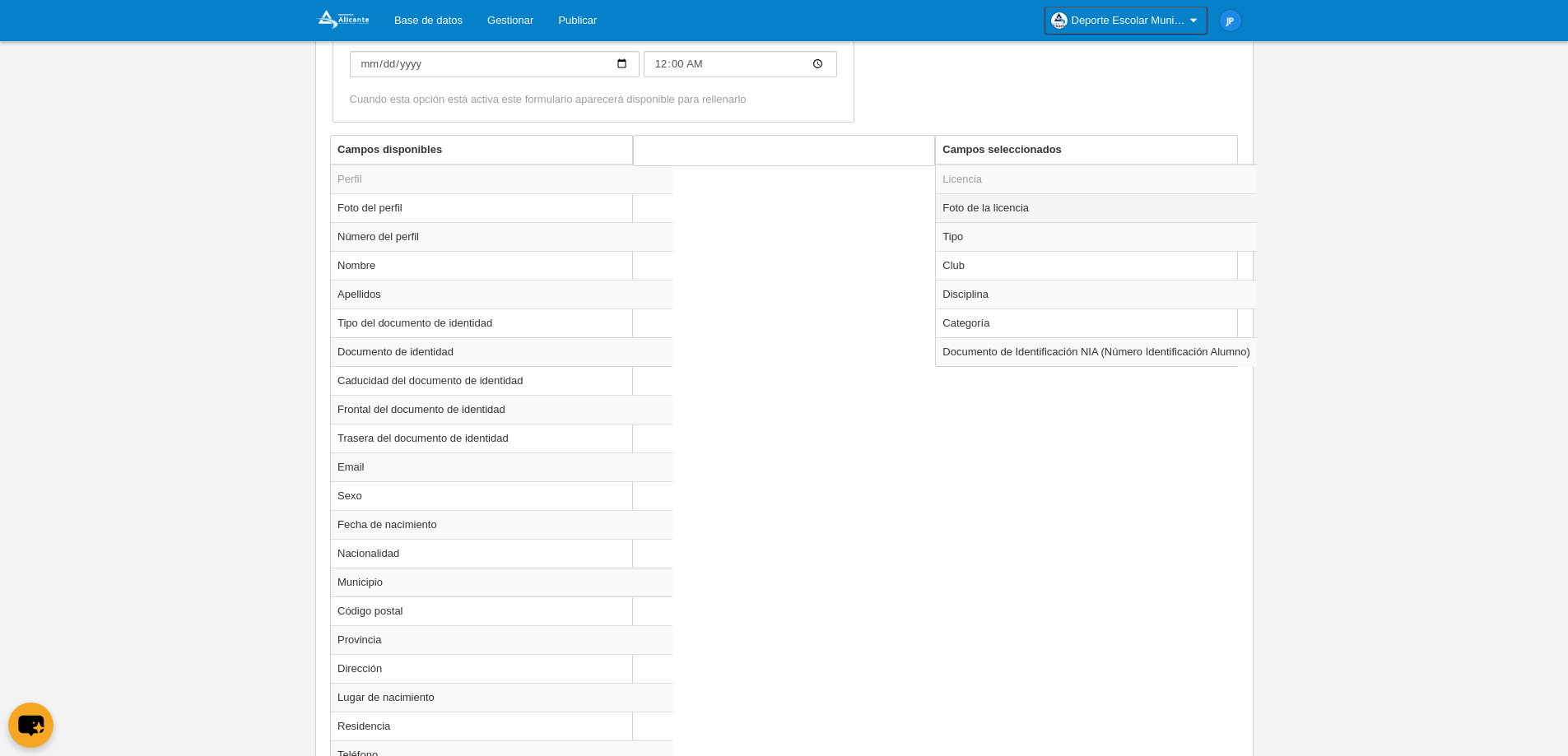
click at [1103, 214] on td "Foto de la licencia" at bounding box center [1097, 208] width 321 height 28
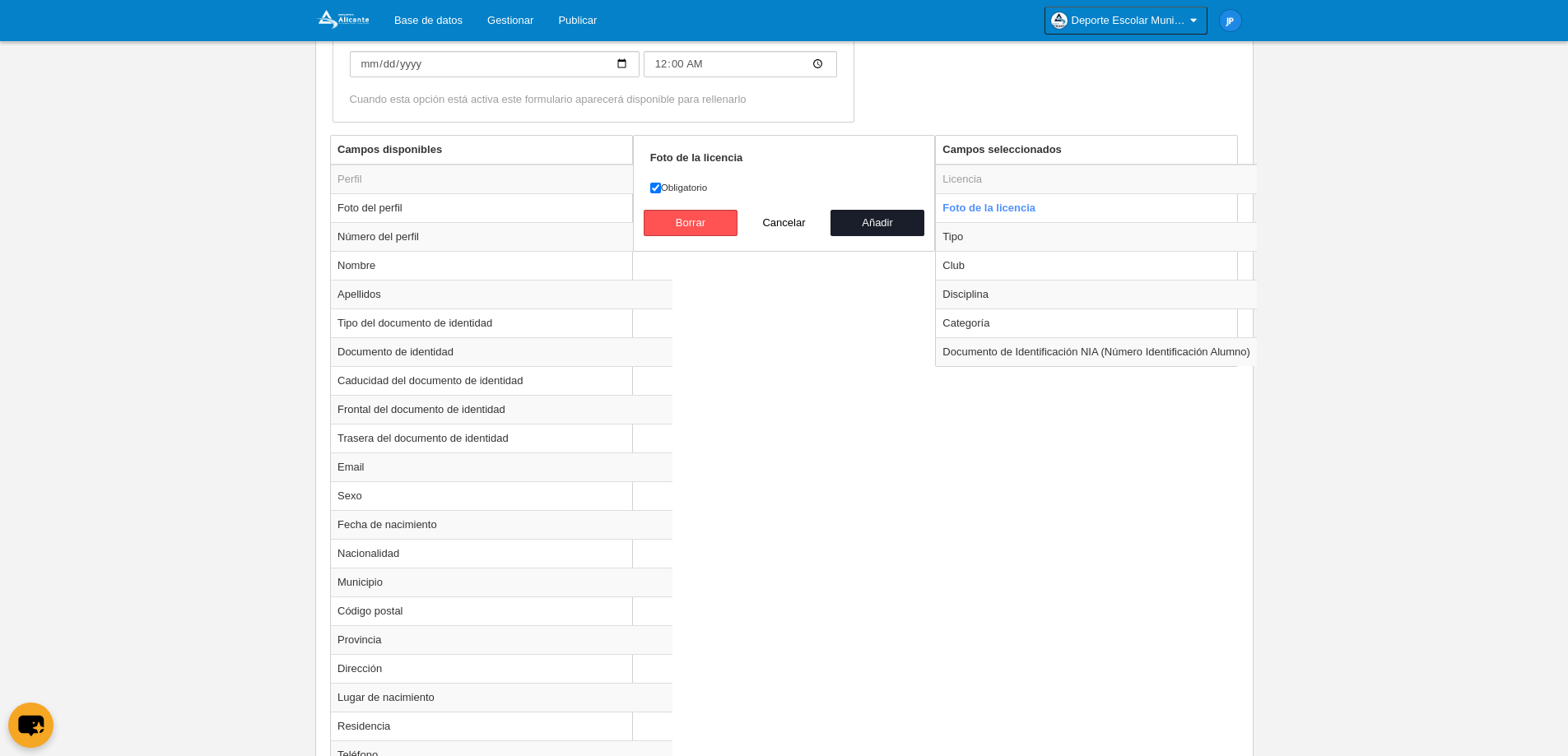
click at [1068, 230] on td "Tipo" at bounding box center [1097, 236] width 321 height 28
radio input "false"
radio input "true"
select select "player"
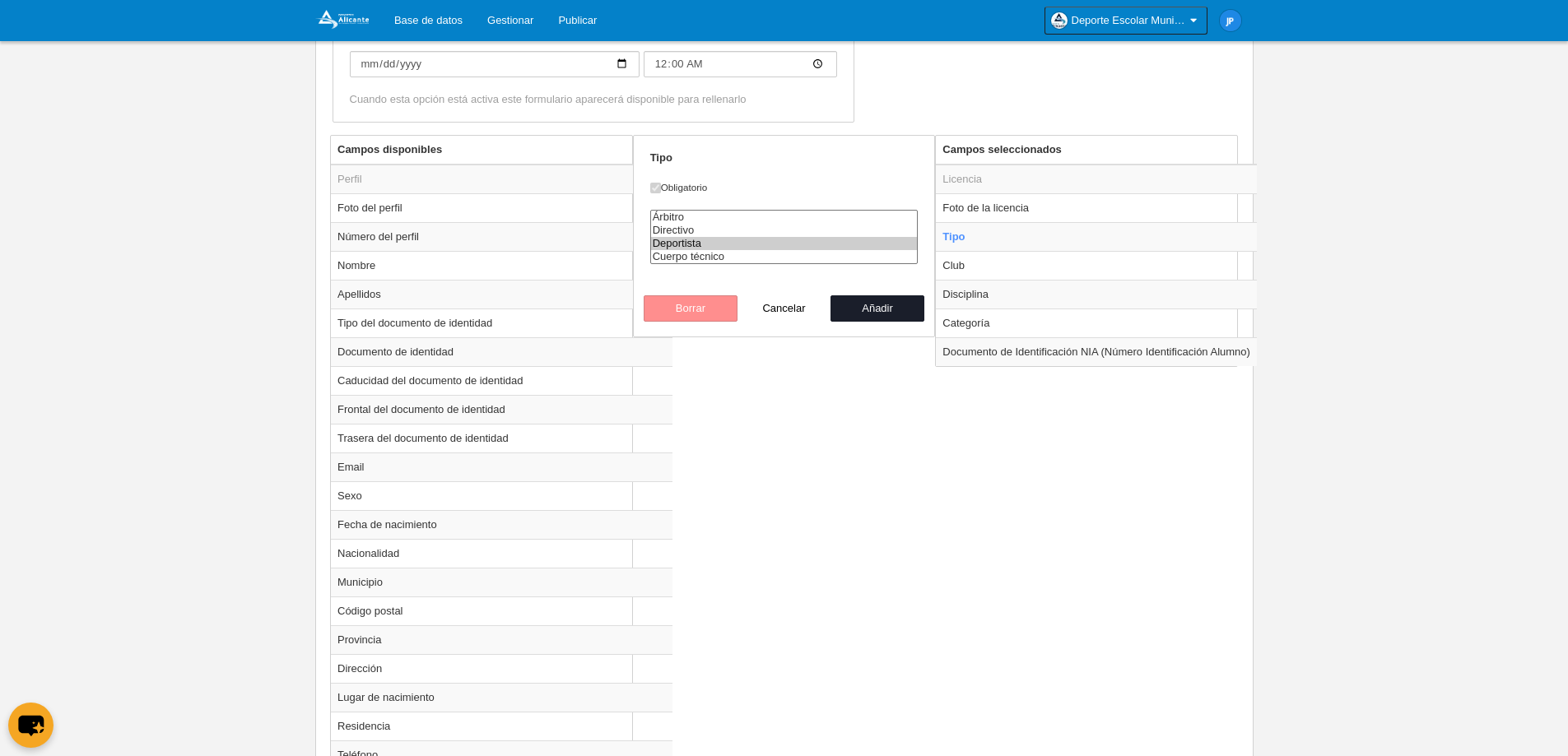
click at [1114, 261] on td "Club" at bounding box center [1097, 265] width 321 height 28
radio input "false"
radio input "true"
select select
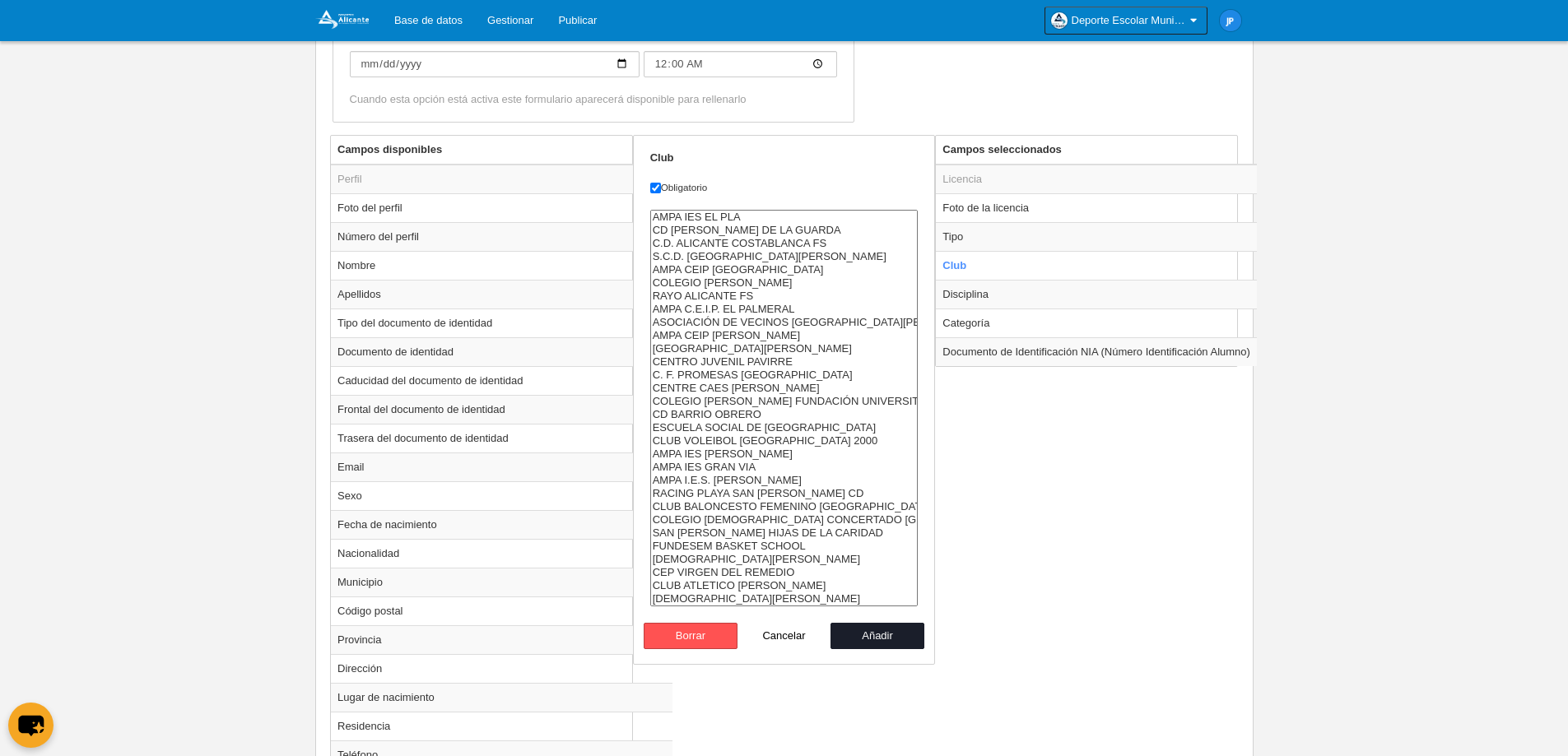
click at [1012, 293] on td "Disciplina" at bounding box center [1097, 293] width 321 height 28
radio input "false"
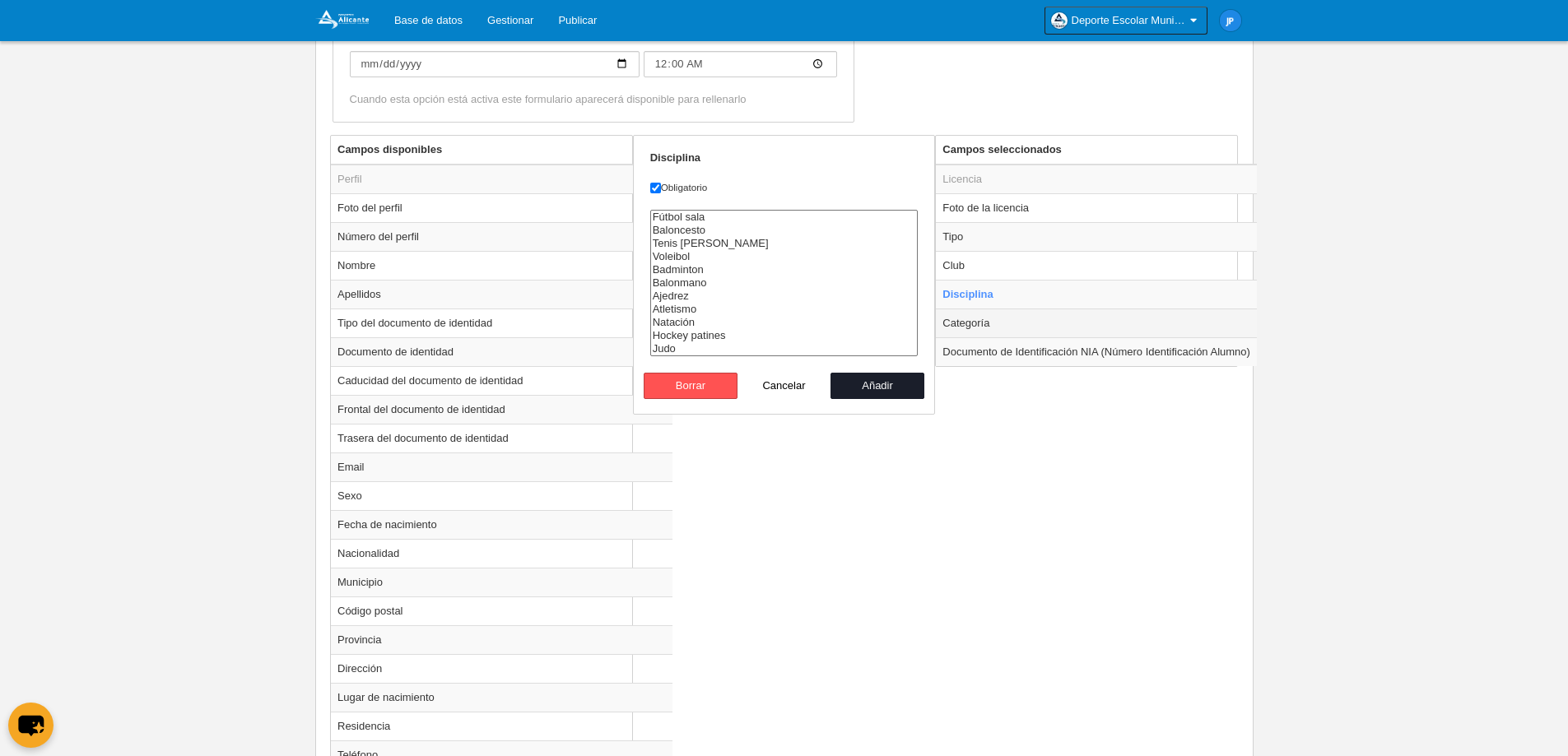
click at [1012, 327] on td "Categoría" at bounding box center [1097, 323] width 321 height 28
radio input "false"
radio input "true"
select select "10521"
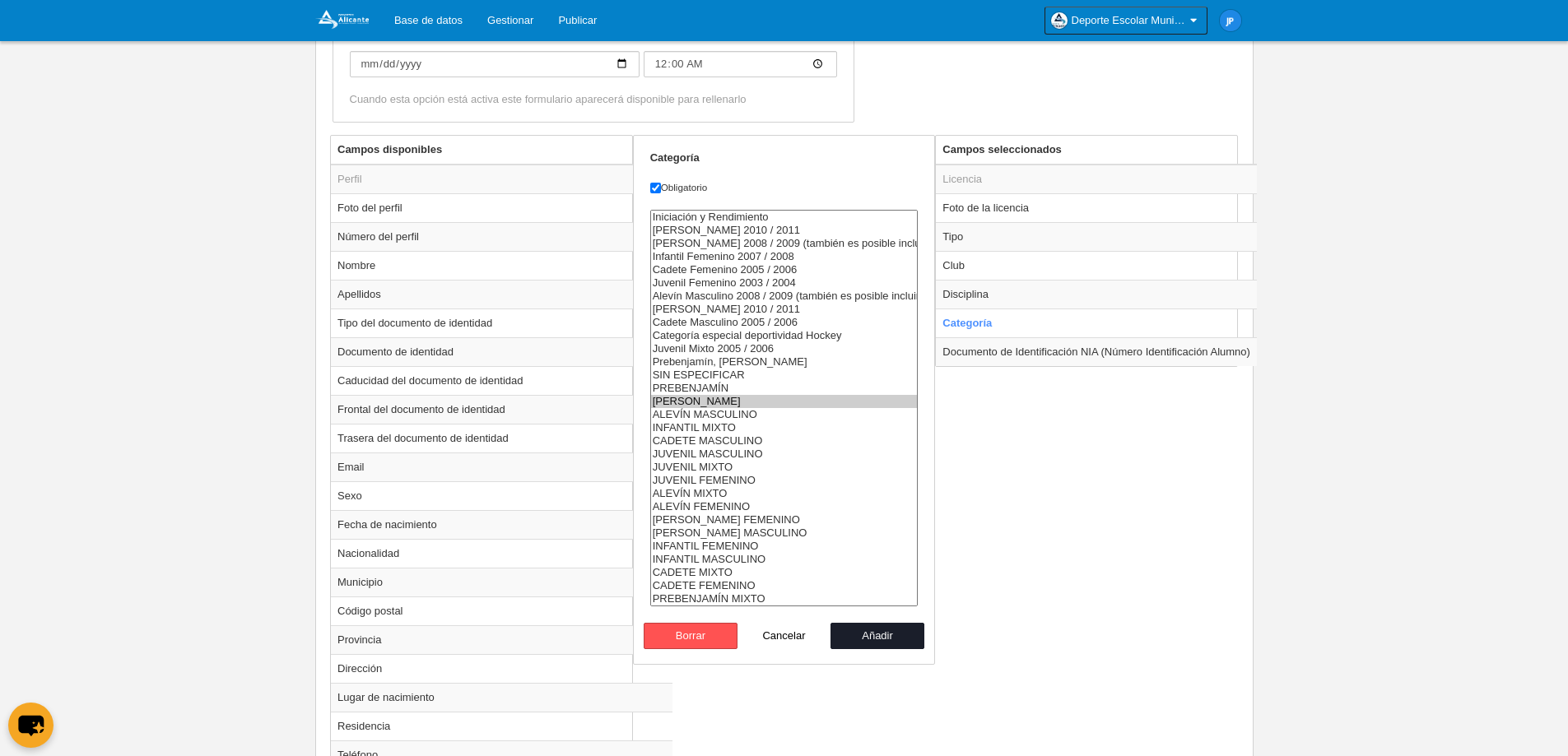
scroll to position [631, 0]
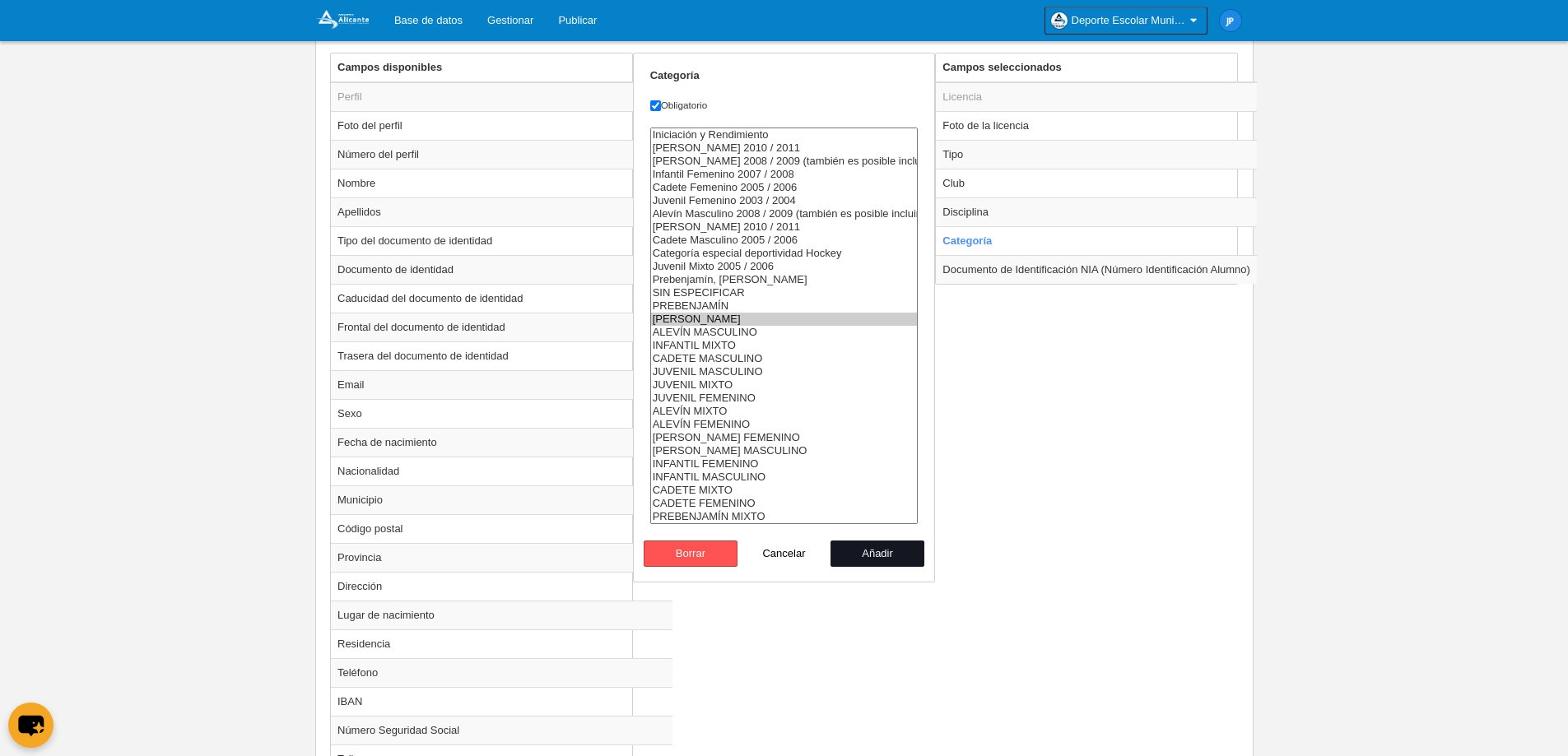
click at [883, 554] on button "Añadir" at bounding box center [877, 554] width 94 height 27
radio input "false"
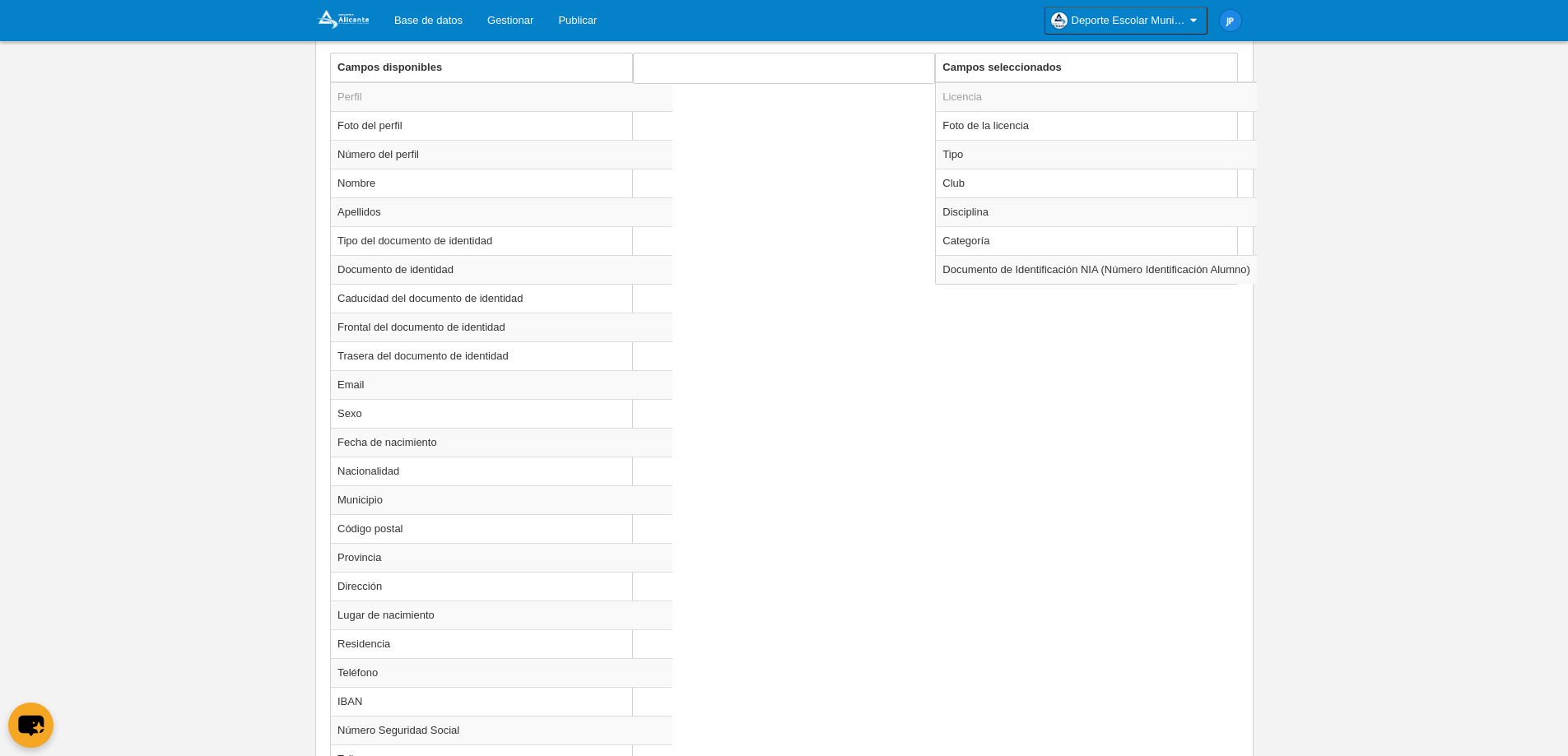
click at [1061, 348] on div "Campos disponibles Perfil Foto del perfil Número del perfil Nombre Apellidos Ti…" at bounding box center [784, 708] width 916 height 1311
click at [1037, 274] on td "Documento de Identificación NIA (Número Identificación Alumno)" at bounding box center [1097, 270] width 321 height 28
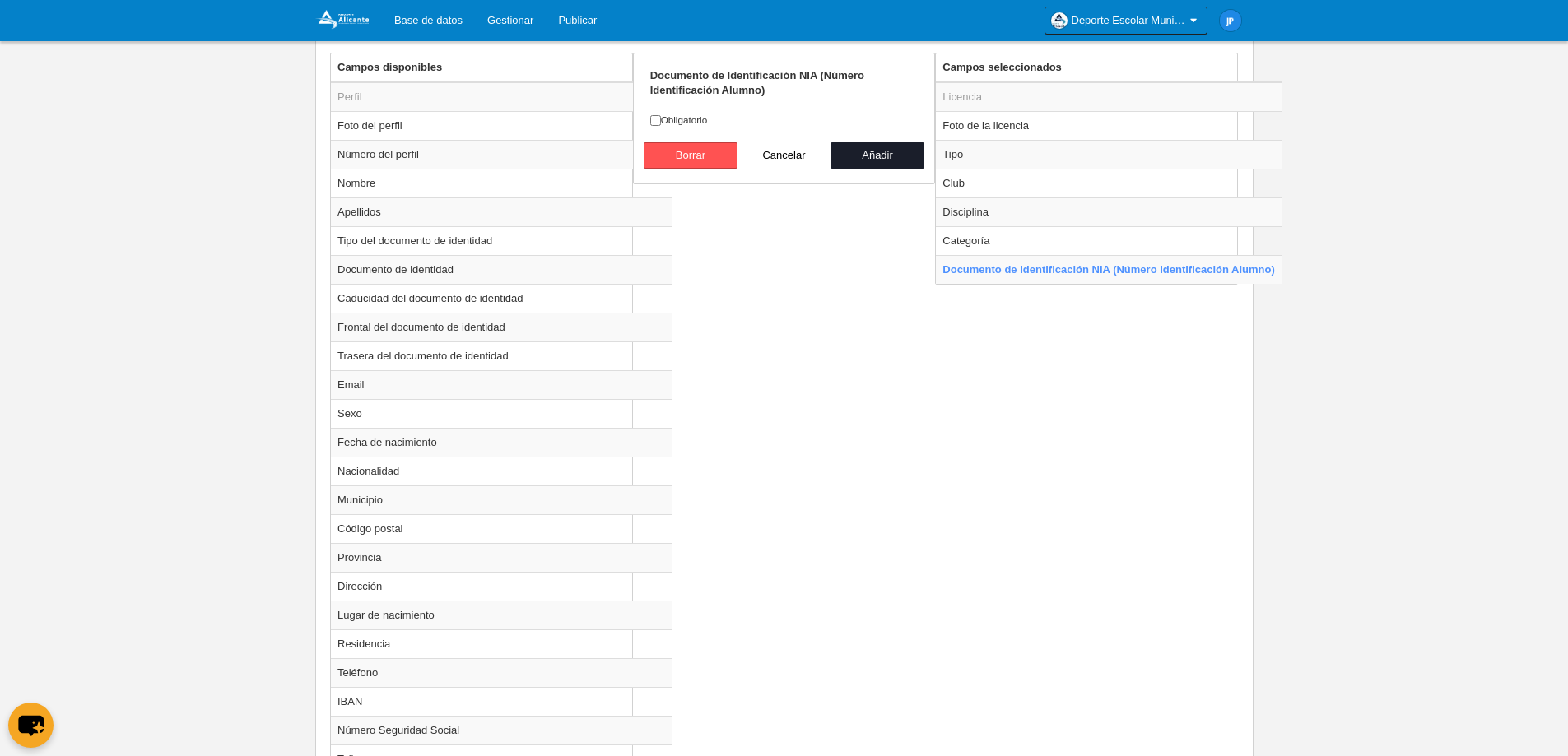
click at [793, 155] on button "Cancelar" at bounding box center [784, 156] width 94 height 27
radio input "false"
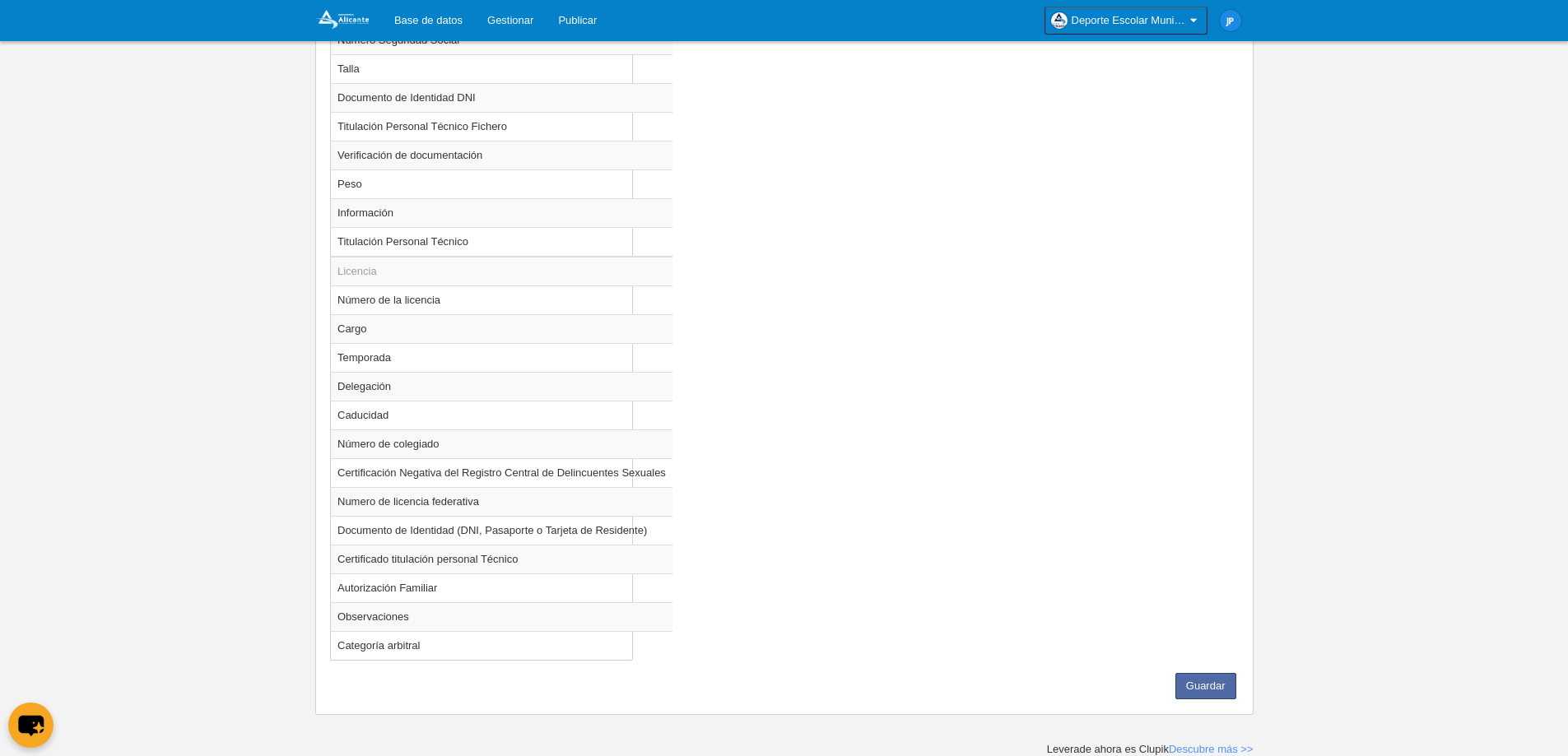
scroll to position [1322, 0]
click at [1215, 690] on button "Guardar" at bounding box center [1206, 686] width 61 height 27
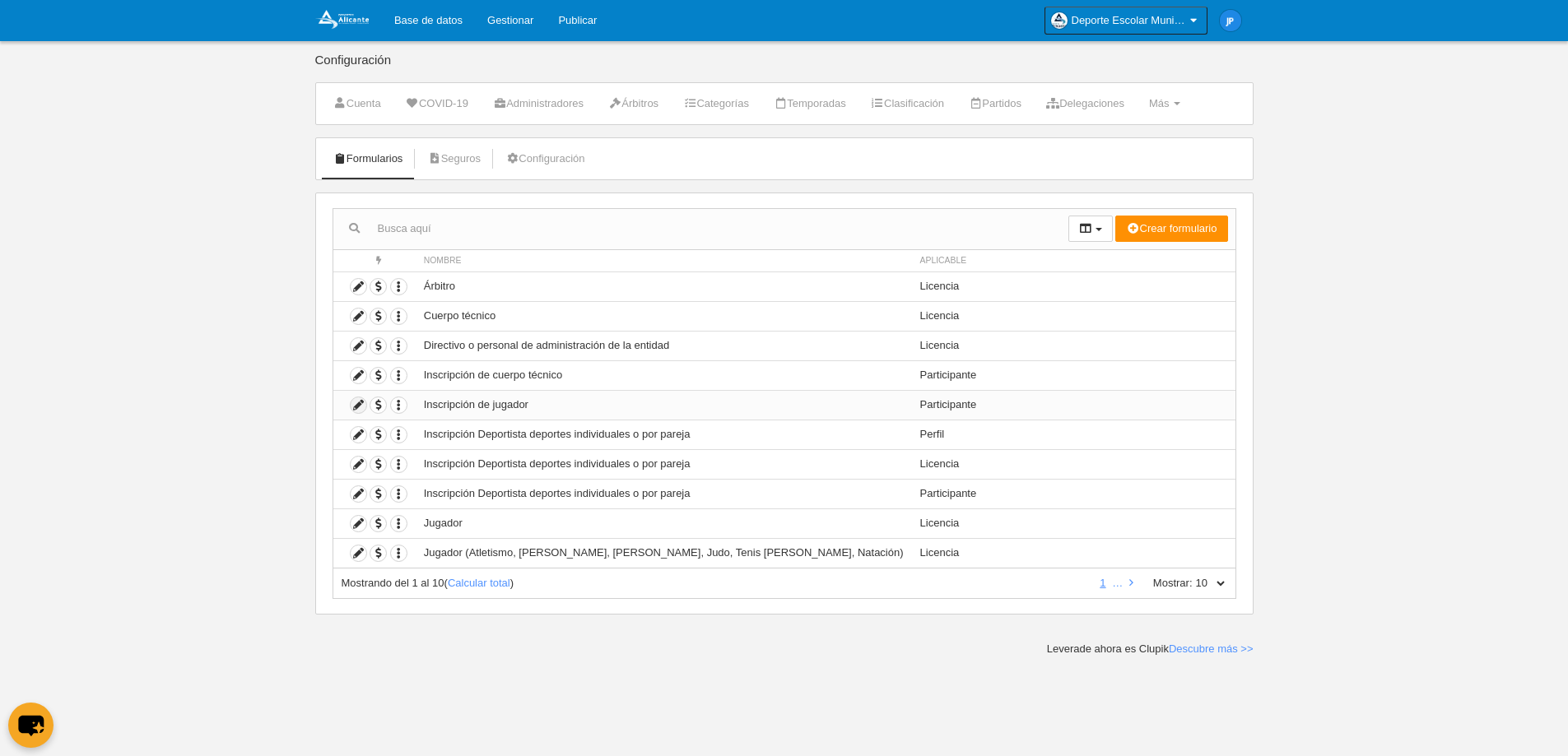
click at [357, 404] on icon at bounding box center [358, 405] width 15 height 15
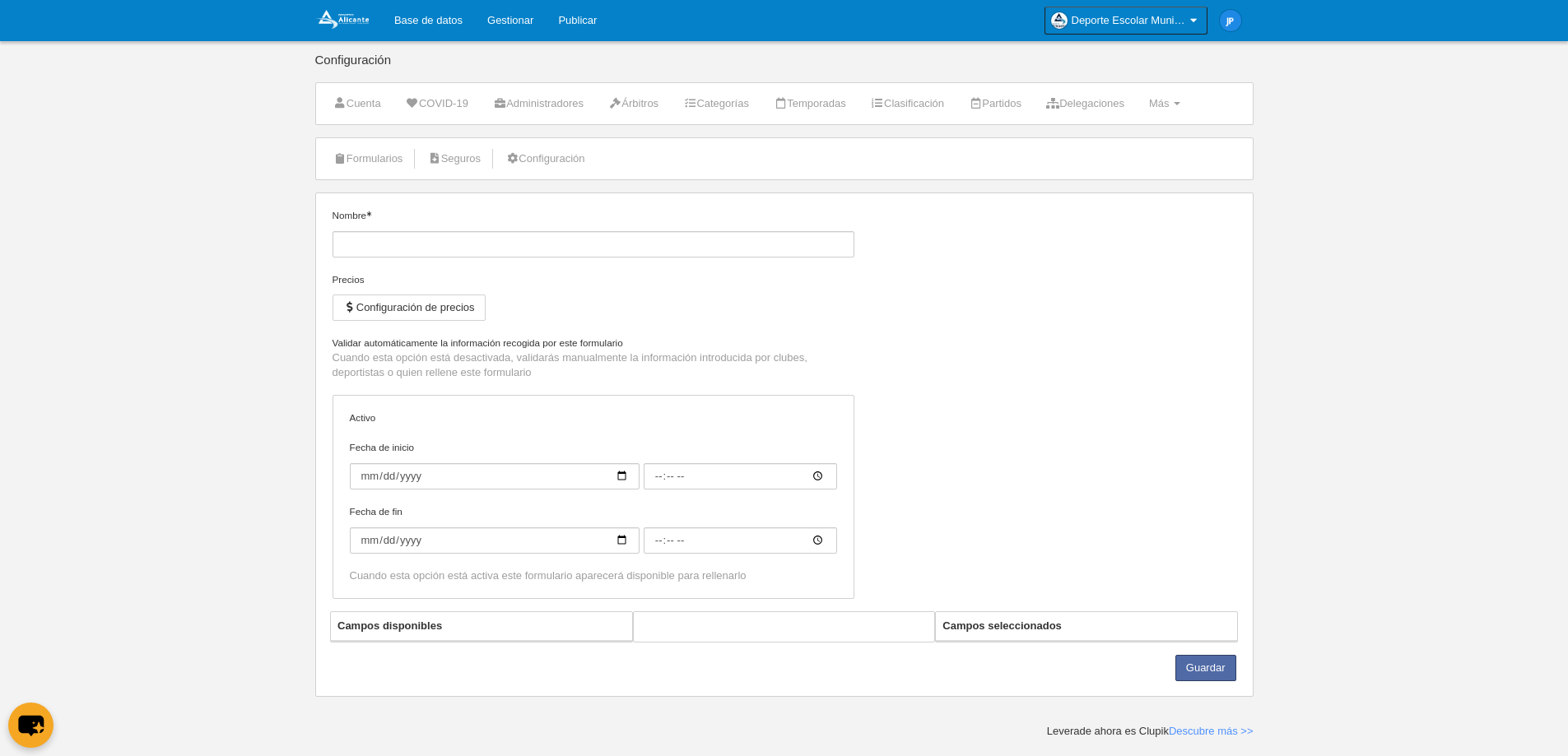
type input "Inscripción de jugador"
checkbox input "true"
type input "[DATE]"
type input "00:00"
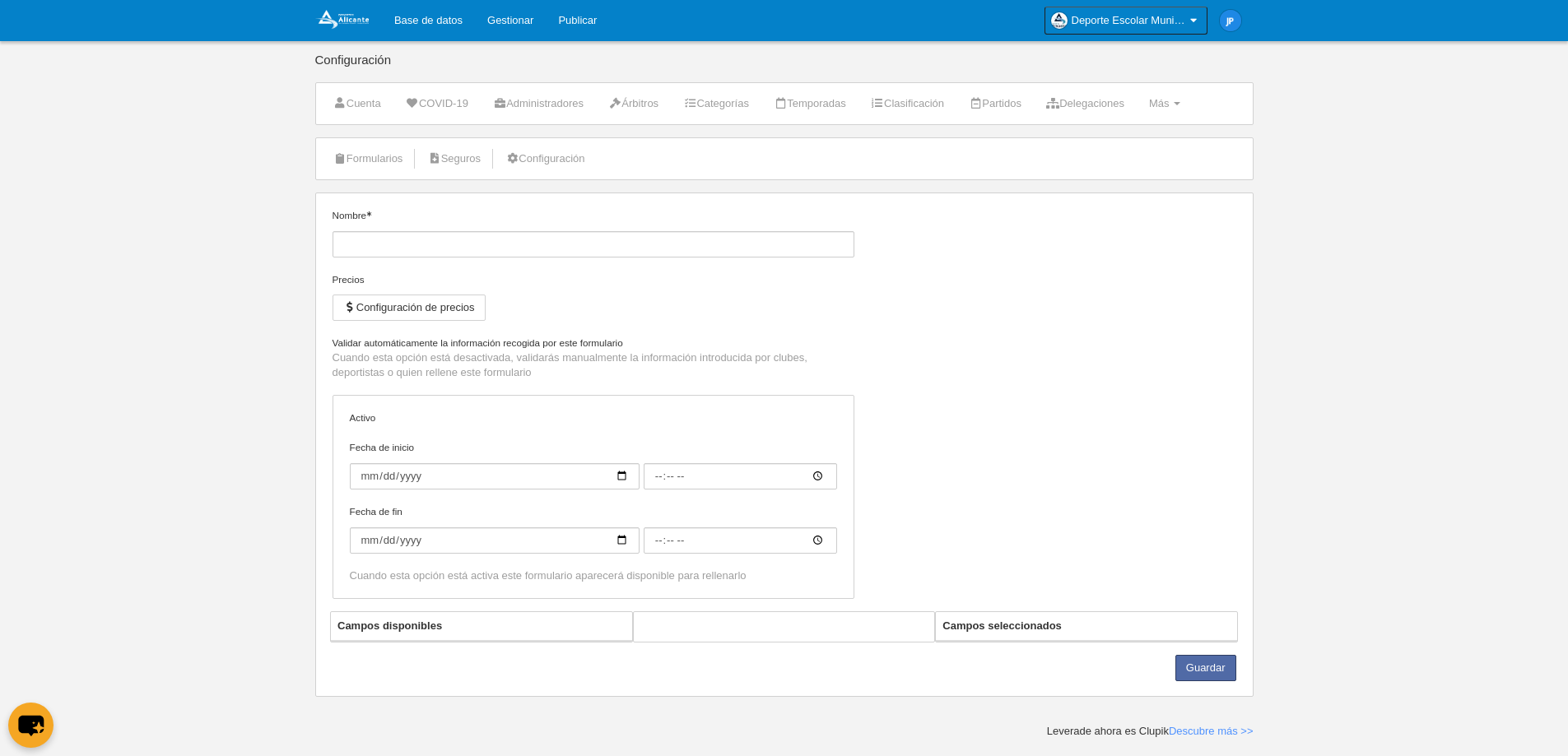
type input "[DATE]"
type input "00:00"
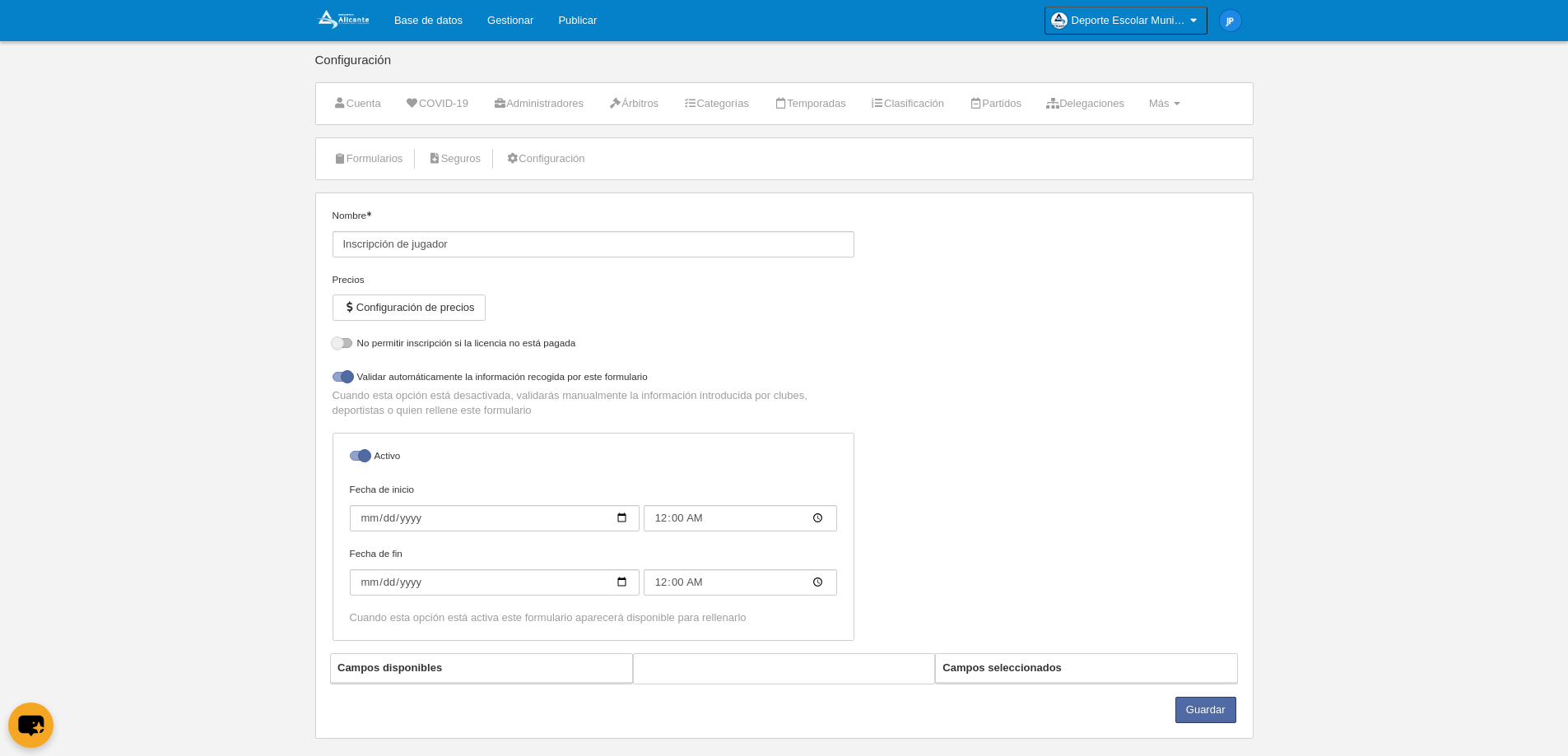
select select "selected"
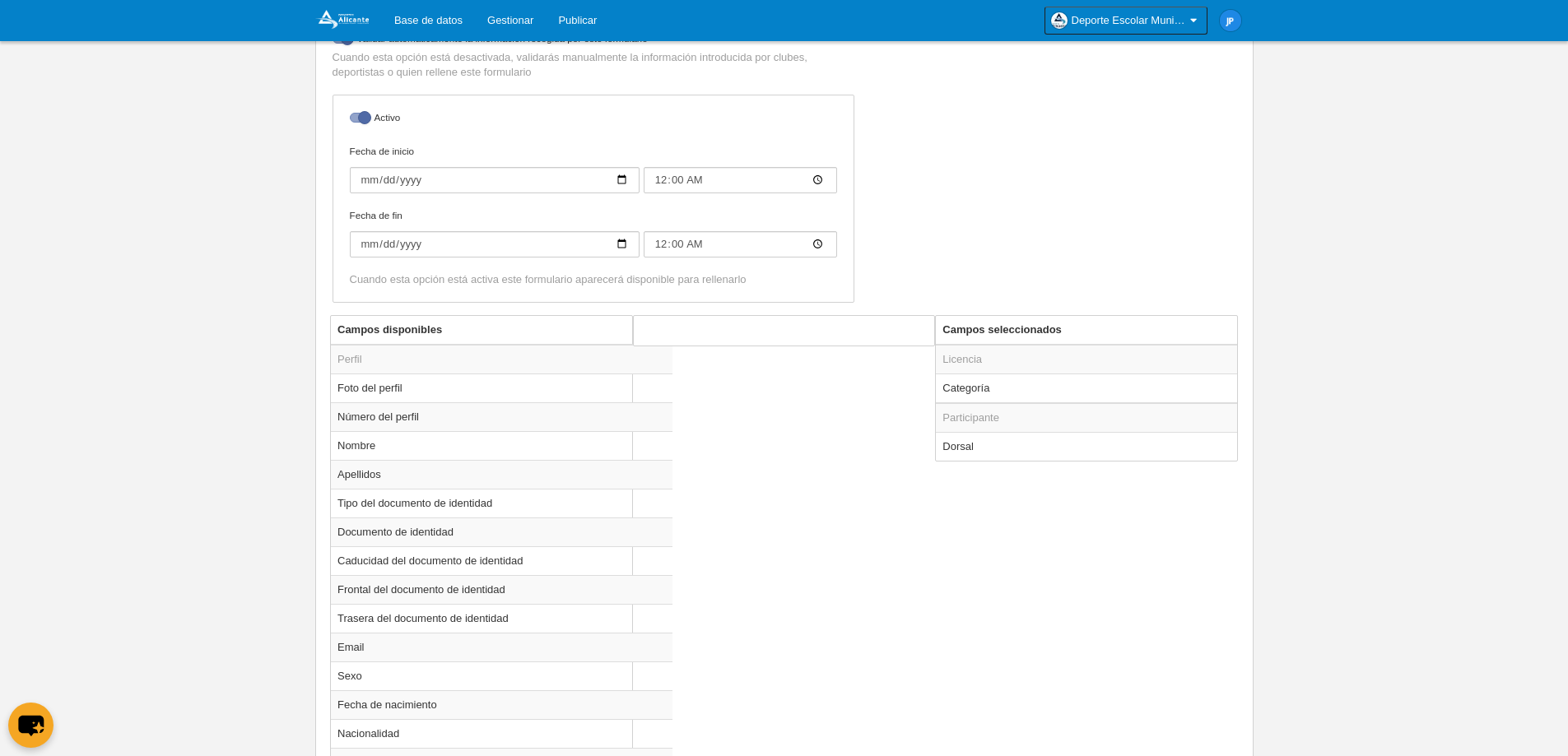
scroll to position [418, 0]
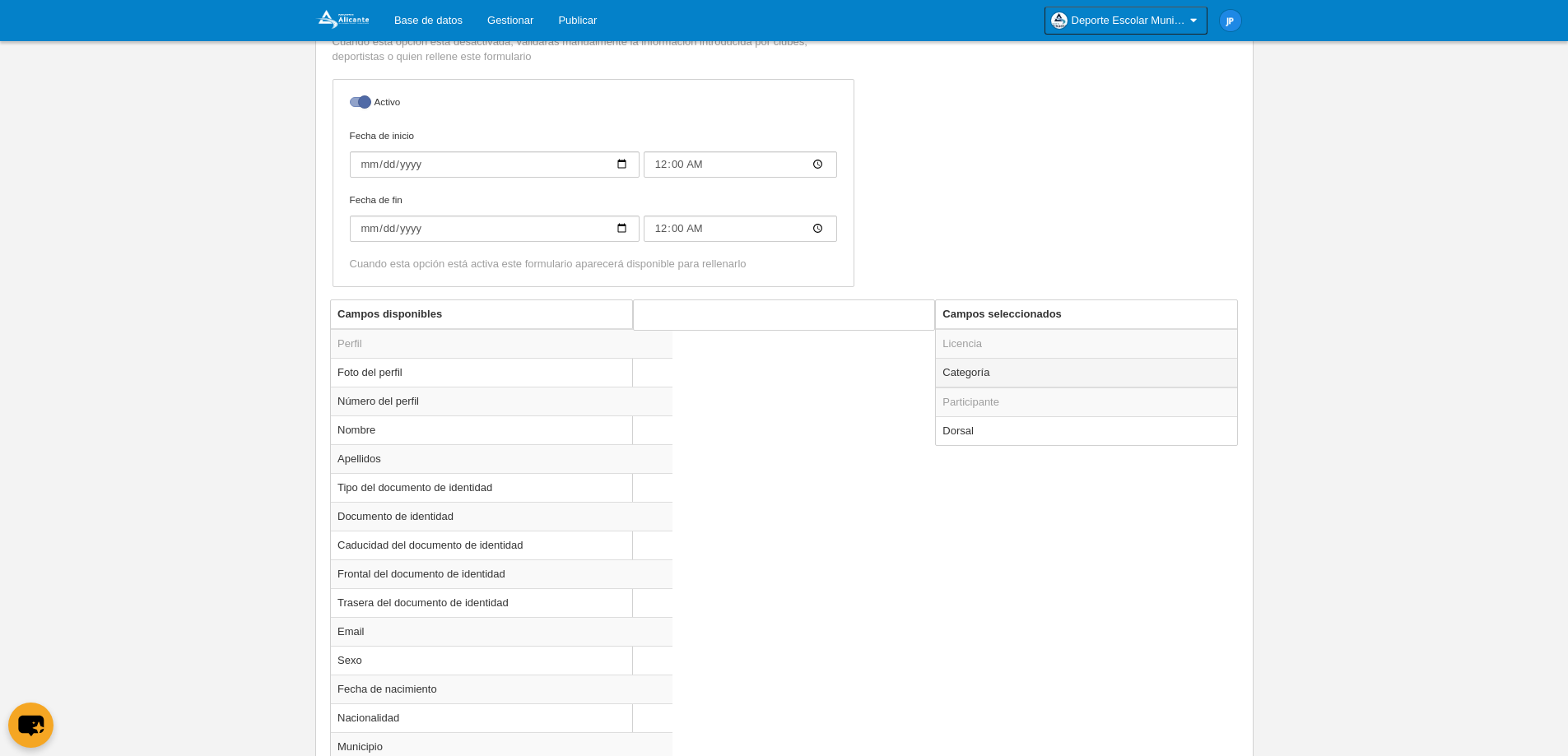
click at [1027, 369] on td "Categoría" at bounding box center [1086, 372] width 301 height 29
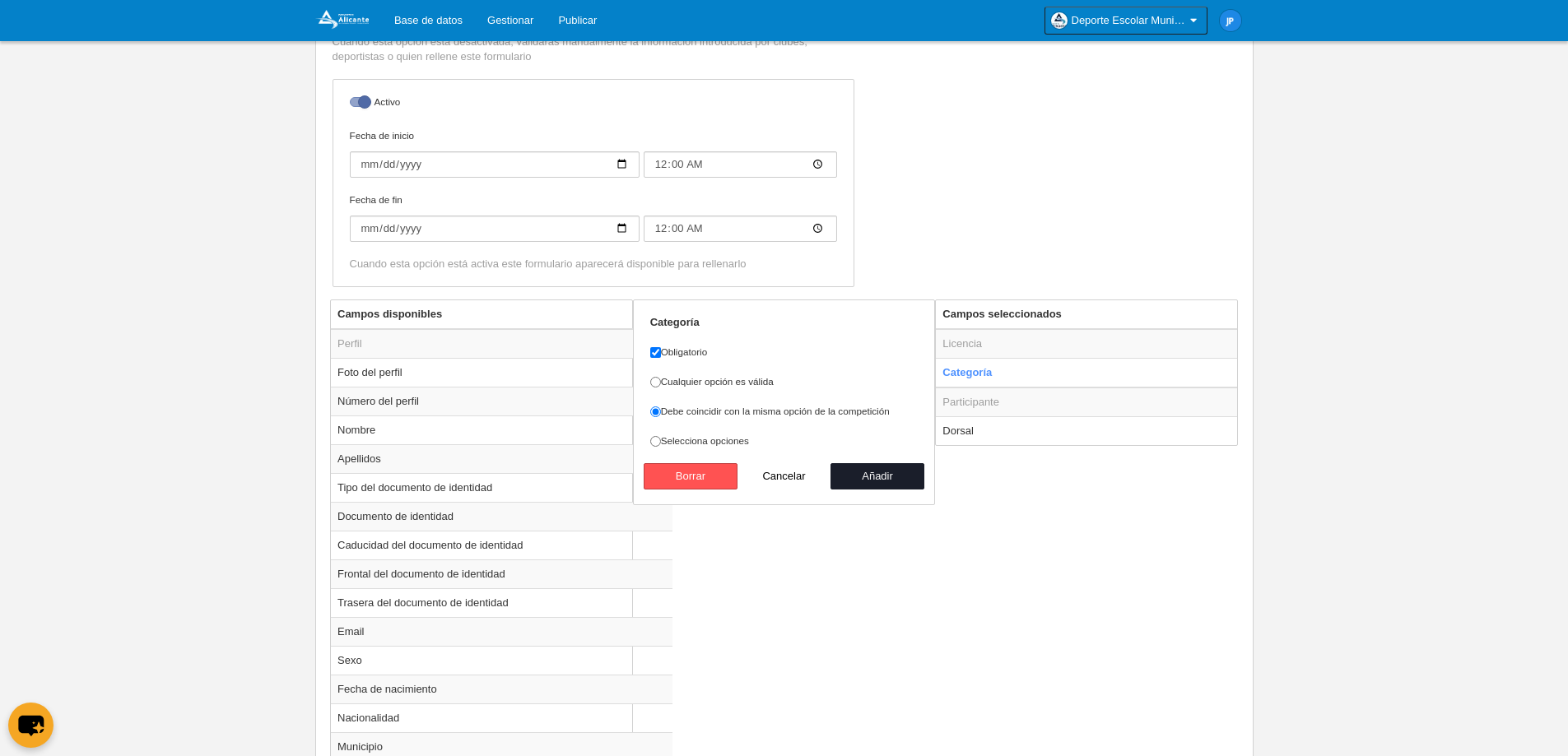
click at [791, 467] on button "Cancelar" at bounding box center [784, 477] width 94 height 27
radio input "false"
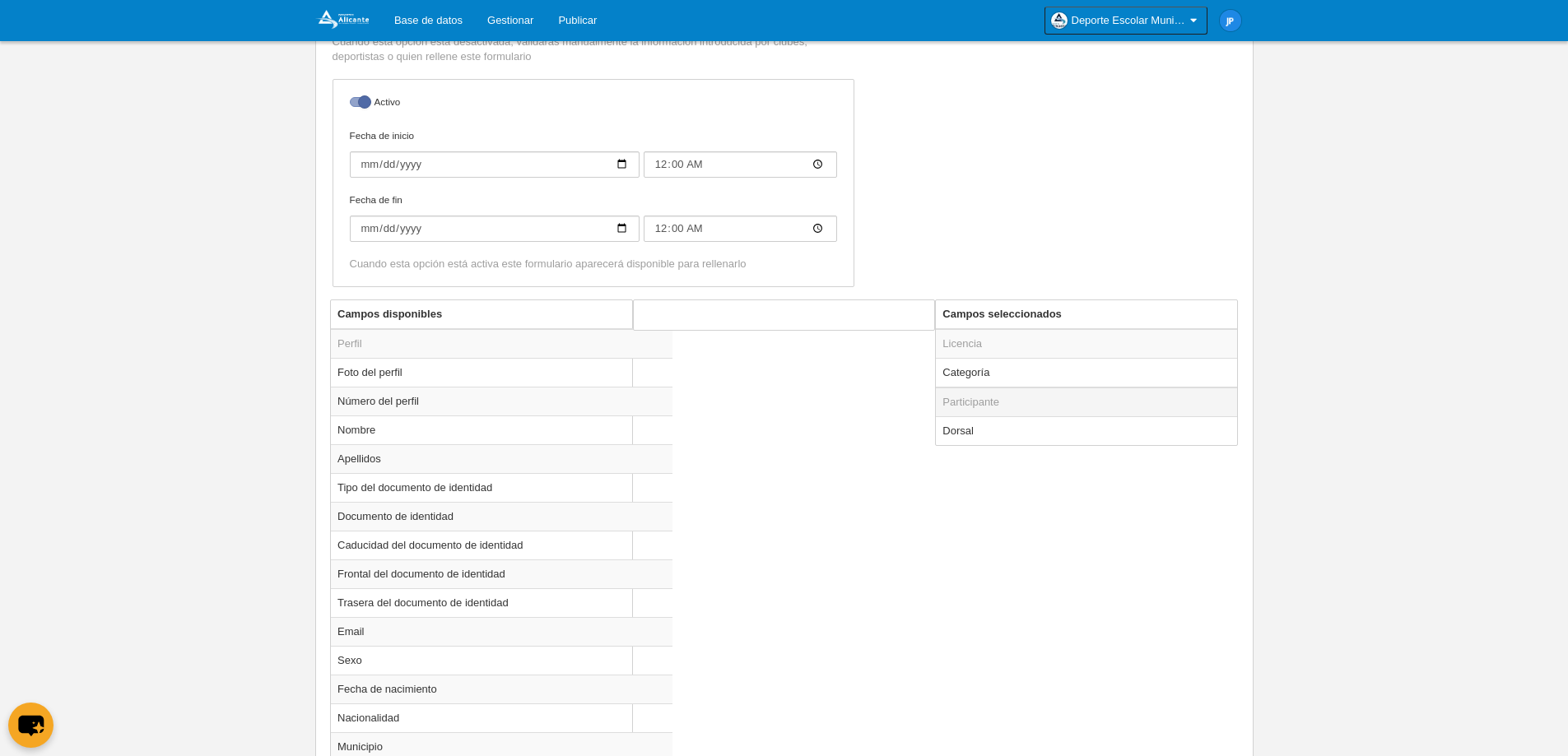
click at [1016, 408] on td "Participante" at bounding box center [1086, 402] width 301 height 29
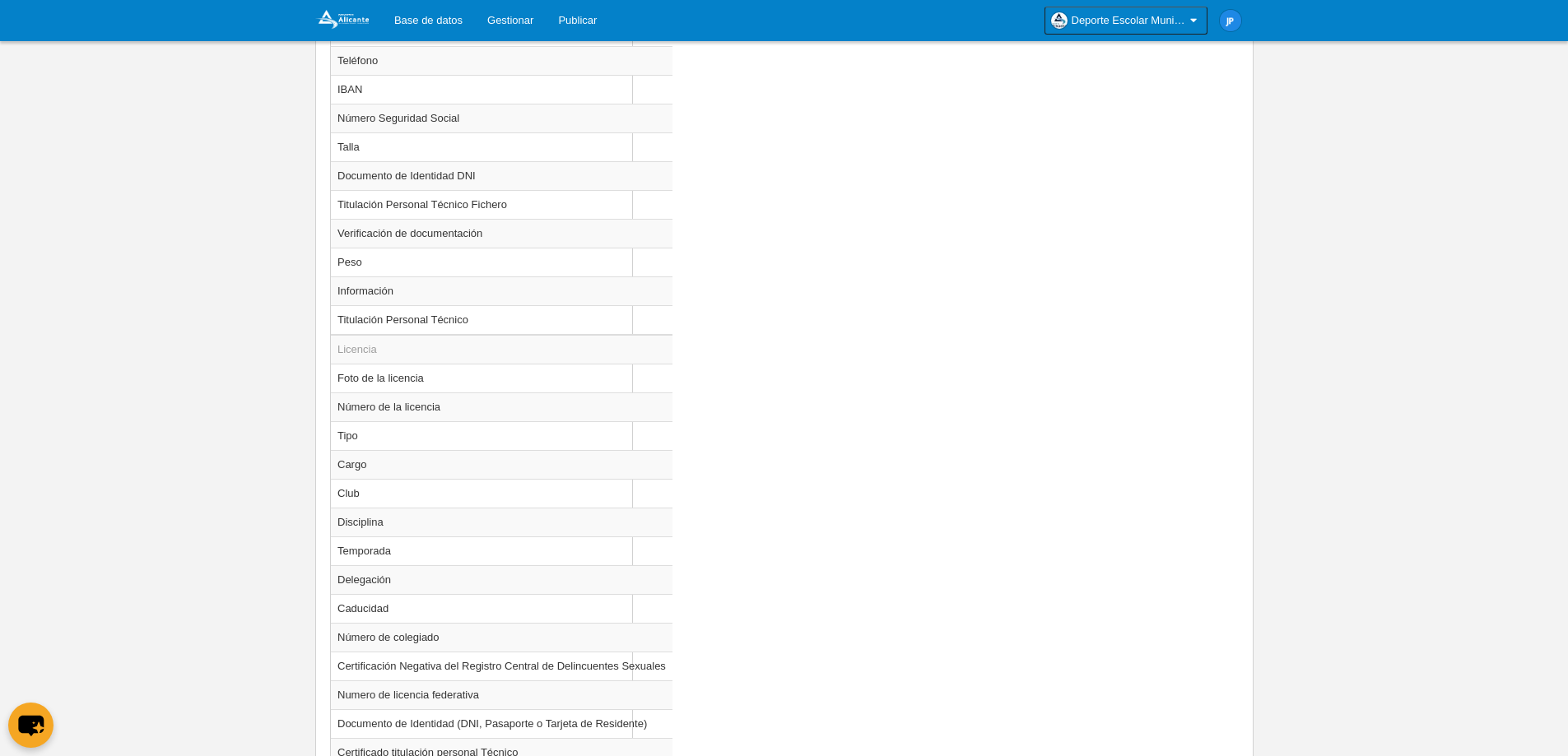
scroll to position [1323, 0]
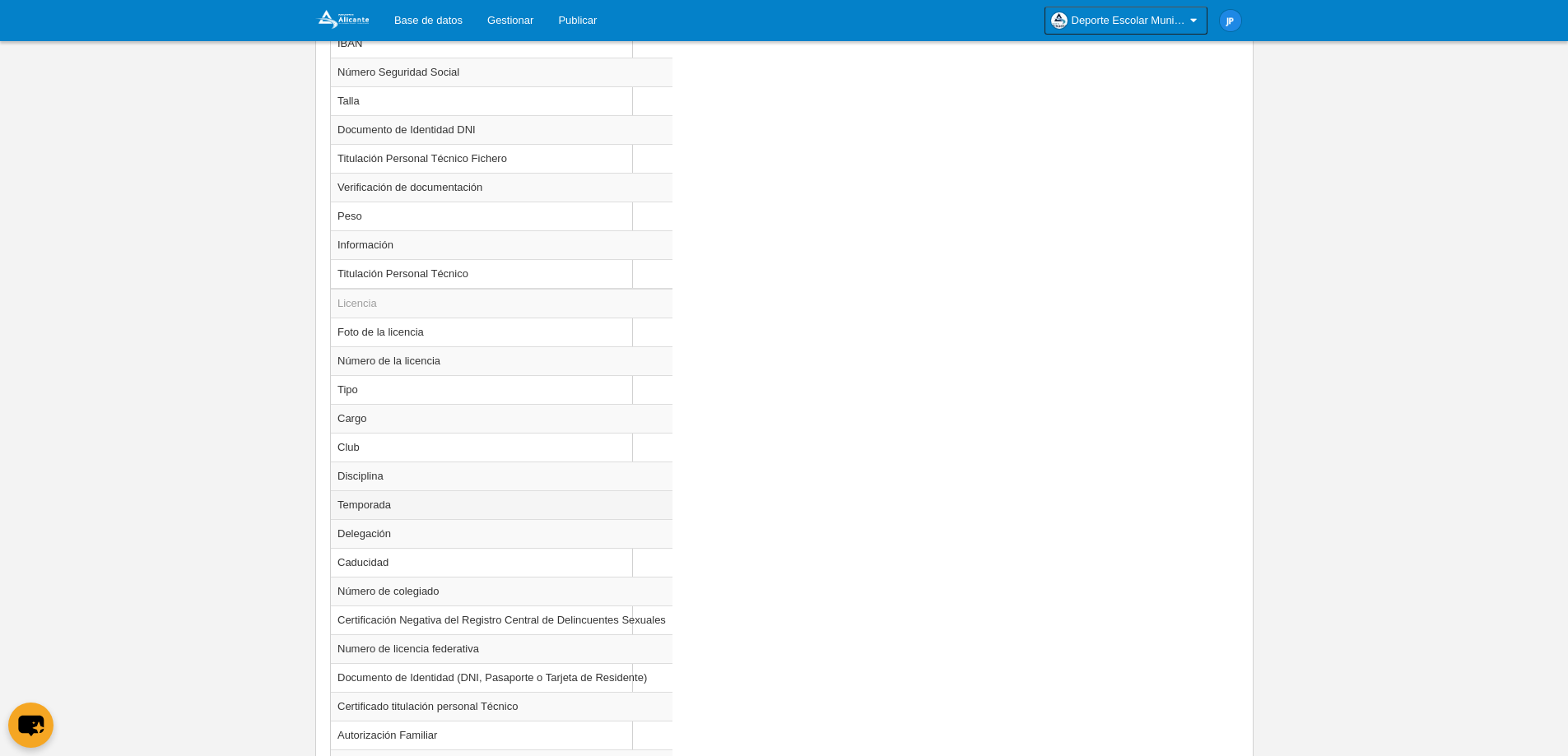
click at [472, 511] on td "Temporada" at bounding box center [501, 504] width 341 height 28
radio input "true"
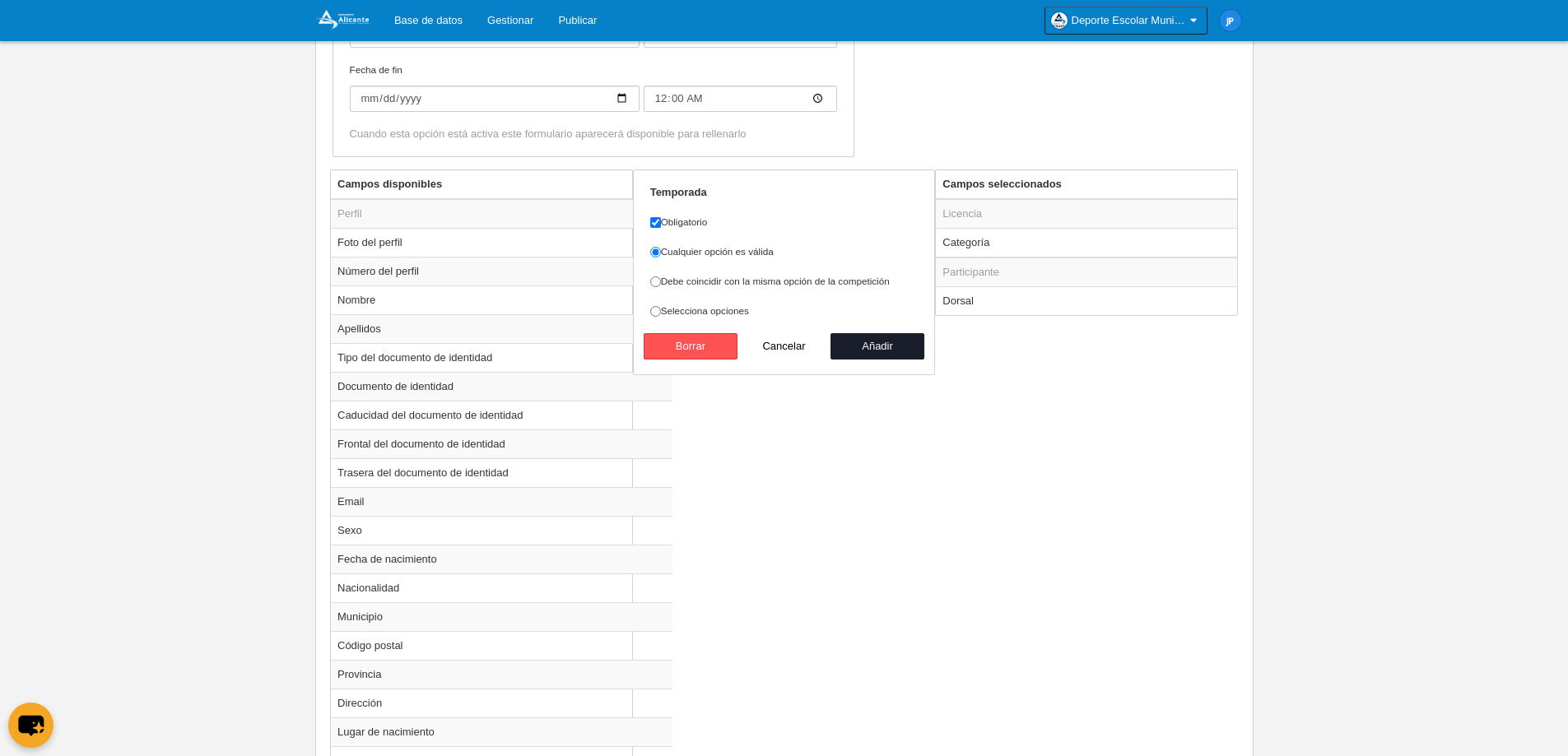
scroll to position [501, 0]
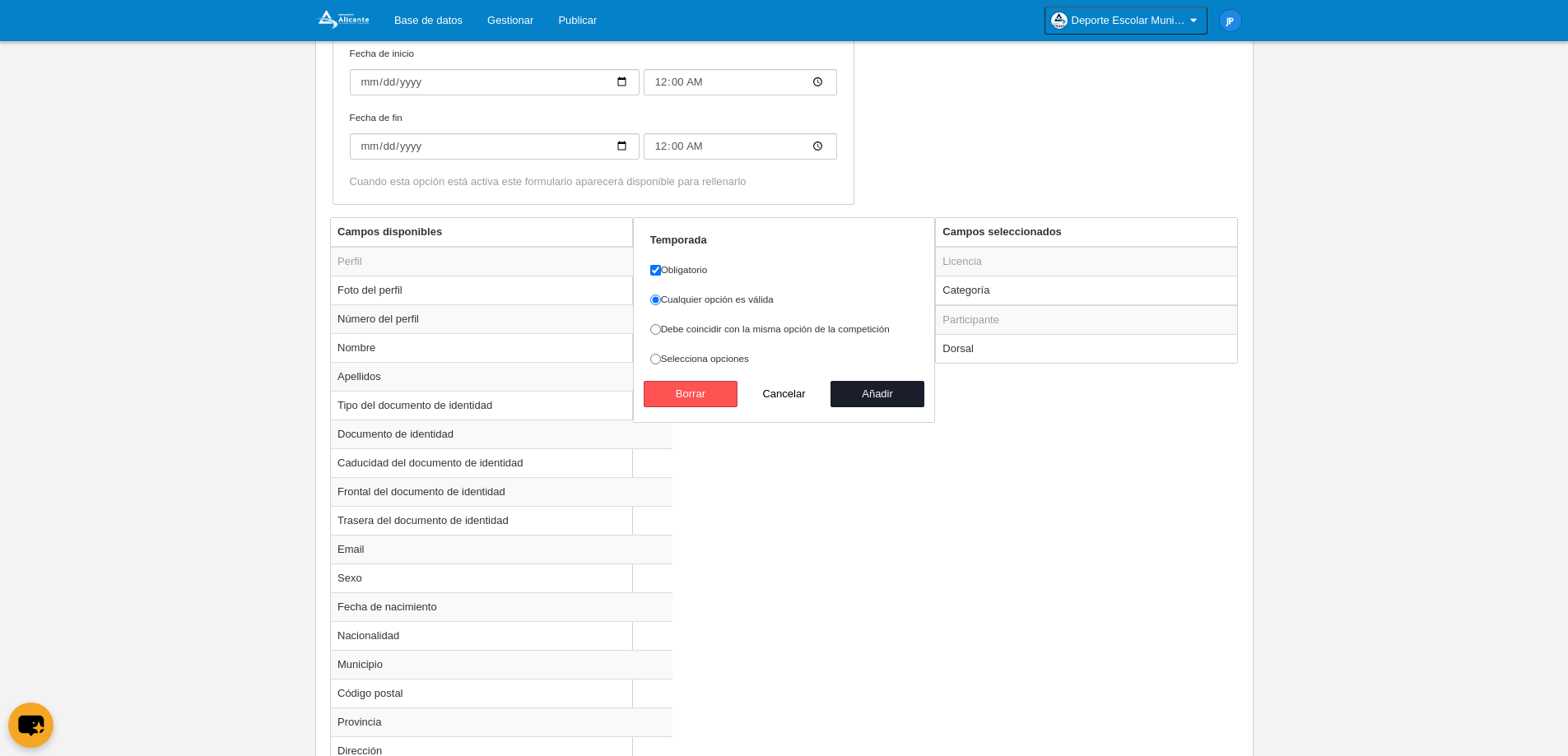
click at [766, 330] on label "Debe coincidir con la misma opción de la competición" at bounding box center [784, 330] width 268 height 15
click at [661, 330] on input "Debe coincidir con la misma opción de la competición" at bounding box center [655, 329] width 10 height 10
radio input "true"
click at [890, 394] on button "Añadir" at bounding box center [877, 394] width 94 height 27
radio input "false"
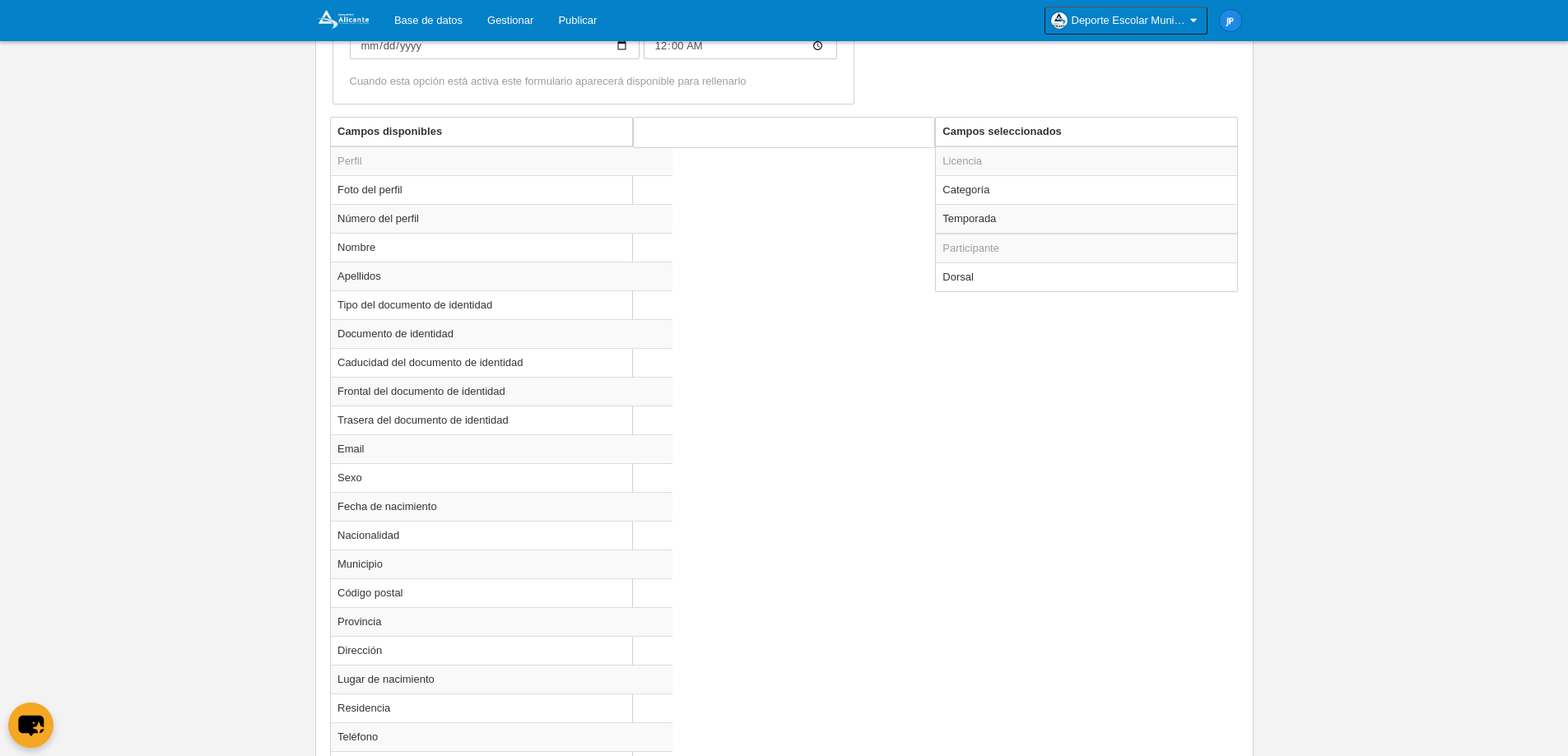
scroll to position [566, 0]
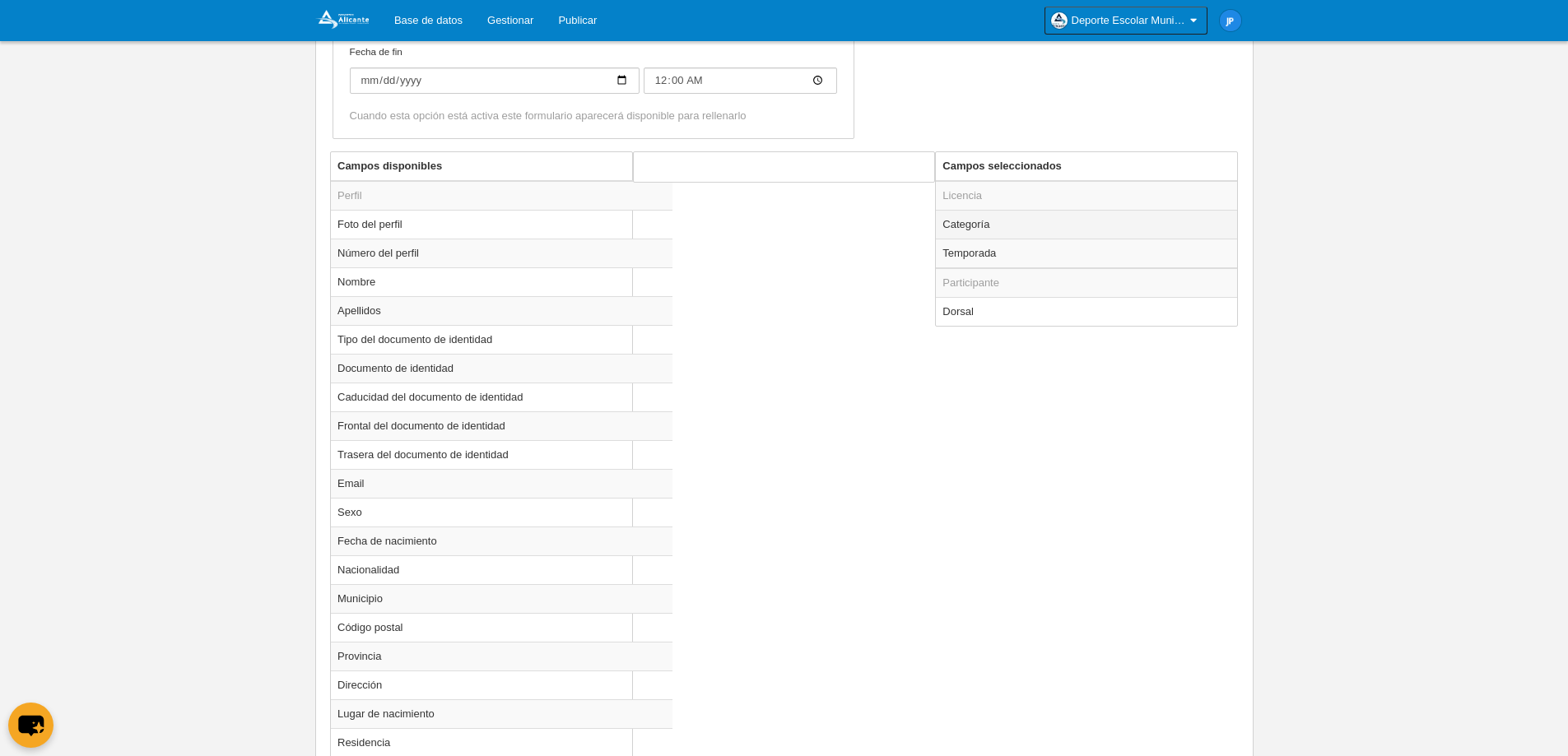
click at [1012, 232] on td "Categoría" at bounding box center [1086, 224] width 301 height 28
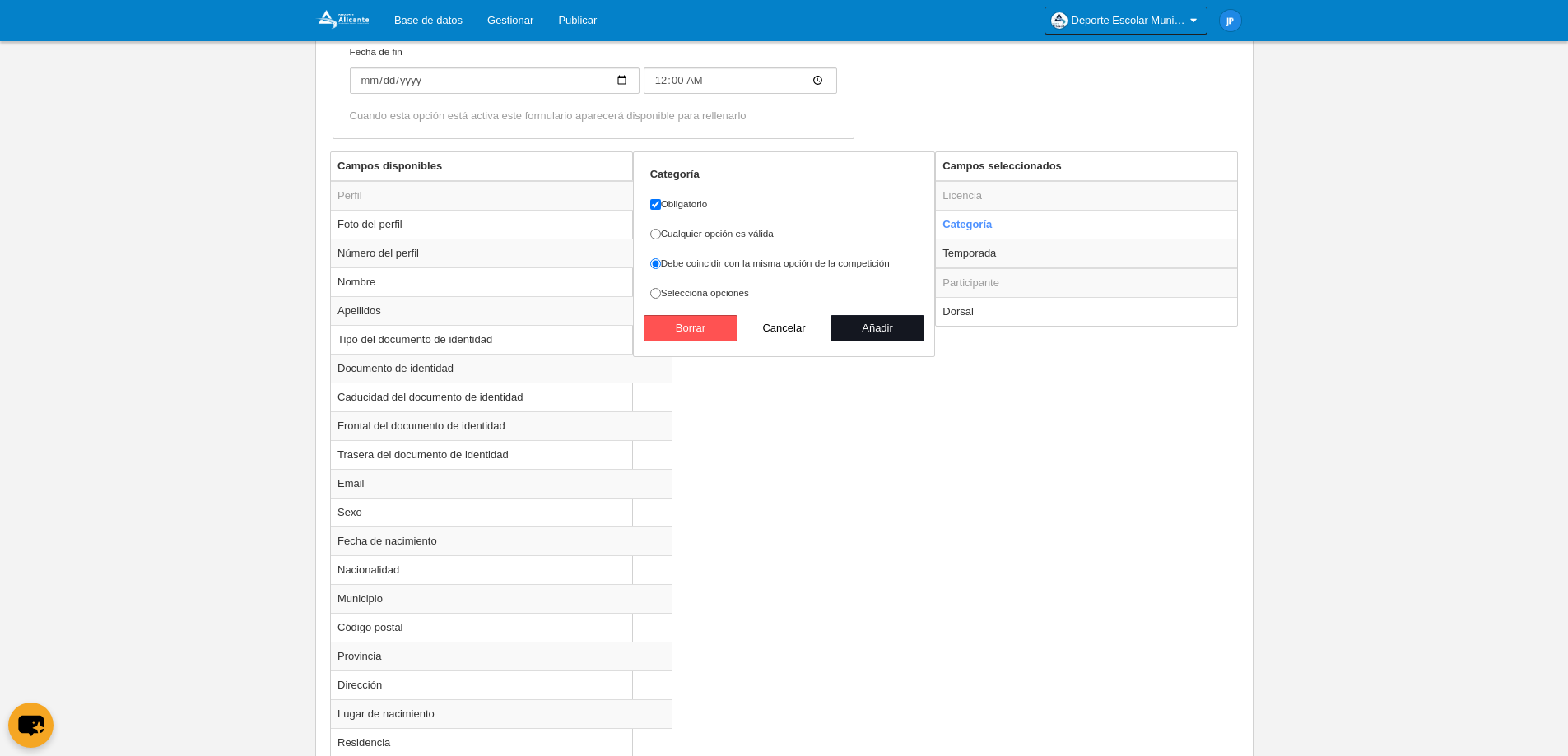
click at [867, 328] on button "Añadir" at bounding box center [877, 329] width 94 height 27
radio input "false"
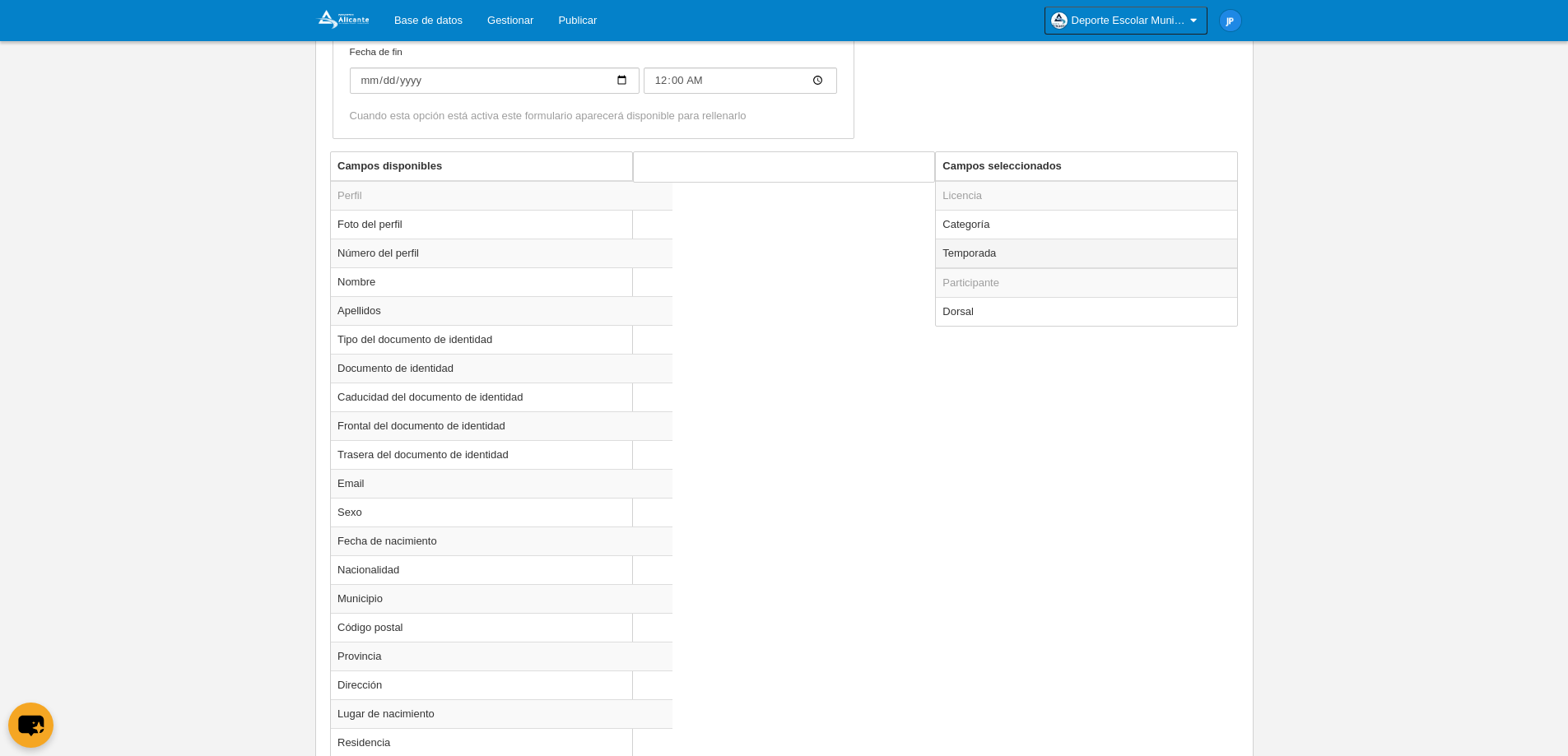
click at [987, 255] on td "Temporada" at bounding box center [1086, 253] width 301 height 29
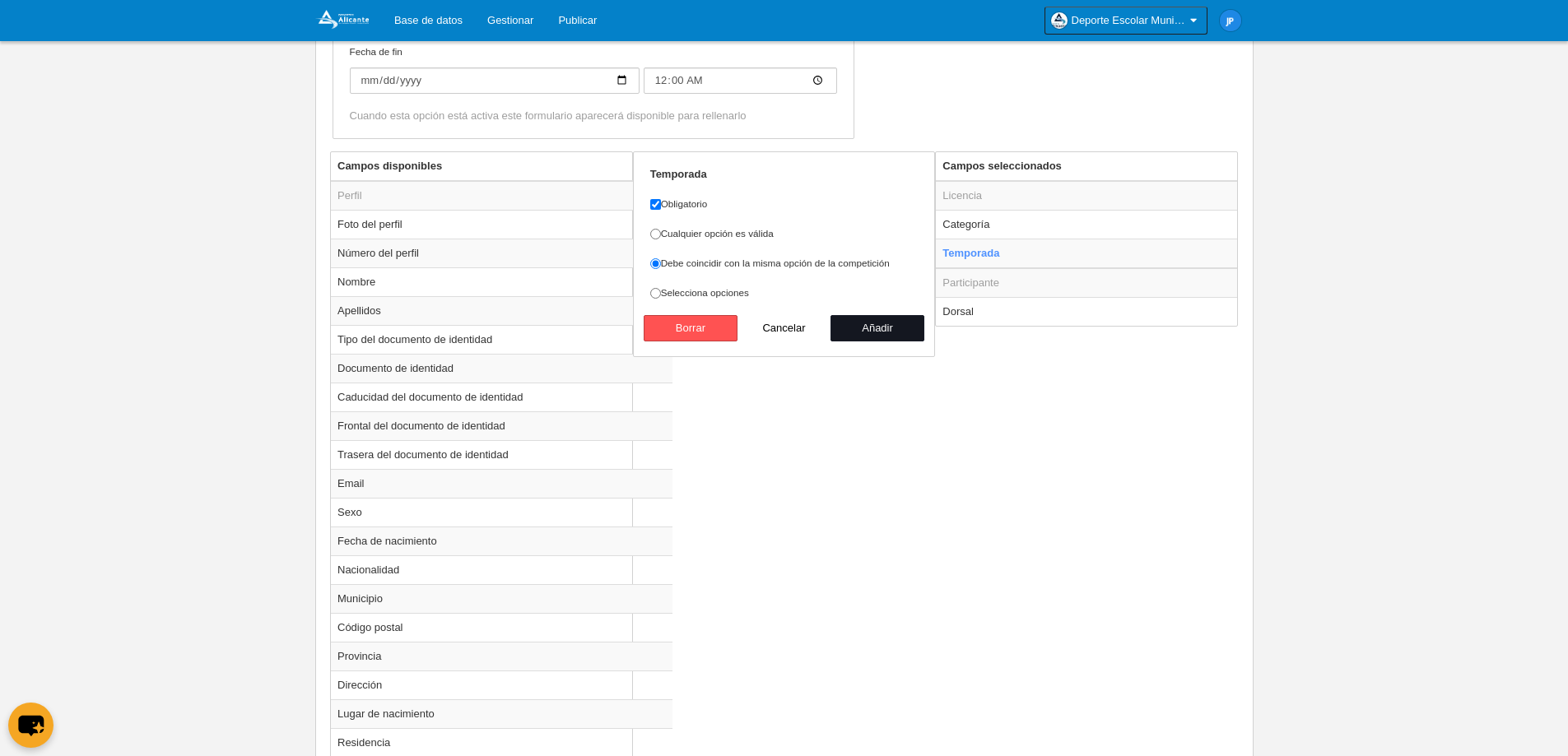
click at [877, 325] on button "Añadir" at bounding box center [877, 329] width 94 height 27
radio input "false"
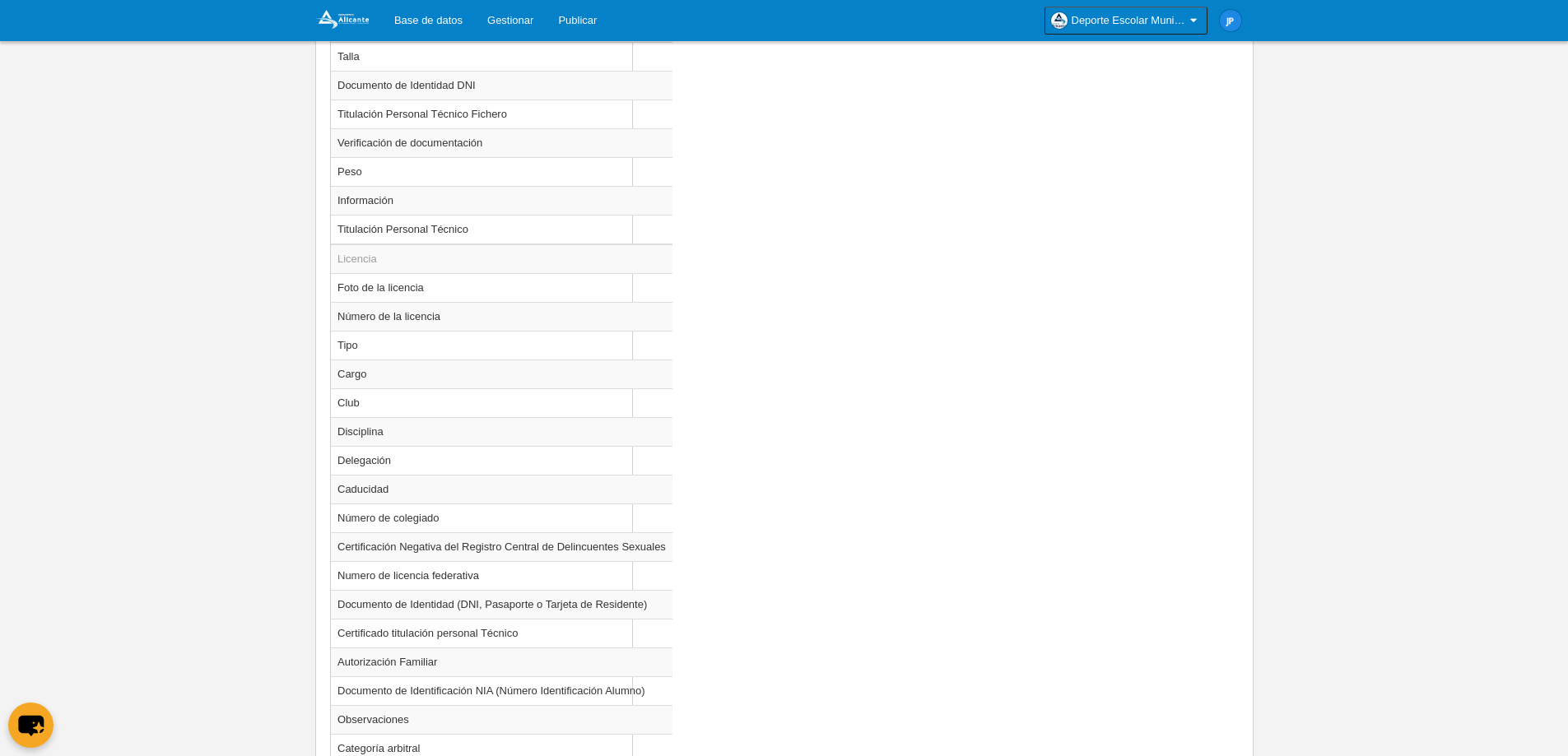
scroll to position [1471, 0]
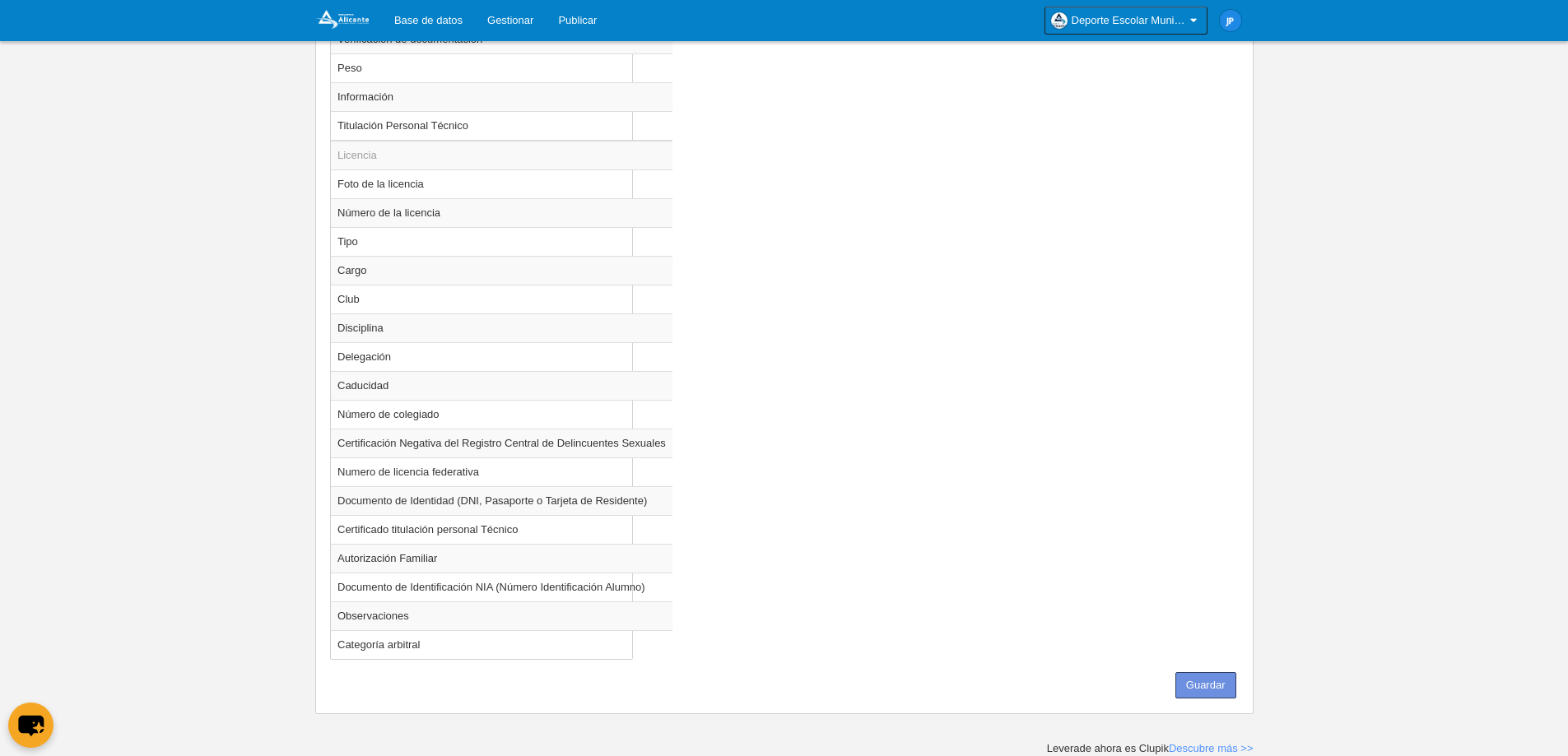
click at [1206, 682] on button "Guardar" at bounding box center [1206, 686] width 61 height 27
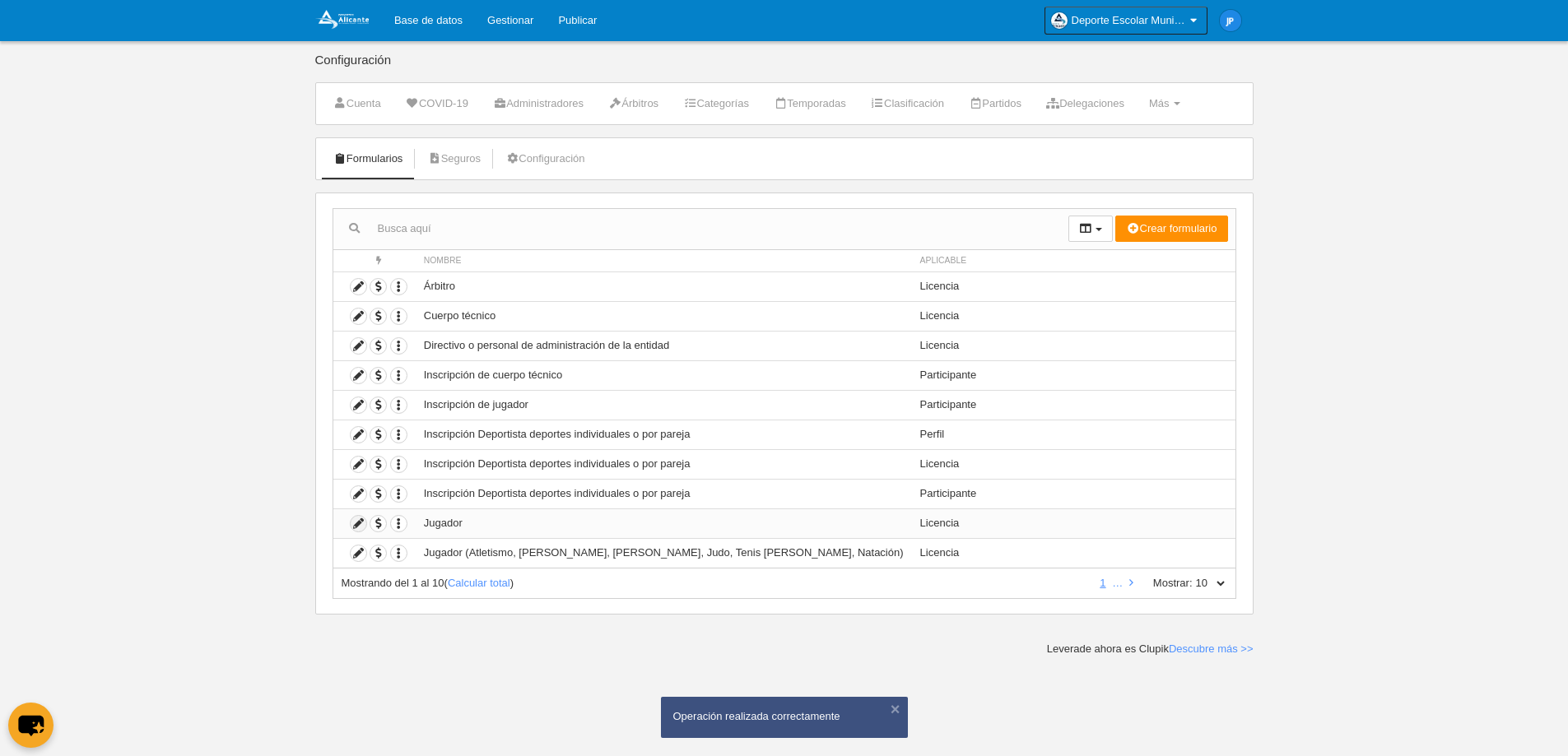
click at [355, 526] on icon at bounding box center [358, 523] width 15 height 15
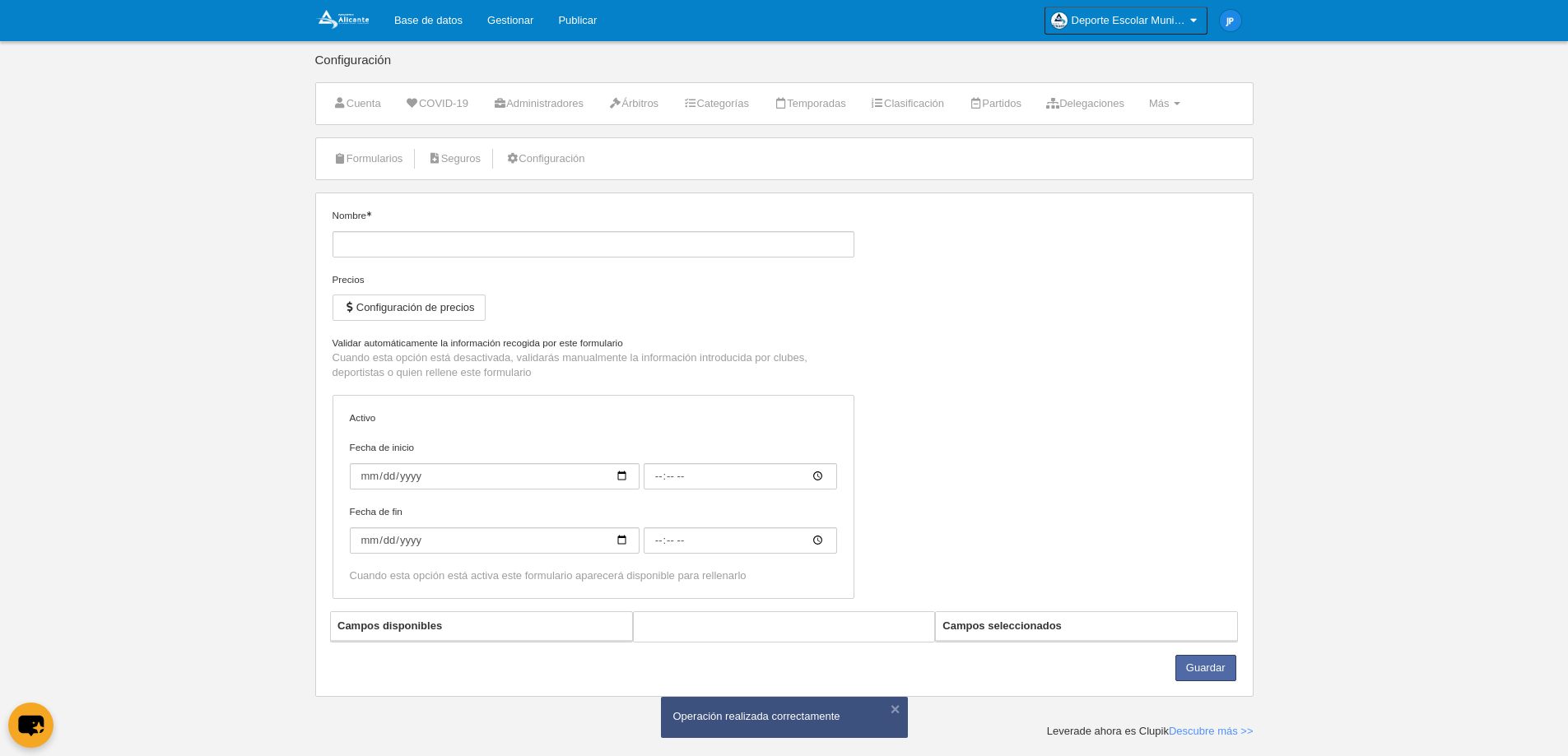
type input "Jugador"
checkbox input "true"
type input "[DATE]"
type input "00:00"
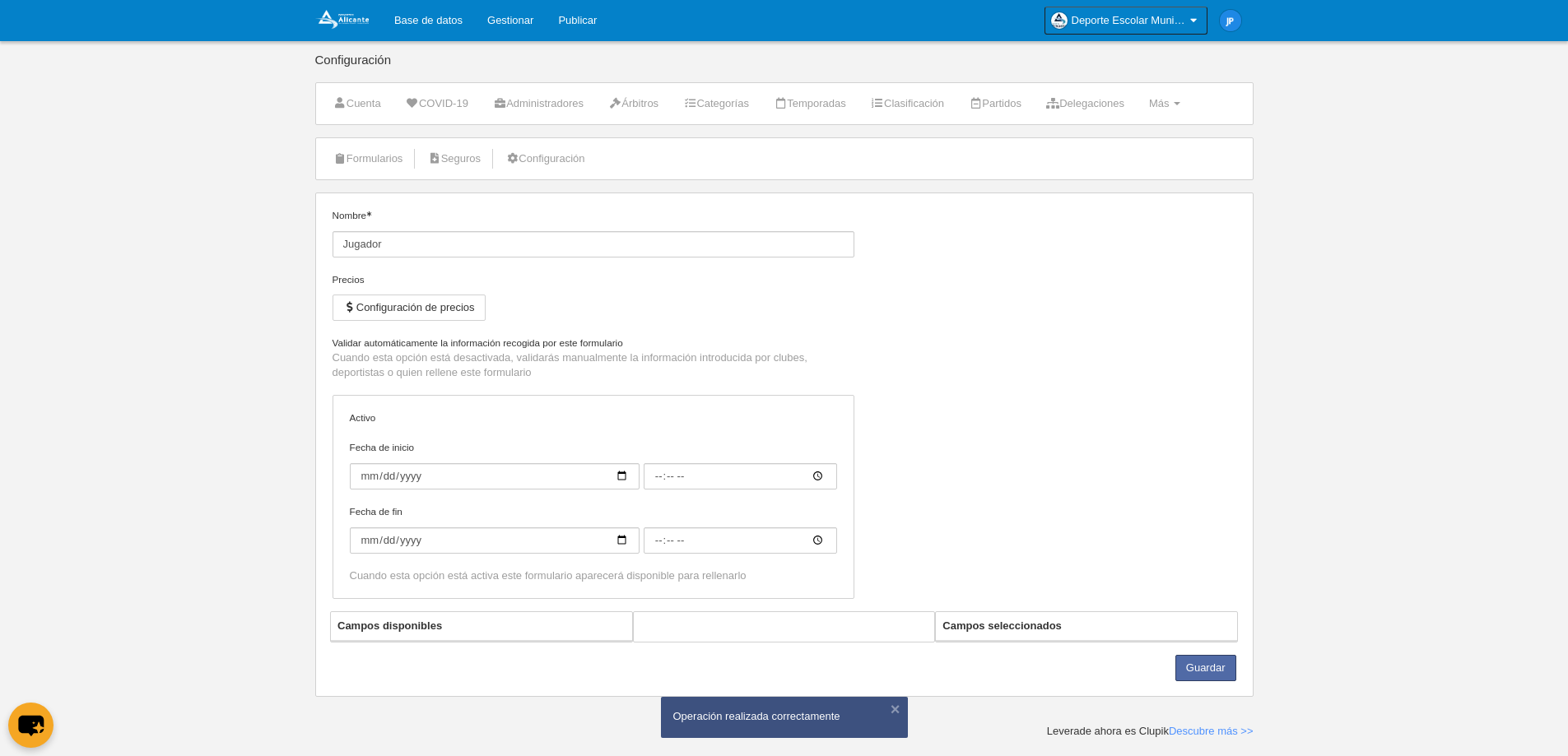
type input "[DATE]"
type input "00:00"
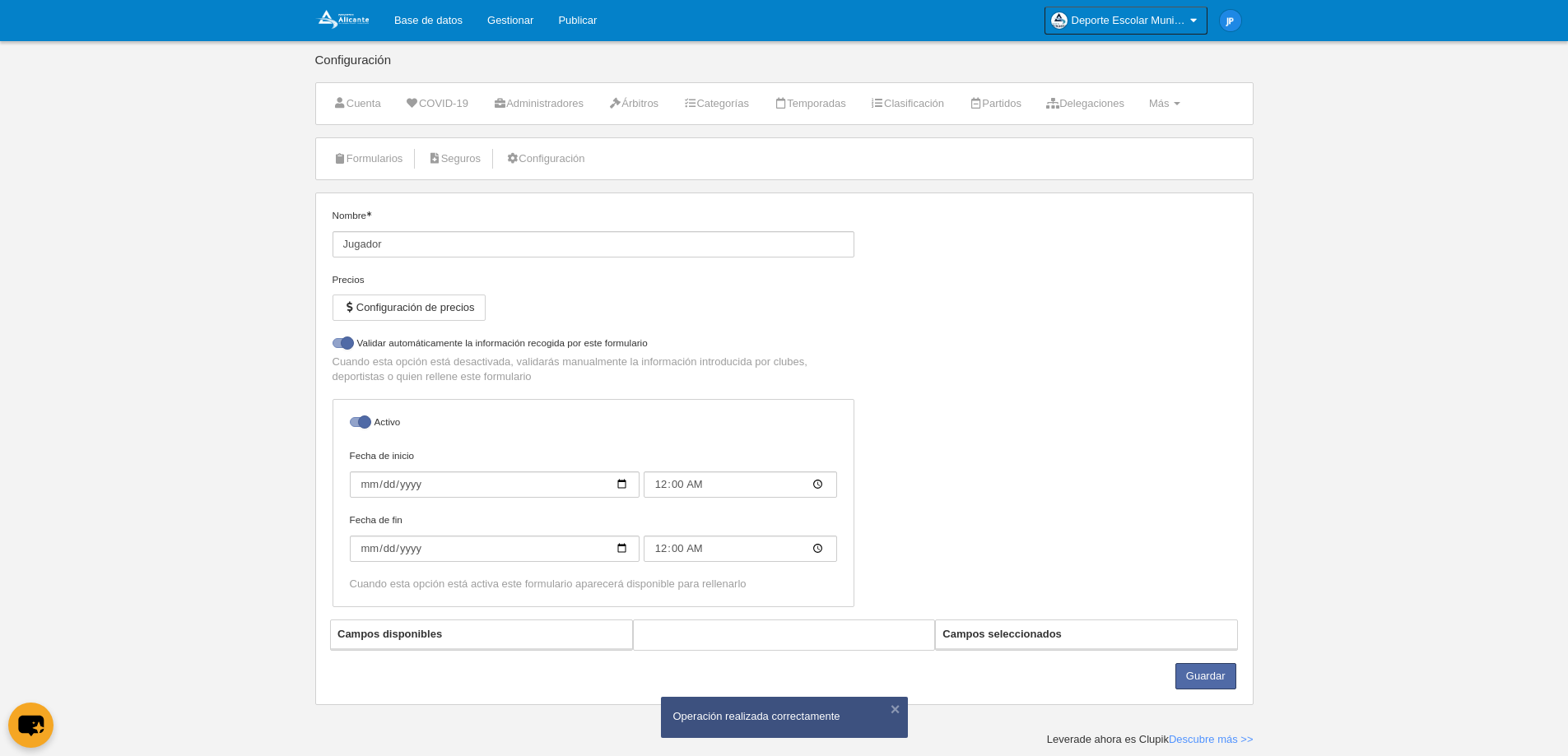
select select "selected"
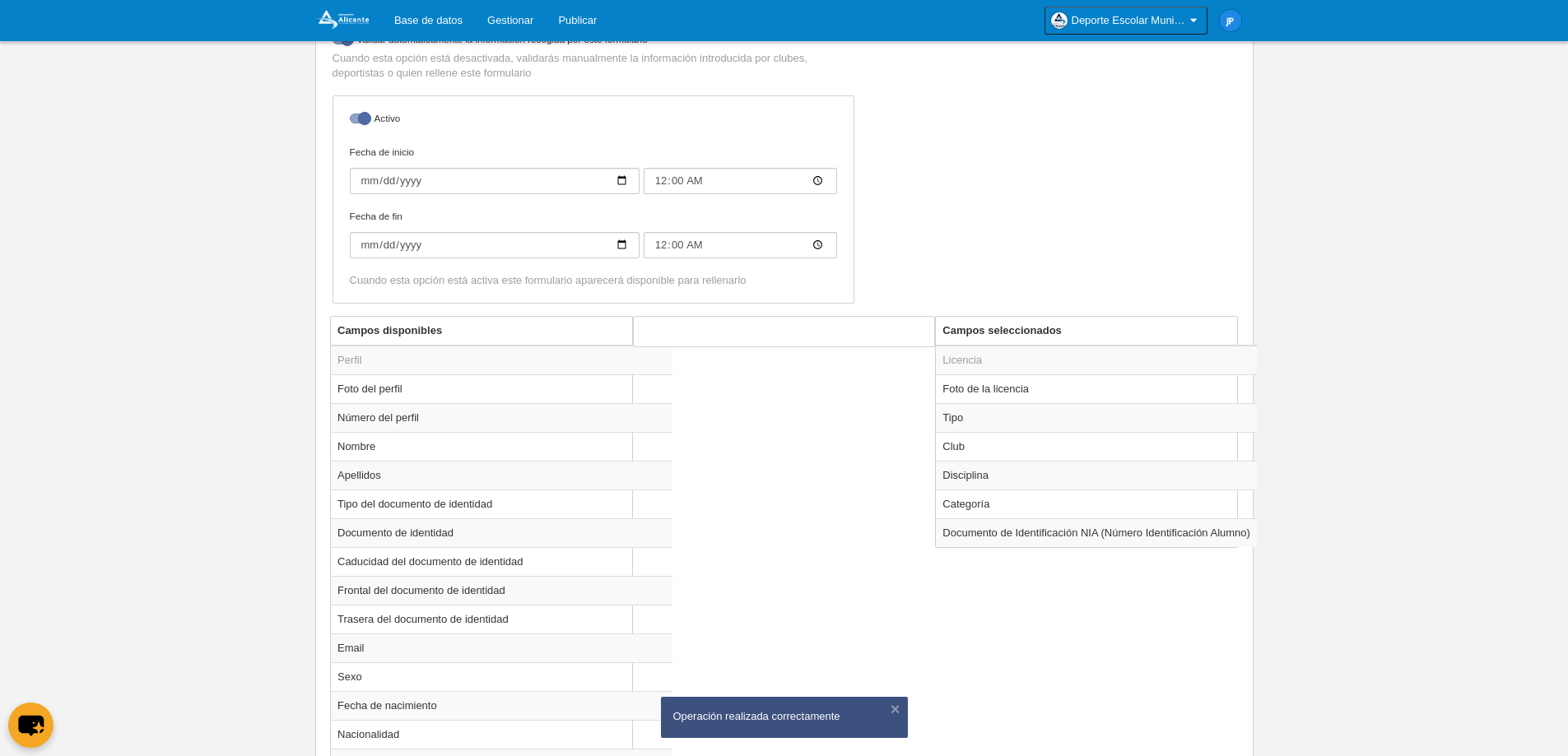
scroll to position [385, 0]
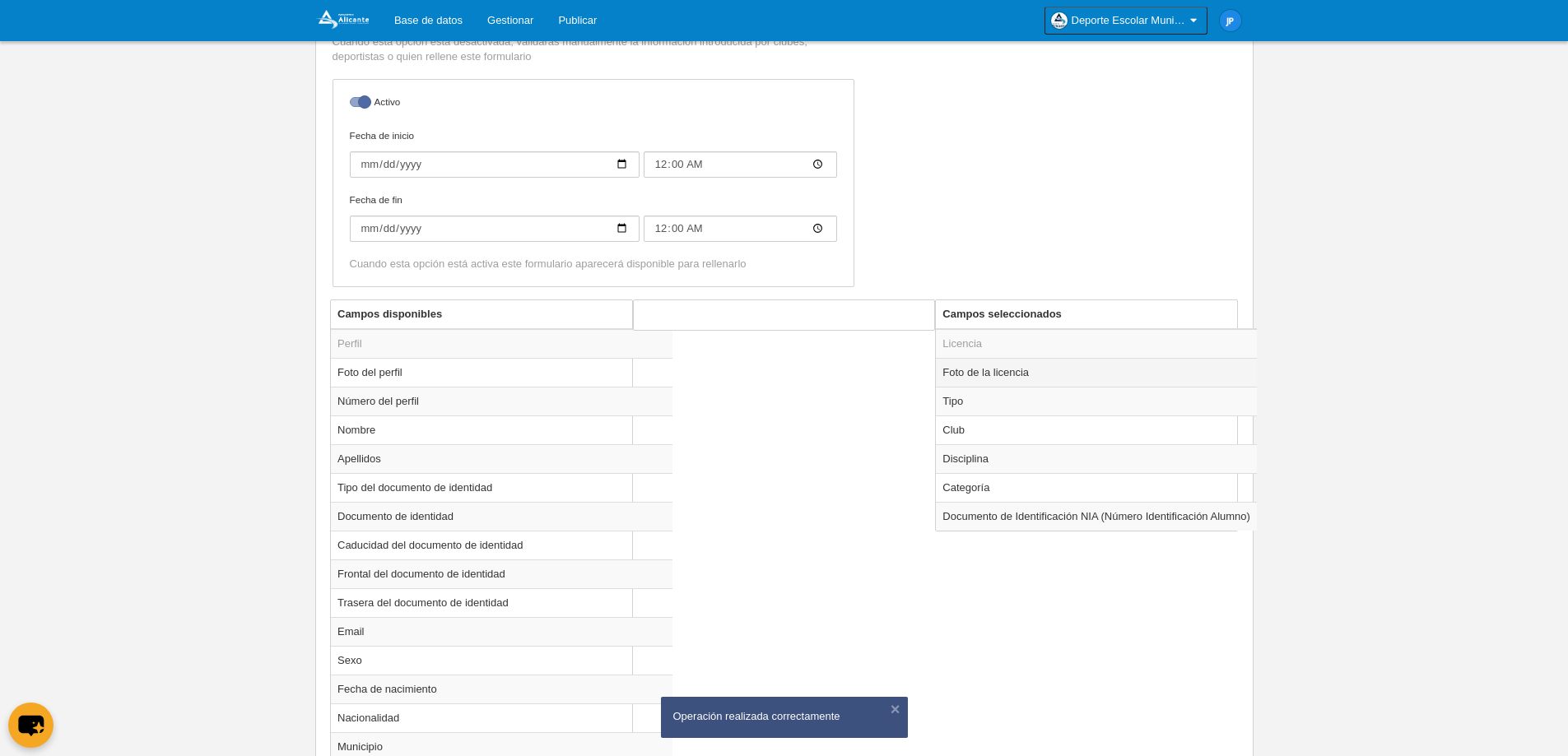
click at [1004, 368] on td "Foto de la licencia" at bounding box center [1097, 372] width 321 height 28
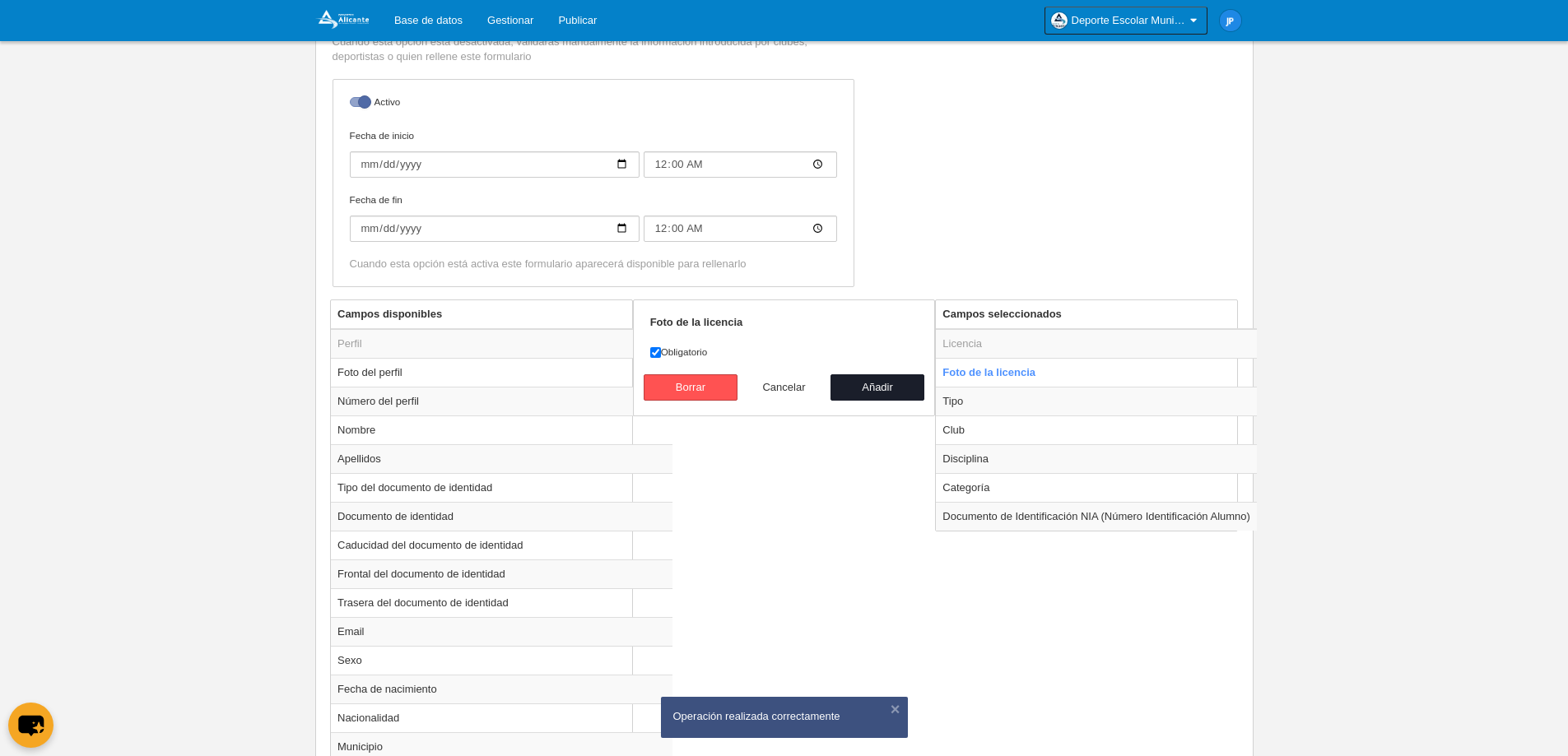
click at [756, 385] on button "Cancelar" at bounding box center [784, 387] width 94 height 27
radio input "false"
click at [1017, 405] on td "Tipo" at bounding box center [1097, 401] width 321 height 28
radio input "true"
select select "player"
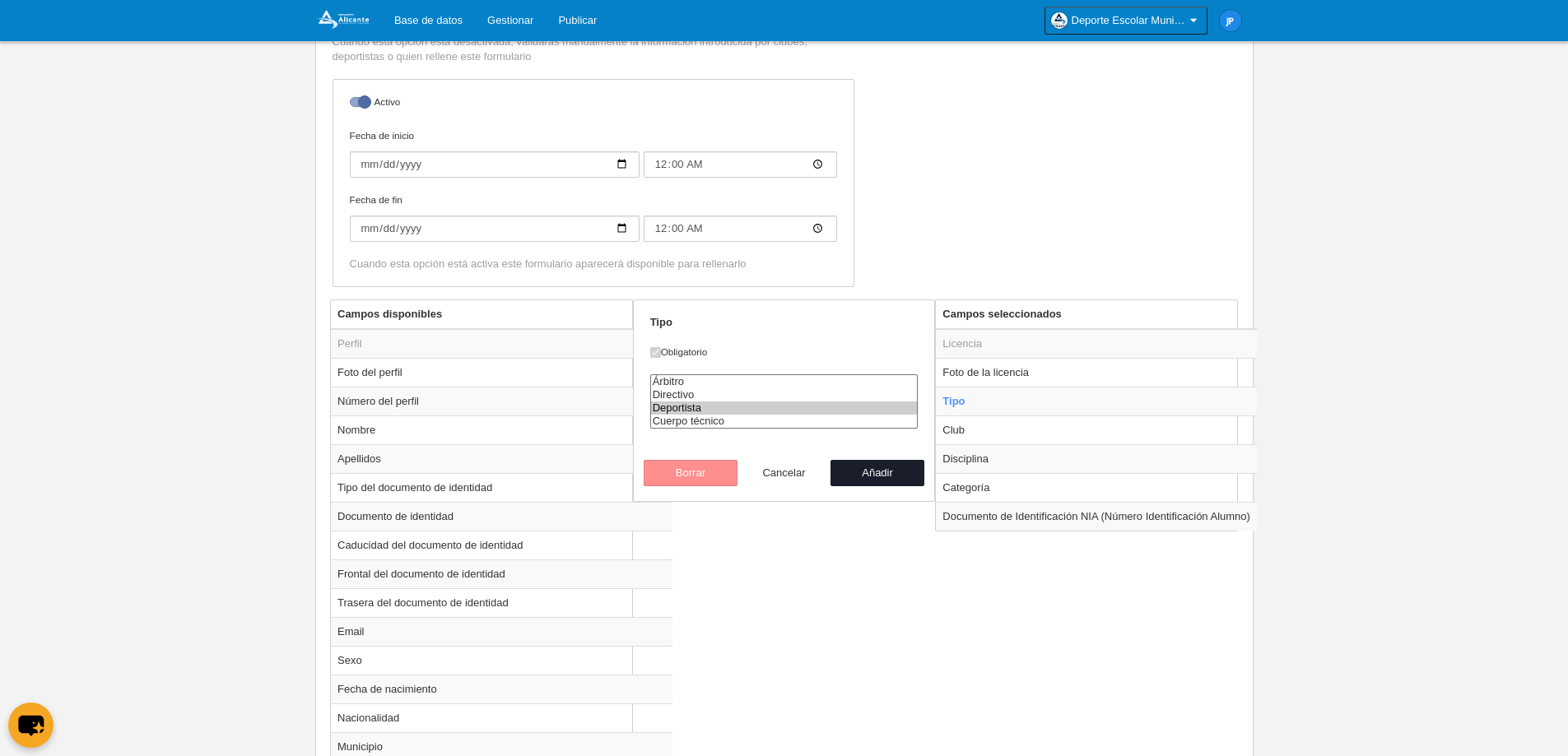
click at [774, 474] on button "Cancelar" at bounding box center [784, 473] width 94 height 27
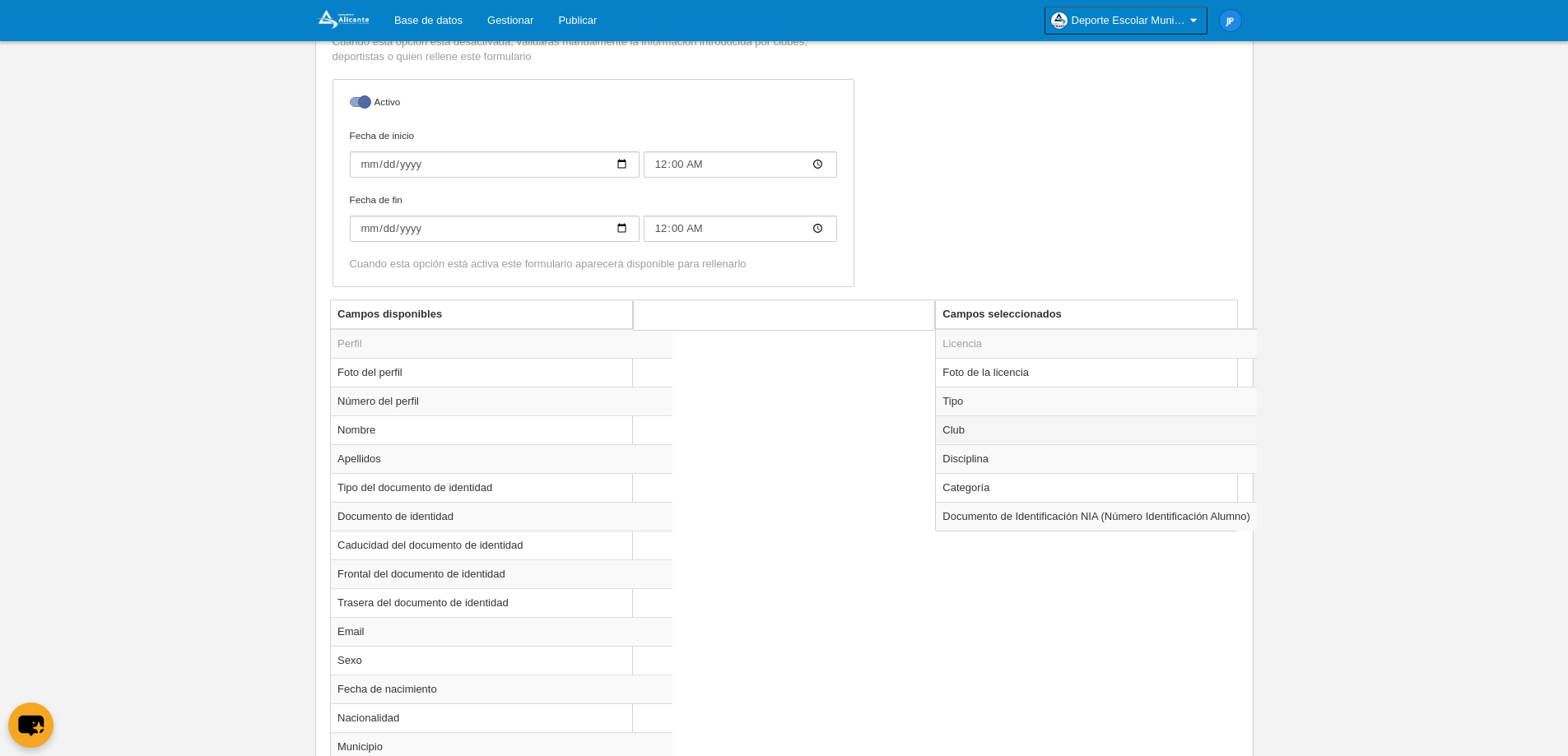
click at [1014, 425] on td "Club" at bounding box center [1097, 429] width 321 height 28
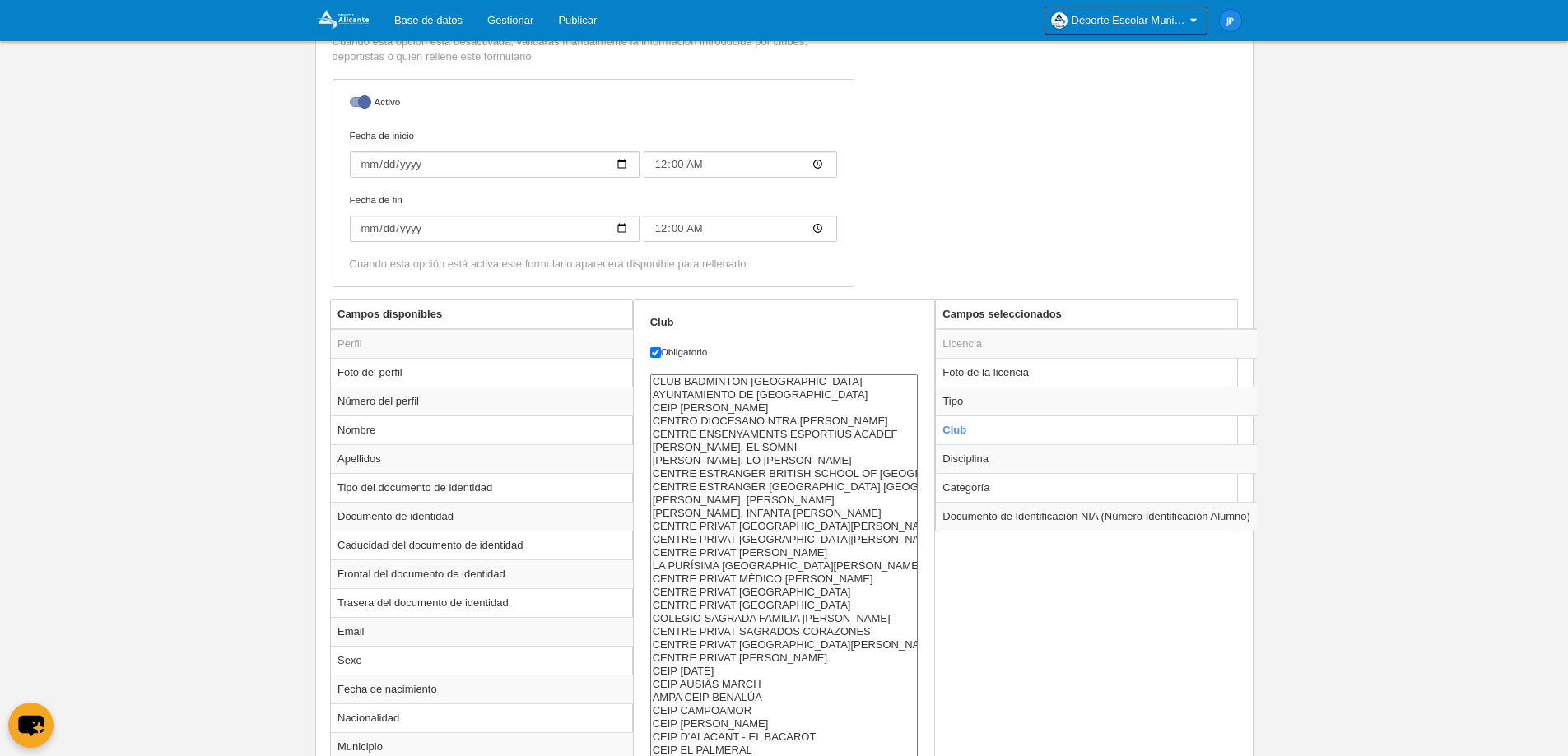
scroll to position [1728, 0]
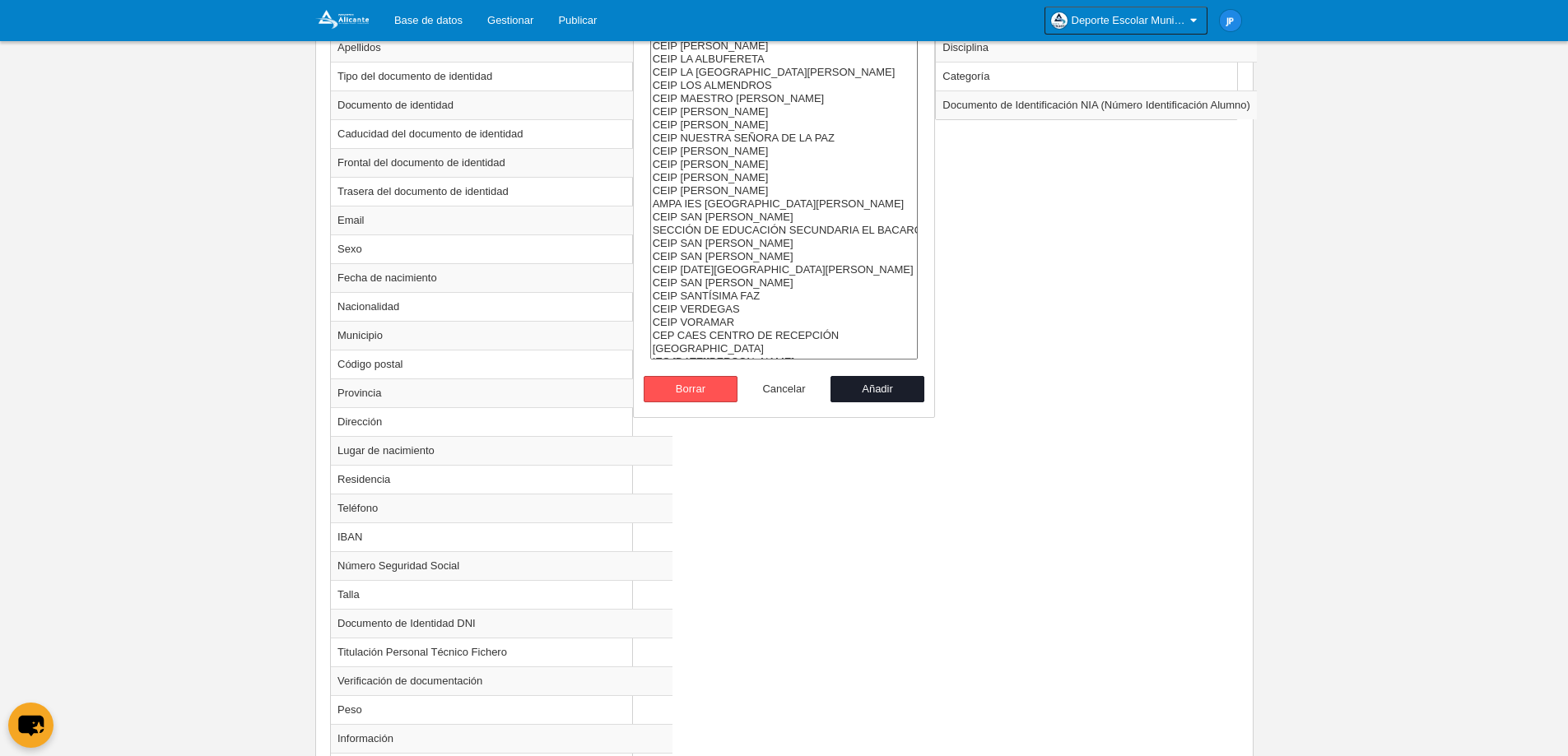
click at [782, 390] on button "Cancelar" at bounding box center [784, 389] width 94 height 27
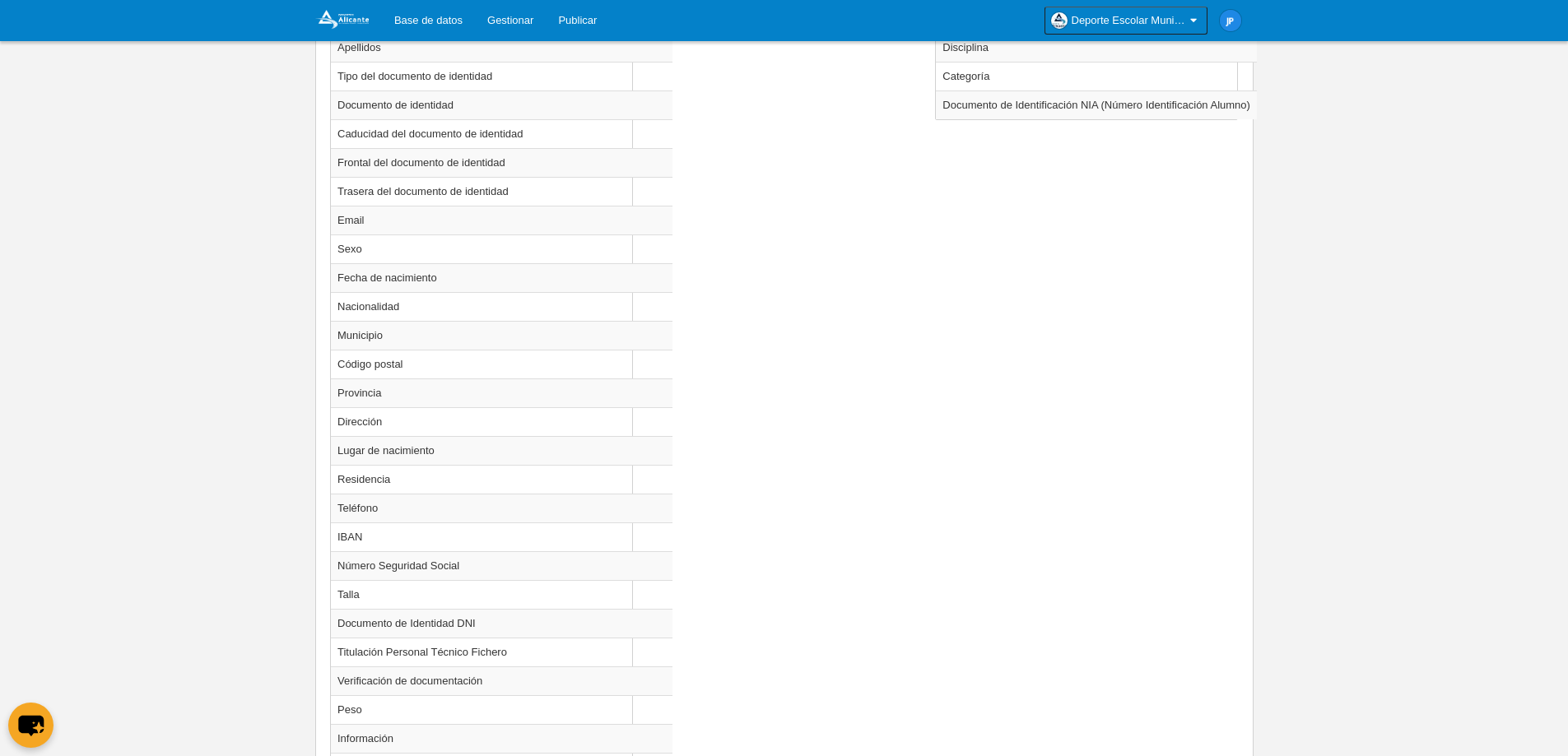
scroll to position [549, 0]
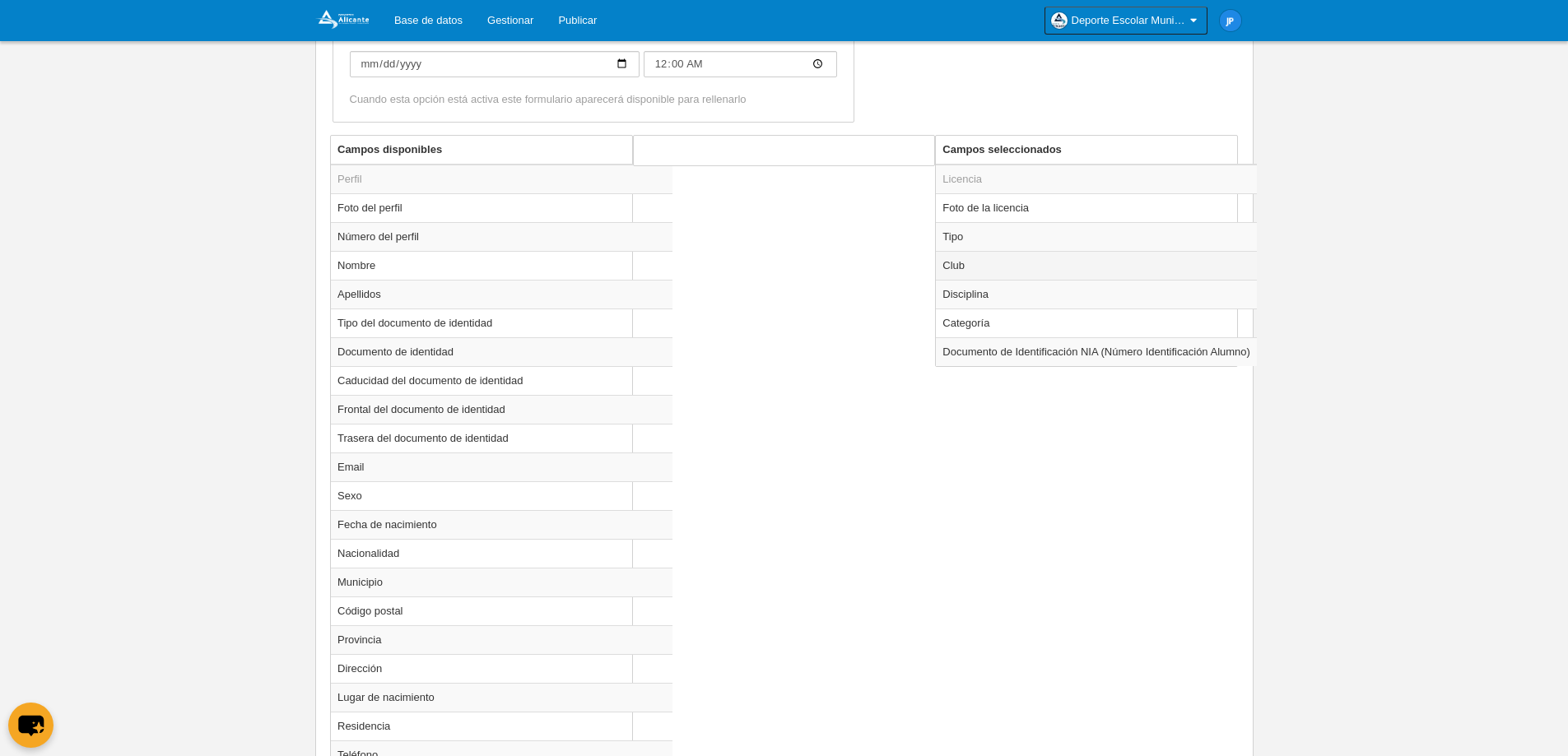
click at [1005, 270] on td "Club" at bounding box center [1097, 265] width 321 height 28
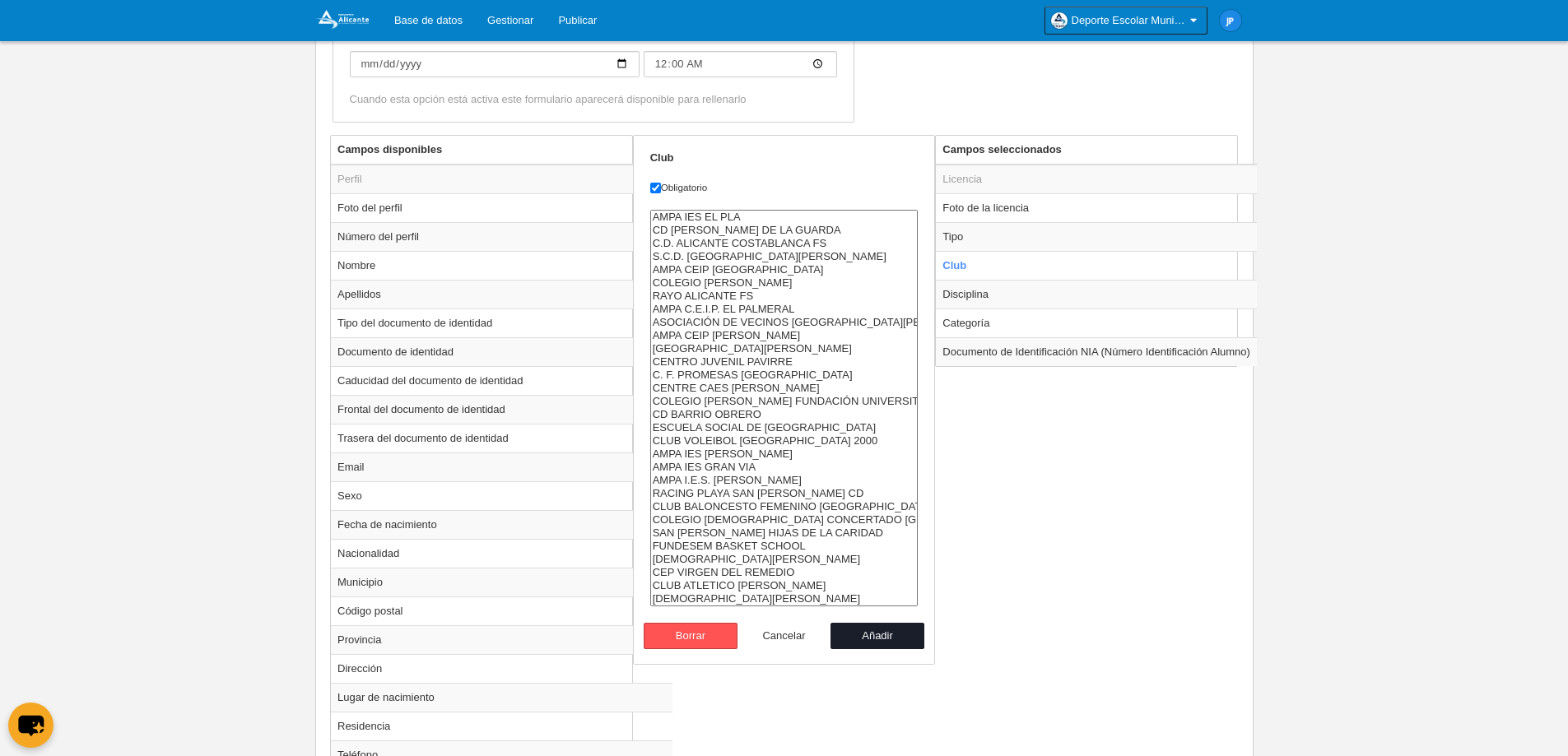
click at [786, 635] on button "Cancelar" at bounding box center [784, 636] width 94 height 27
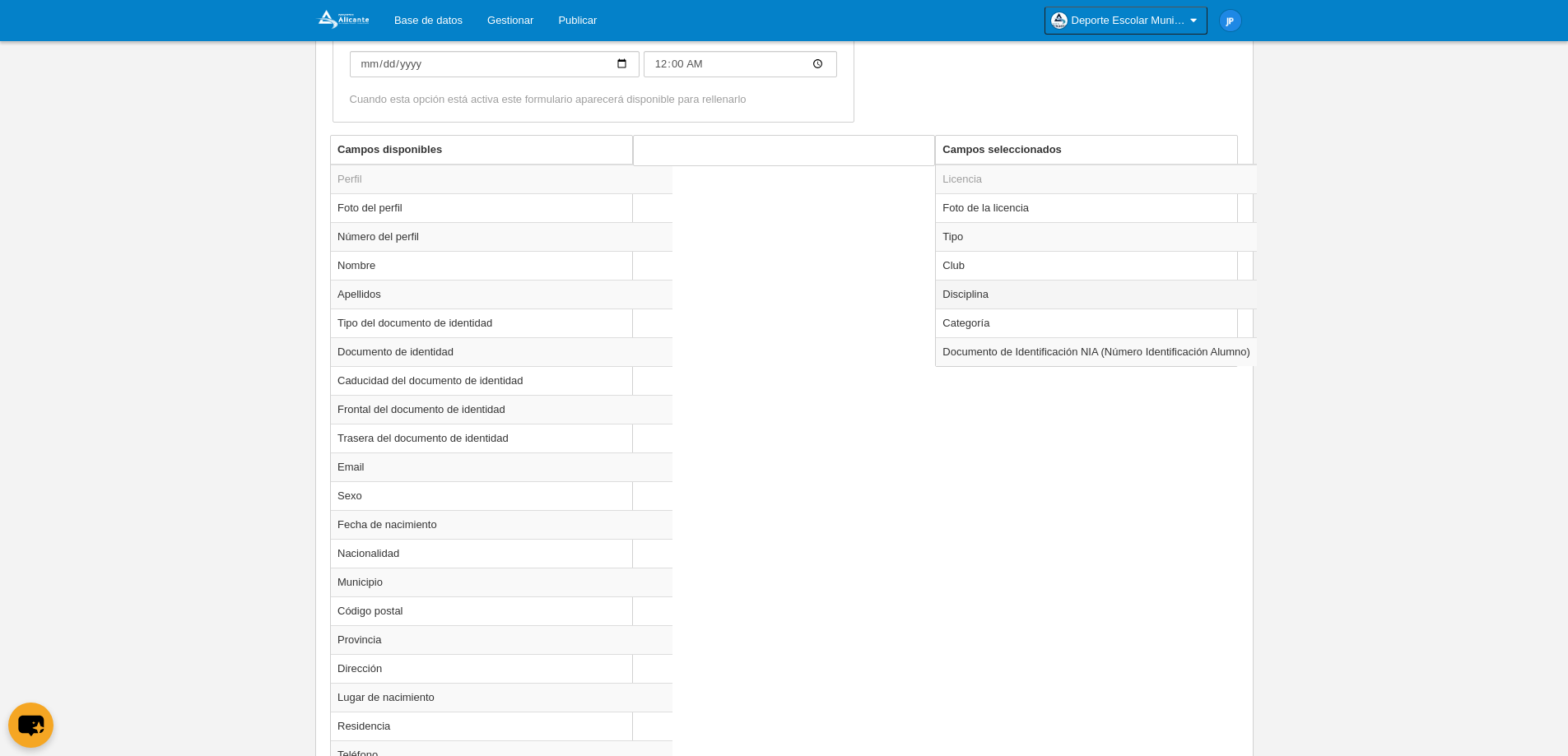
click at [1008, 295] on td "Disciplina" at bounding box center [1097, 293] width 321 height 28
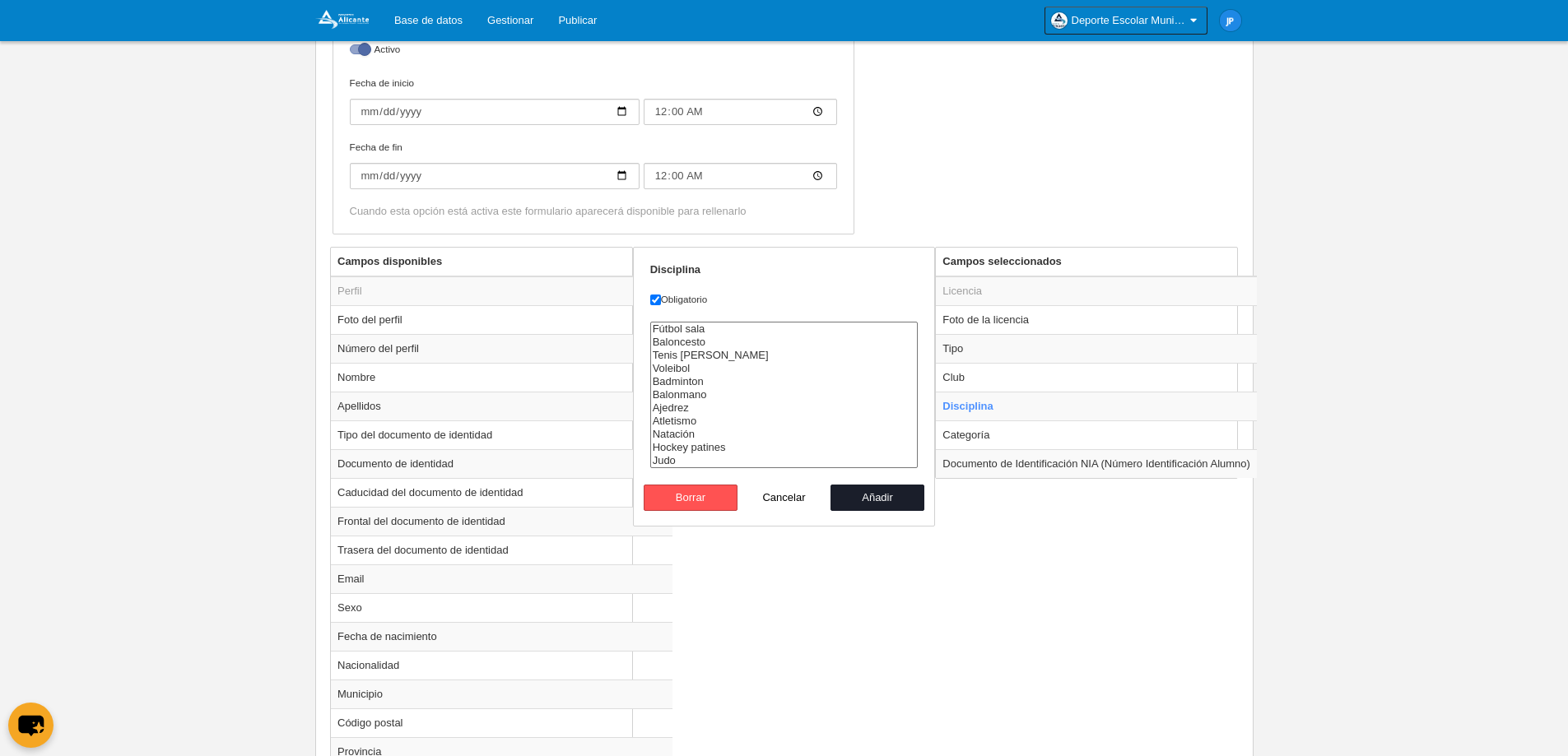
scroll to position [466, 0]
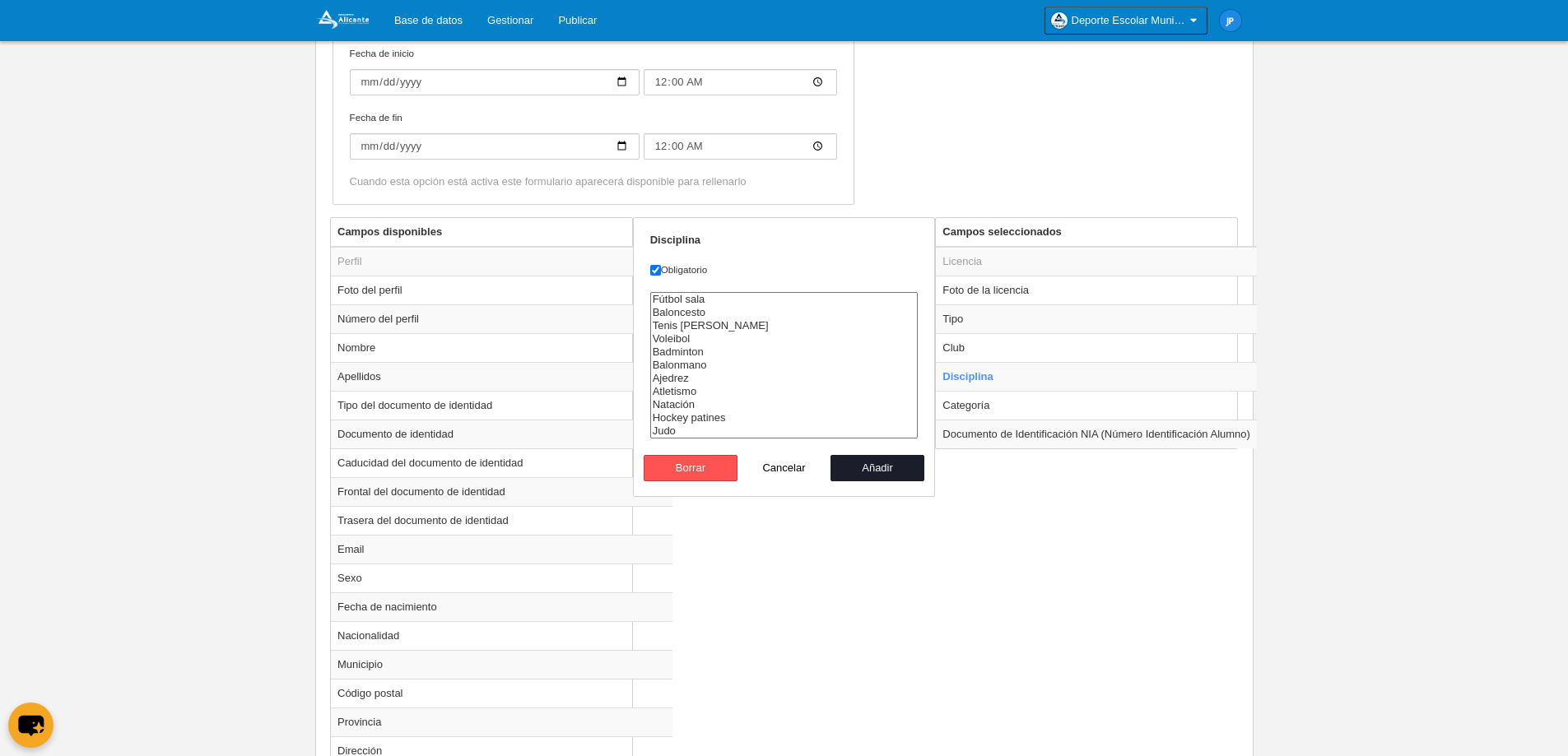
click at [1020, 408] on td "Categoría" at bounding box center [1097, 405] width 321 height 28
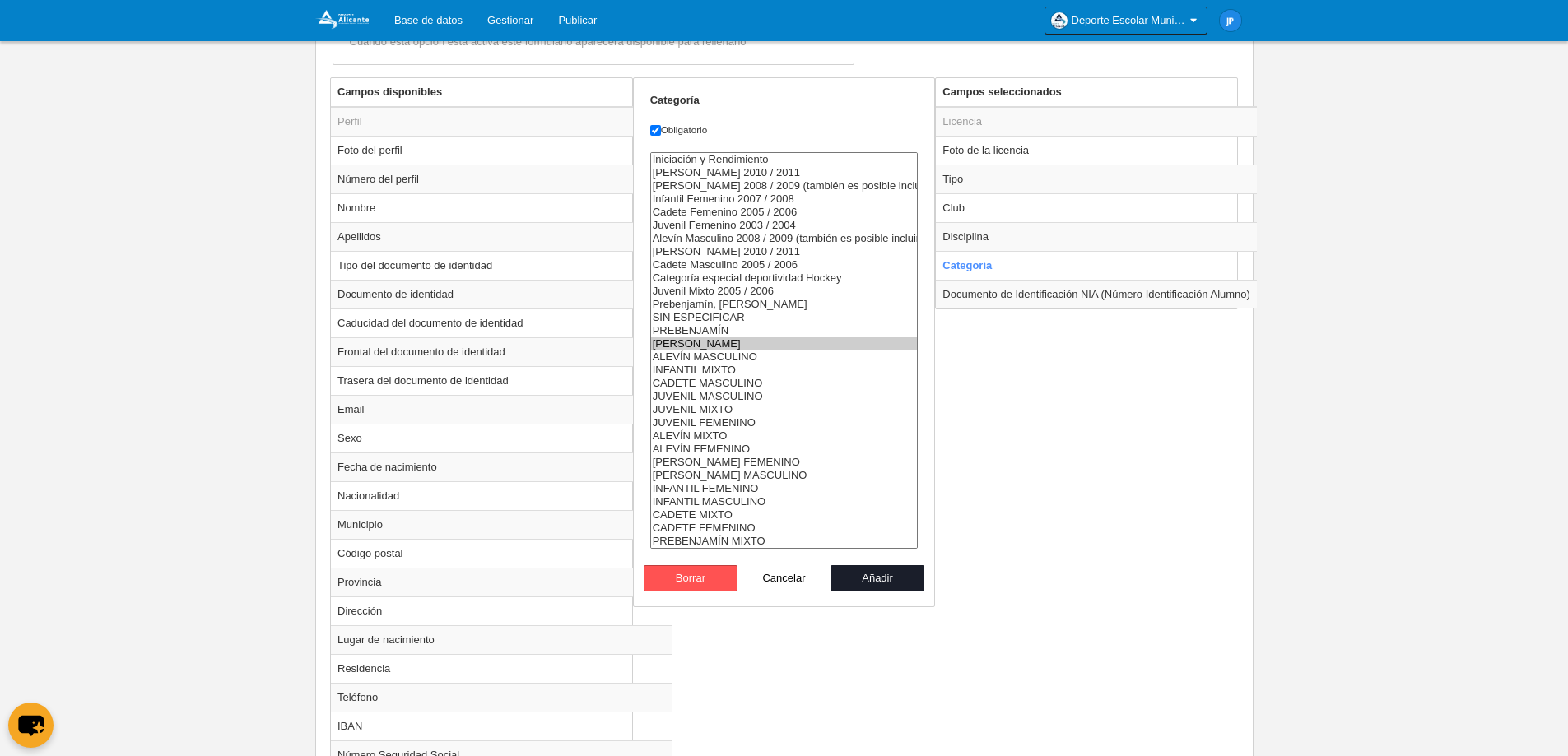
scroll to position [631, 0]
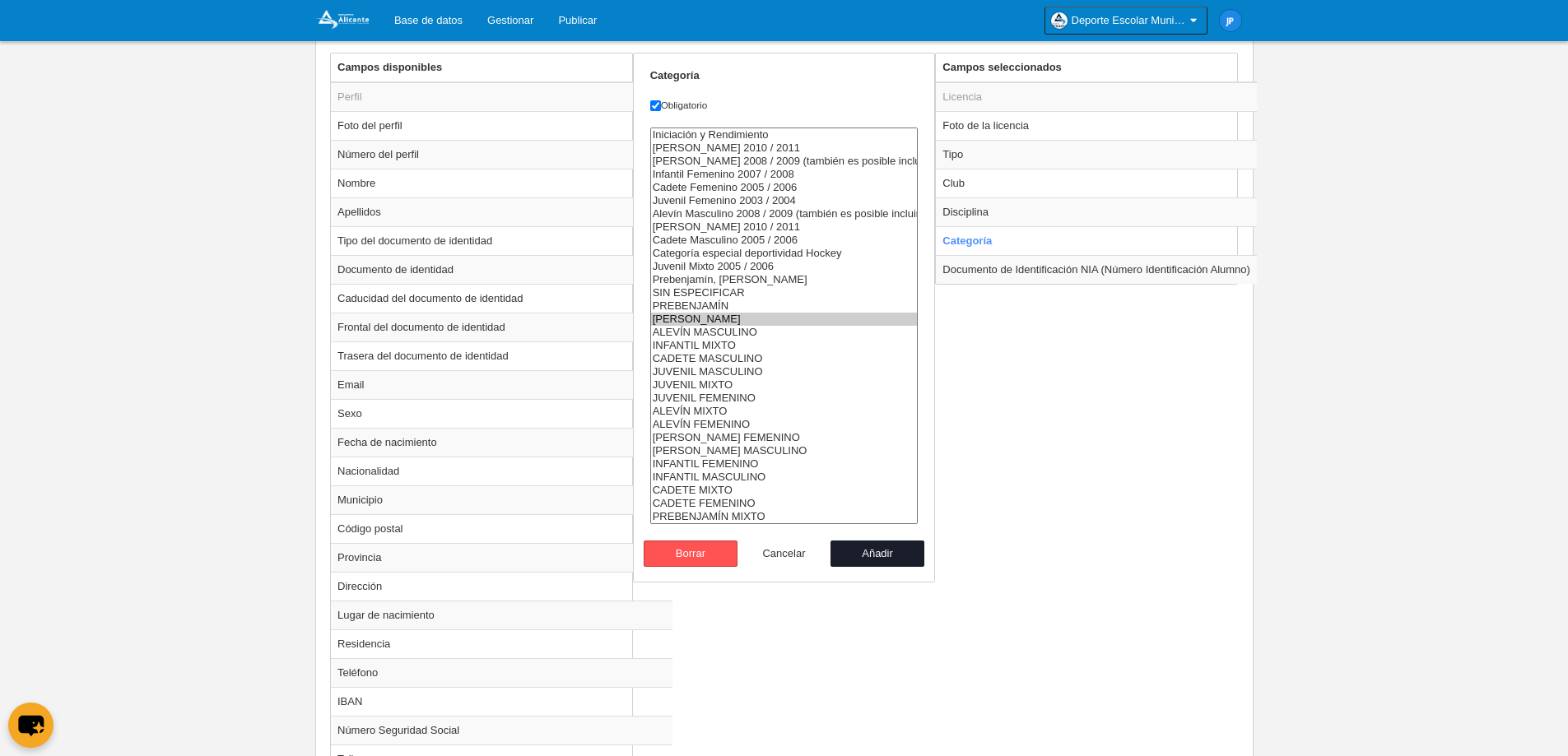
click at [784, 550] on button "Cancelar" at bounding box center [784, 554] width 94 height 27
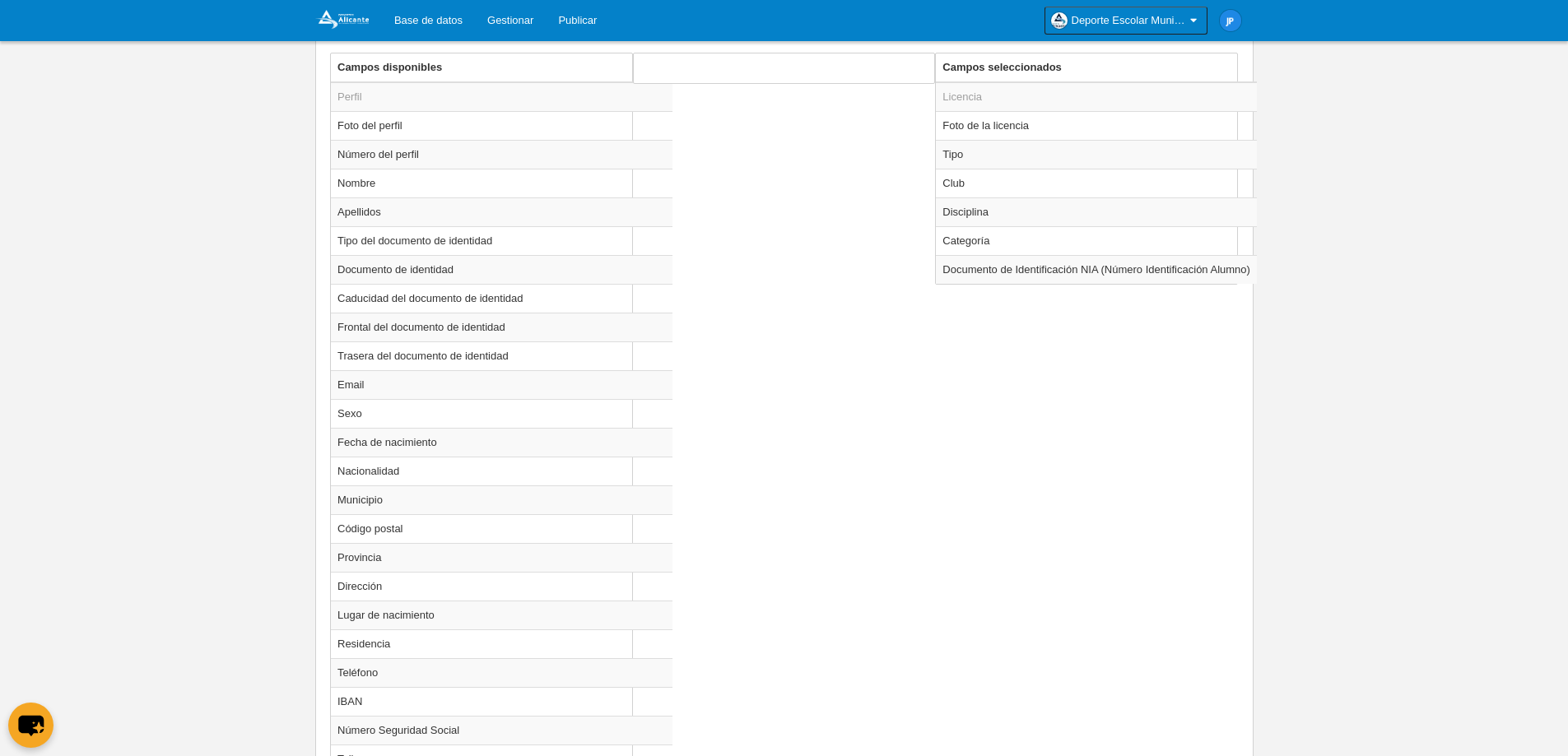
click at [1100, 542] on div "Campos disponibles Perfil Foto del perfil Número del perfil Nombre Apellidos Ti…" at bounding box center [784, 708] width 916 height 1311
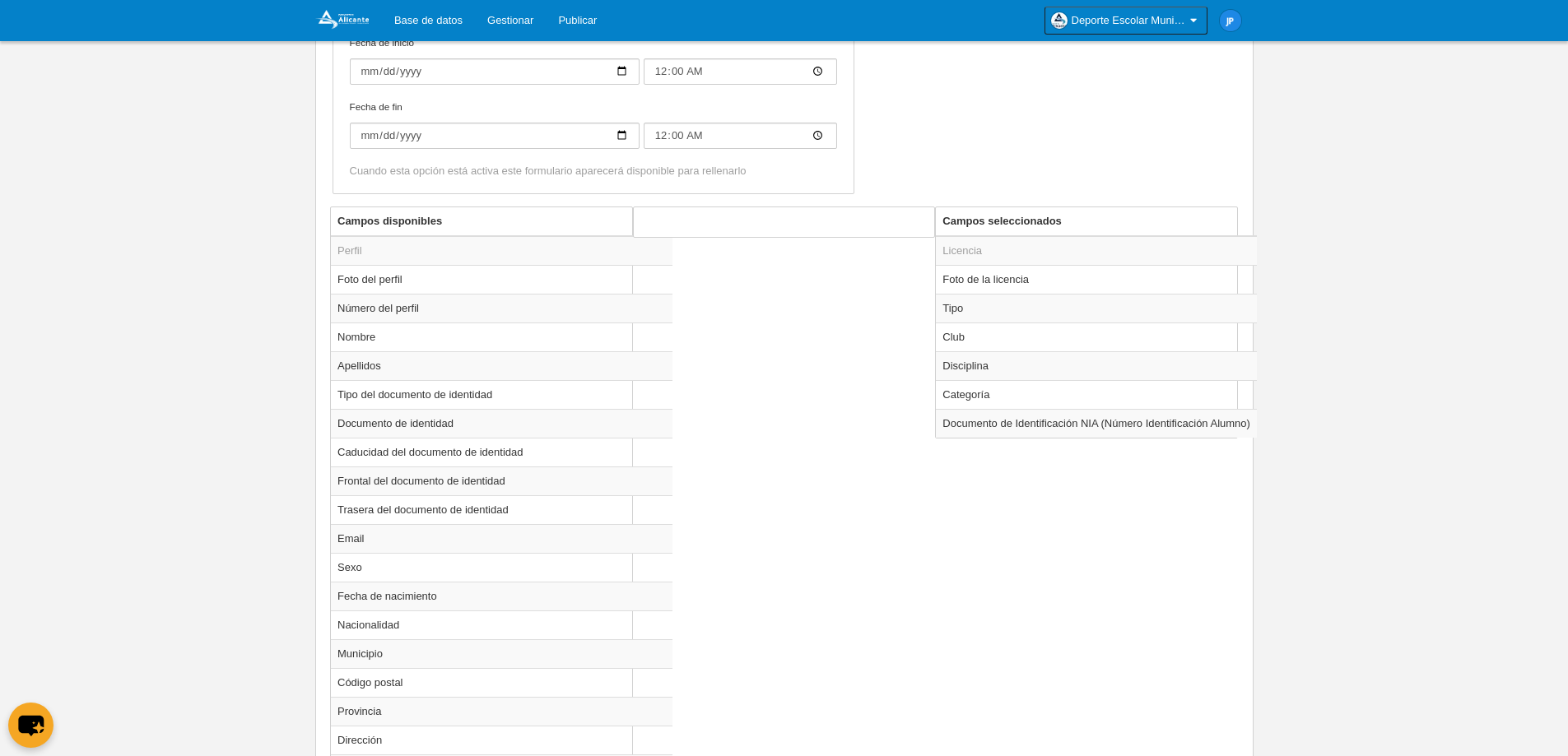
scroll to position [466, 0]
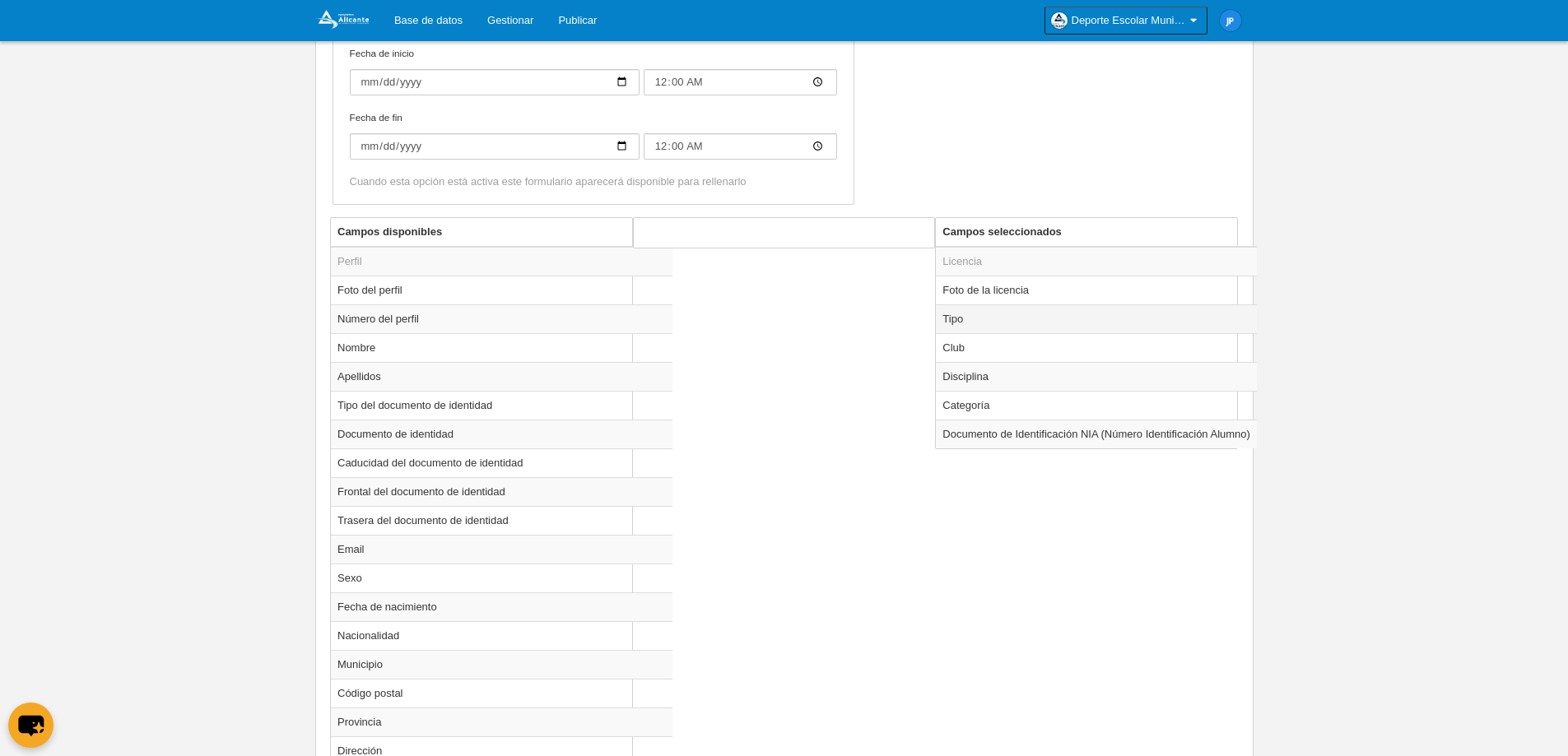
click at [1045, 316] on td "Tipo" at bounding box center [1097, 318] width 321 height 28
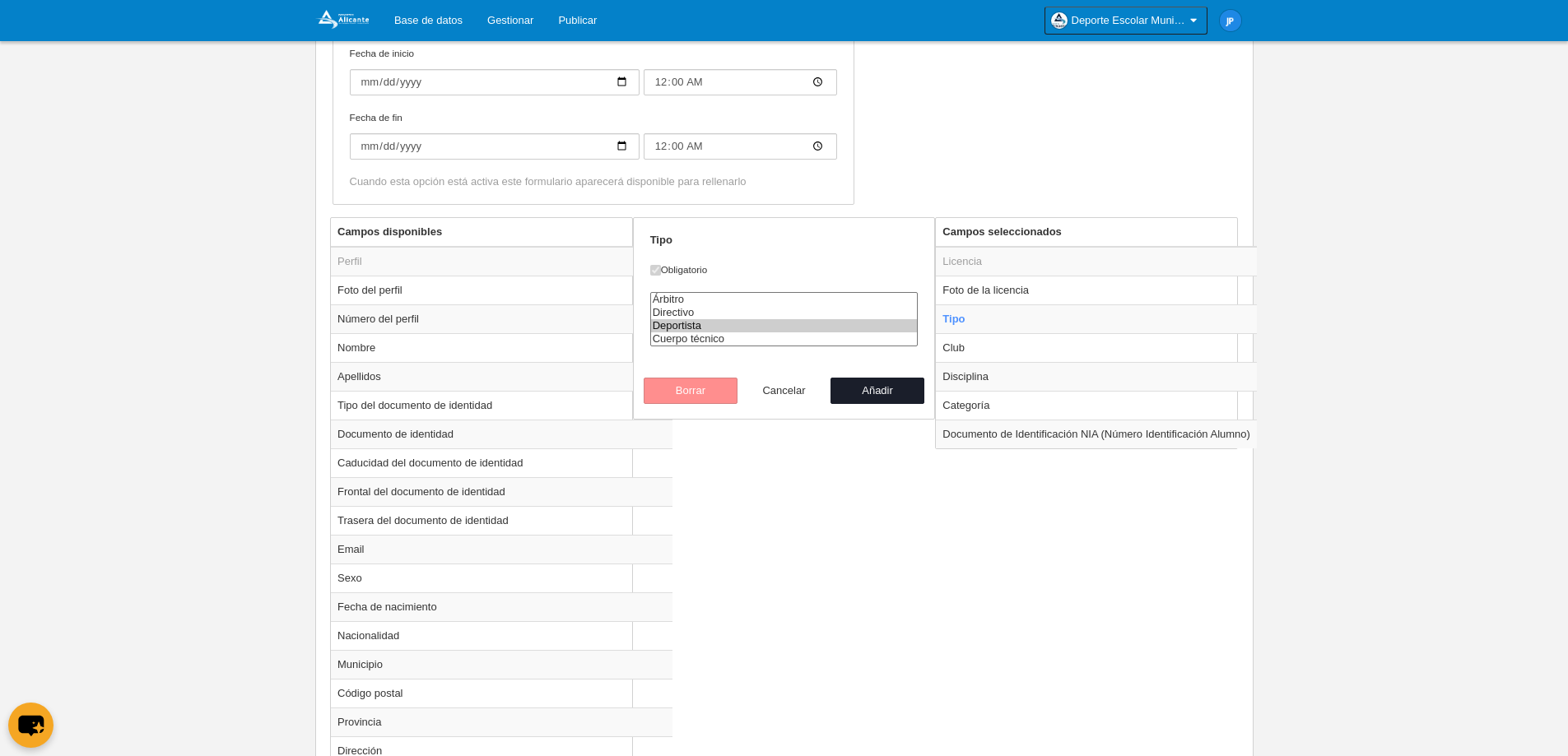
click at [796, 396] on button "Cancelar" at bounding box center [784, 391] width 94 height 27
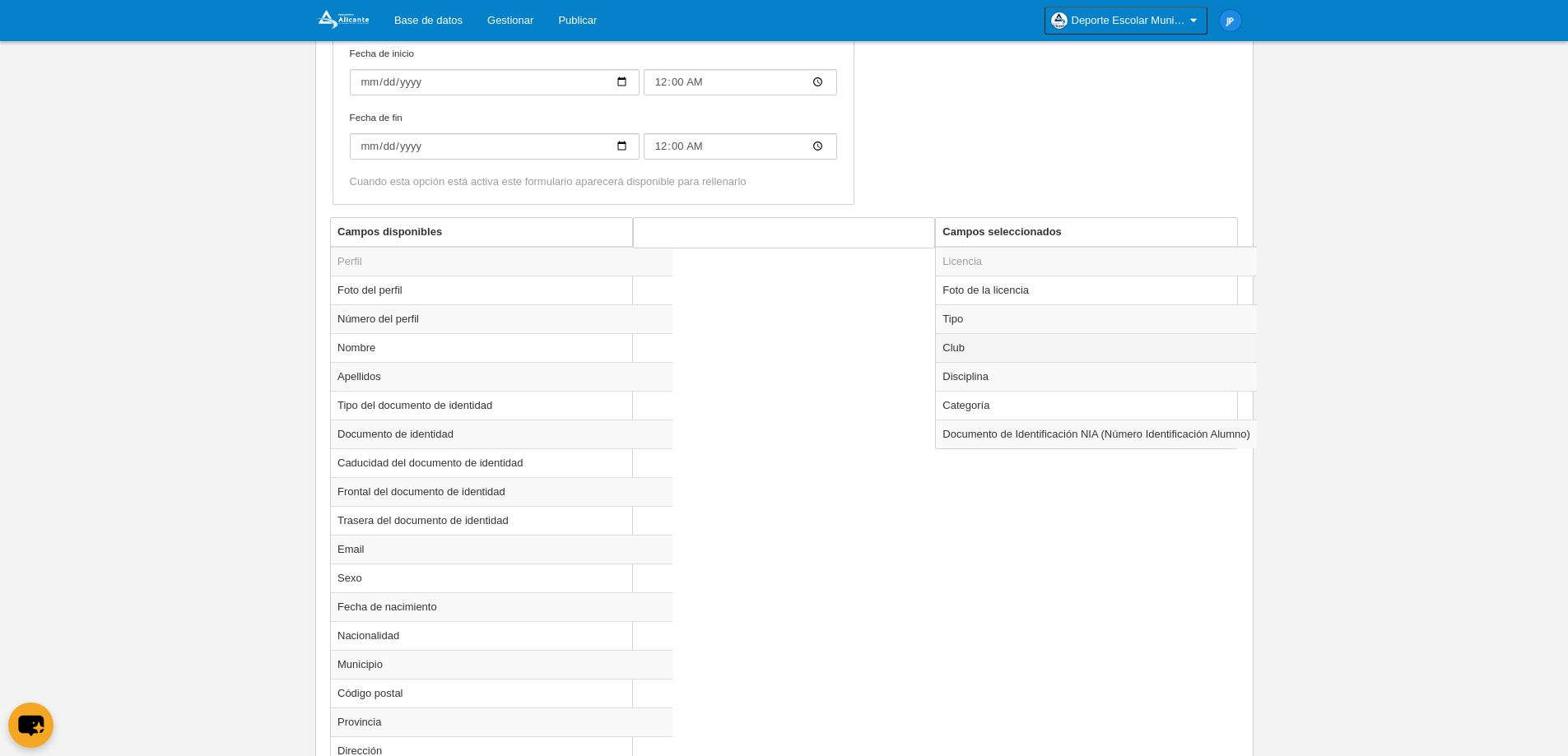
click at [1012, 350] on td "Club" at bounding box center [1097, 348] width 321 height 28
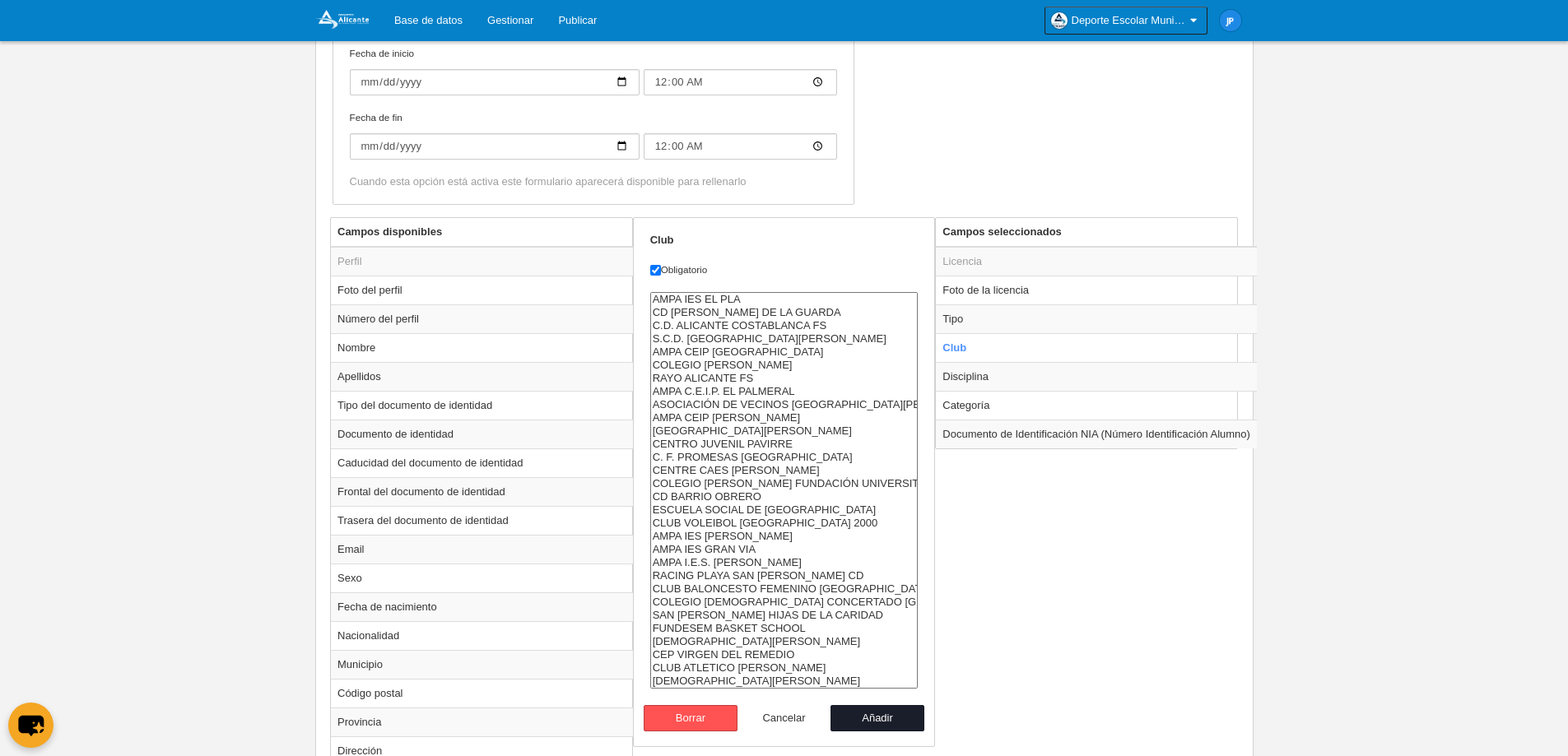
click at [795, 715] on button "Cancelar" at bounding box center [784, 718] width 94 height 27
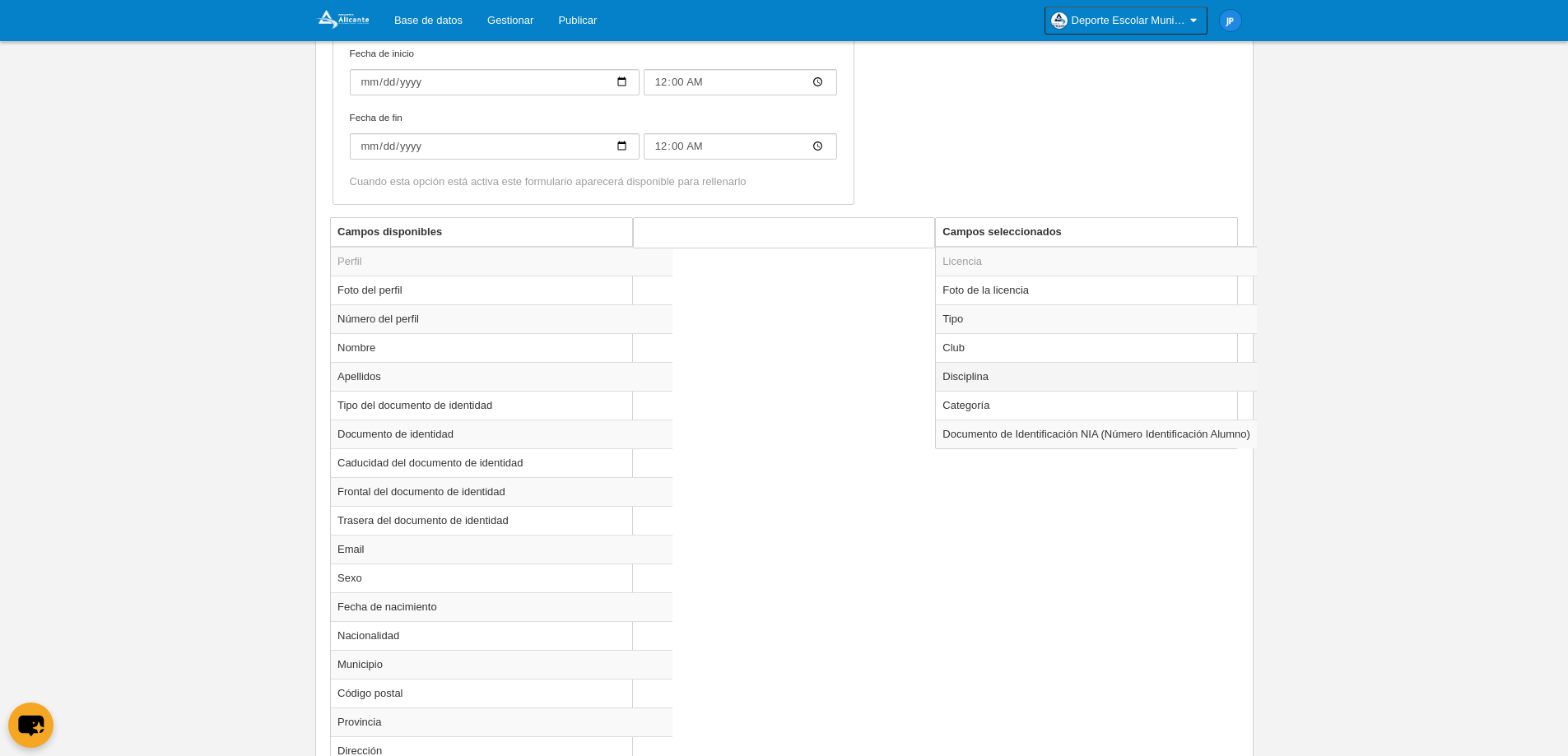
click at [1030, 372] on td "Disciplina" at bounding box center [1097, 376] width 321 height 28
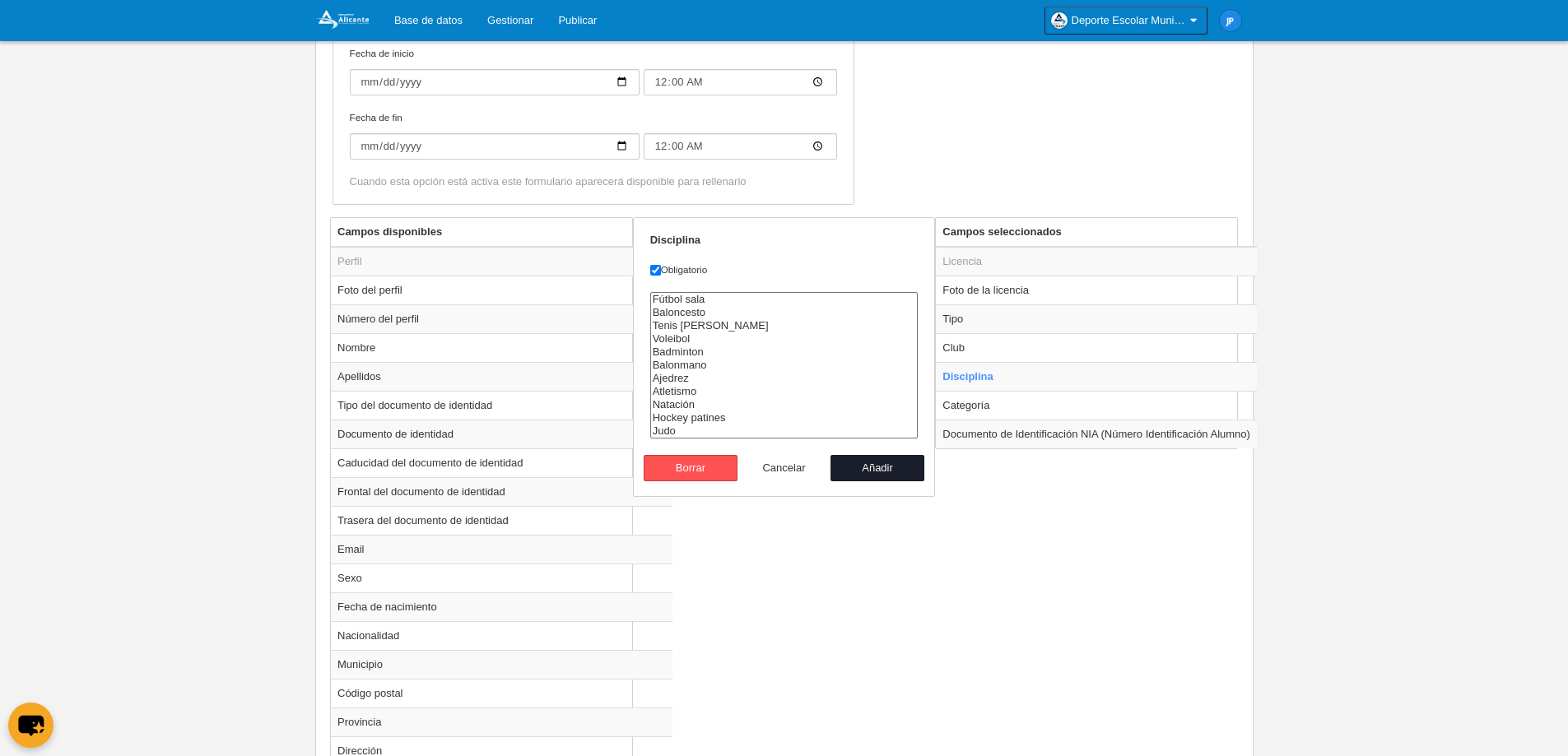
click at [796, 466] on button "Cancelar" at bounding box center [784, 468] width 94 height 27
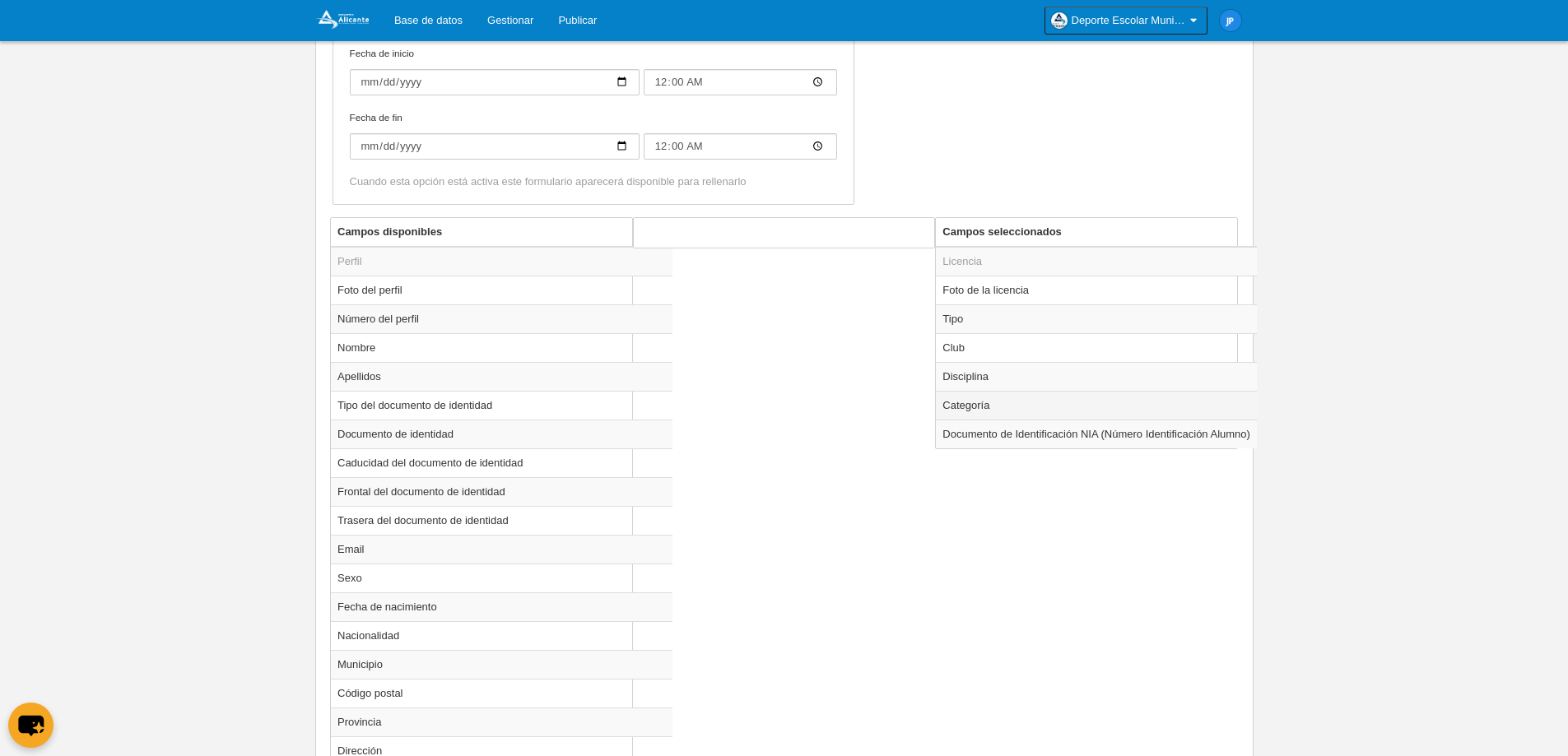
click at [1029, 403] on td "Categoría" at bounding box center [1097, 405] width 321 height 28
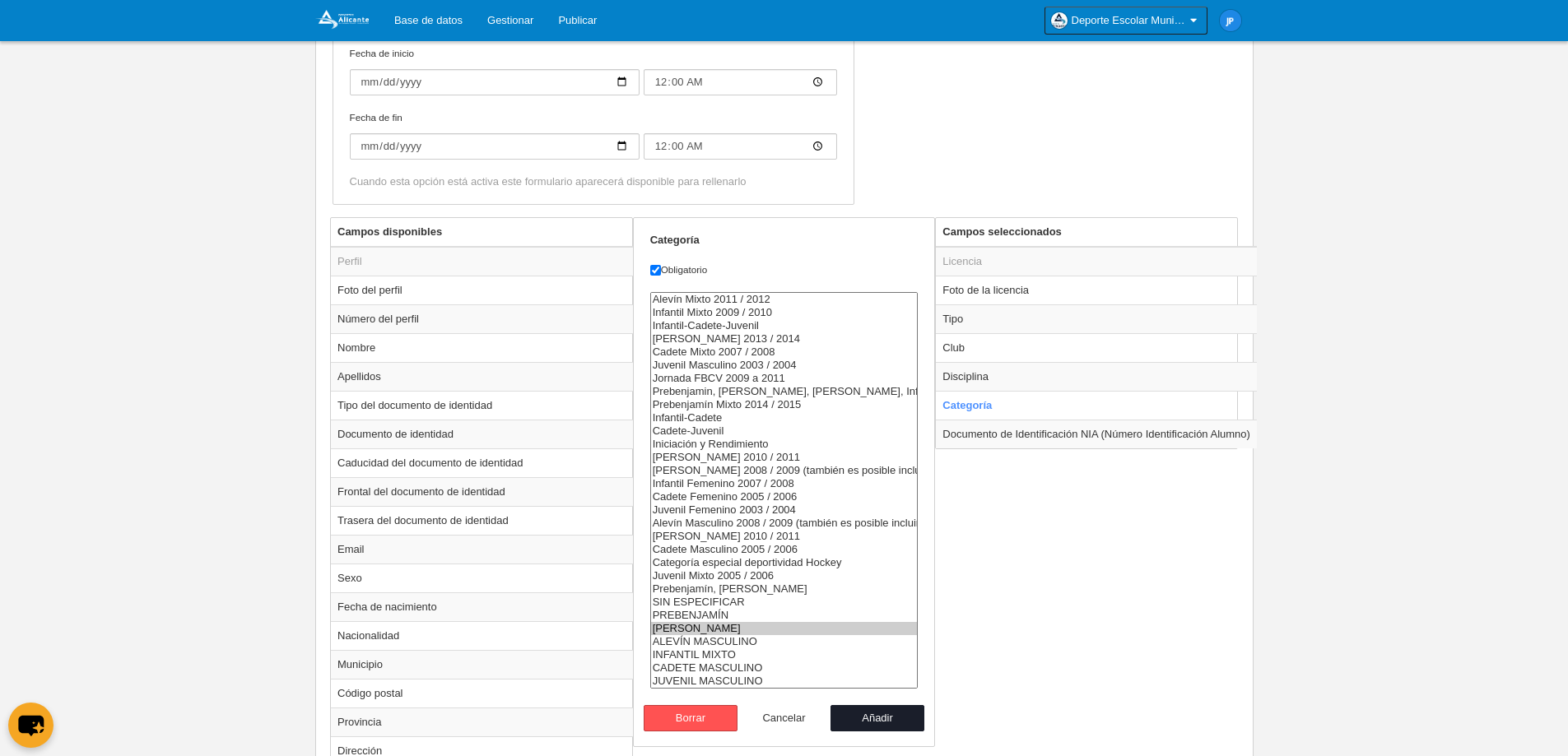
click at [784, 716] on button "Cancelar" at bounding box center [784, 718] width 94 height 27
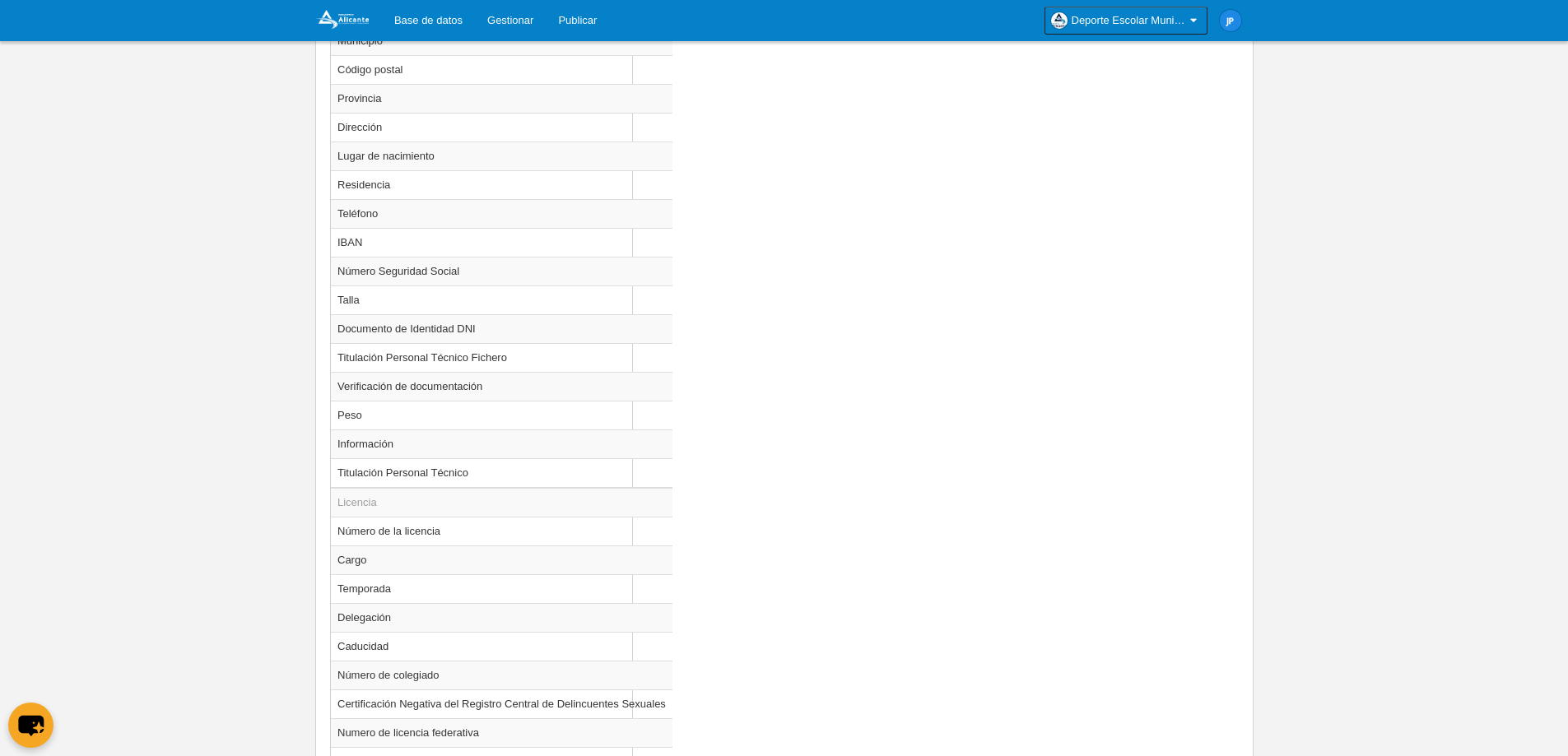
scroll to position [1322, 0]
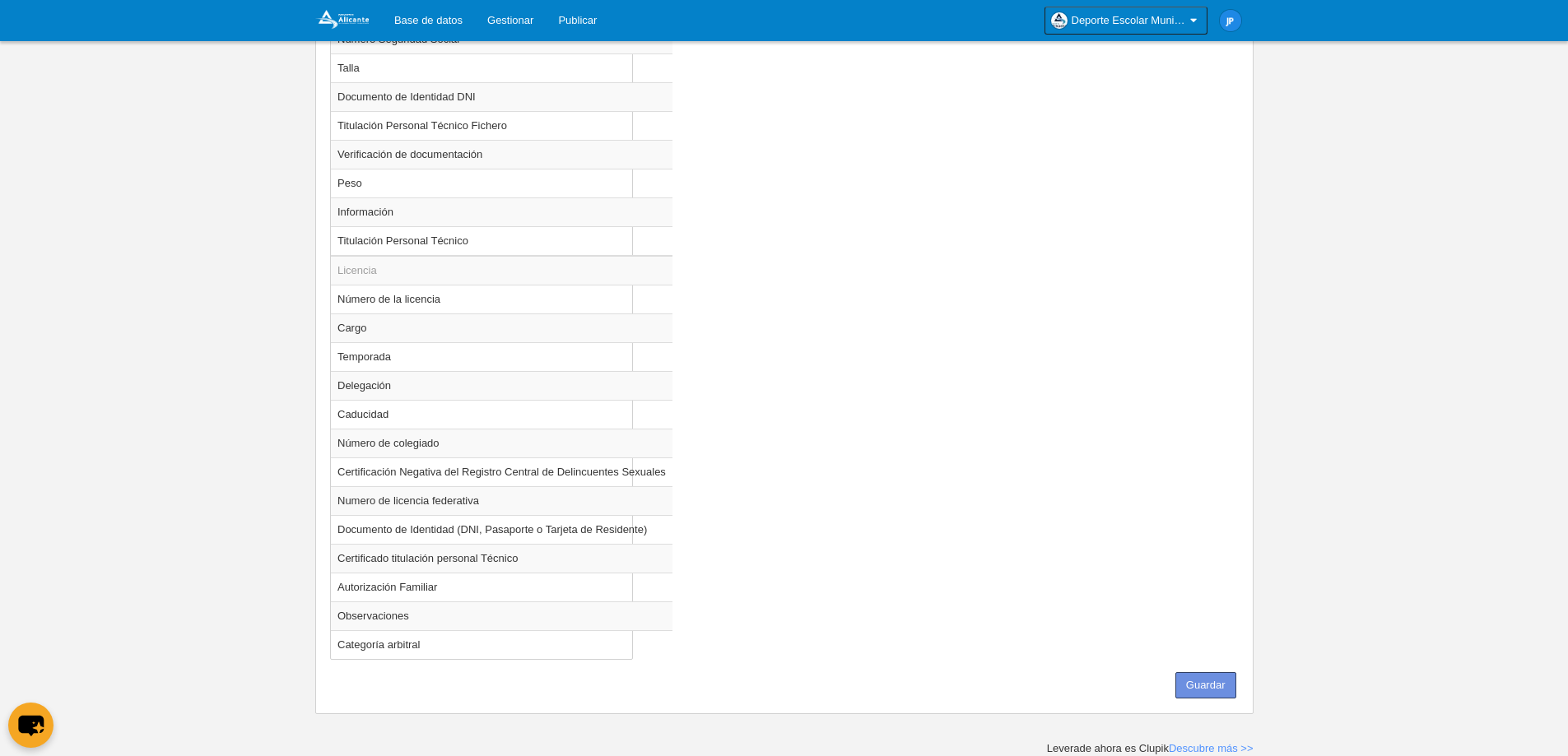
click at [1221, 677] on button "Guardar" at bounding box center [1206, 686] width 61 height 27
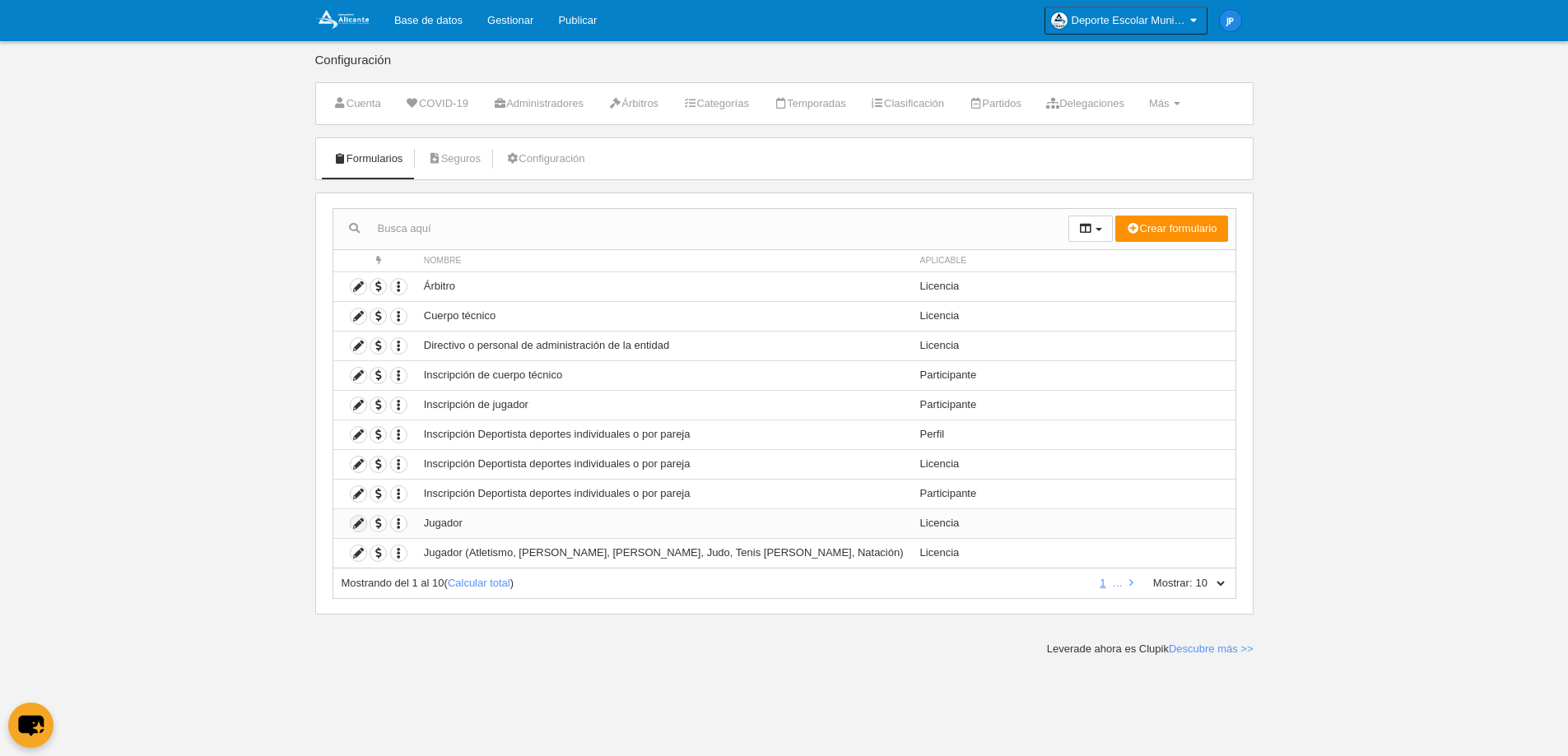
click at [361, 521] on icon at bounding box center [358, 523] width 15 height 15
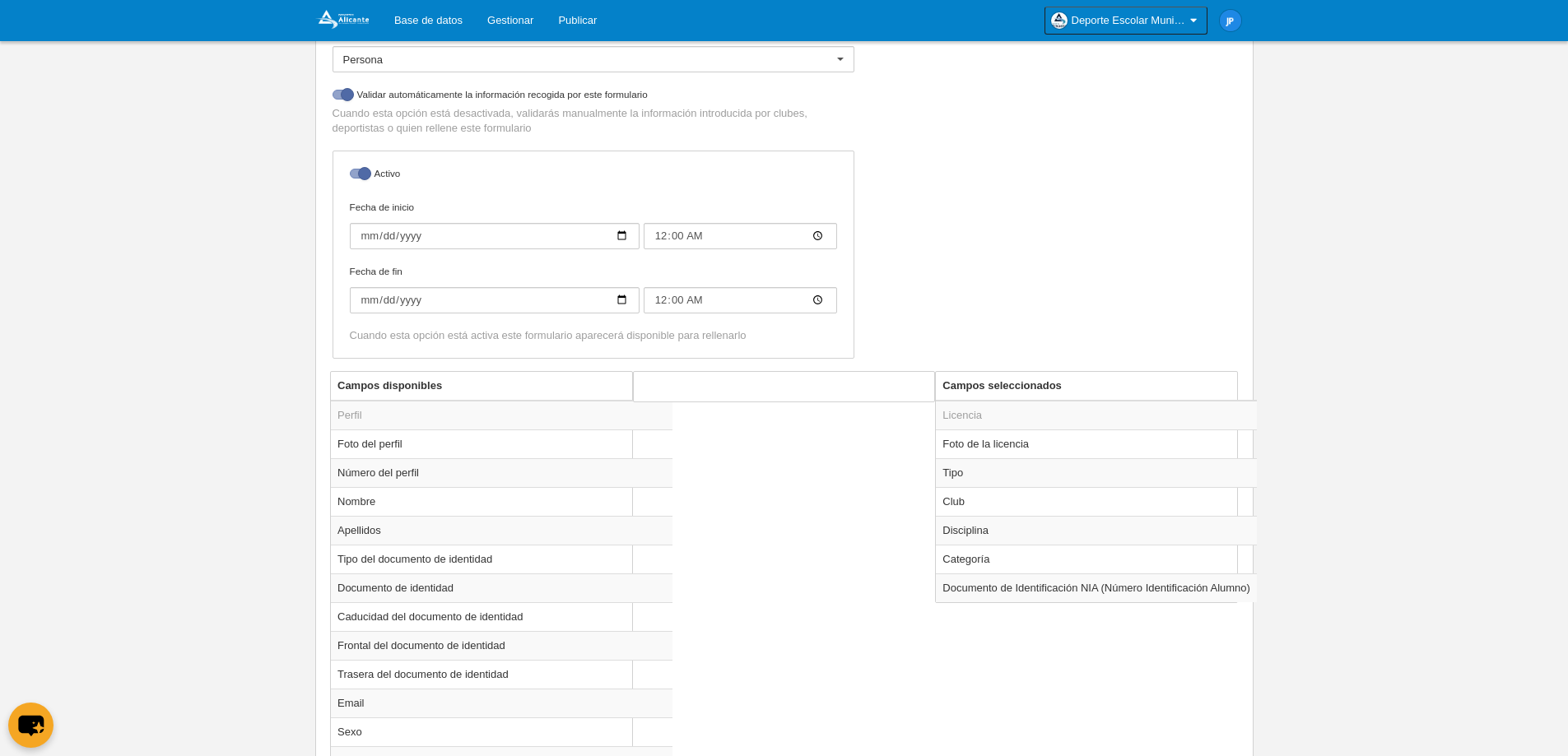
scroll to position [385, 0]
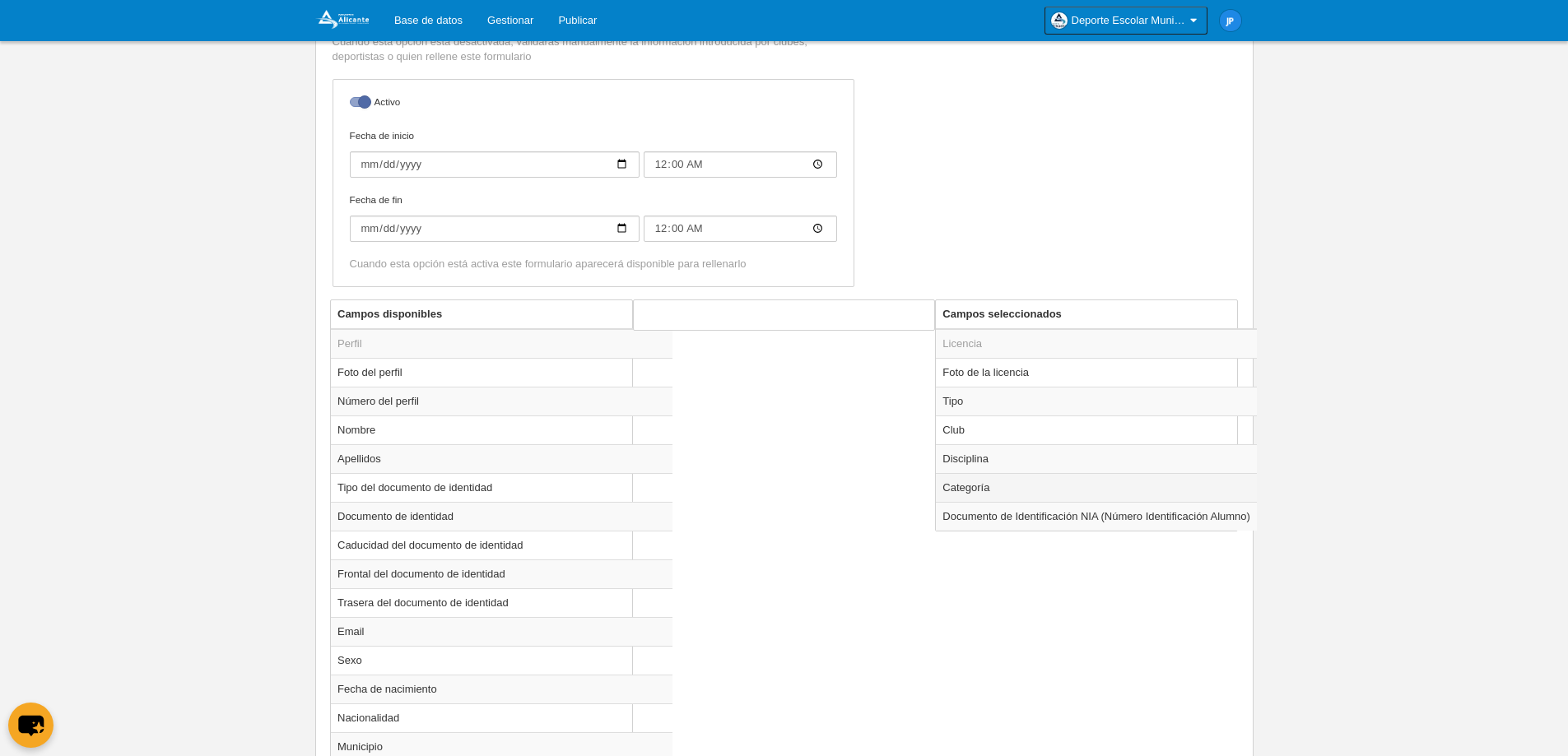
click at [1056, 482] on td "Categoría" at bounding box center [1097, 487] width 321 height 28
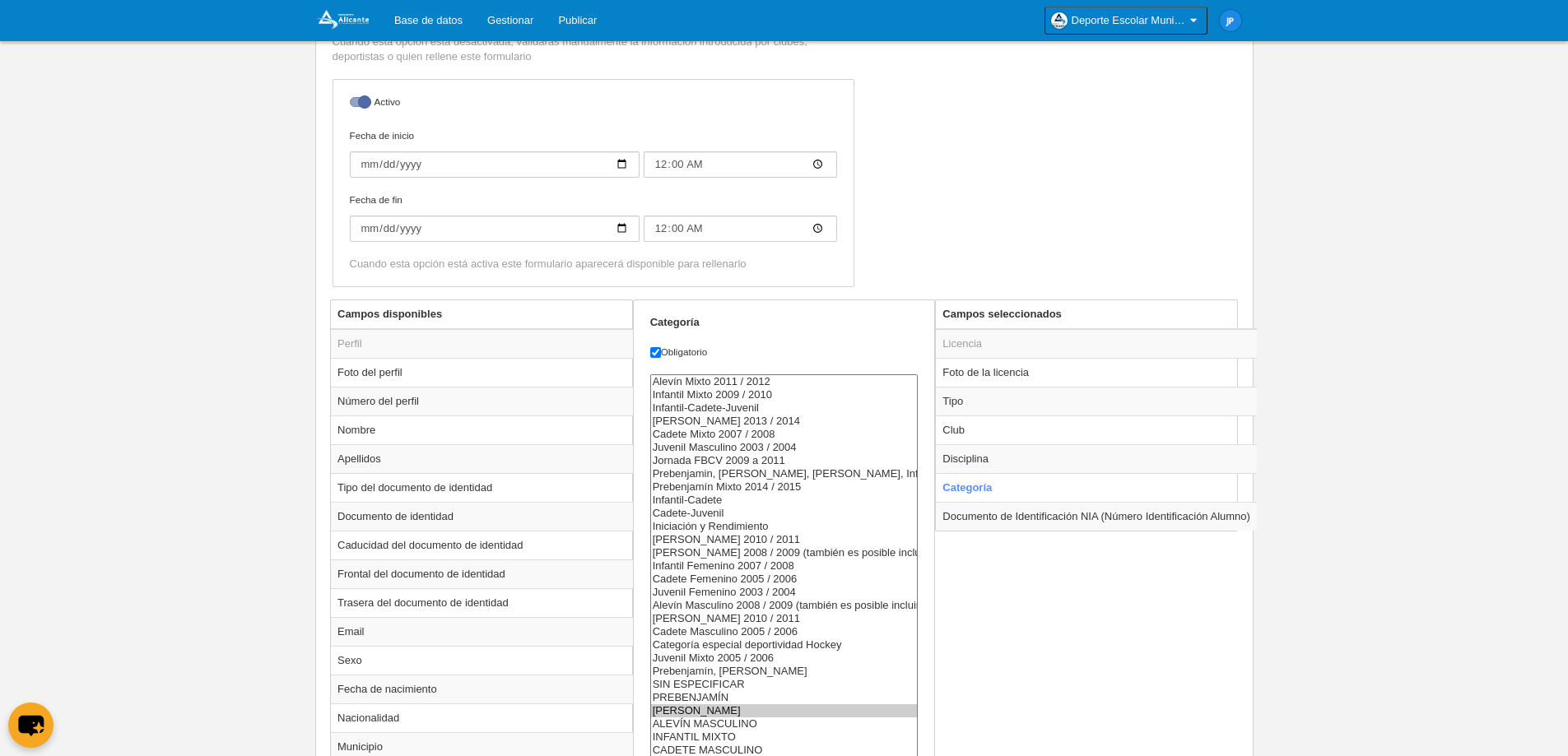
scroll to position [144, 0]
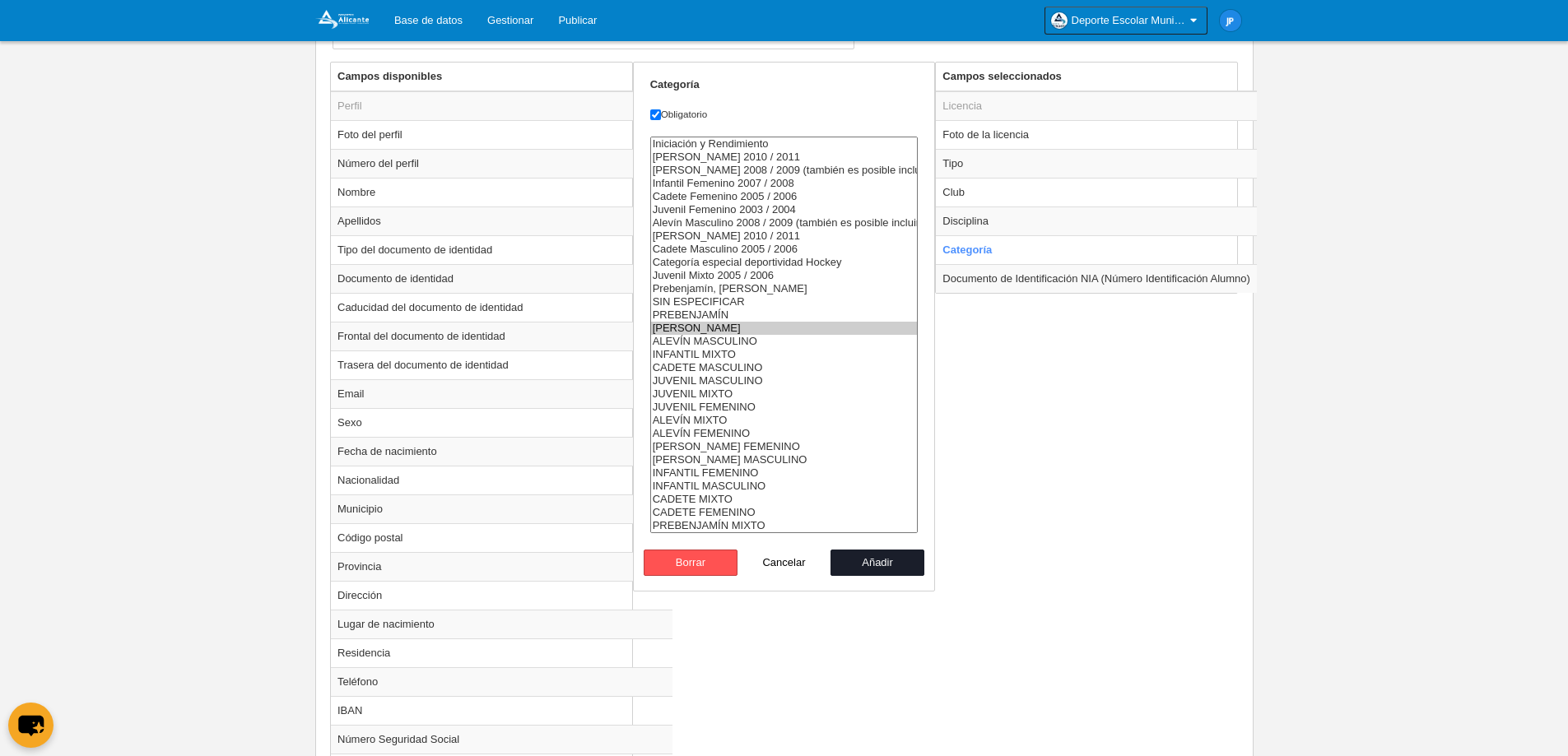
scroll to position [631, 0]
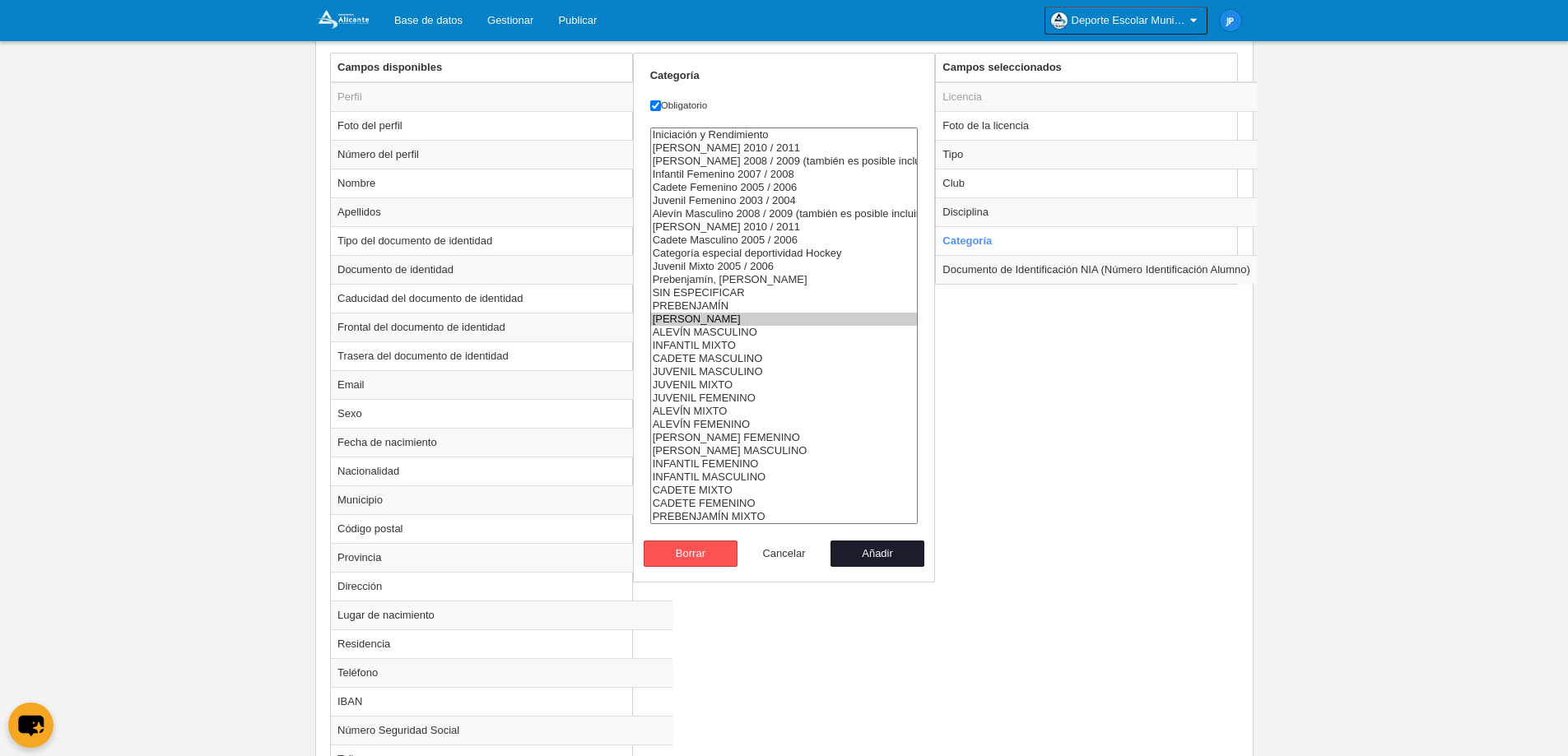
click at [765, 545] on button "Cancelar" at bounding box center [784, 554] width 94 height 27
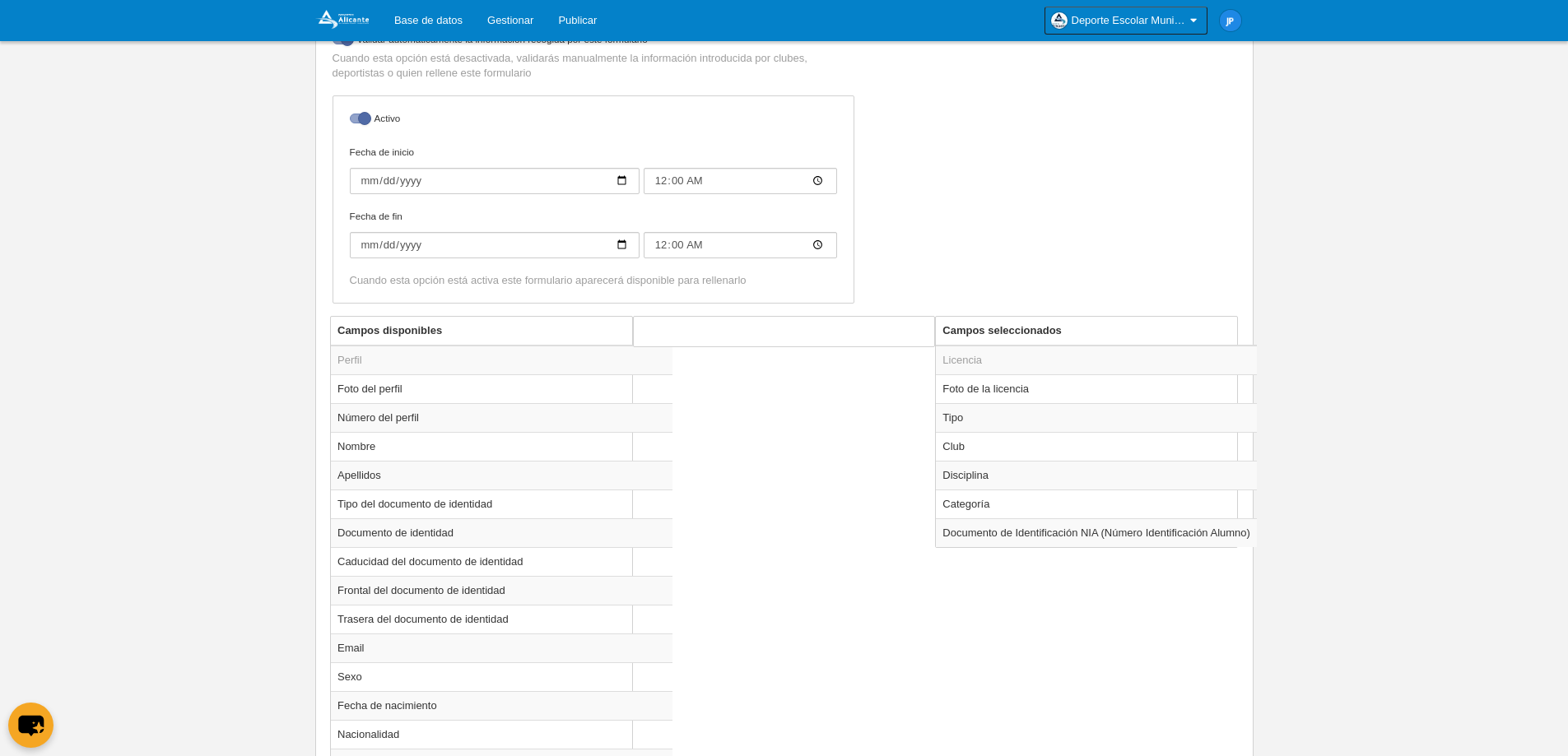
scroll to position [219, 0]
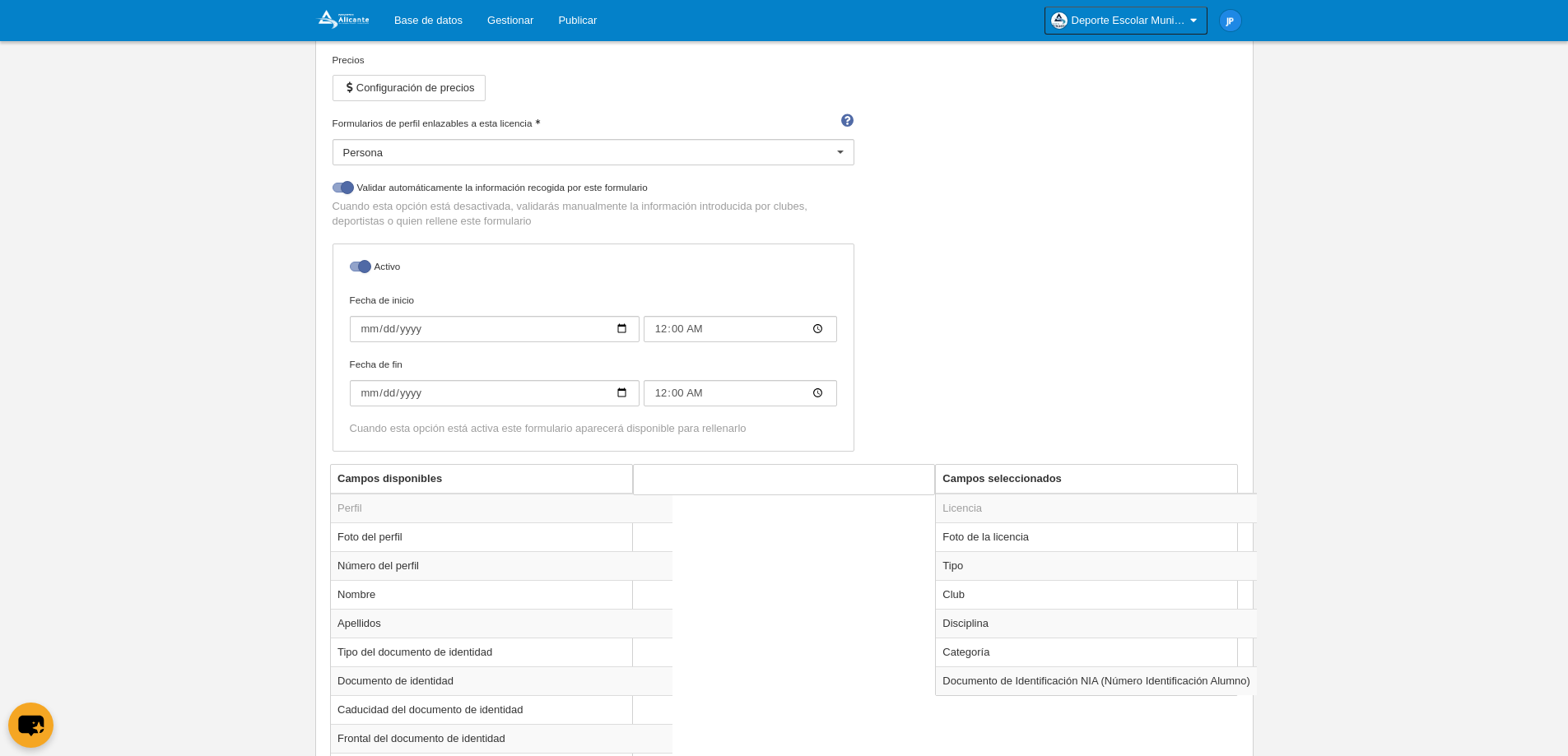
click at [837, 156] on div at bounding box center [841, 153] width 27 height 27
click at [936, 184] on div "Nombre Jugador Precios Configuración de precios Formularios de perfil enlazable…" at bounding box center [784, 226] width 916 height 476
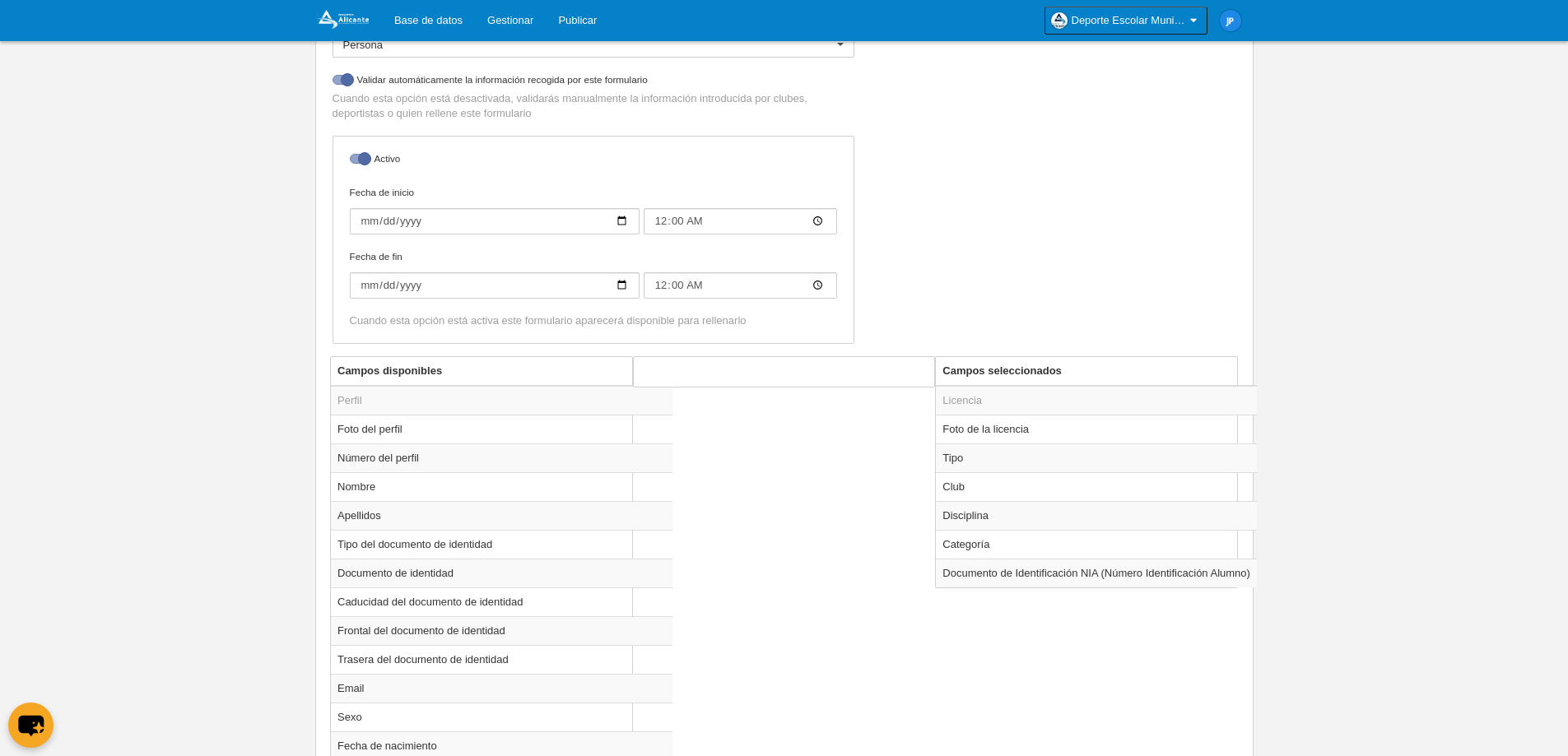
scroll to position [329, 0]
click at [1096, 450] on td "Tipo" at bounding box center [1097, 456] width 321 height 28
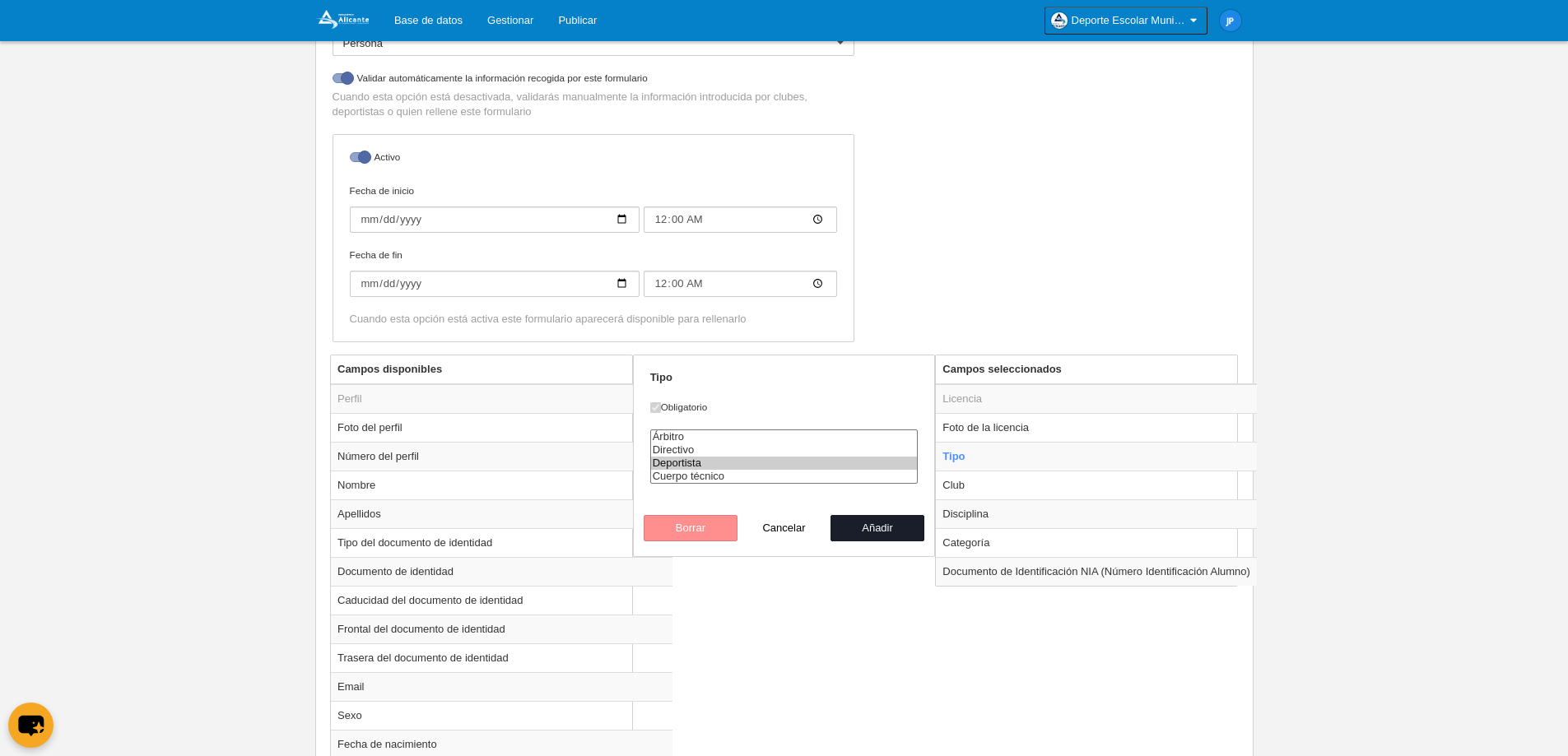
click at [667, 404] on label "Obligatorio" at bounding box center [784, 407] width 268 height 15
click at [671, 406] on label "Obligatorio" at bounding box center [784, 407] width 268 height 15
click at [691, 458] on option "Deportista" at bounding box center [784, 463] width 267 height 13
click at [869, 539] on button "Añadir" at bounding box center [877, 528] width 94 height 27
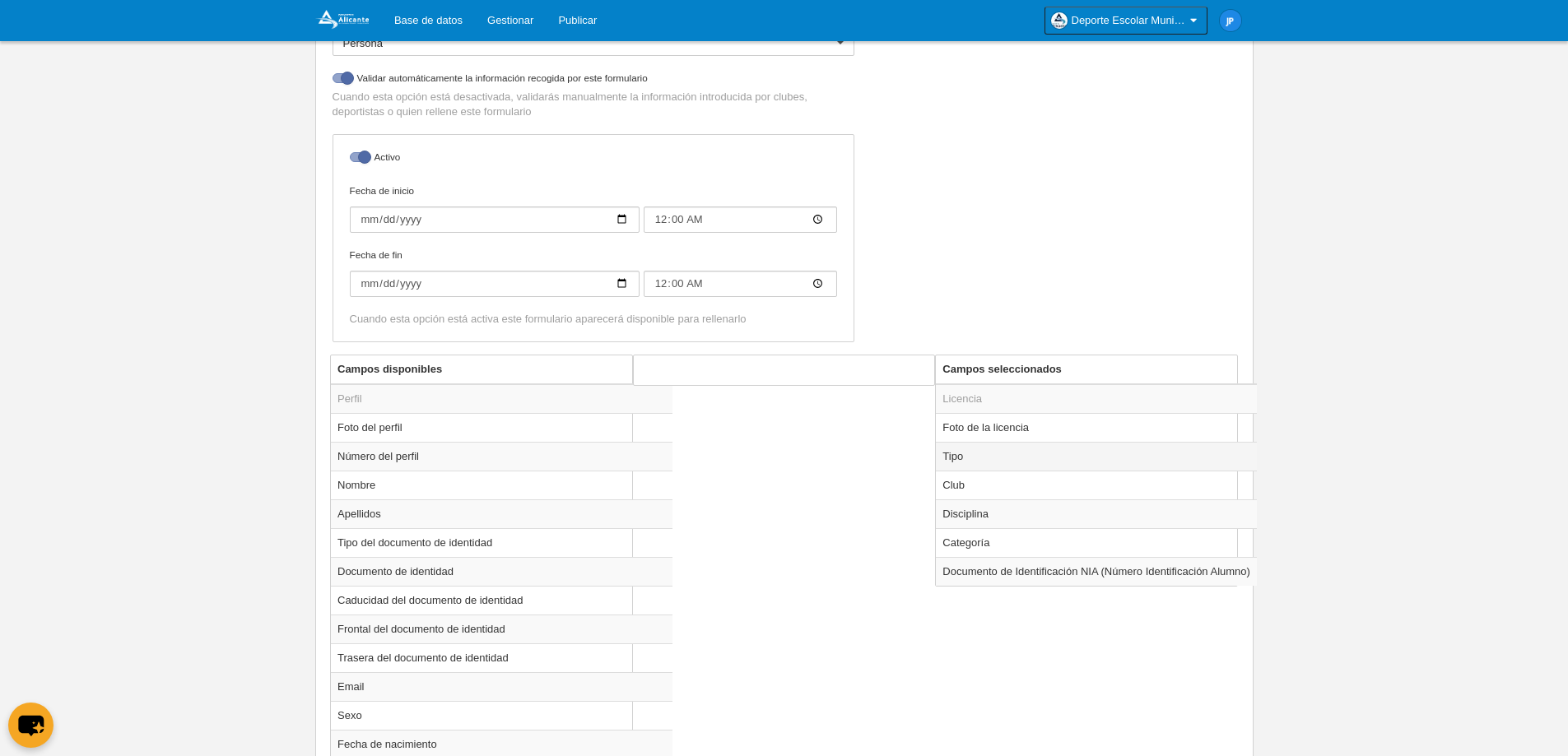
click at [1025, 461] on td "Tipo" at bounding box center [1097, 456] width 321 height 28
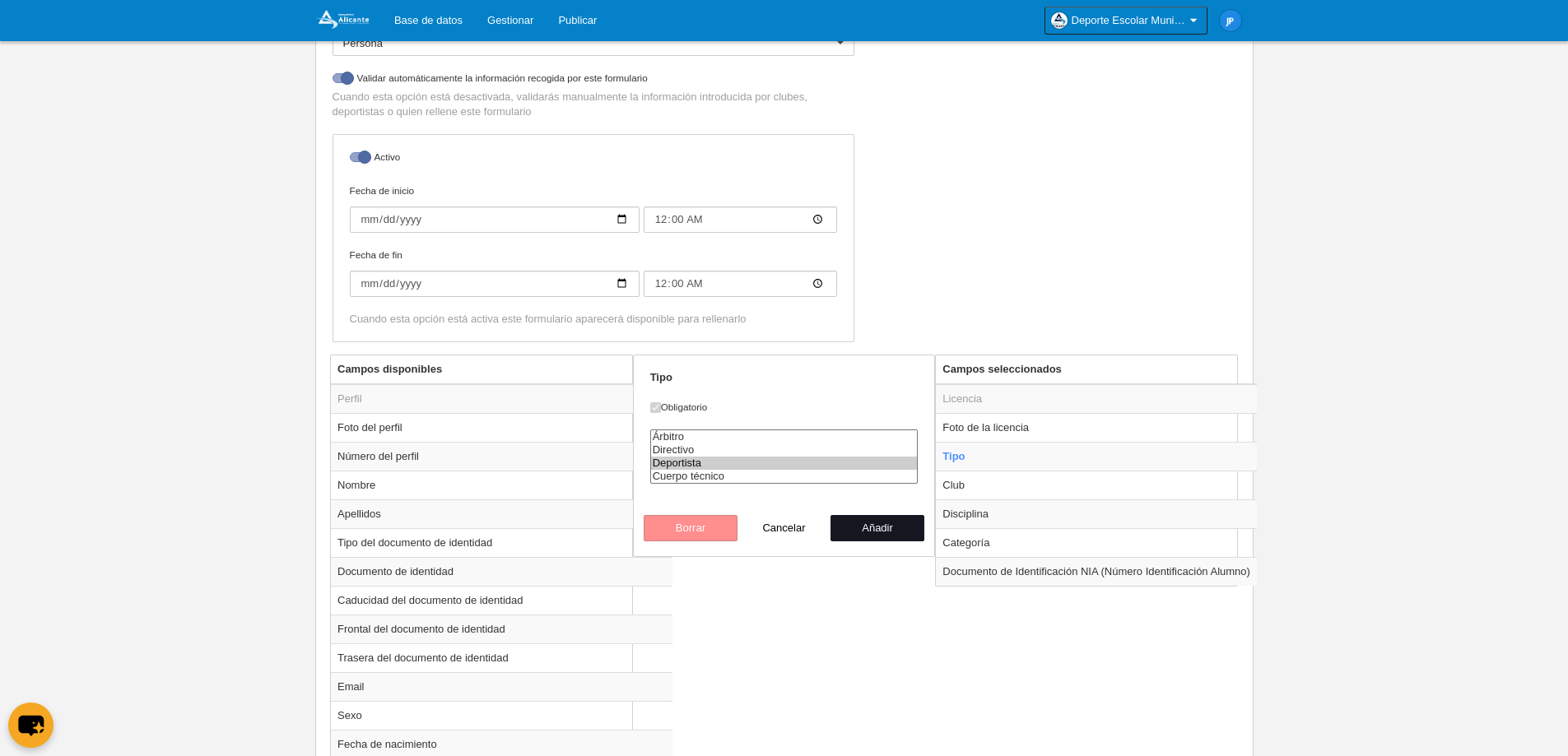
click at [874, 521] on button "Añadir" at bounding box center [877, 528] width 94 height 27
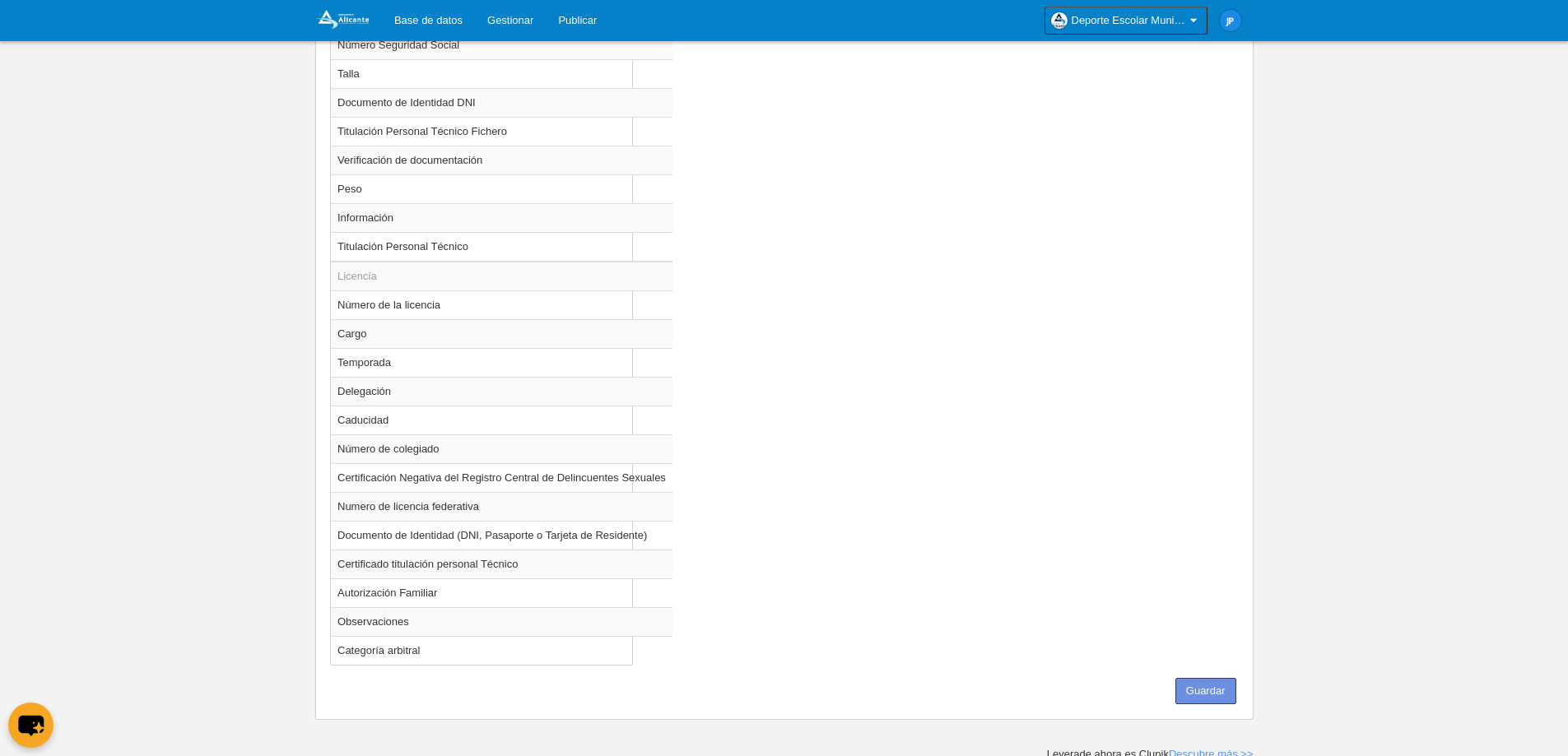
scroll to position [1322, 0]
click at [1216, 682] on button "Guardar" at bounding box center [1206, 686] width 61 height 27
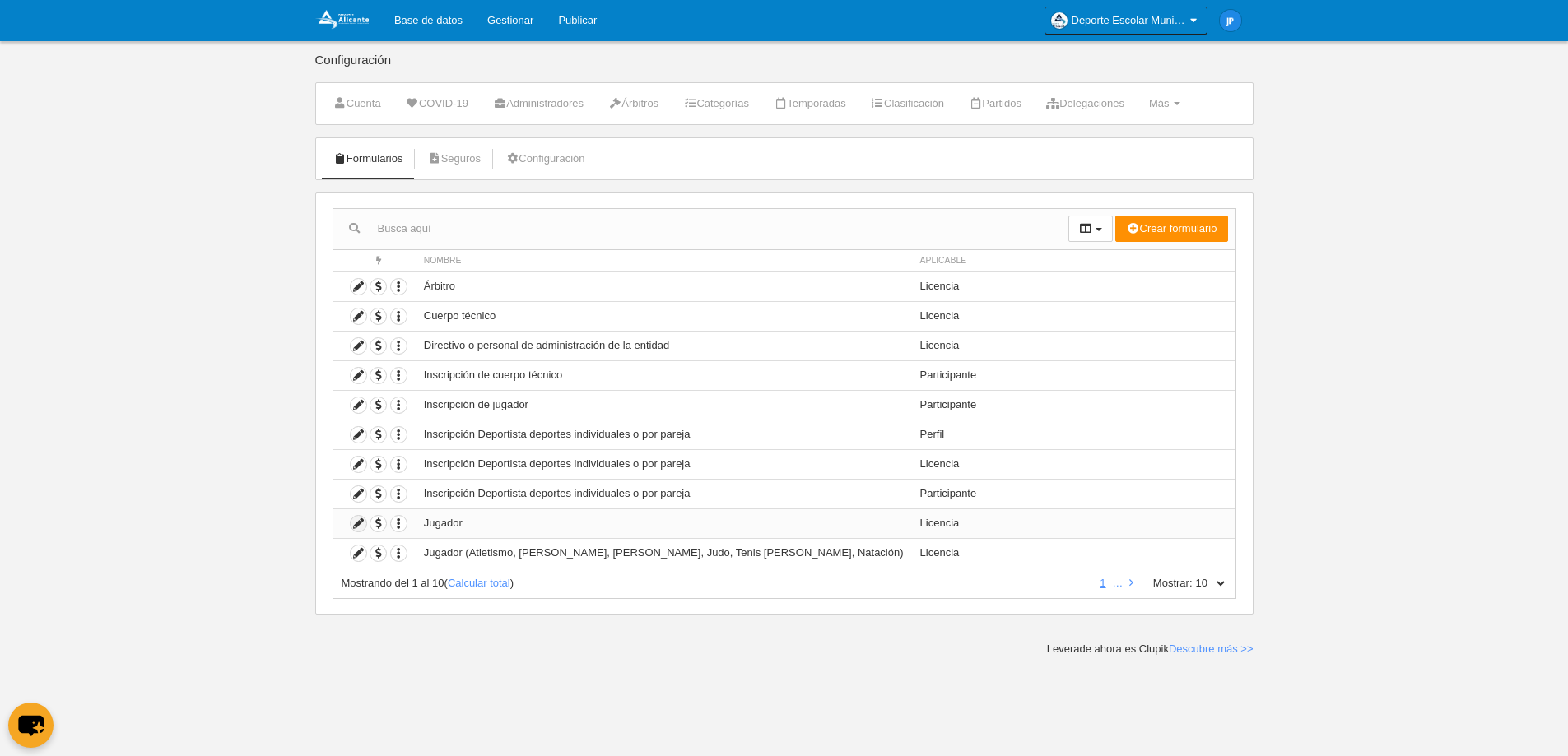
click at [356, 525] on icon at bounding box center [358, 523] width 15 height 15
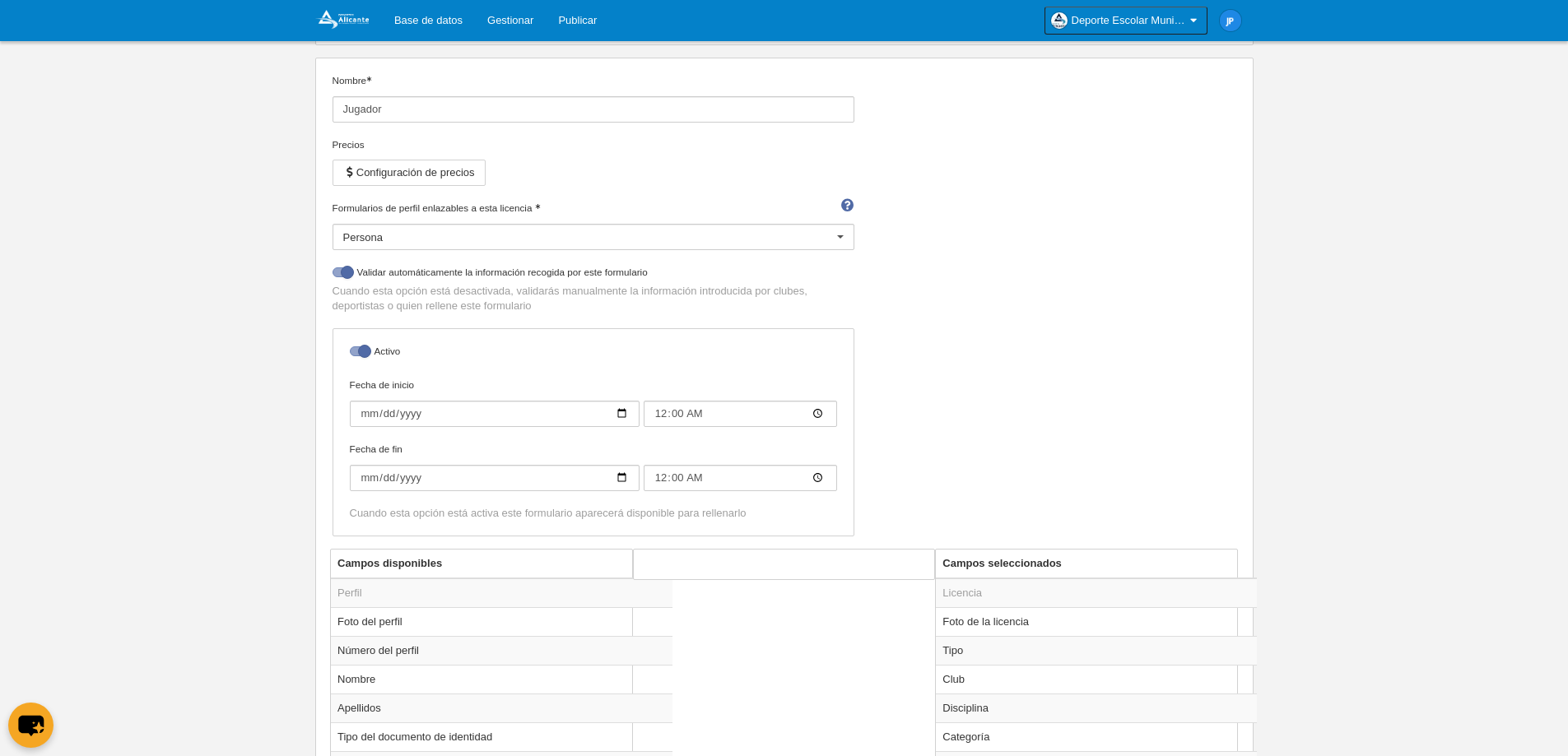
scroll to position [164, 0]
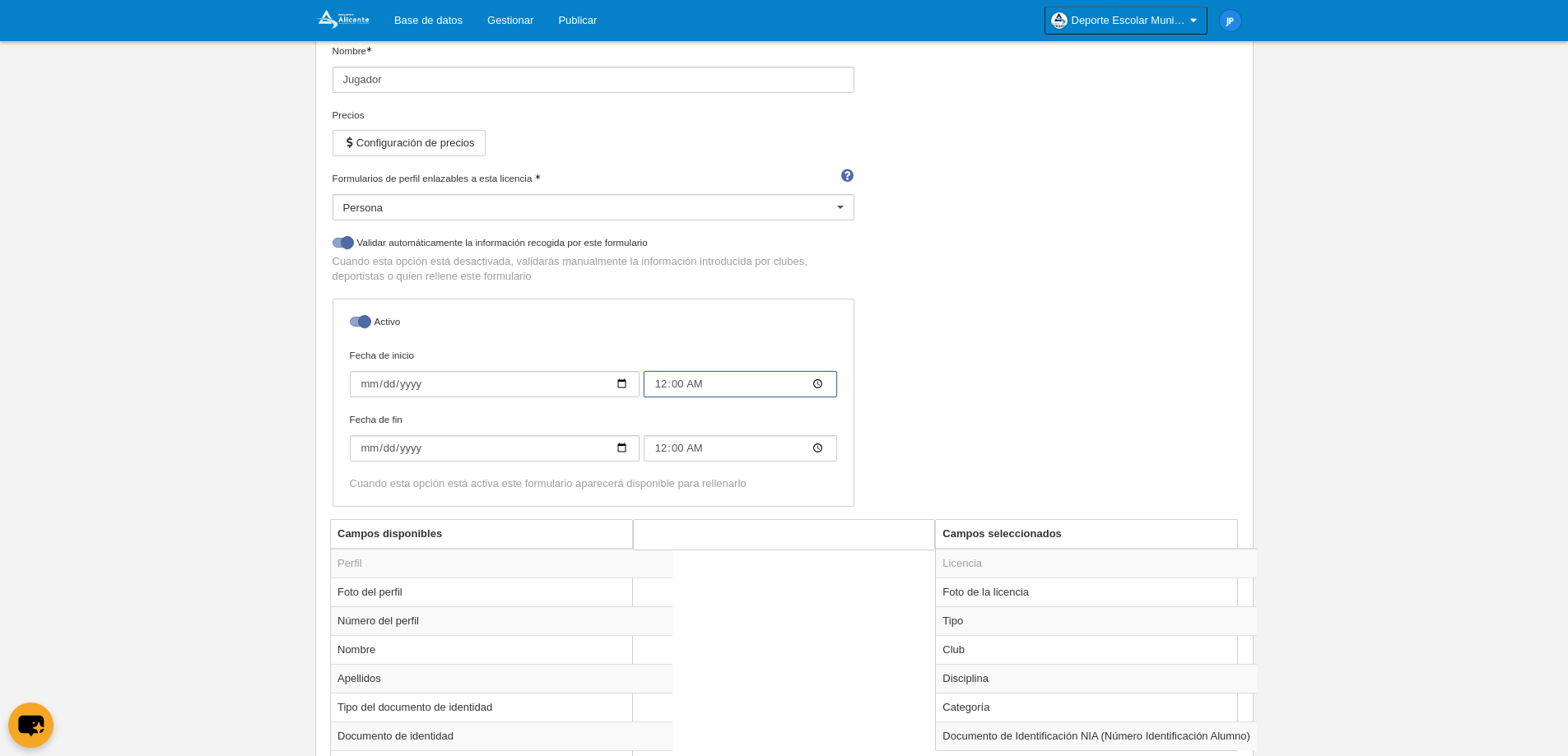
click at [661, 386] on input "00:00" at bounding box center [740, 385] width 194 height 27
click at [658, 446] on input "00:00" at bounding box center [740, 448] width 194 height 27
click at [985, 440] on div "Nombre Jugador Precios Configuración de precios Formularios de perfil enlazable…" at bounding box center [784, 281] width 916 height 476
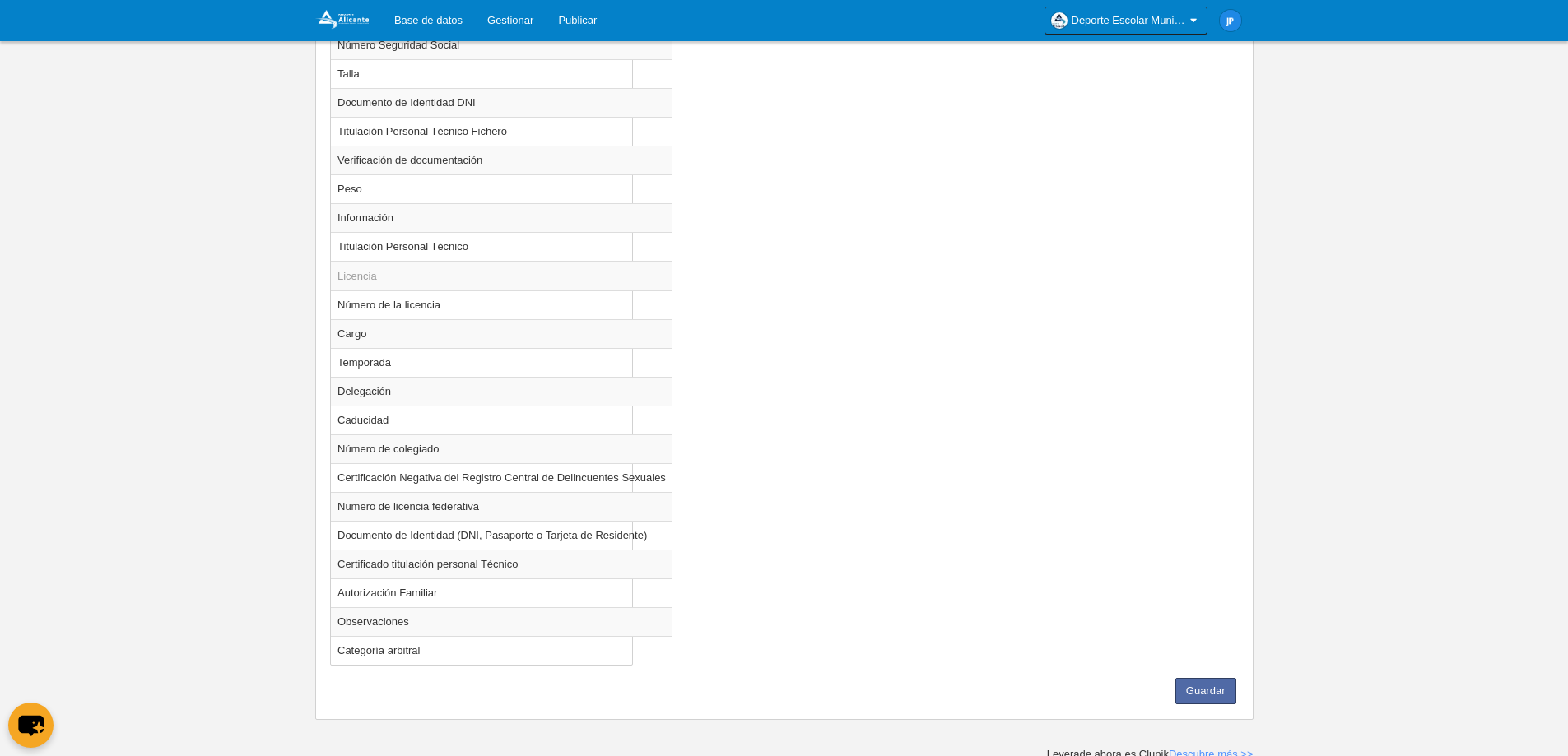
scroll to position [1322, 0]
click at [1223, 686] on button "Guardar" at bounding box center [1206, 686] width 61 height 27
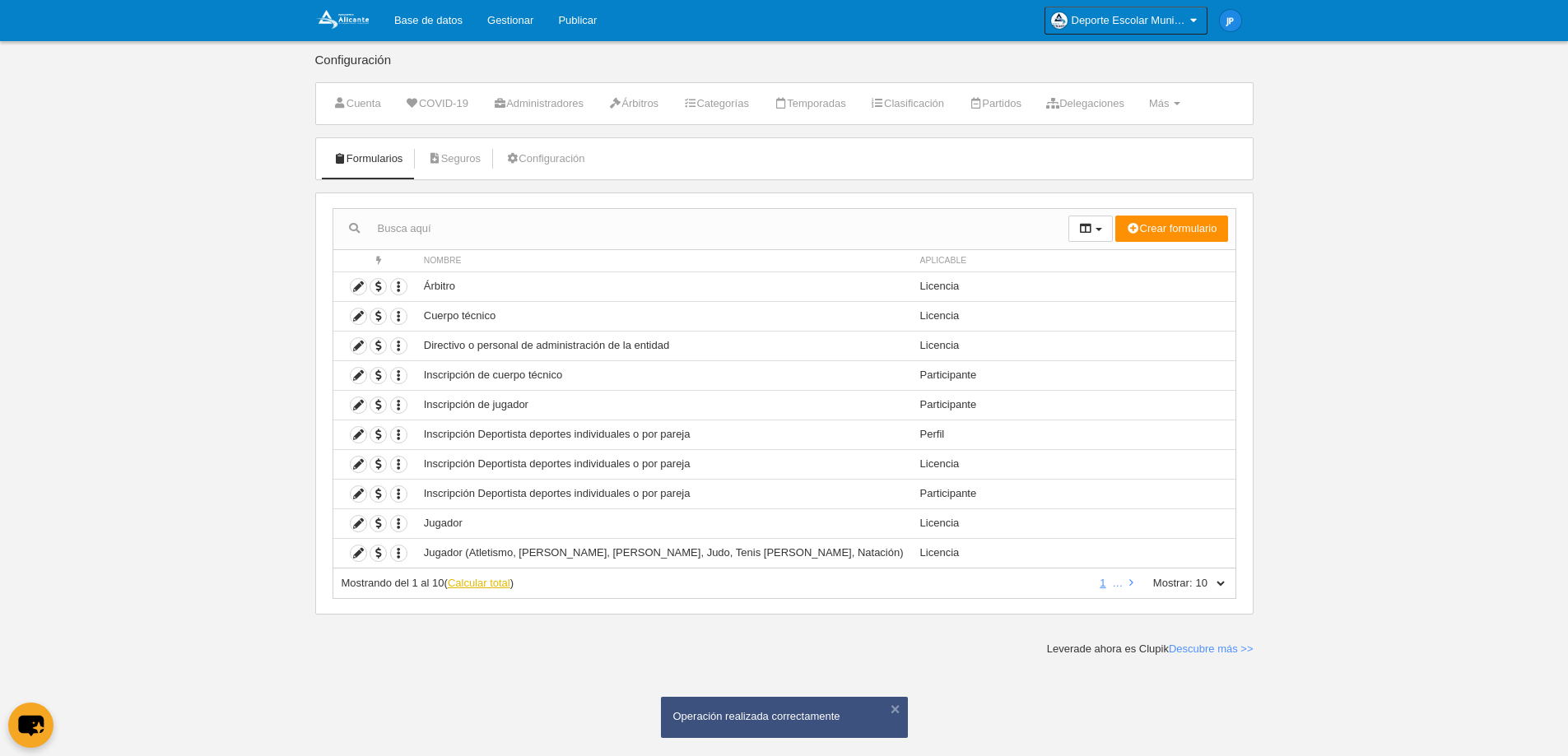
click at [488, 582] on link "Calcular total" at bounding box center [479, 582] width 63 height 12
click at [1116, 581] on link "2" at bounding box center [1112, 582] width 12 height 12
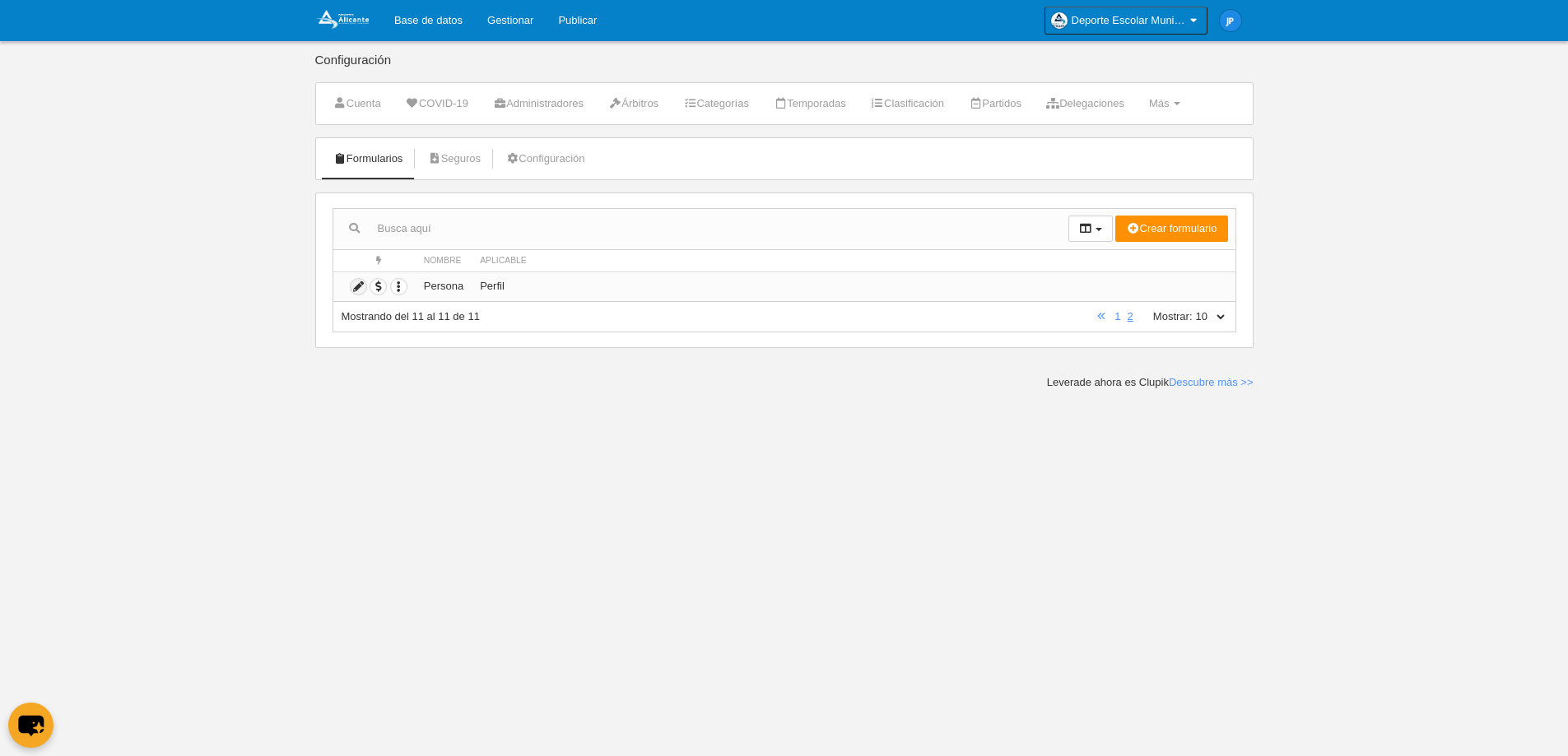
click at [351, 290] on icon at bounding box center [358, 287] width 15 height 15
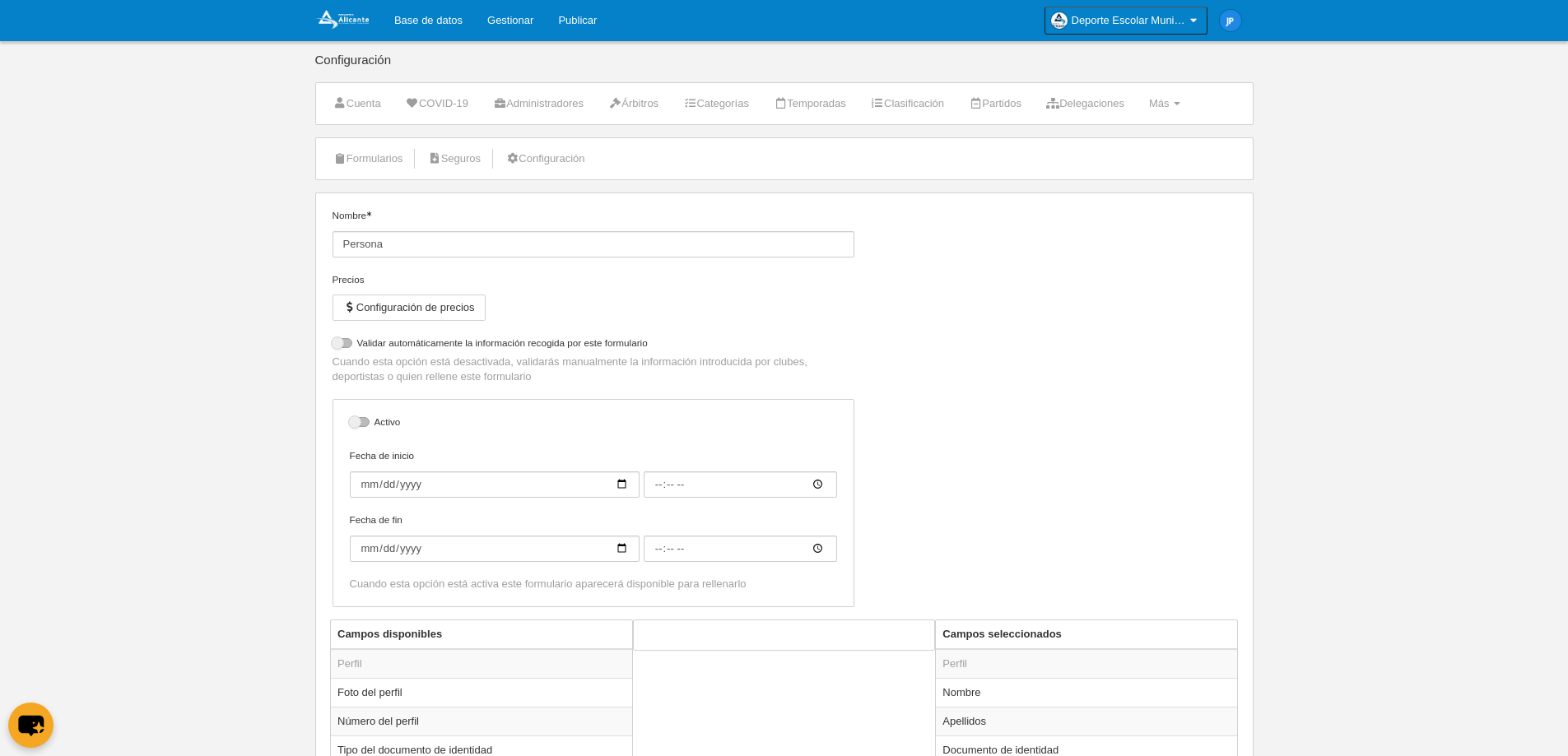
click at [373, 430] on label "Activo" at bounding box center [593, 425] width 488 height 19
click at [361, 430] on input "checkbox" at bounding box center [355, 425] width 10 height 10
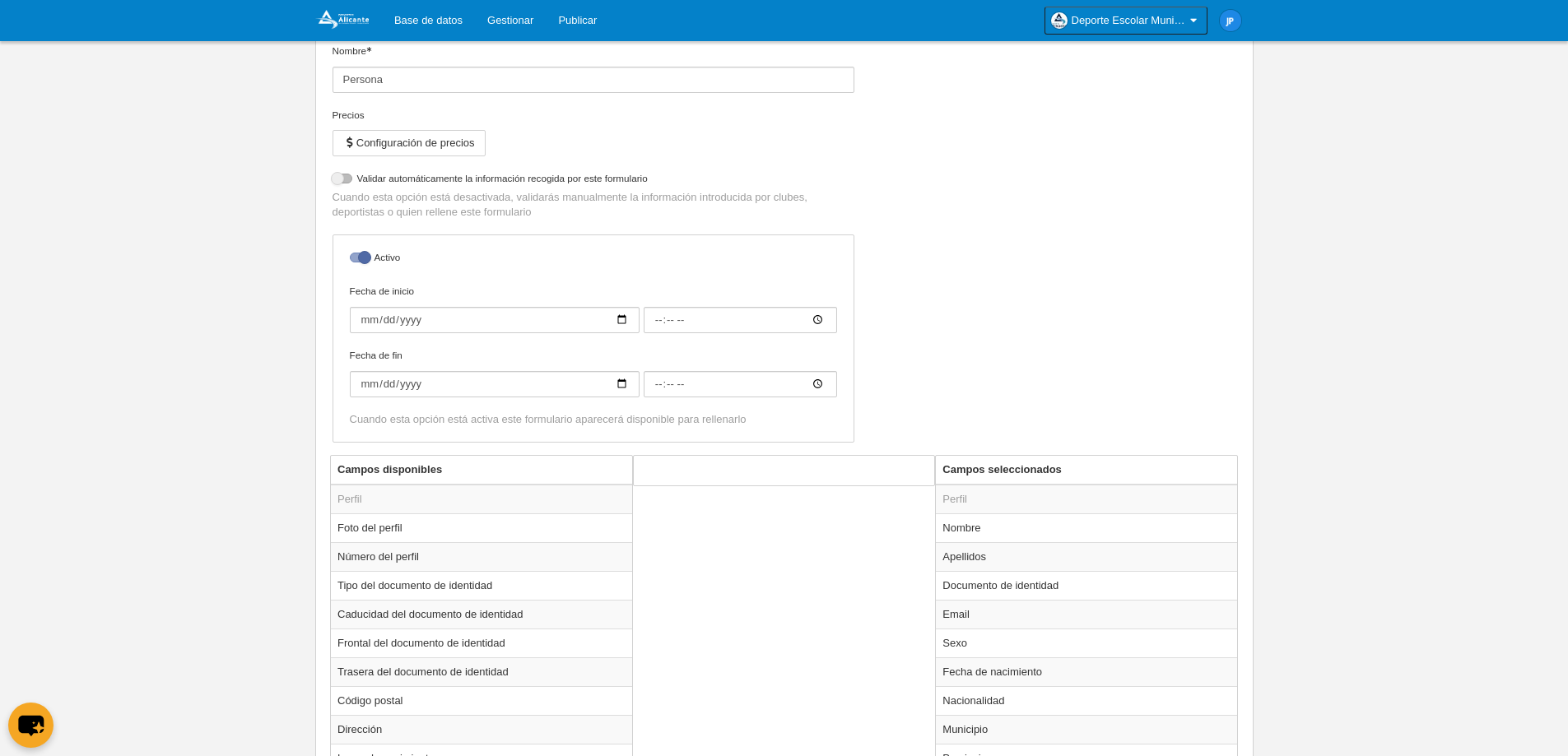
scroll to position [83, 0]
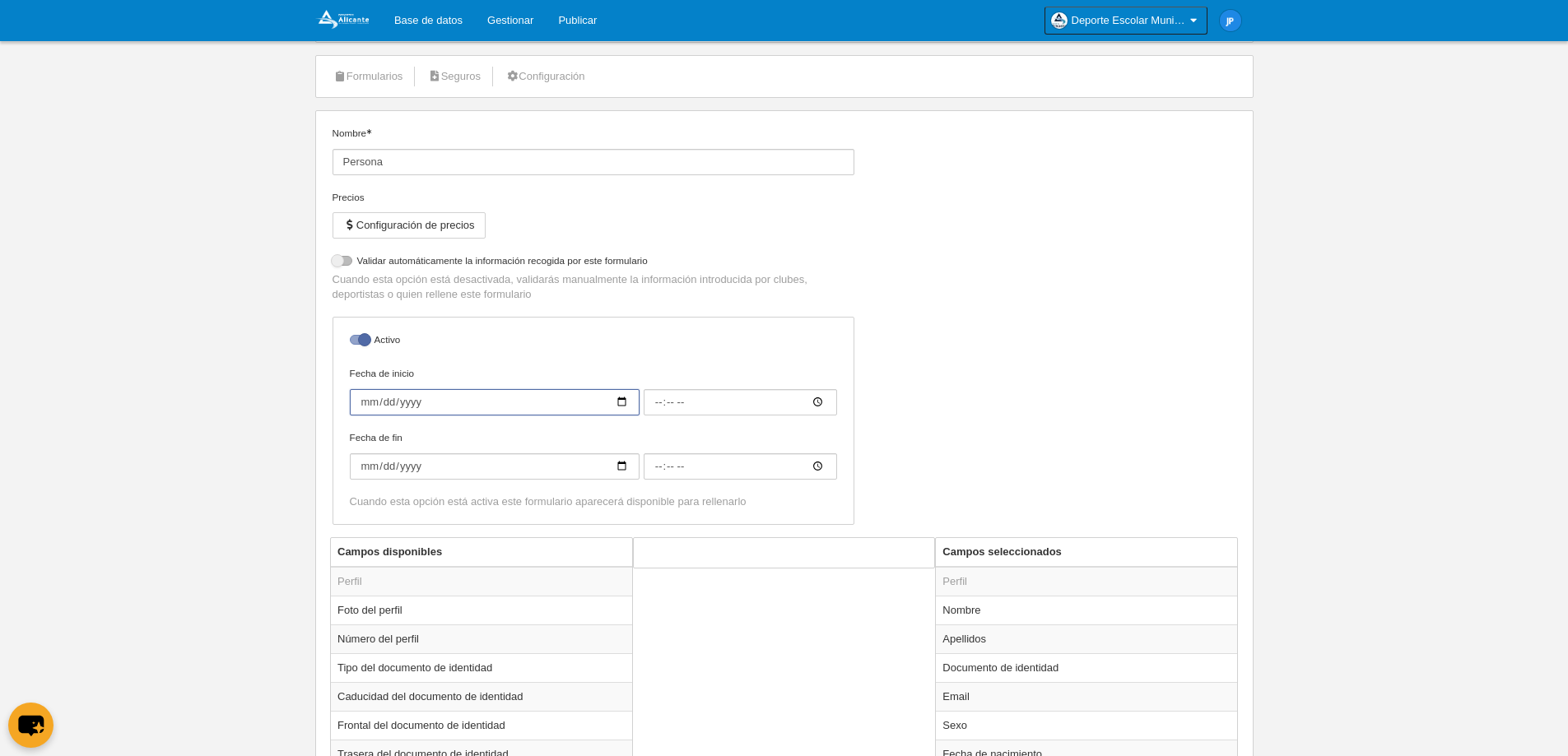
click at [627, 407] on input "Fecha de inicio" at bounding box center [494, 403] width 290 height 27
click at [623, 467] on input "Fecha de fin" at bounding box center [494, 466] width 290 height 27
click at [657, 409] on input "00:00" at bounding box center [740, 403] width 194 height 27
click at [1132, 419] on div "Nombre Persona Precios Configuración de precios No permitir inscripción si la l…" at bounding box center [784, 331] width 916 height 411
click at [661, 474] on input "00:00" at bounding box center [740, 466] width 194 height 27
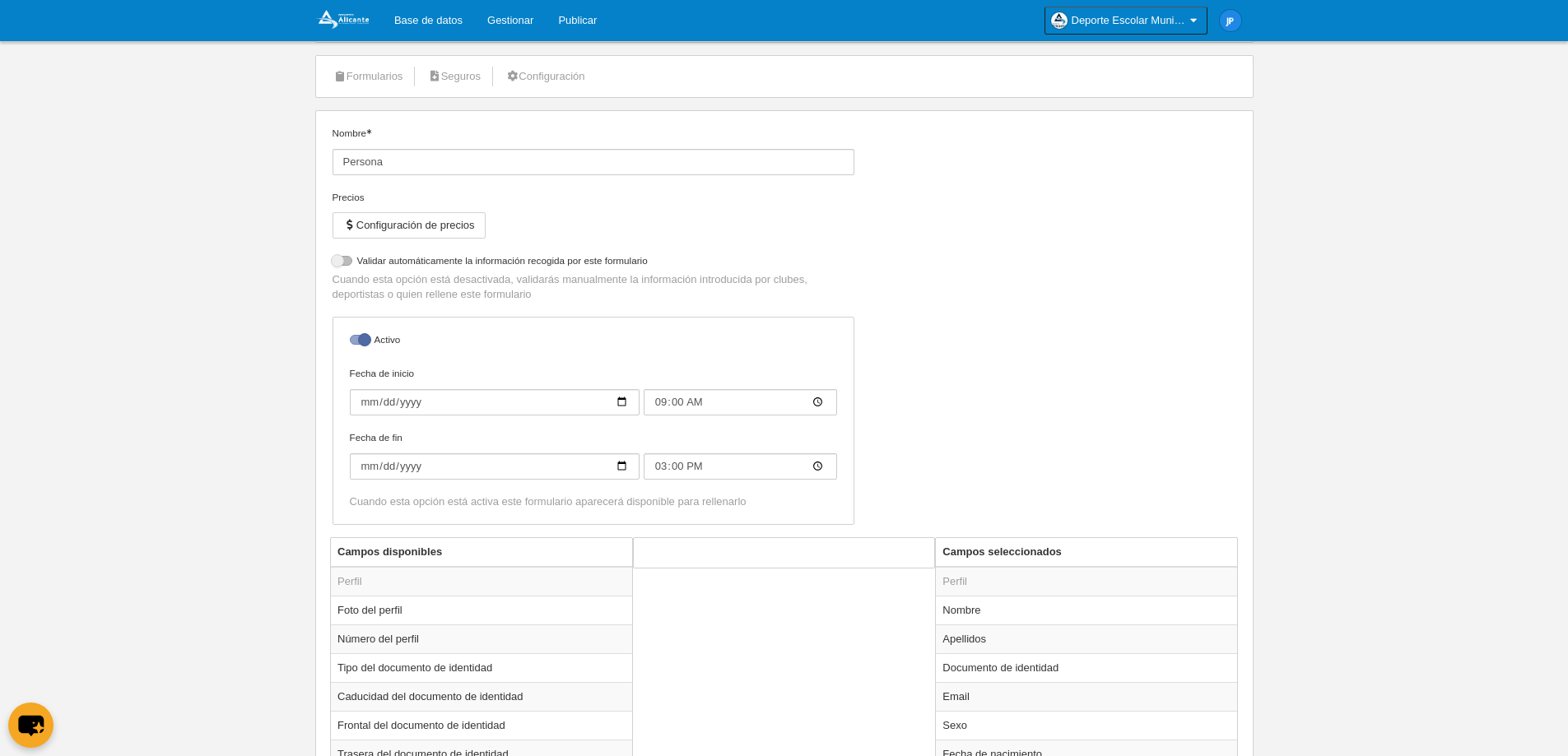
click at [1166, 402] on div "Nombre Persona Precios Configuración de precios No permitir inscripción si la l…" at bounding box center [784, 331] width 916 height 411
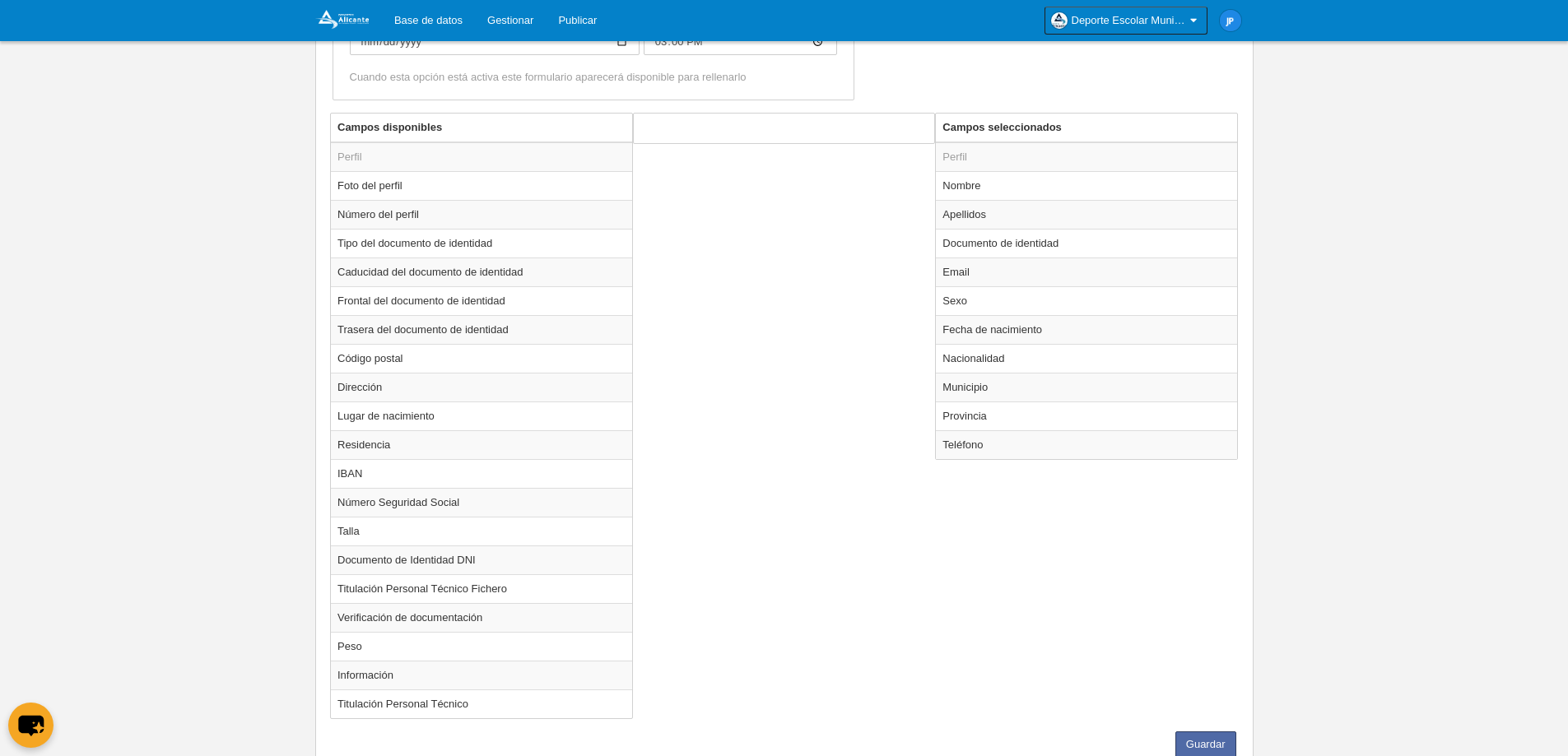
scroll to position [566, 0]
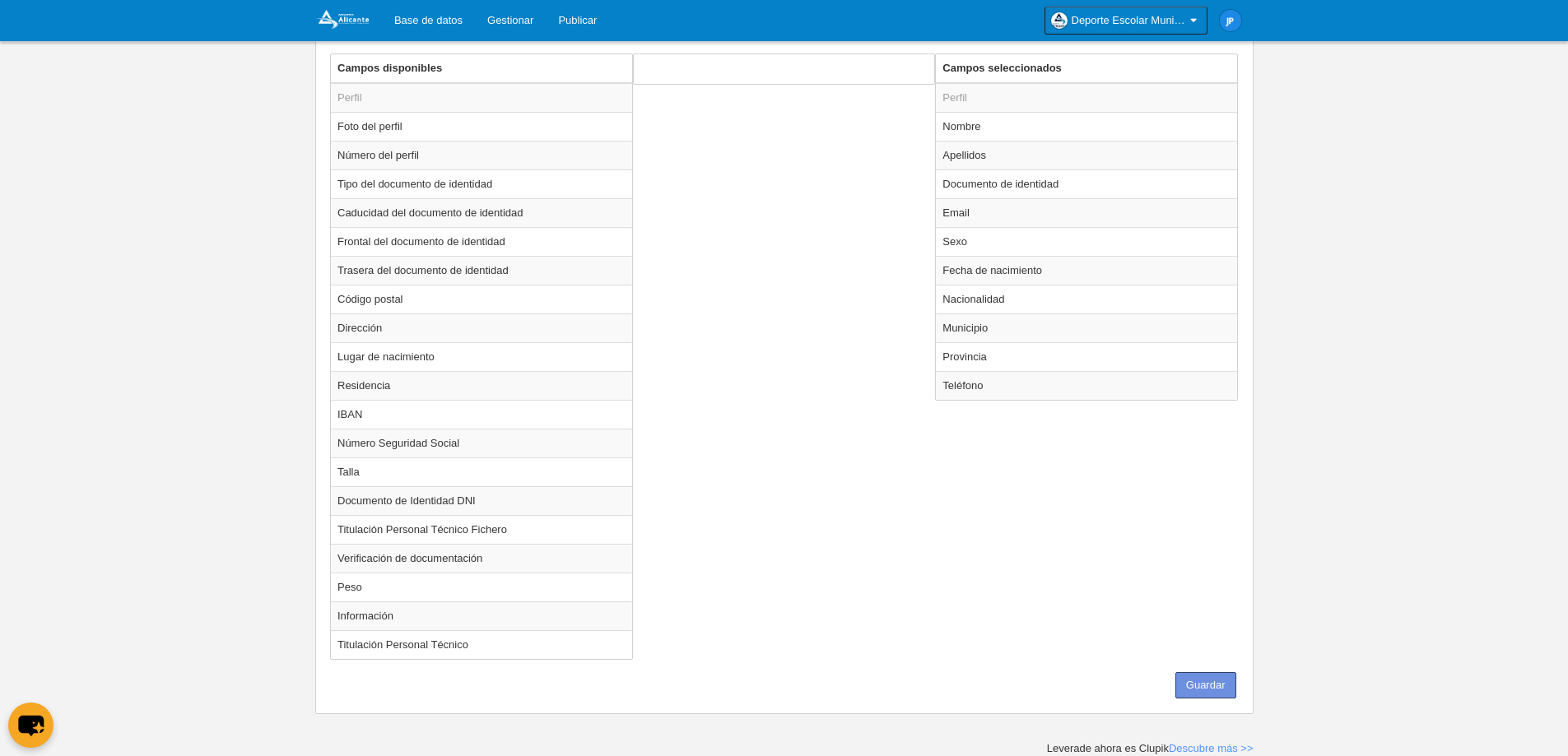
click at [1227, 685] on button "Guardar" at bounding box center [1206, 686] width 61 height 27
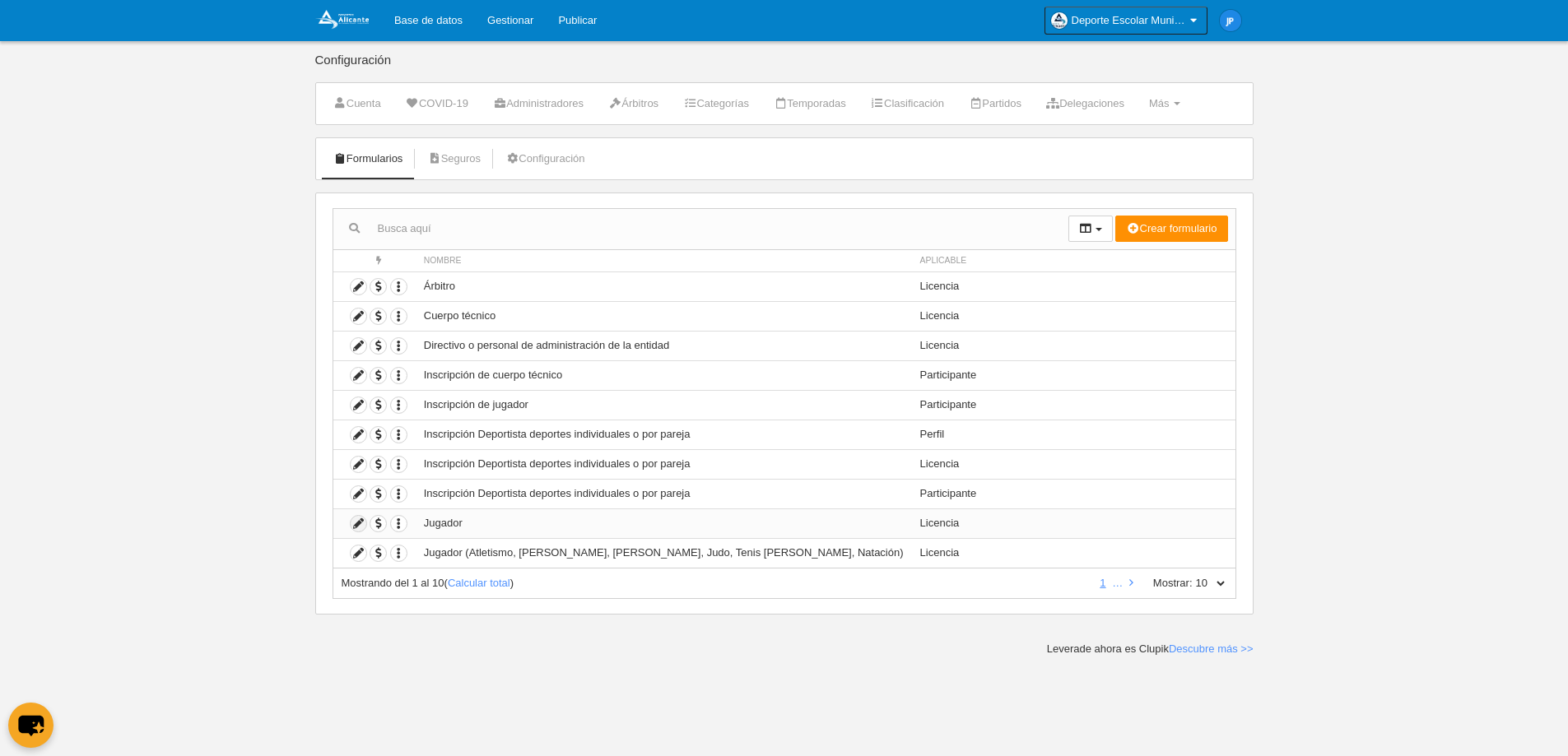
click at [360, 527] on icon at bounding box center [358, 523] width 15 height 15
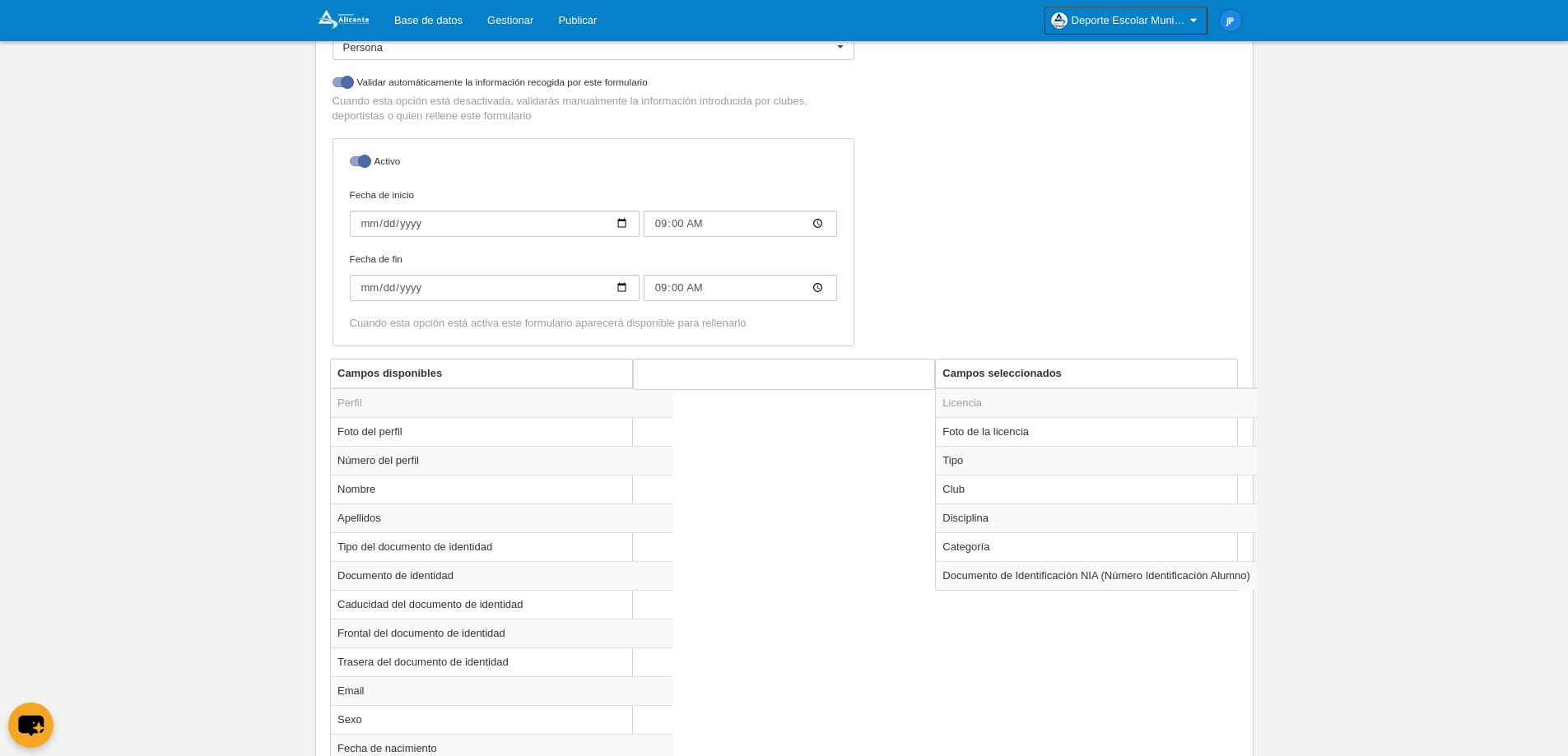
scroll to position [385, 0]
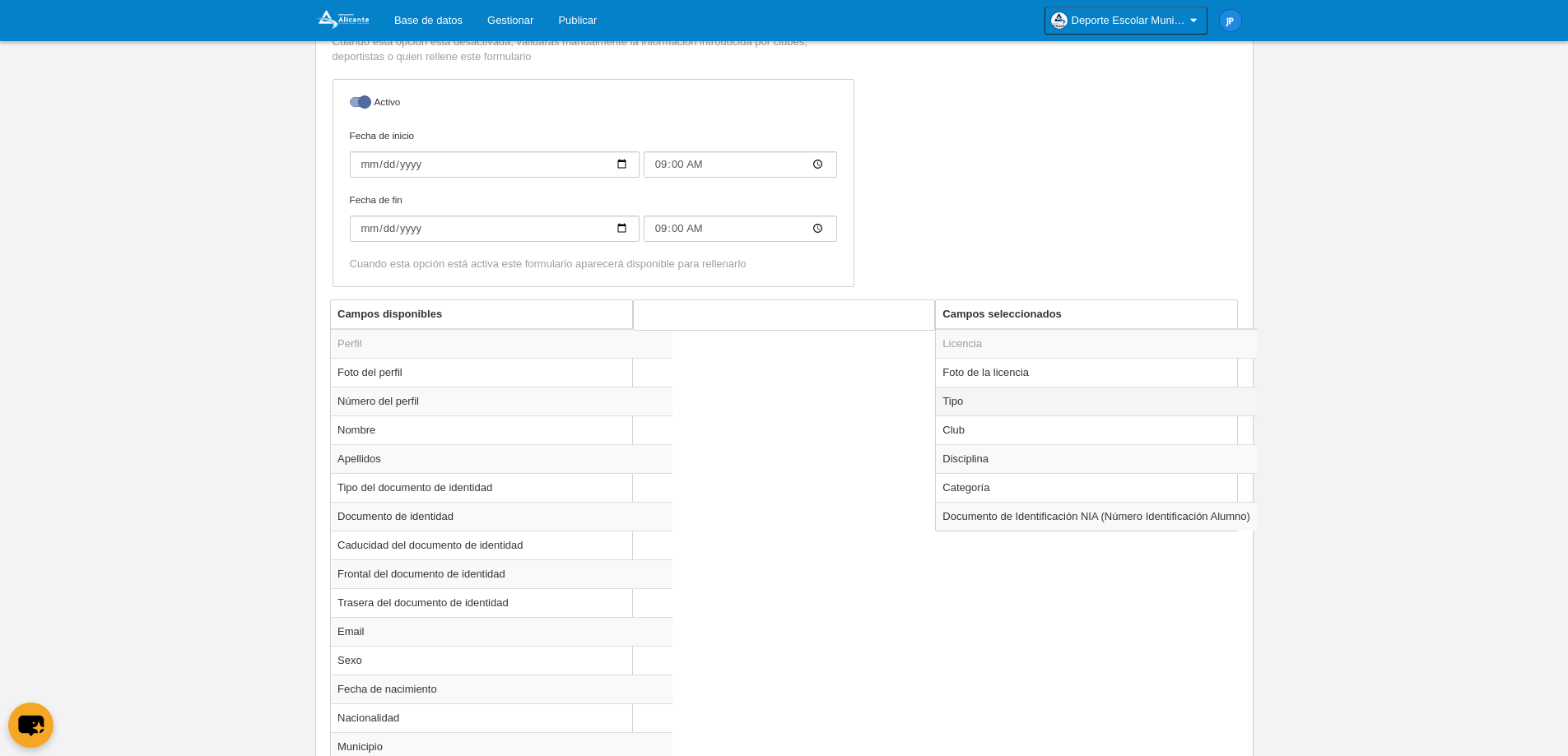
click at [1016, 396] on td "Tipo" at bounding box center [1097, 401] width 321 height 28
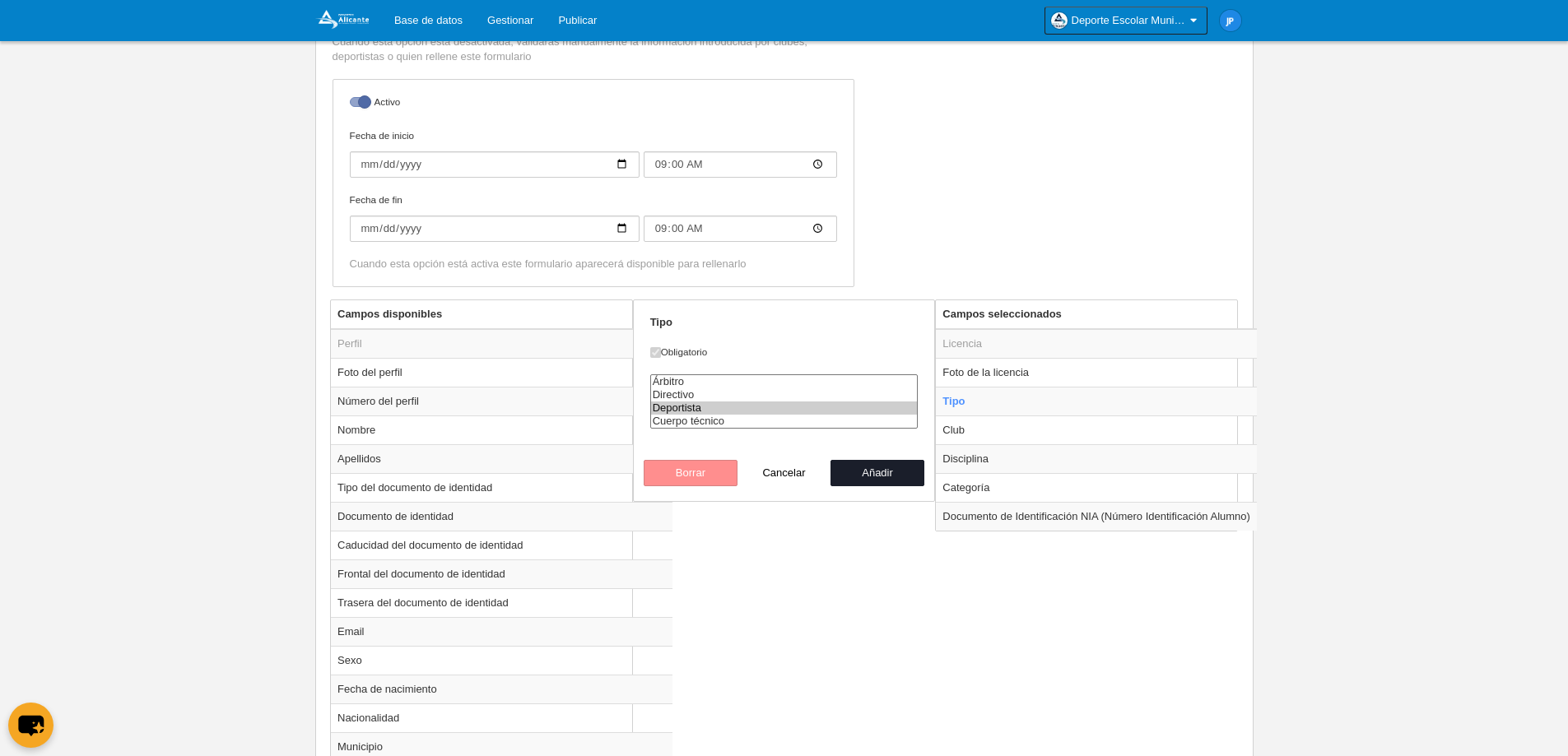
click at [734, 433] on div "Árbitro Directivo Deportista Cuerpo técnico" at bounding box center [784, 409] width 268 height 70
click at [700, 398] on option "Directivo" at bounding box center [784, 395] width 267 height 13
click at [708, 378] on option "Árbitro" at bounding box center [784, 382] width 267 height 13
click at [717, 406] on option "Deportista" at bounding box center [784, 408] width 267 height 13
click at [721, 418] on option "Cuerpo técnico" at bounding box center [784, 422] width 267 height 13
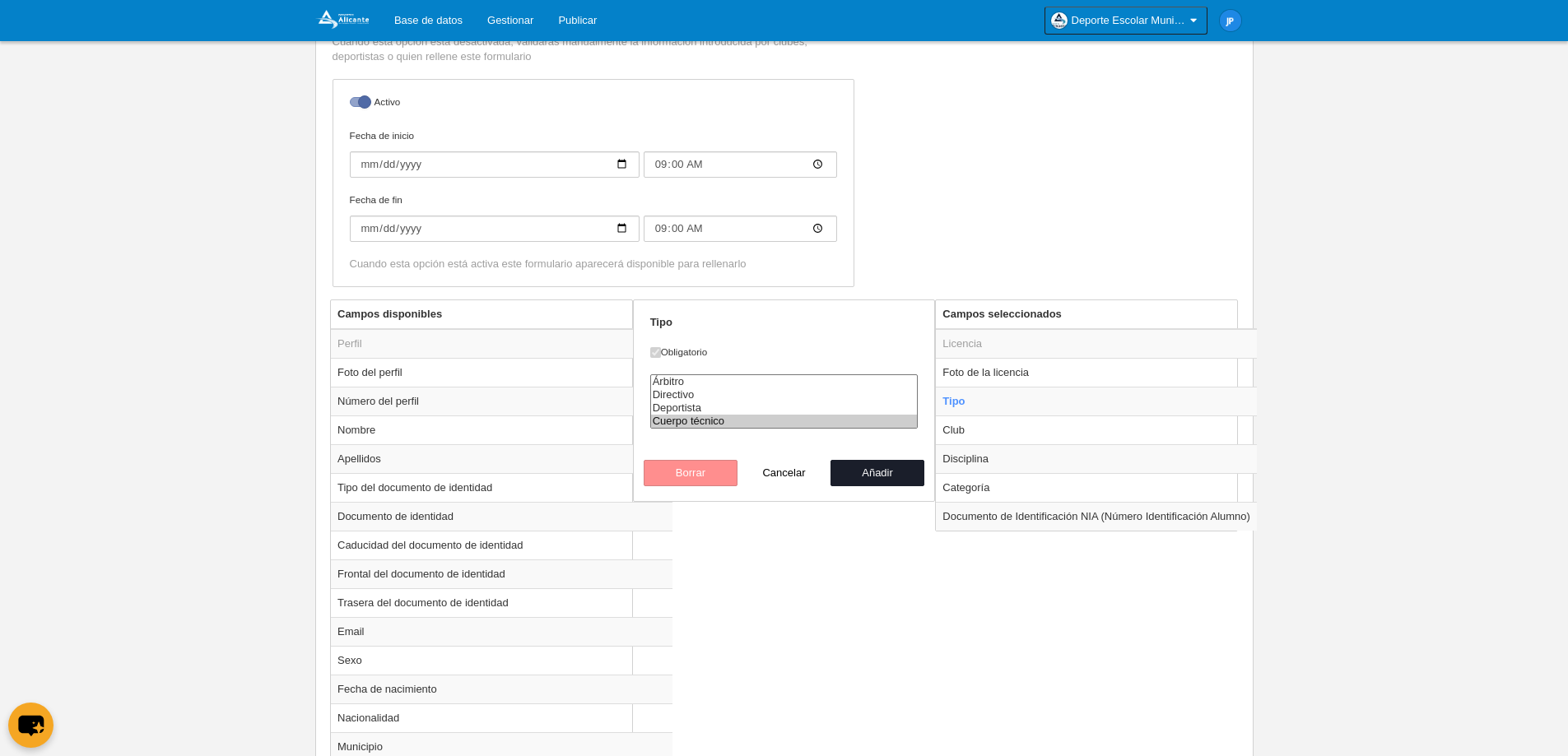
click at [729, 403] on option "Deportista" at bounding box center [784, 408] width 267 height 13
click at [731, 400] on option "Directivo" at bounding box center [784, 395] width 267 height 13
click at [733, 412] on option "Deportista" at bounding box center [784, 408] width 267 height 13
click at [890, 476] on button "Añadir" at bounding box center [877, 473] width 94 height 27
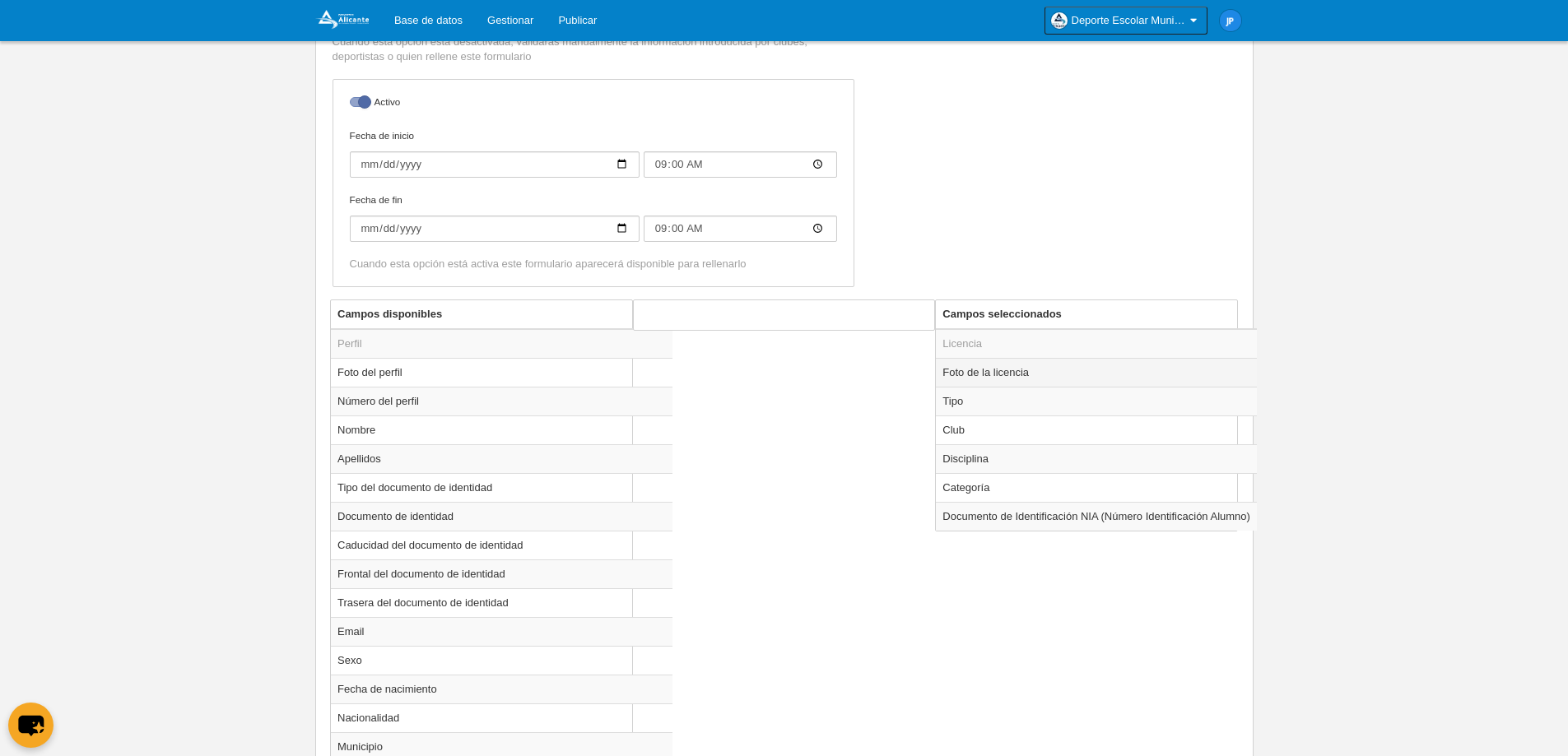
click at [1023, 380] on td "Foto de la licencia" at bounding box center [1097, 372] width 321 height 28
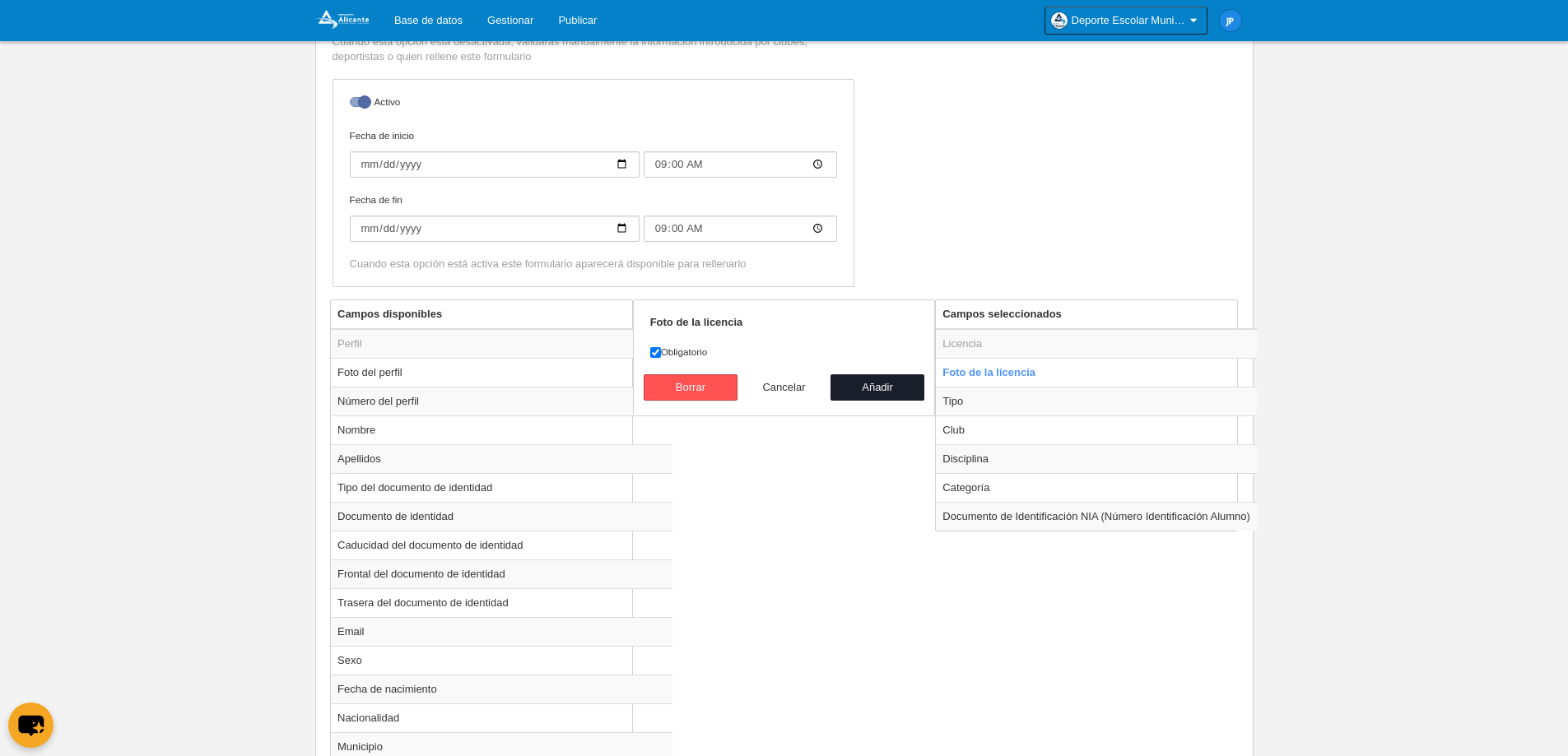
click at [774, 383] on button "Cancelar" at bounding box center [784, 387] width 94 height 27
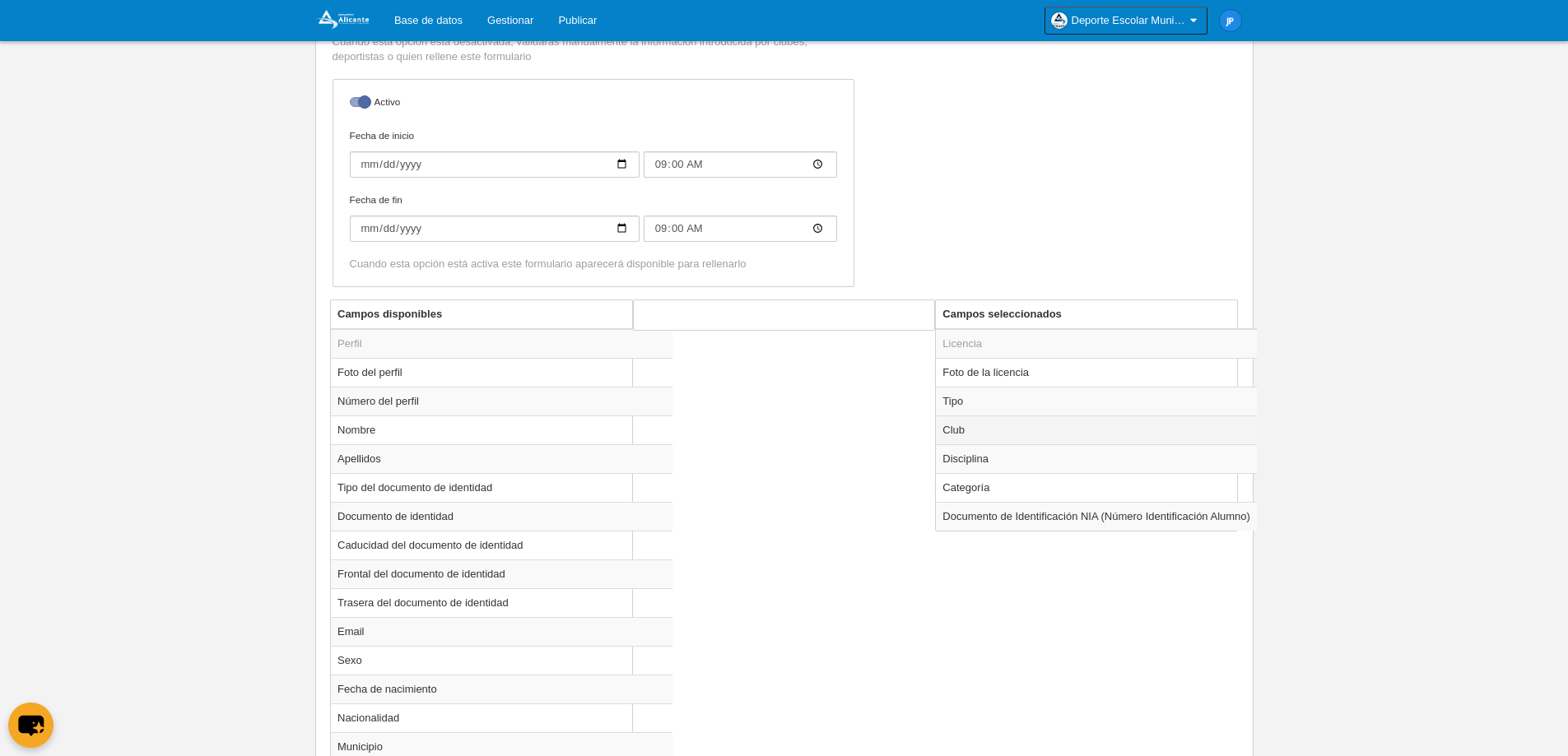
click at [979, 425] on td "Club" at bounding box center [1097, 429] width 321 height 28
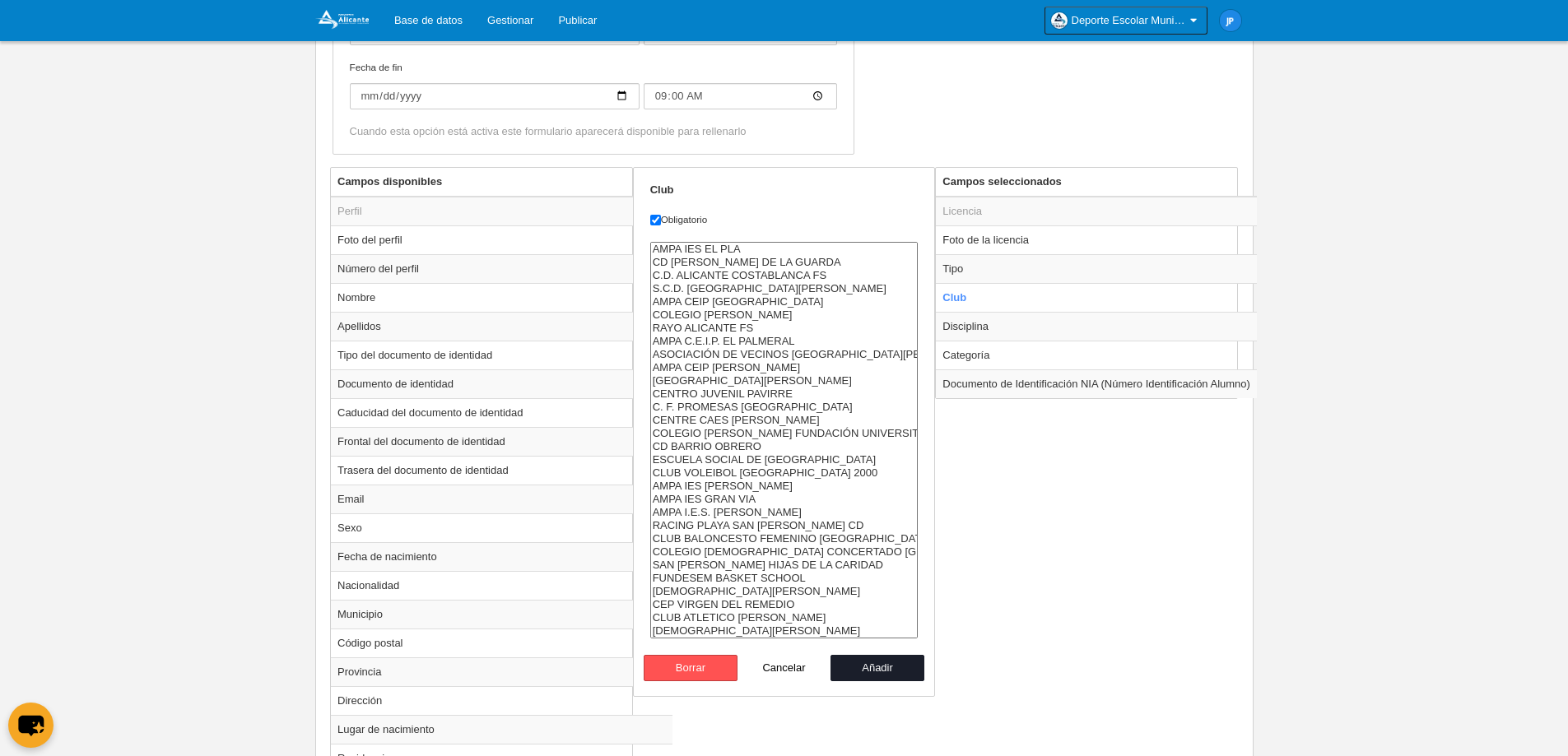
scroll to position [631, 0]
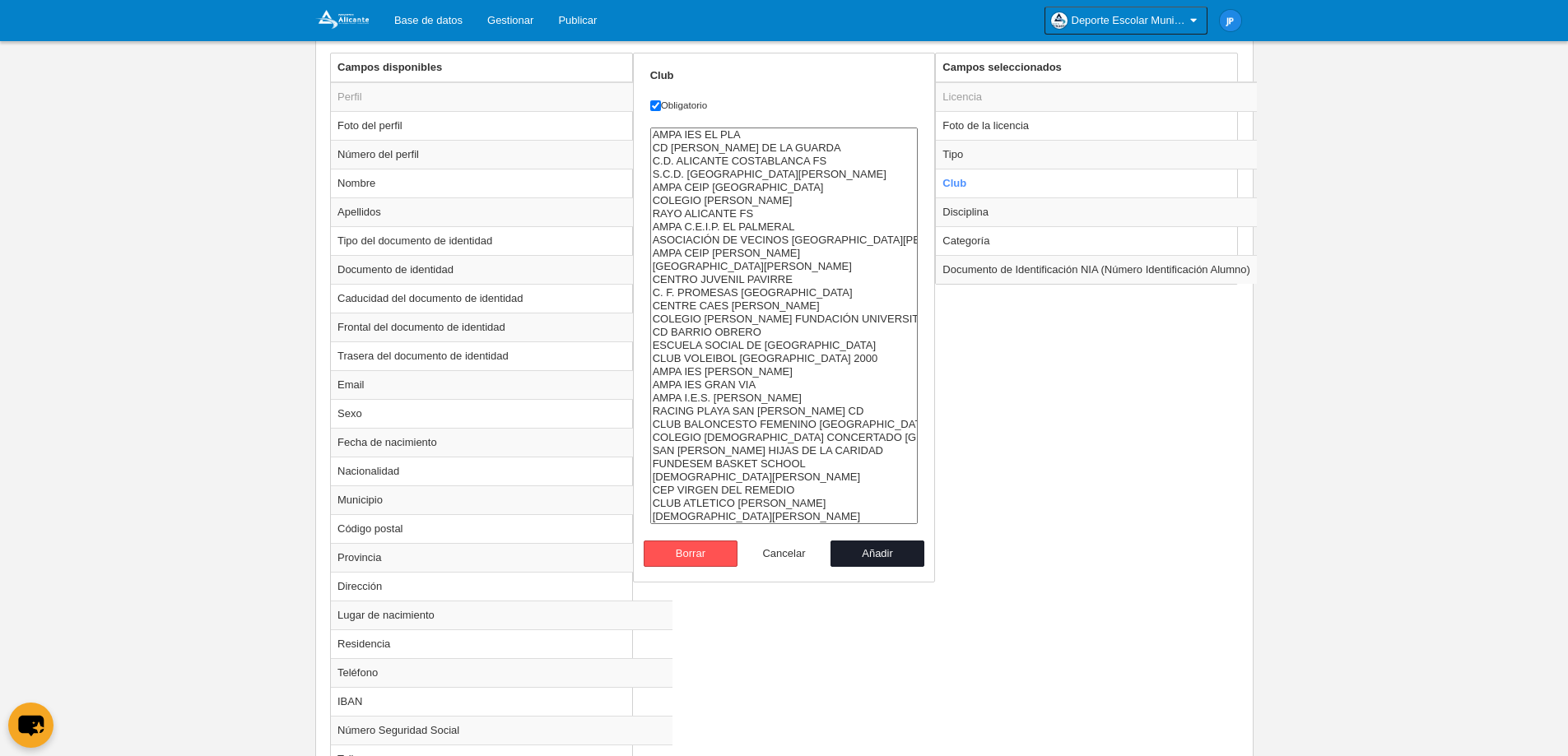
click at [796, 556] on button "Cancelar" at bounding box center [784, 554] width 94 height 27
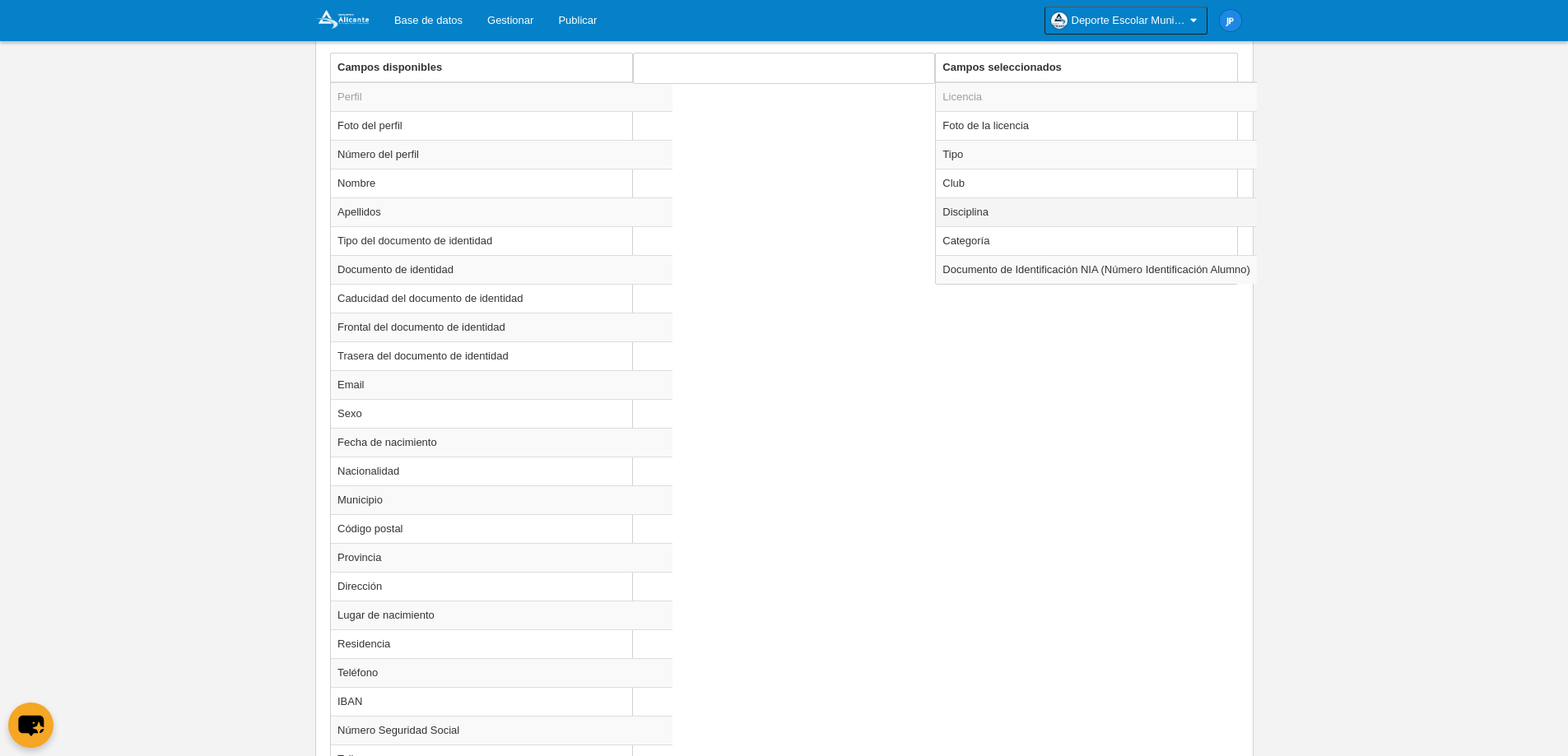
click at [1032, 216] on td "Disciplina" at bounding box center [1097, 212] width 321 height 28
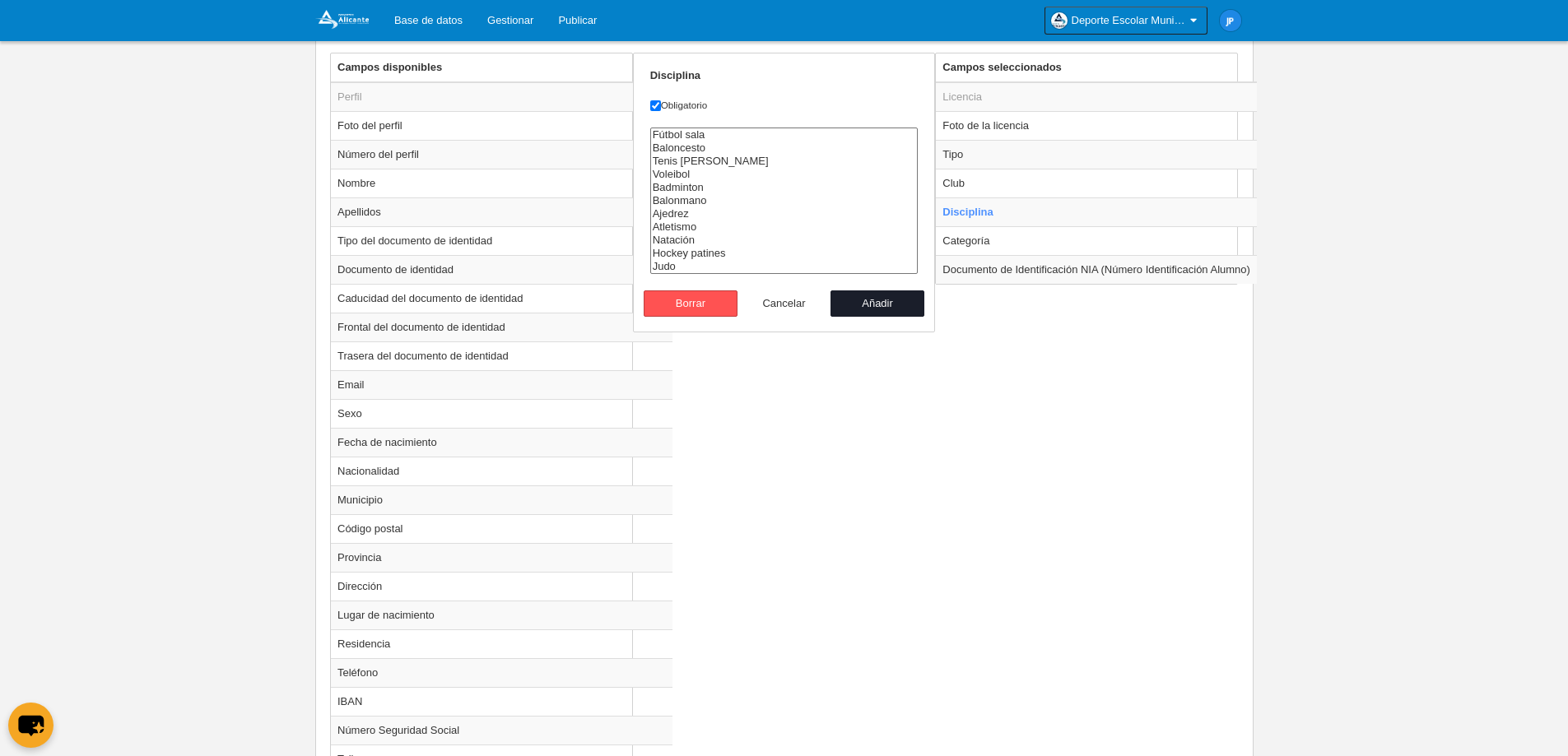
click at [787, 308] on button "Cancelar" at bounding box center [784, 304] width 94 height 27
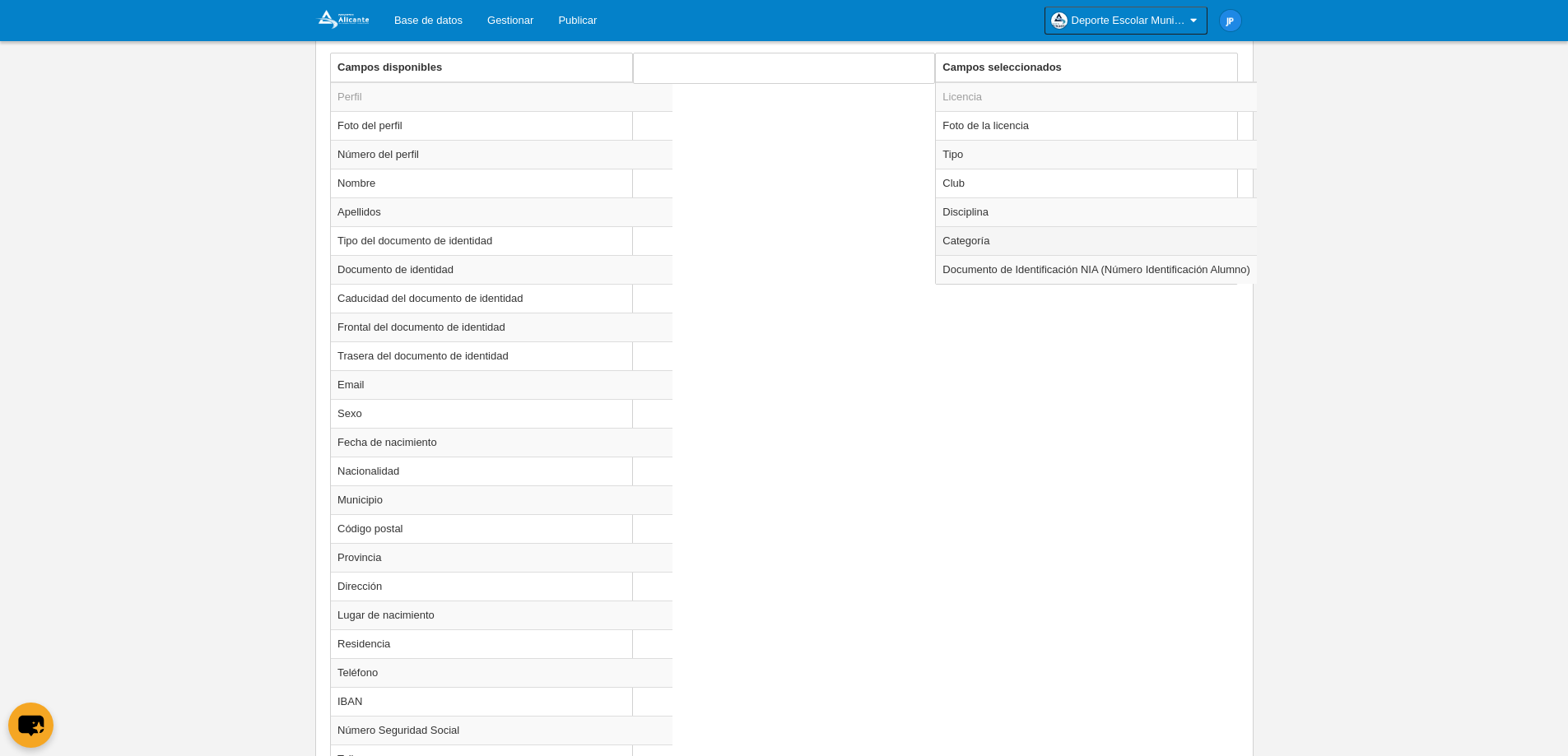
click at [1019, 246] on td "Categoría" at bounding box center [1097, 240] width 321 height 28
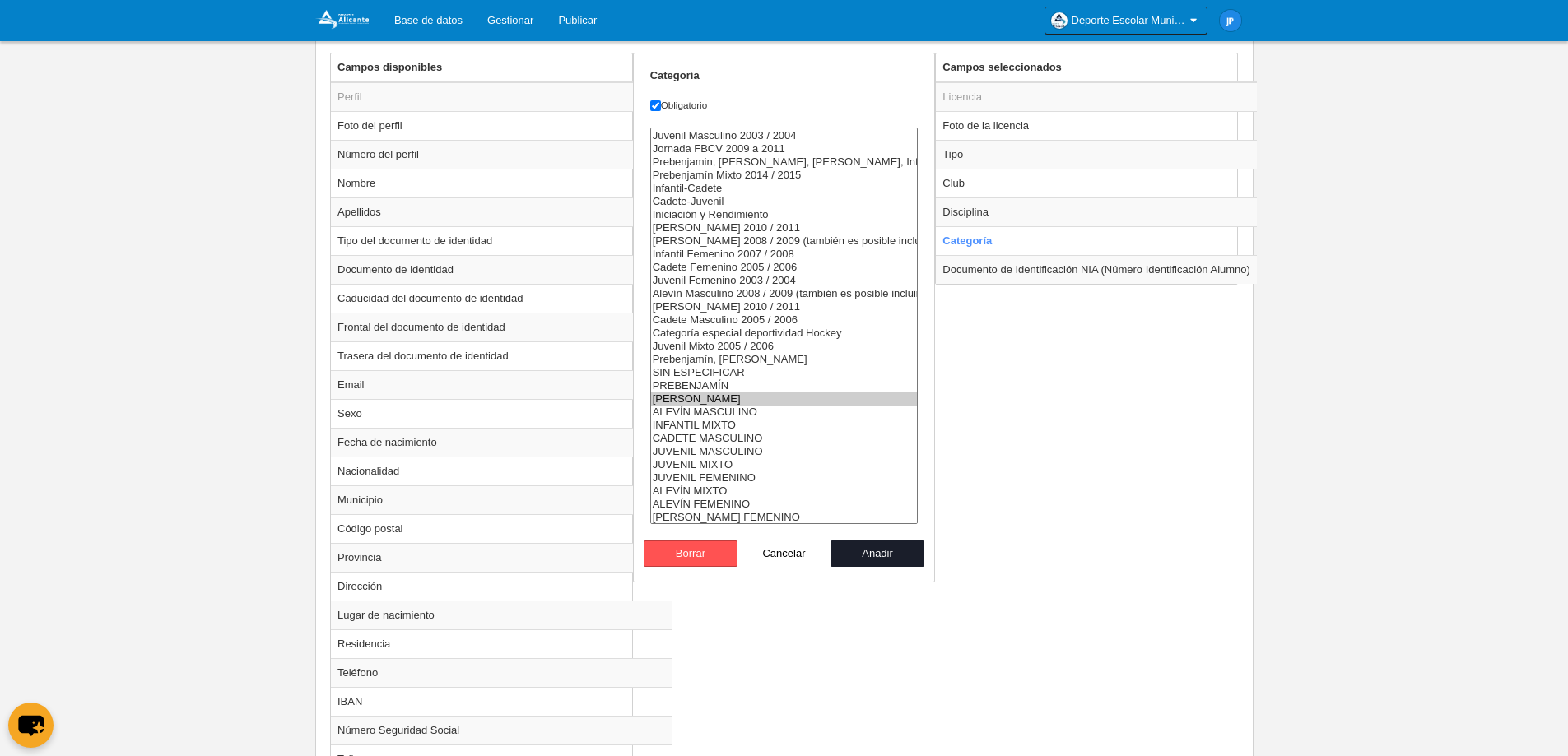
scroll to position [144, 0]
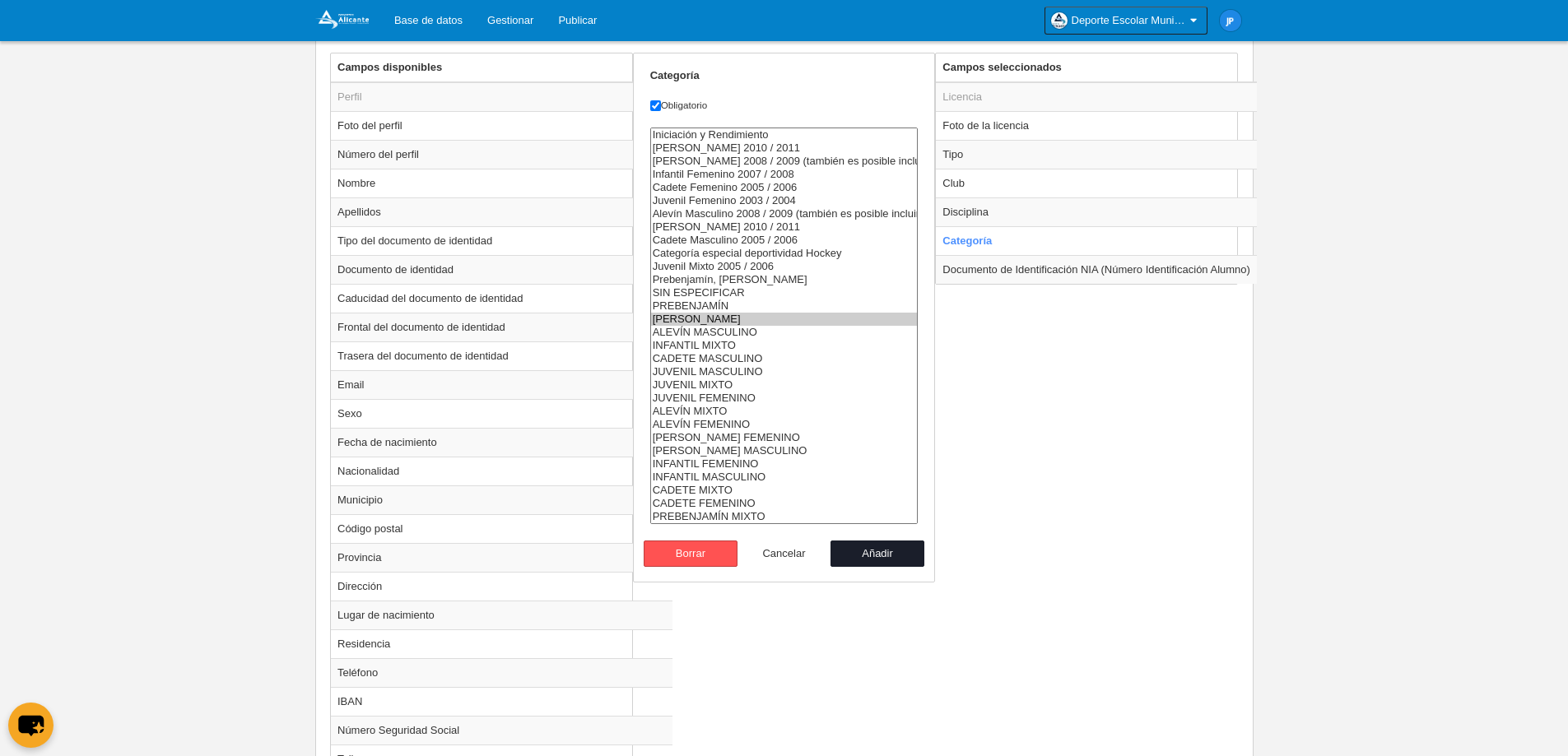
click at [776, 546] on button "Cancelar" at bounding box center [784, 554] width 94 height 27
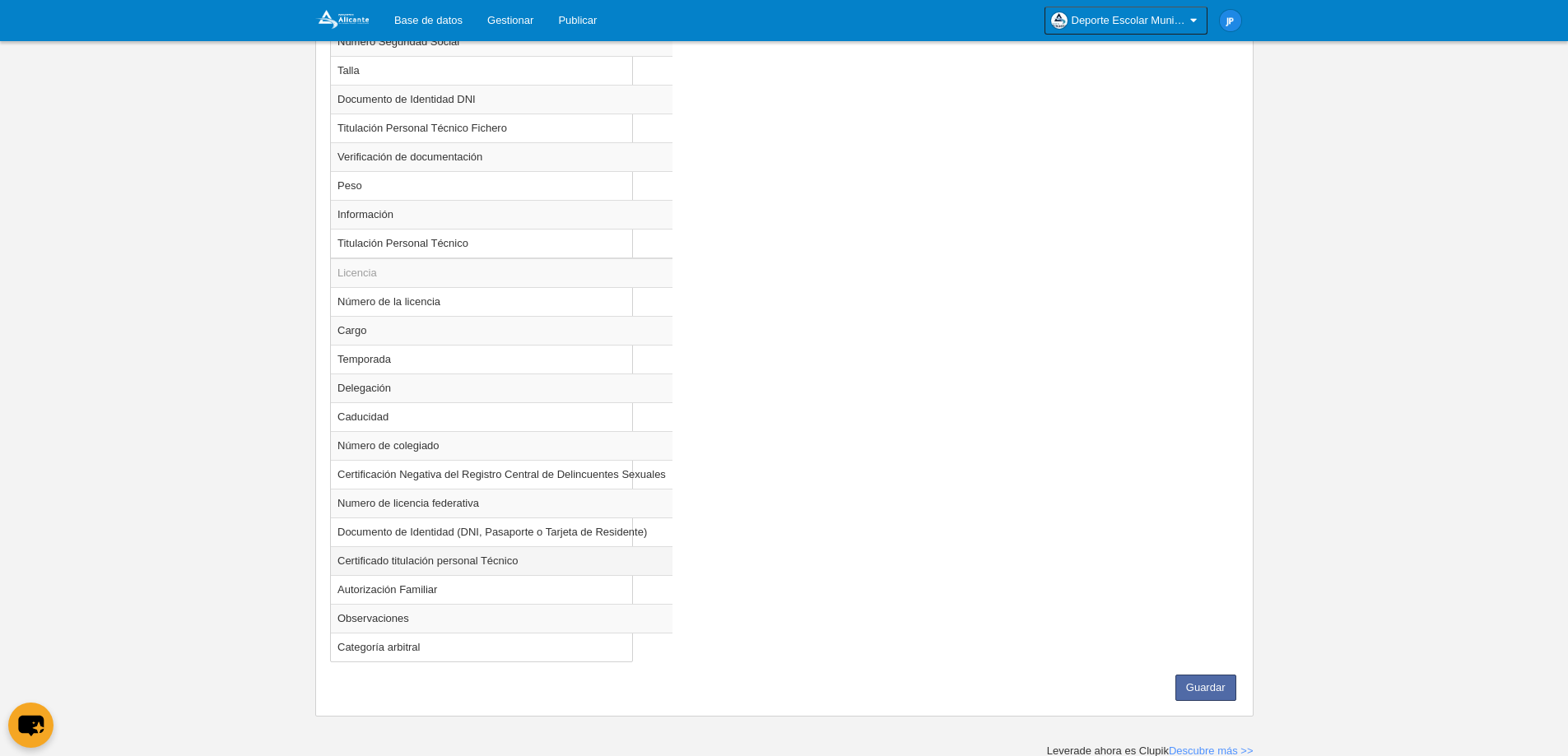
scroll to position [1322, 0]
click at [453, 361] on td "Temporada" at bounding box center [501, 356] width 341 height 28
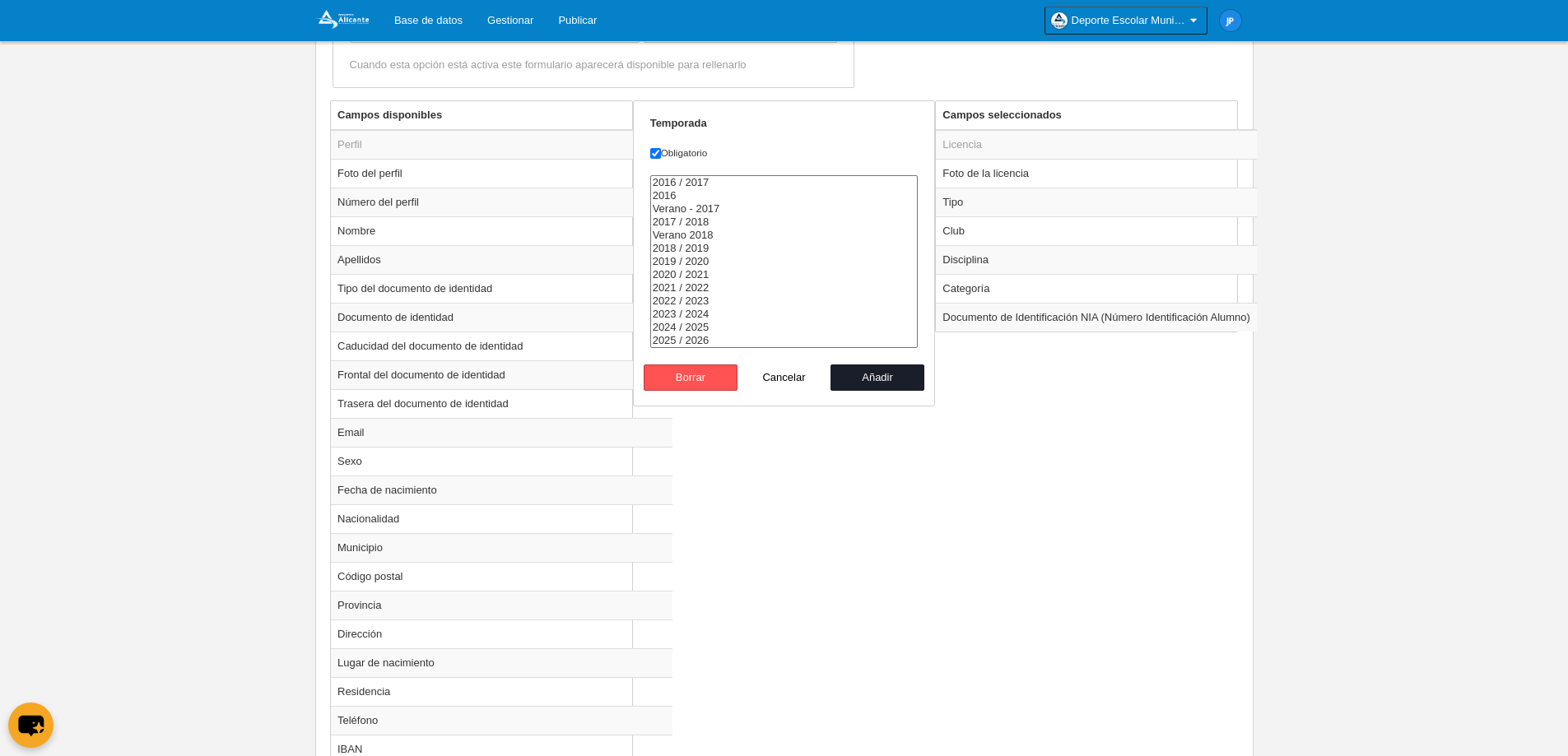
scroll to position [581, 0]
click at [719, 337] on option "2025 / 2026" at bounding box center [784, 342] width 267 height 13
click at [901, 378] on button "Añadir" at bounding box center [877, 379] width 94 height 27
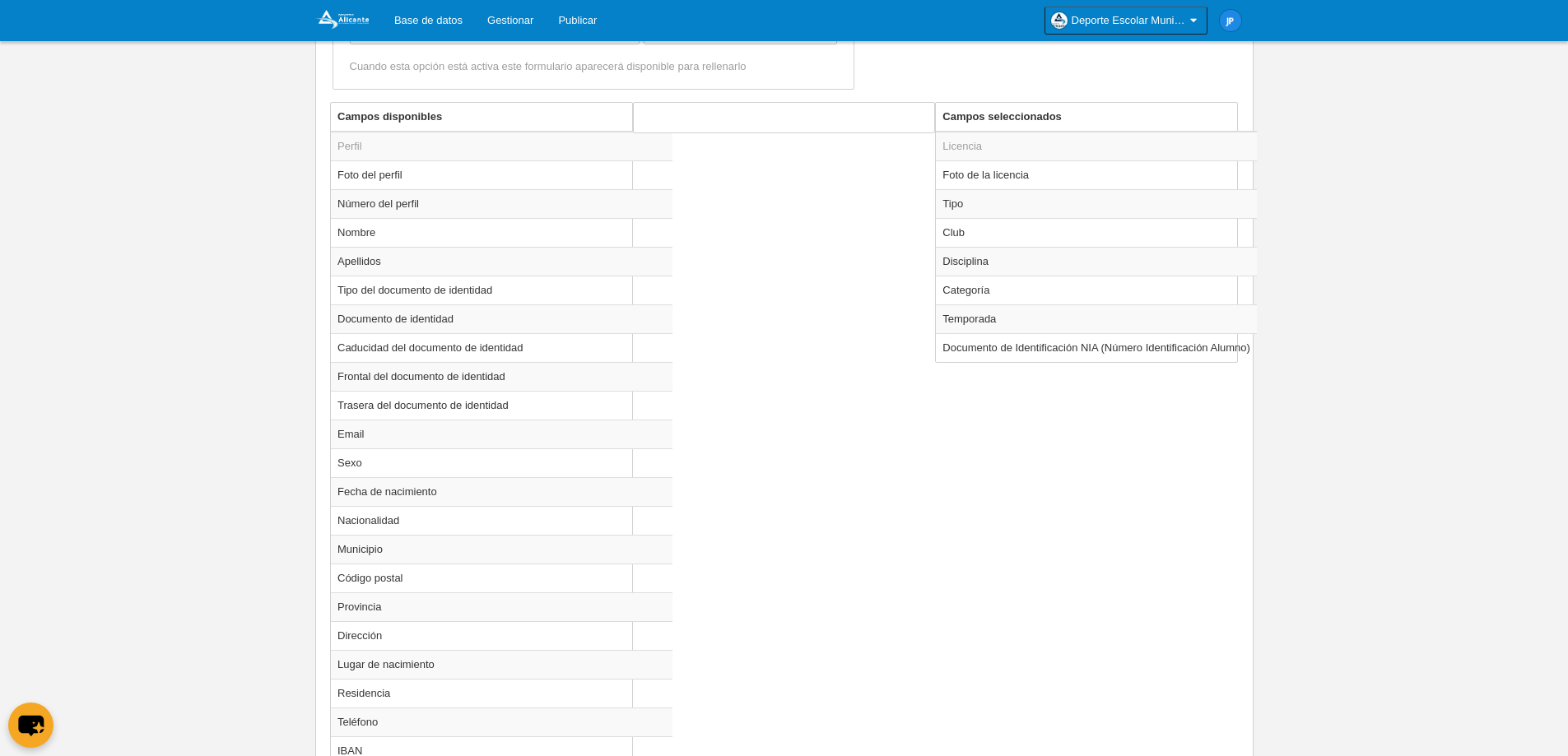
click at [1085, 495] on div "Campos disponibles Perfil Foto del perfil Número del perfil Nombre Apellidos Ti…" at bounding box center [784, 743] width 916 height 1282
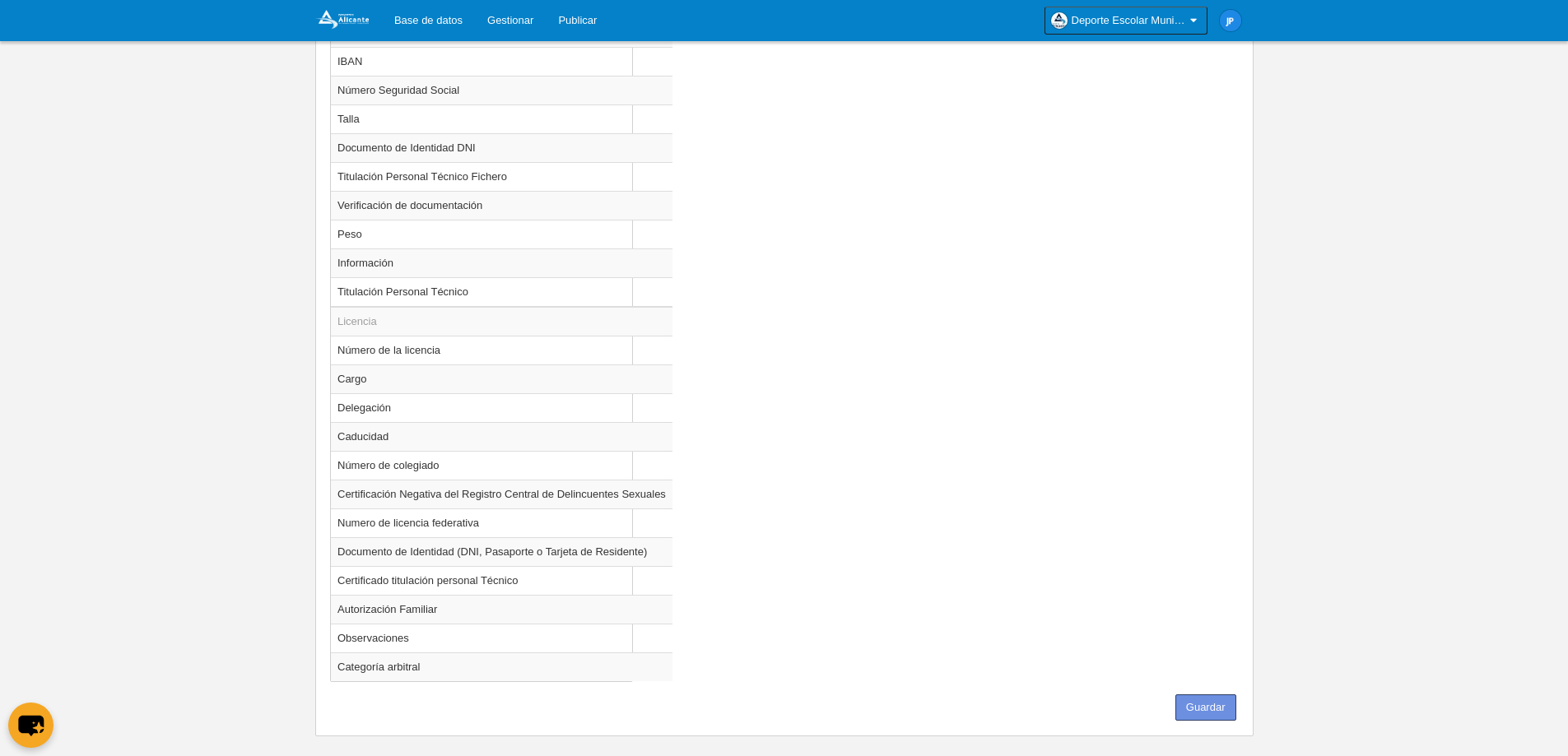
scroll to position [1294, 0]
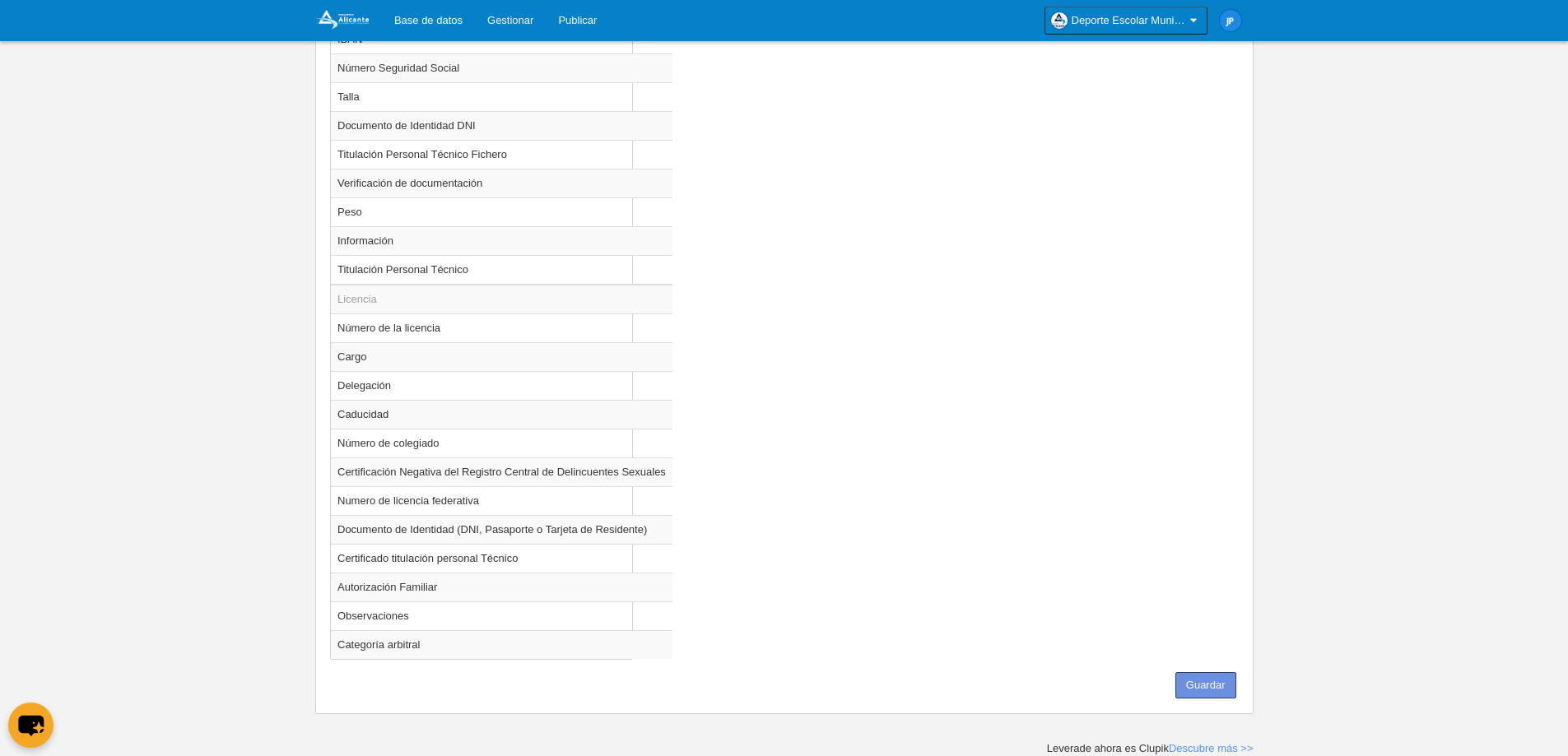
click at [1207, 693] on button "Guardar" at bounding box center [1206, 686] width 61 height 27
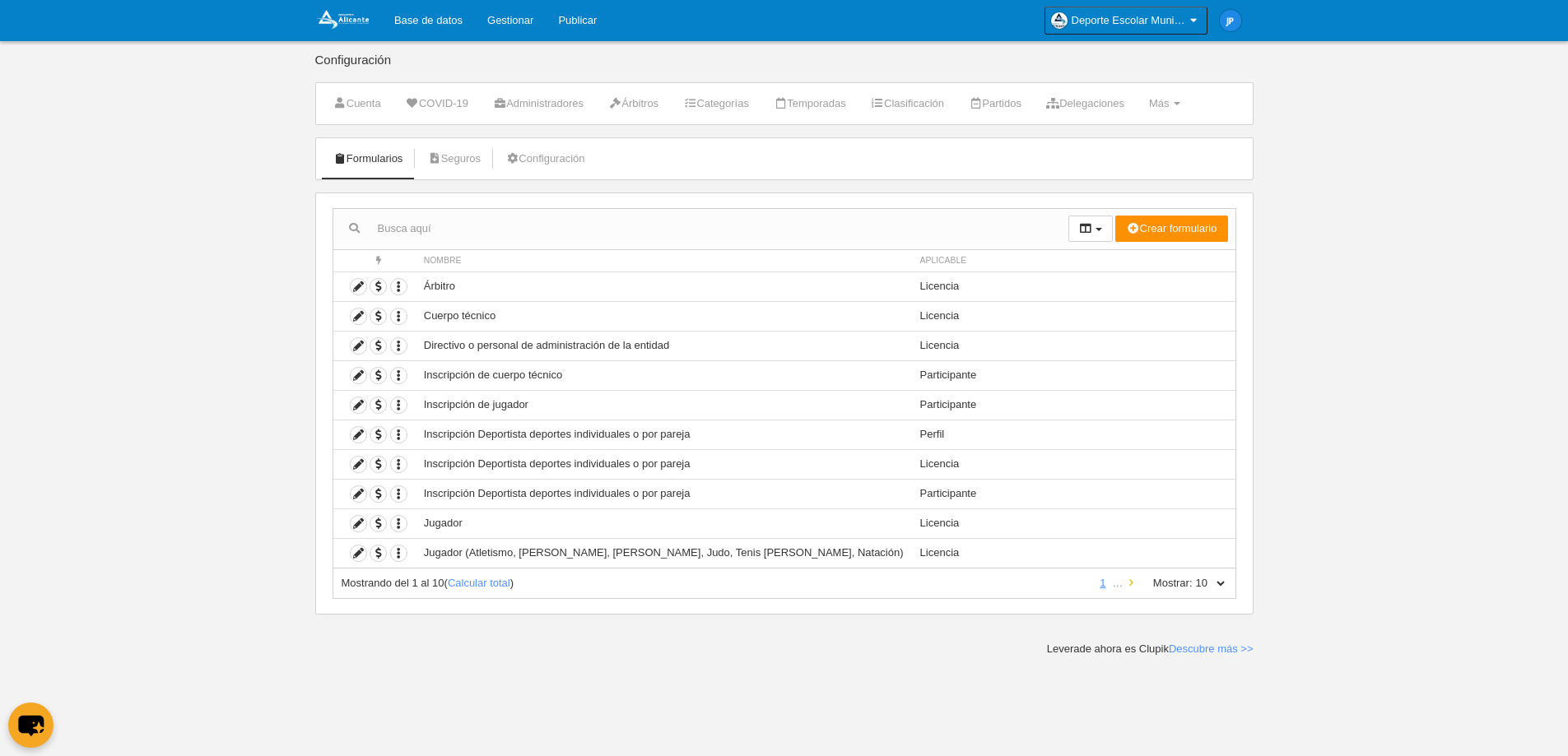
click at [1133, 586] on icon at bounding box center [1131, 582] width 4 height 10
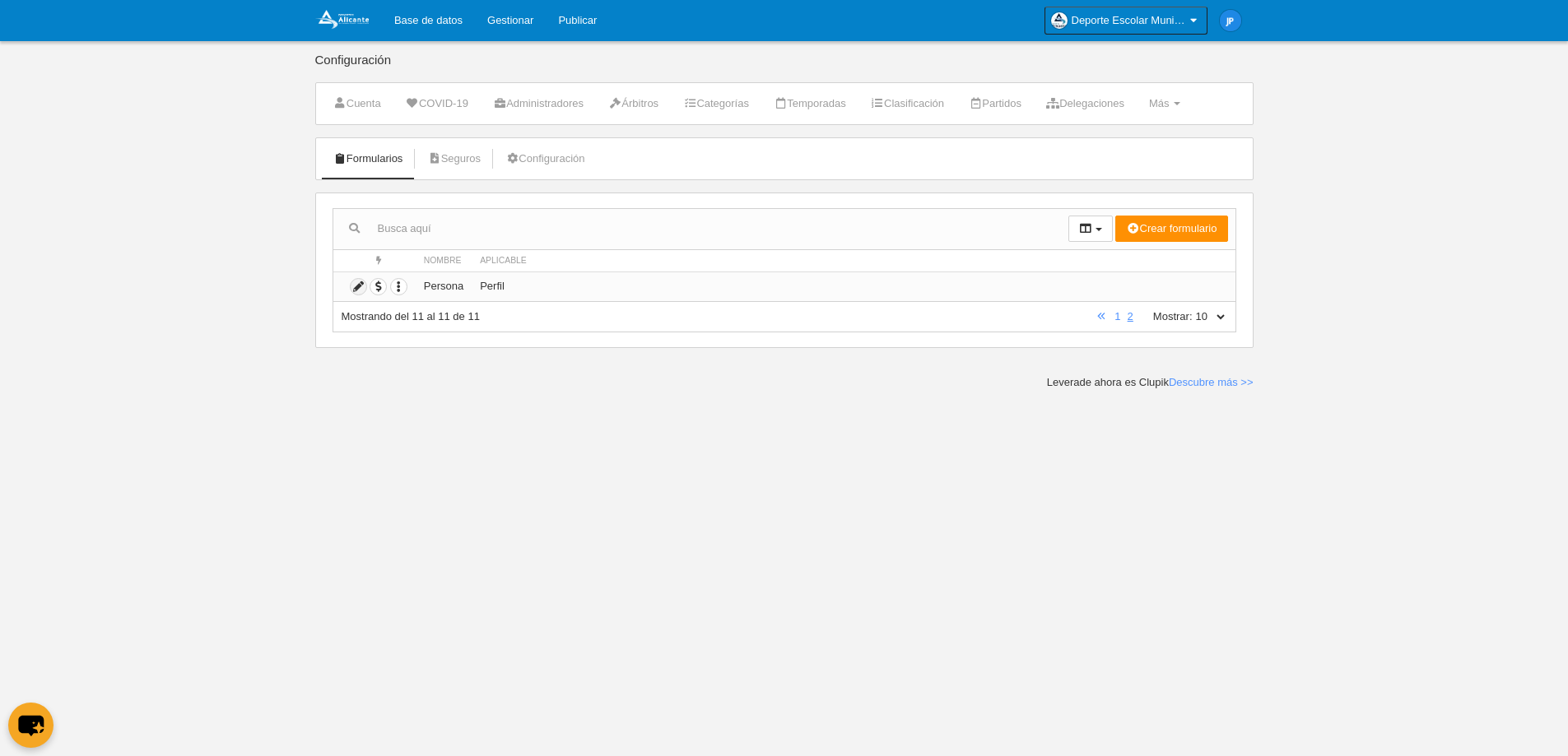
click at [354, 288] on icon at bounding box center [358, 287] width 15 height 15
